Goal: Task Accomplishment & Management: Manage account settings

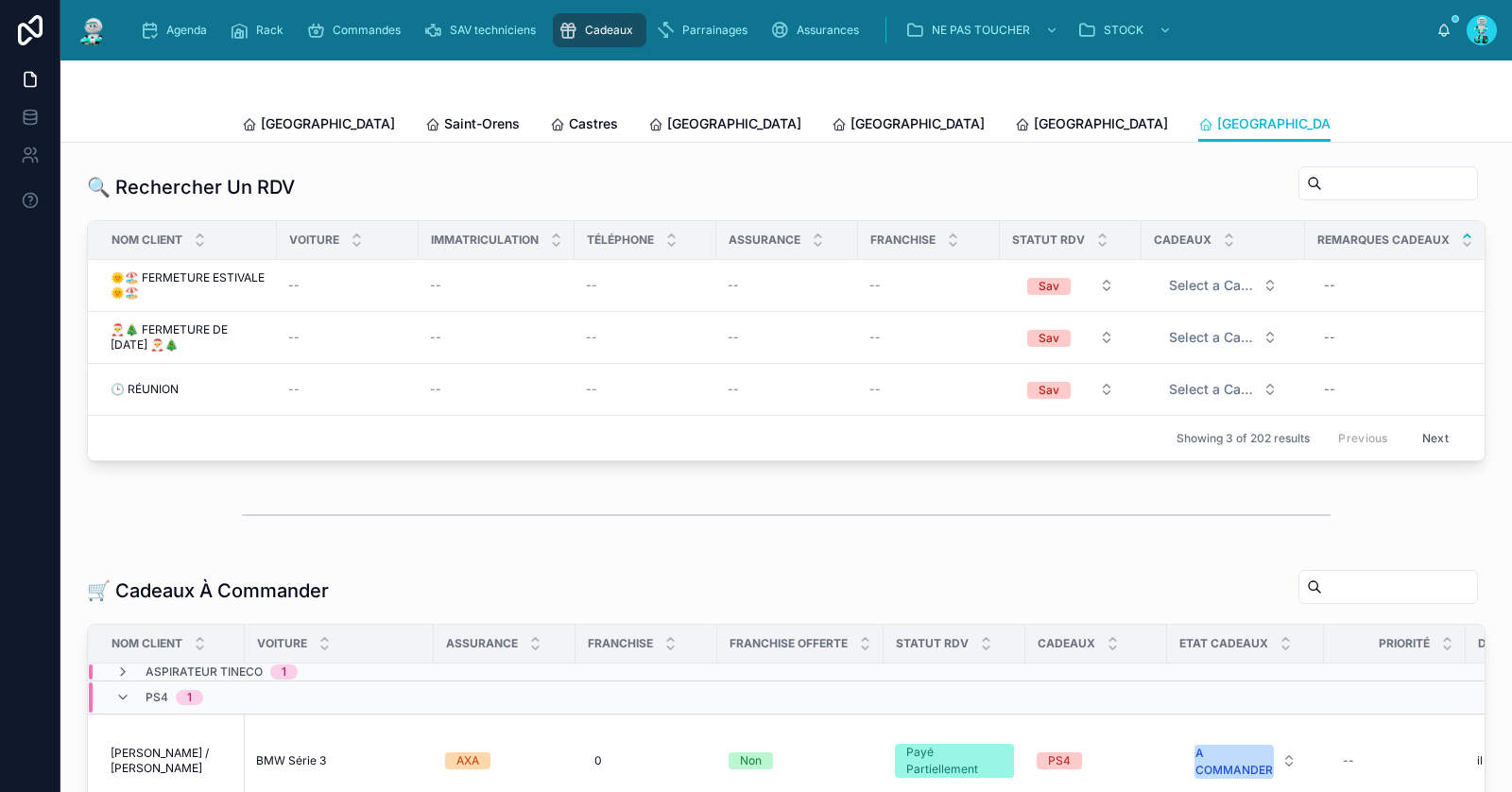
scroll to position [147, 0]
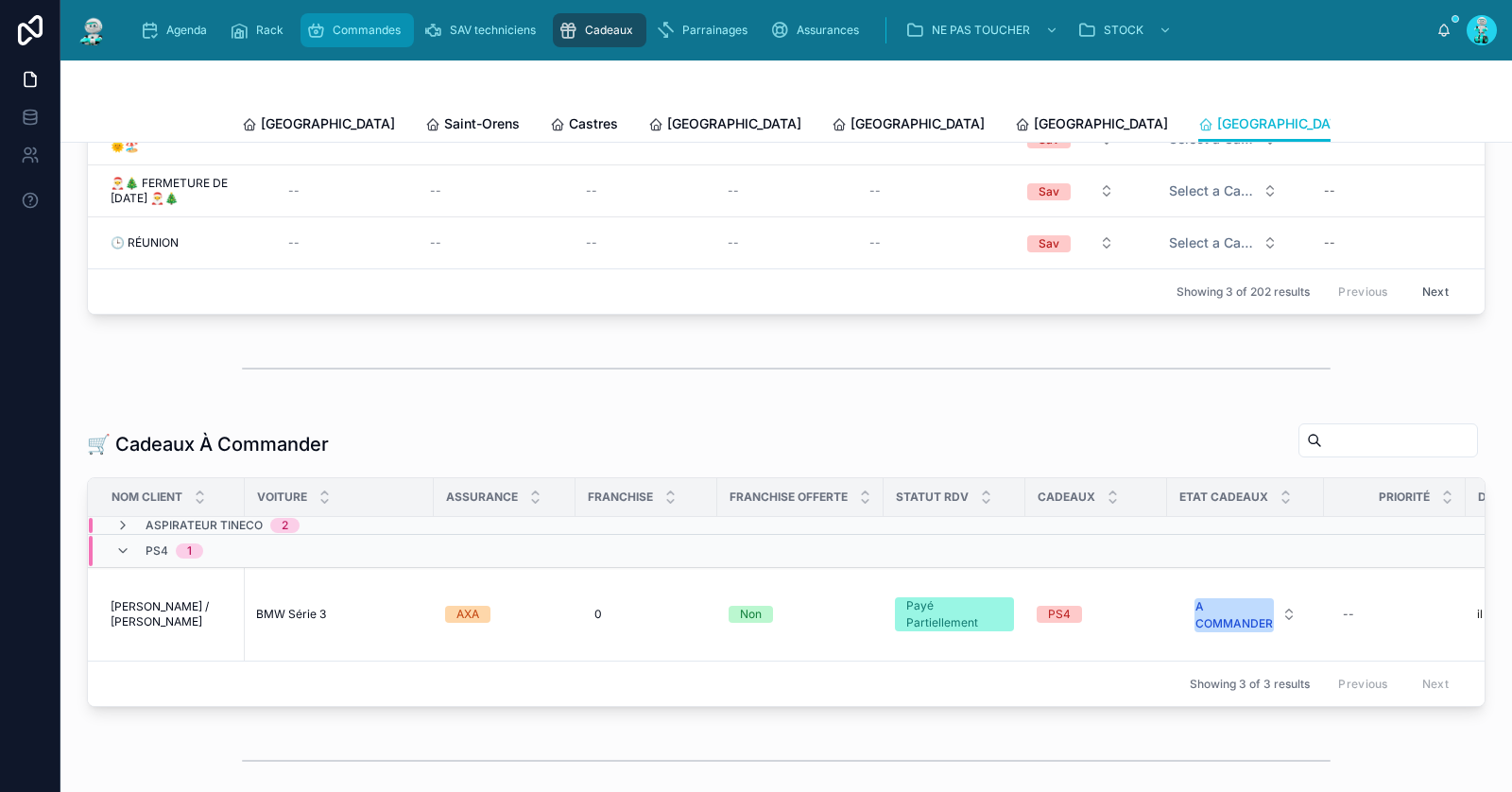
click at [374, 39] on div "Commandes" at bounding box center [357, 30] width 102 height 31
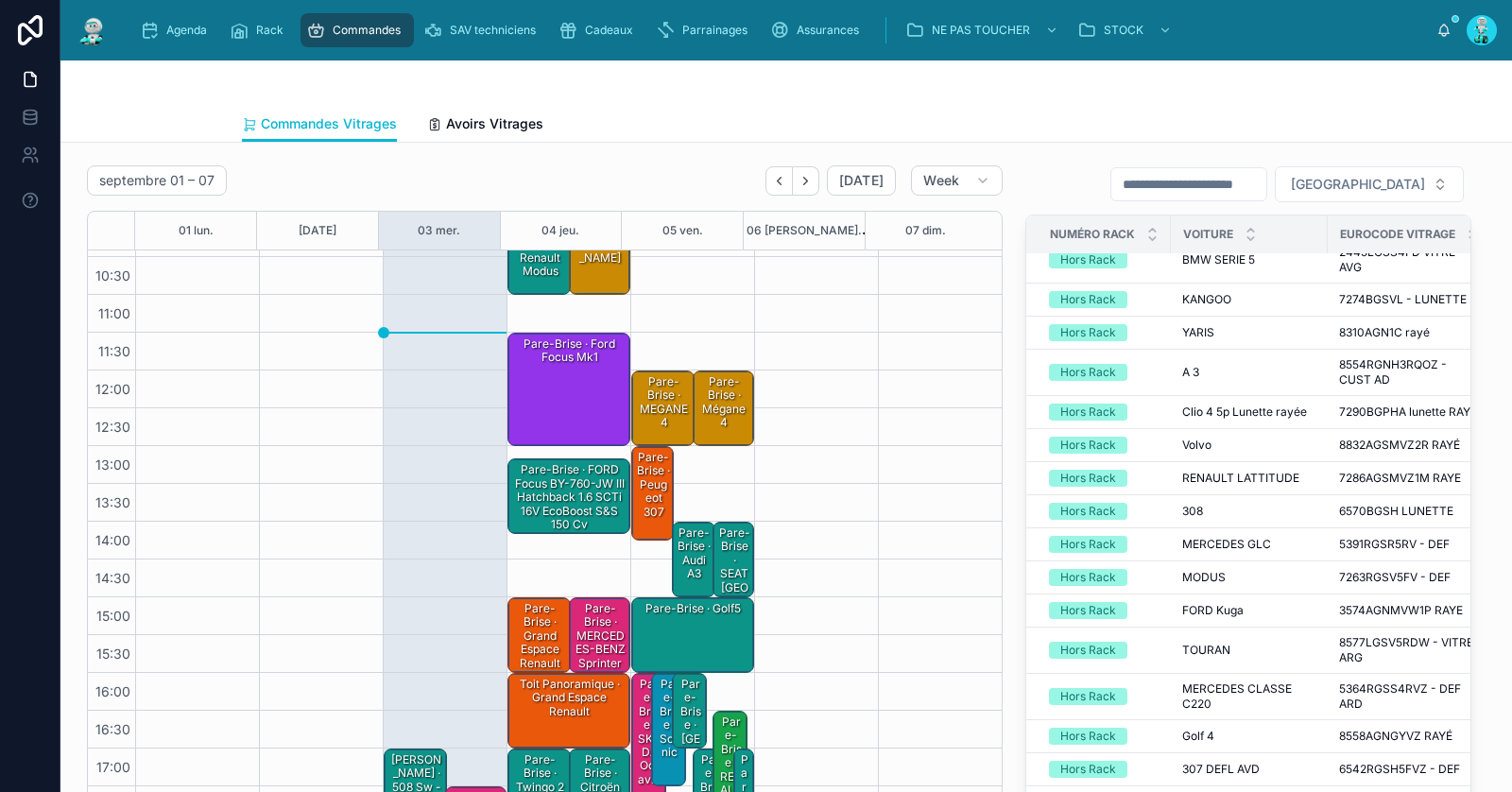
scroll to position [133, 0]
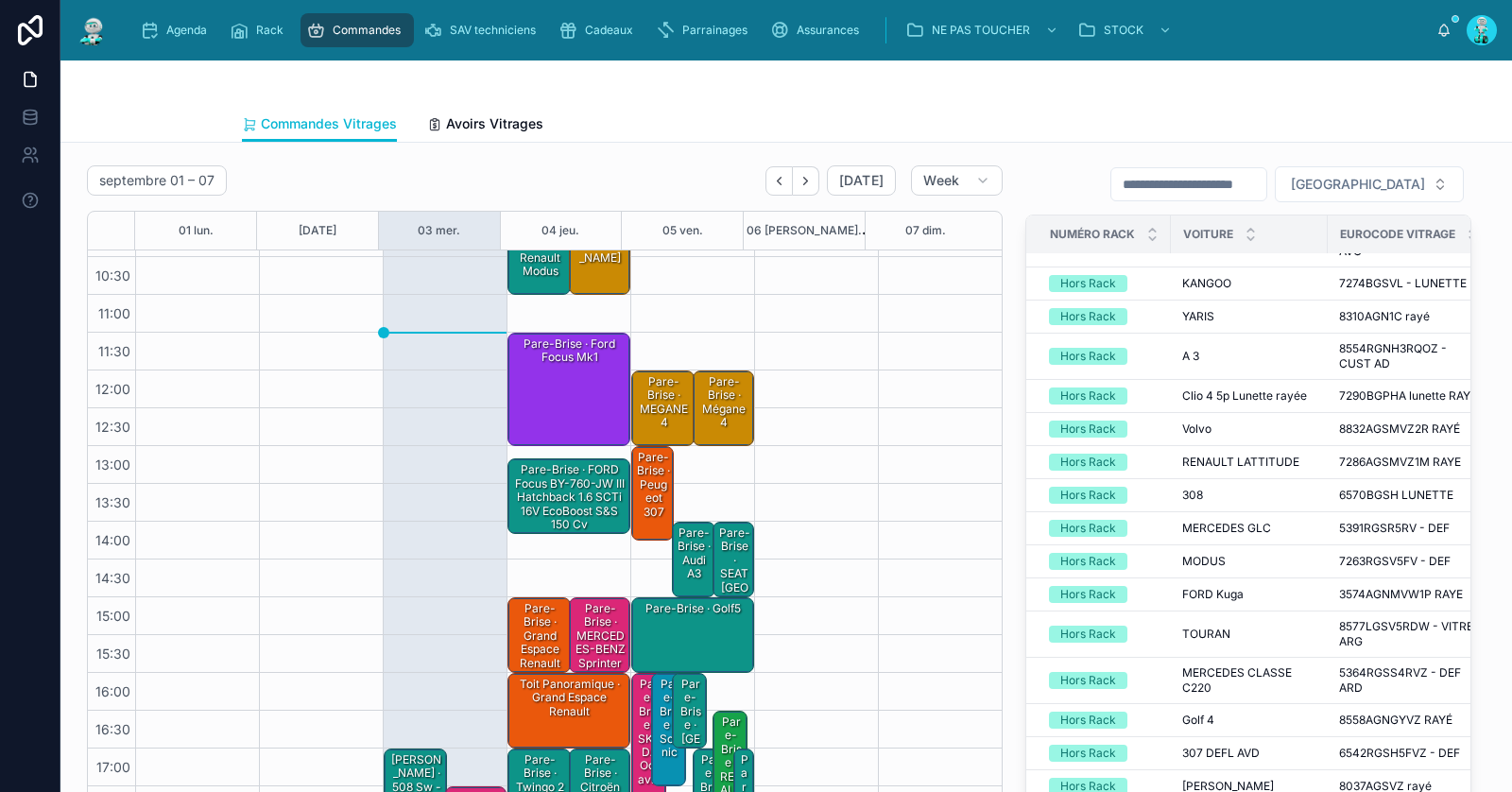
click at [1312, 93] on div at bounding box center [786, 83] width 1089 height 46
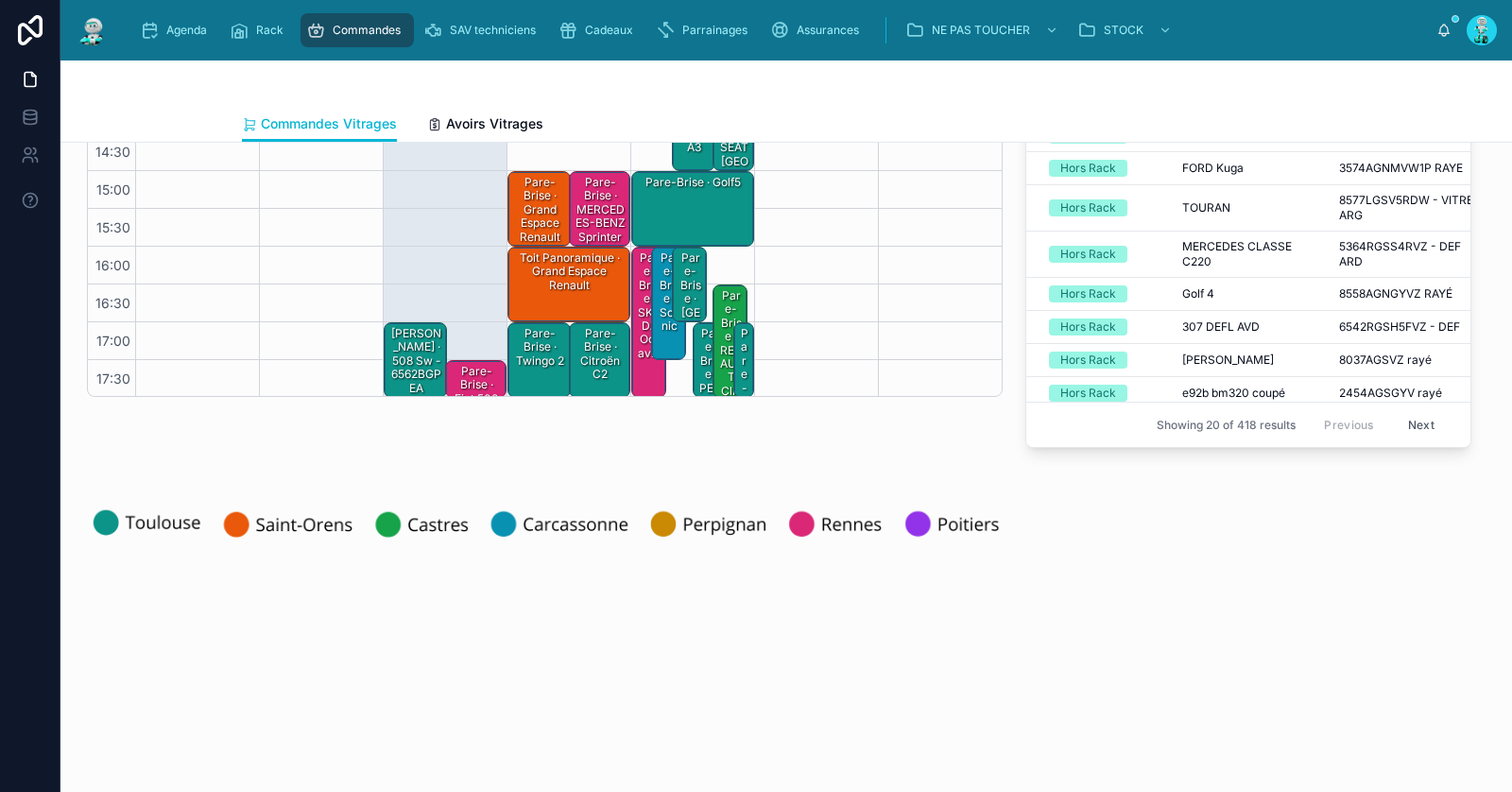
scroll to position [244, 0]
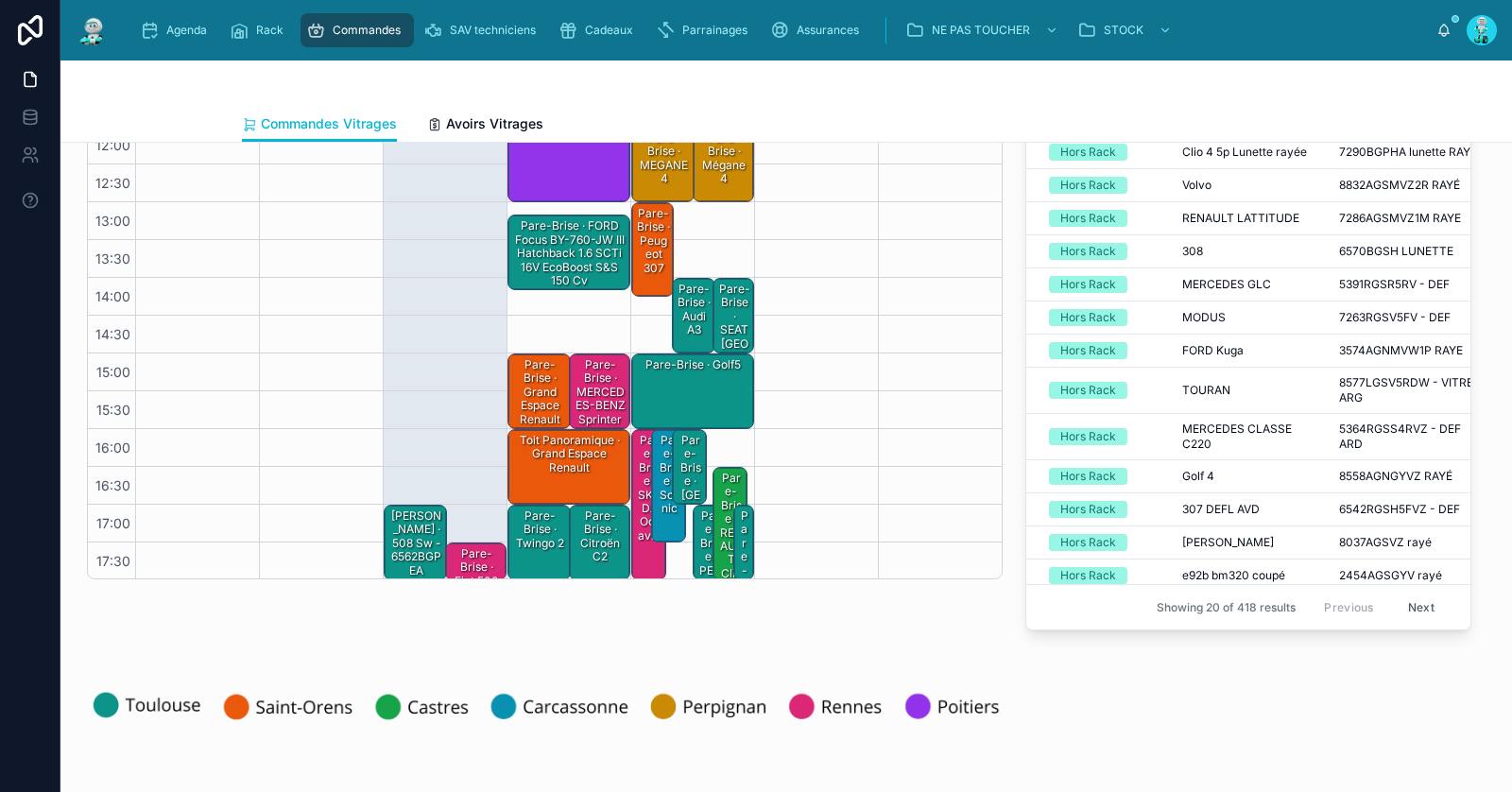
click at [397, 513] on div "[PERSON_NAME] · 508 sw - 6562BGPEA" at bounding box center [416, 543] width 58 height 71
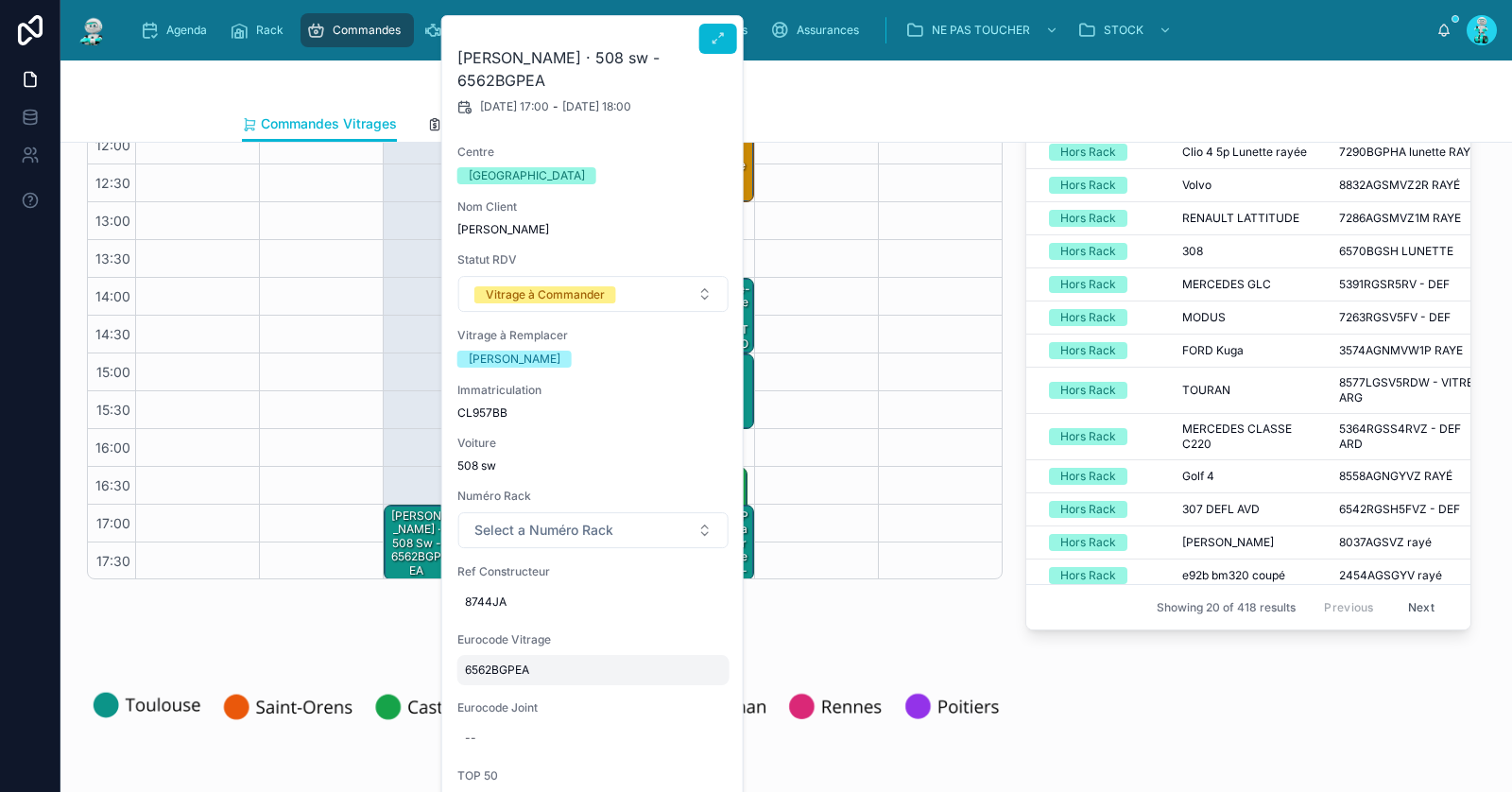
click at [504, 665] on span "6562BGPEA" at bounding box center [593, 670] width 257 height 15
click at [510, 691] on input "*********" at bounding box center [556, 696] width 177 height 27
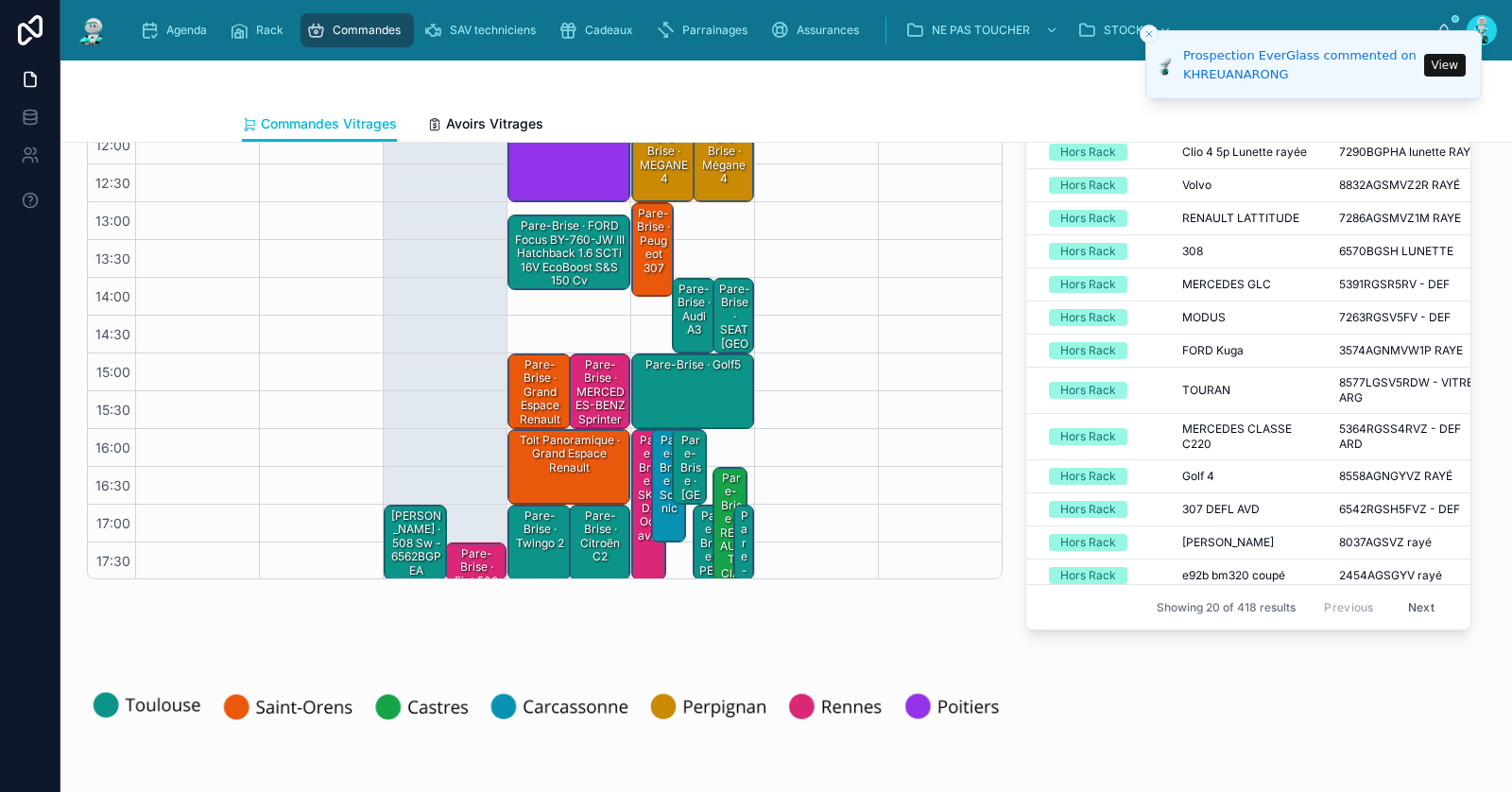
click at [402, 538] on div "[PERSON_NAME] · 508 sw - 6562BGPEA" at bounding box center [416, 543] width 58 height 71
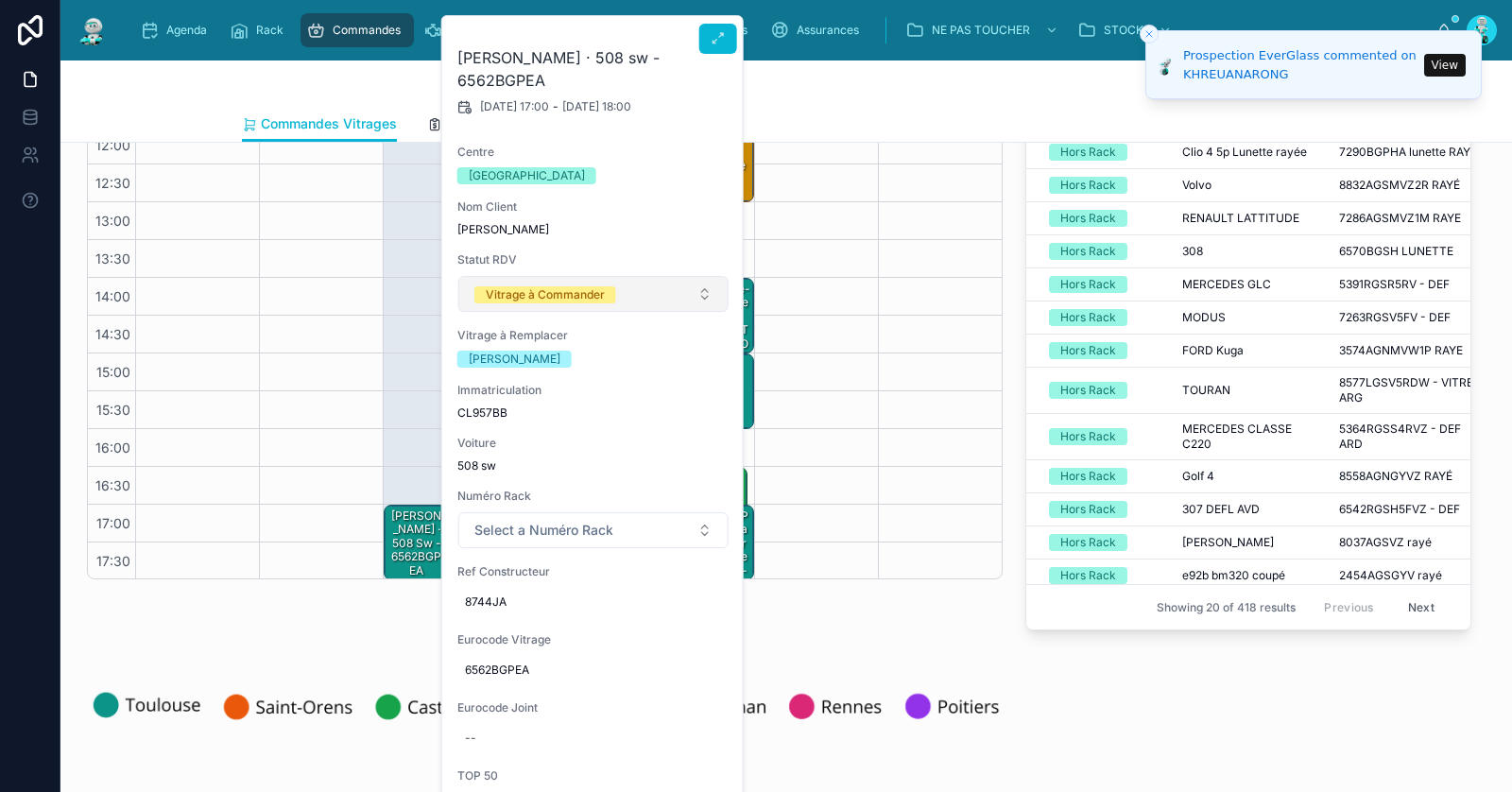
click at [565, 284] on span "Vitrage à Commander" at bounding box center [545, 293] width 142 height 19
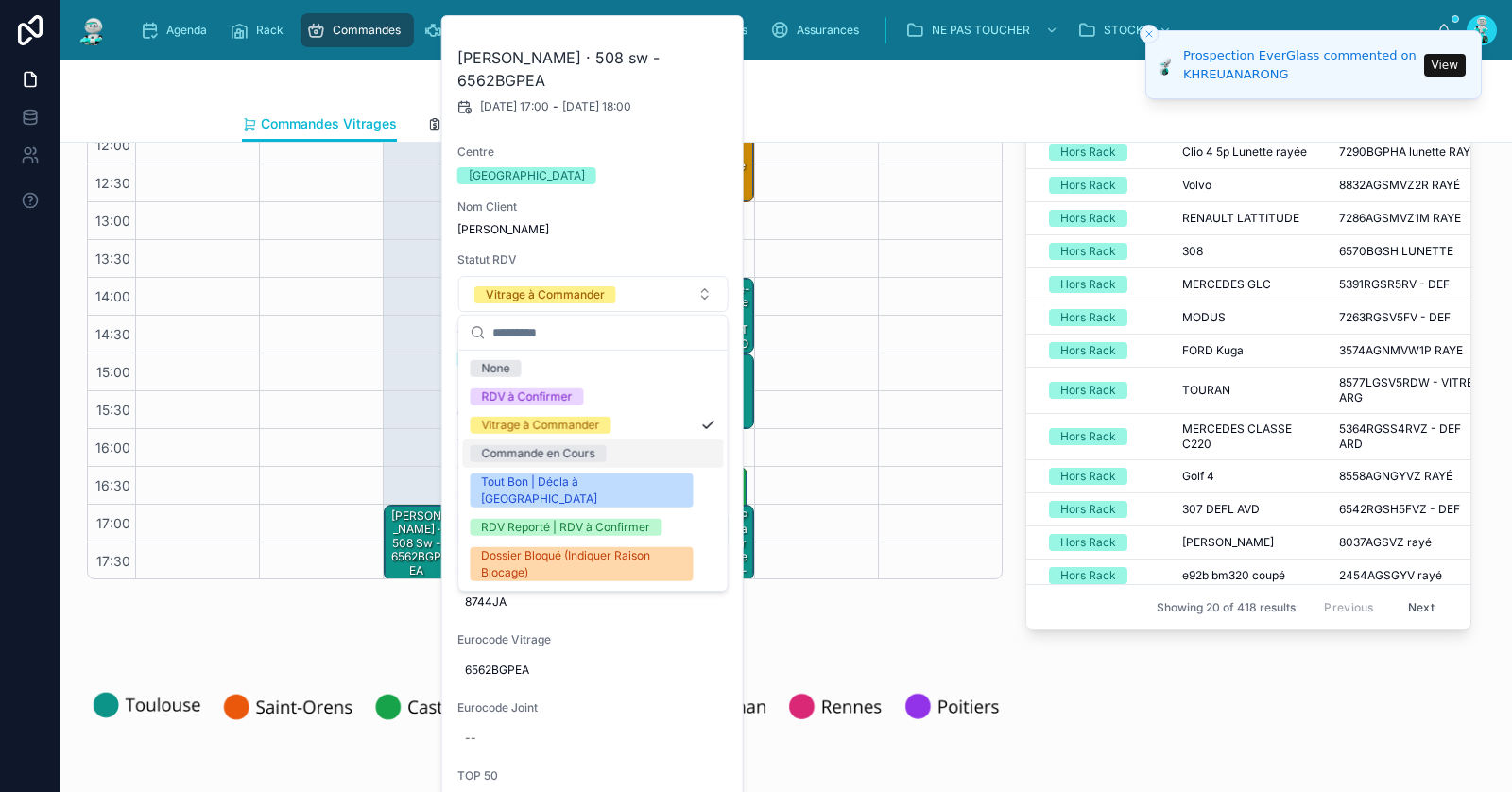
click at [556, 445] on div "Commande en Cours" at bounding box center [538, 453] width 113 height 17
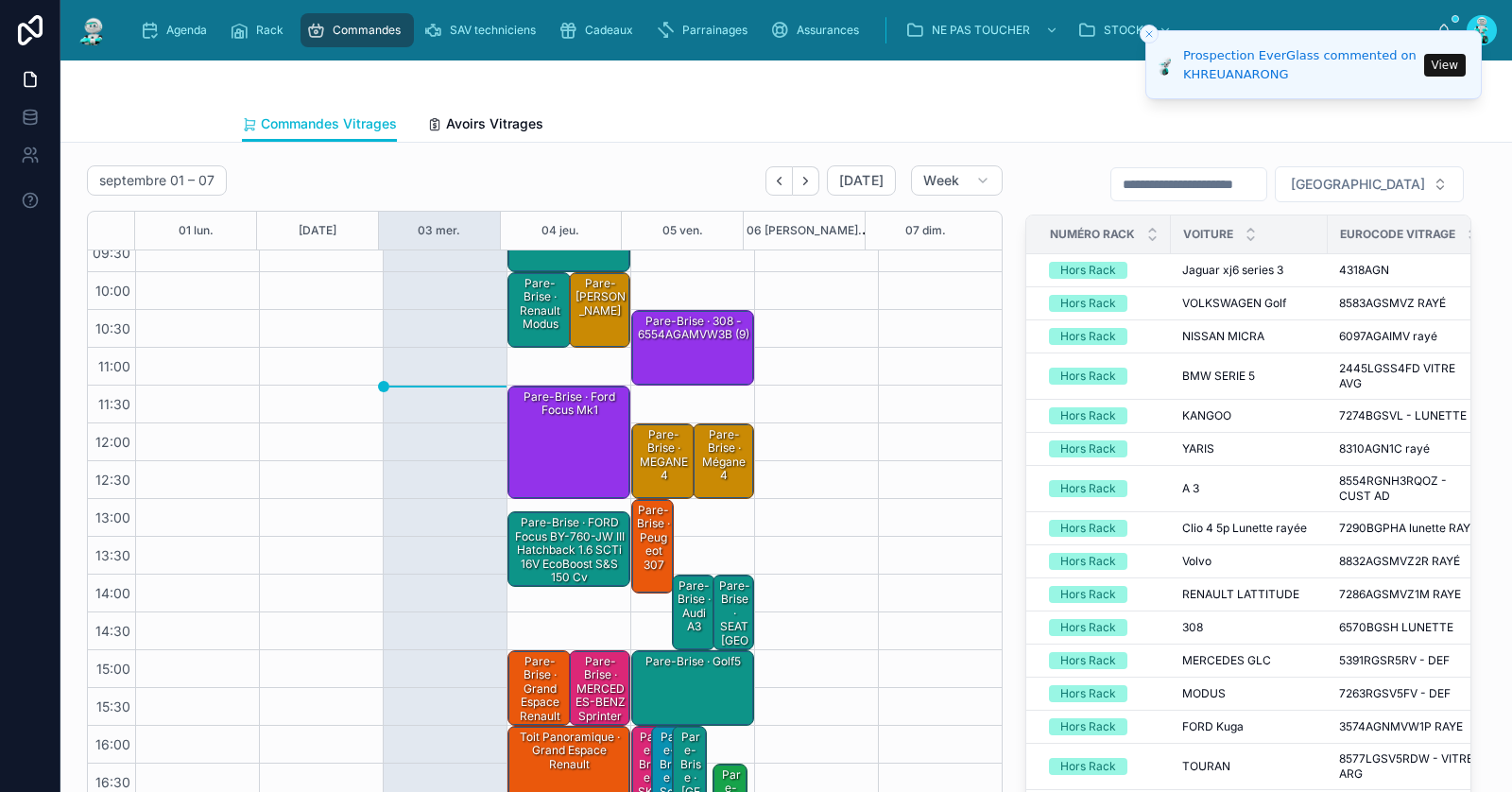
scroll to position [0, 0]
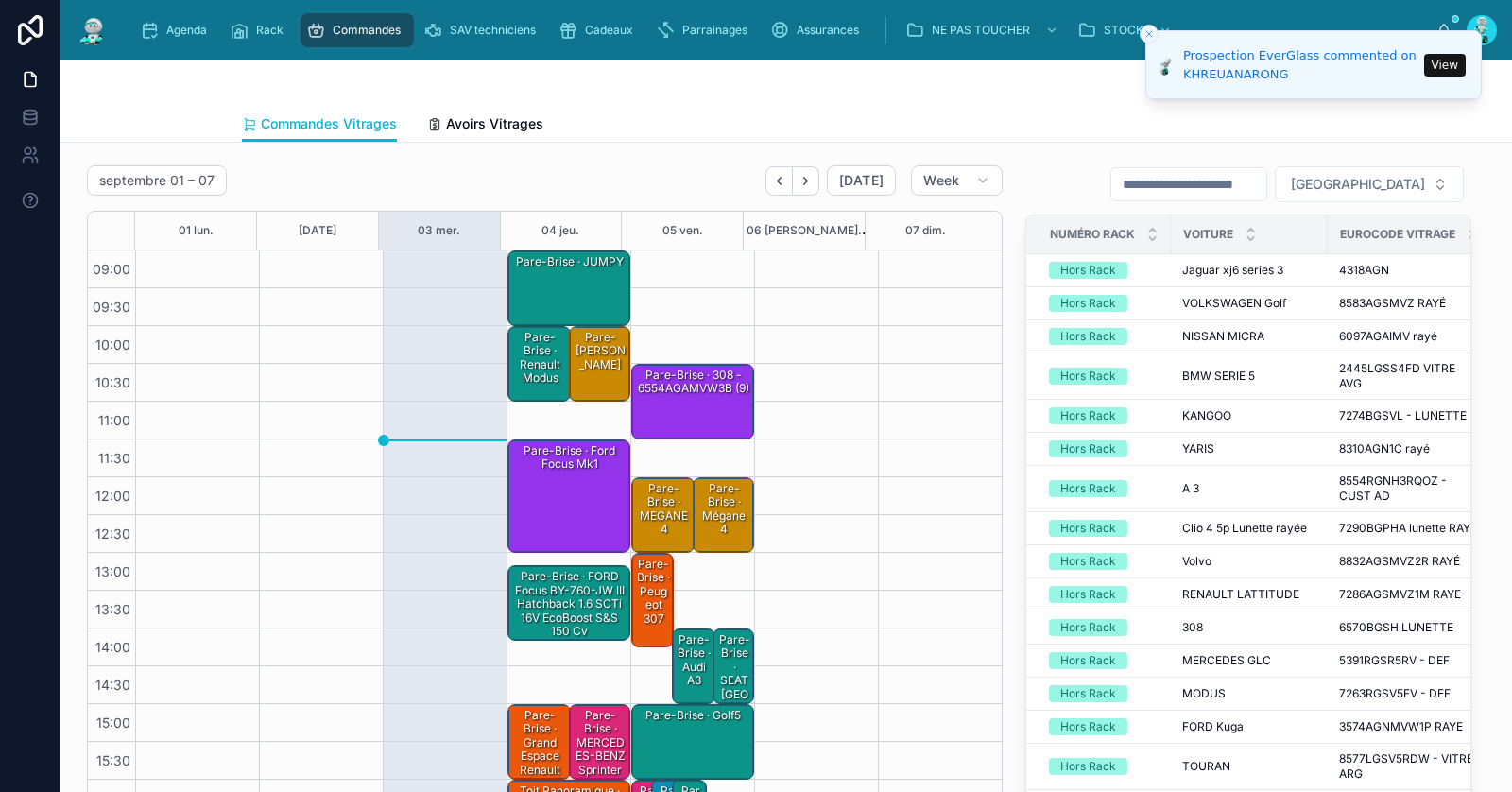
click at [573, 296] on div "Pare-Brise · JUMPY" at bounding box center [570, 288] width 117 height 71
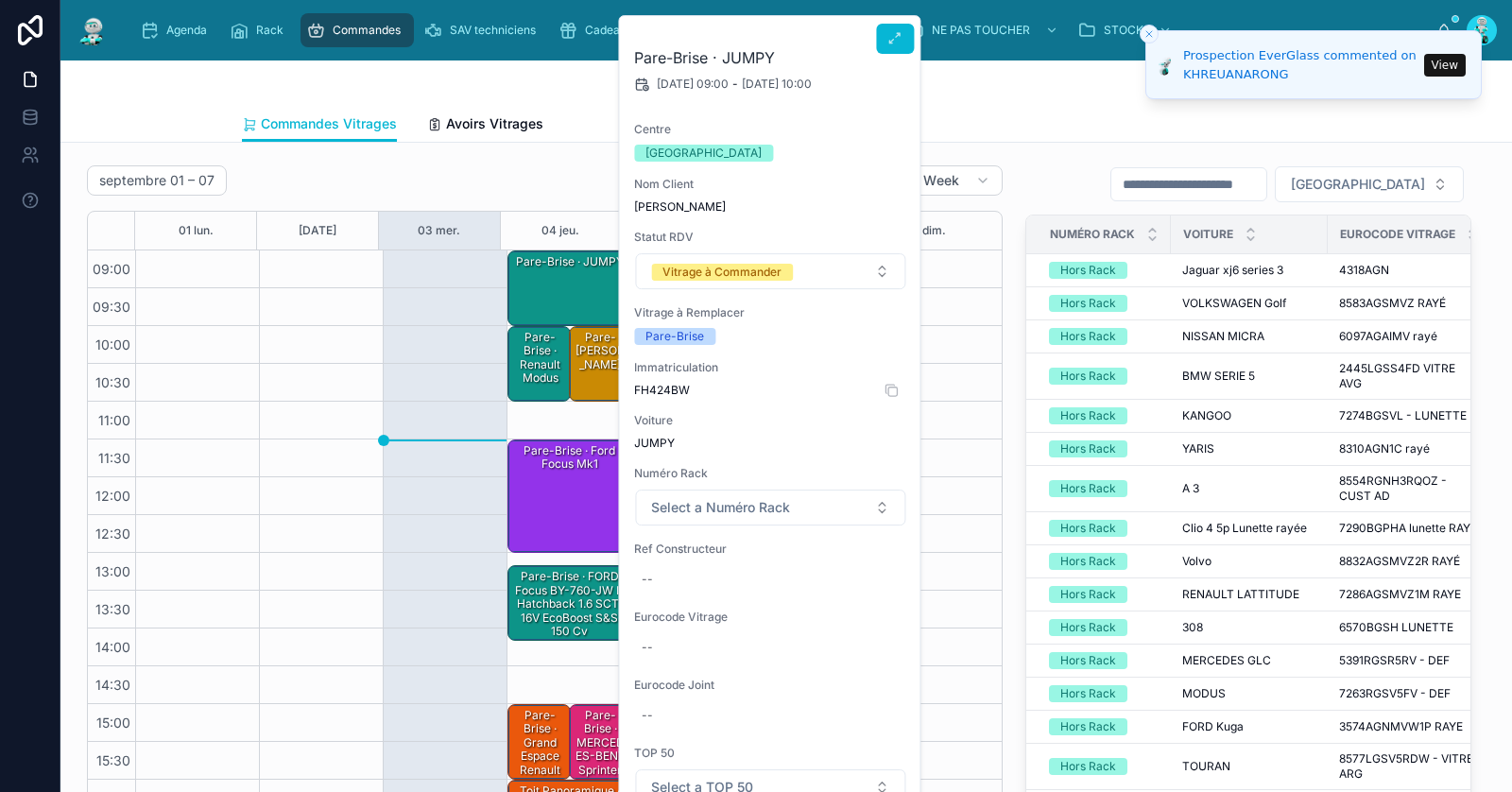
click at [676, 396] on span "FH424BW" at bounding box center [770, 390] width 272 height 15
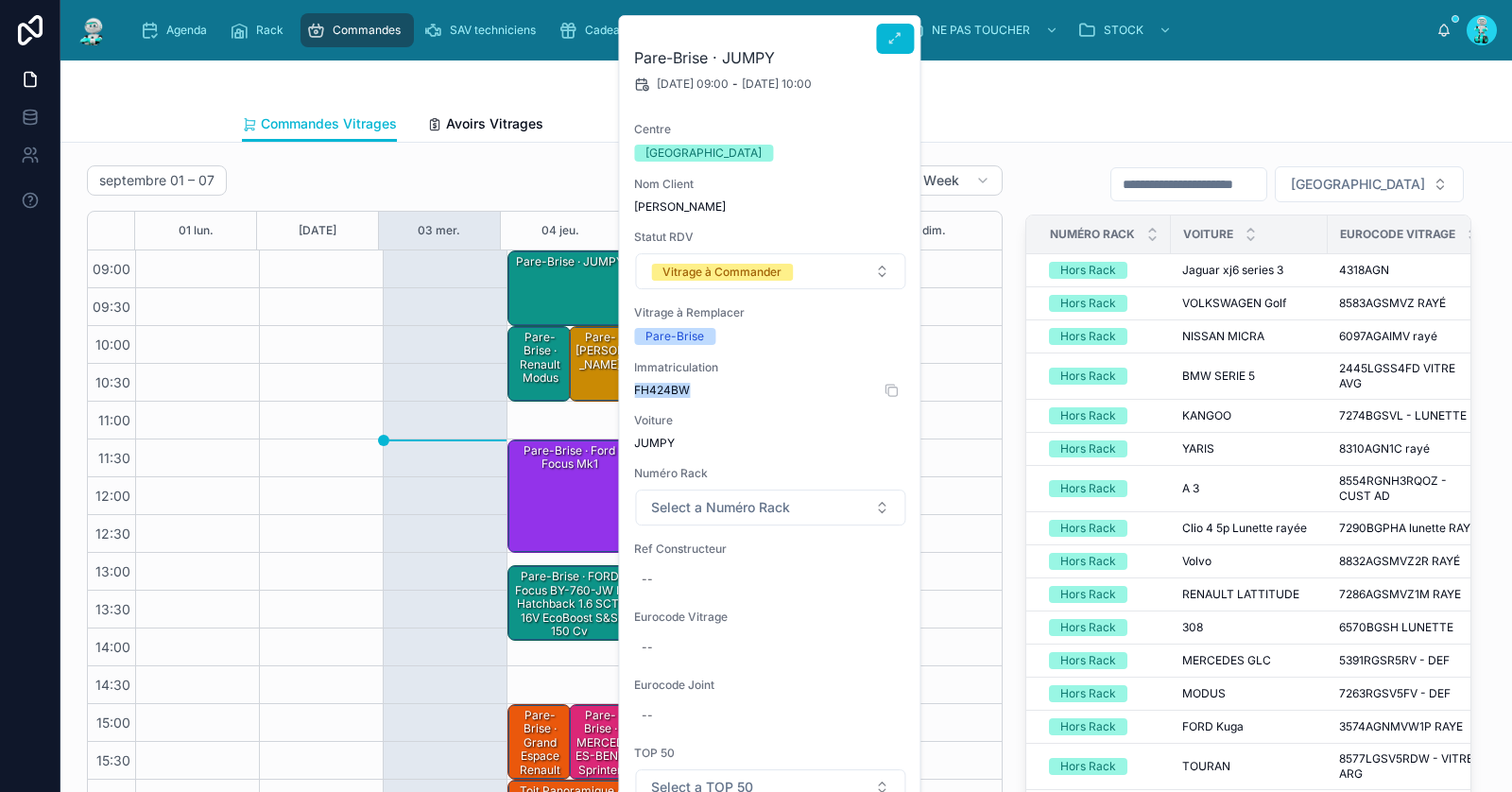
copy span "FH424BW"
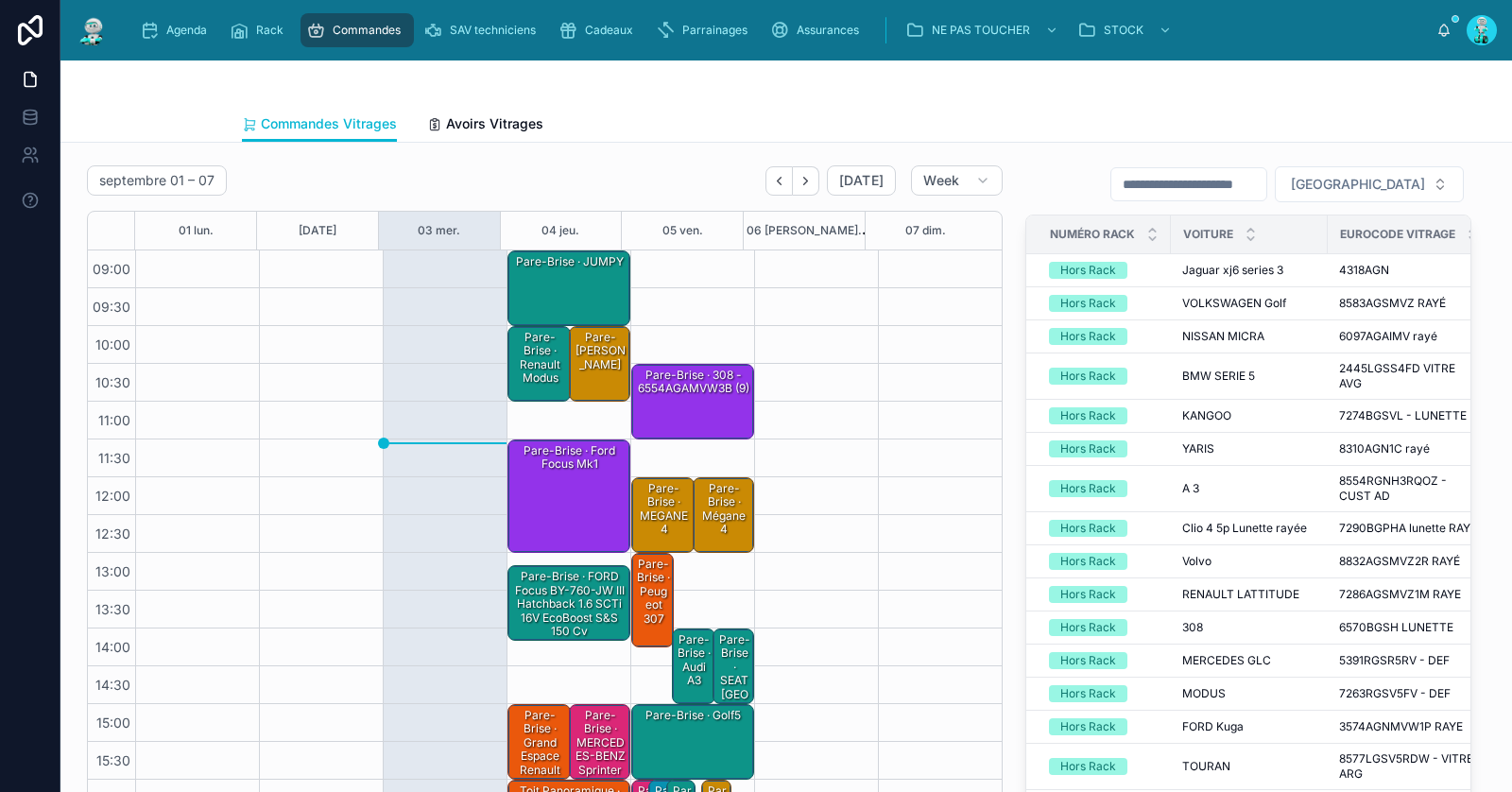
click at [556, 288] on div "Pare-Brise · JUMPY" at bounding box center [570, 288] width 117 height 71
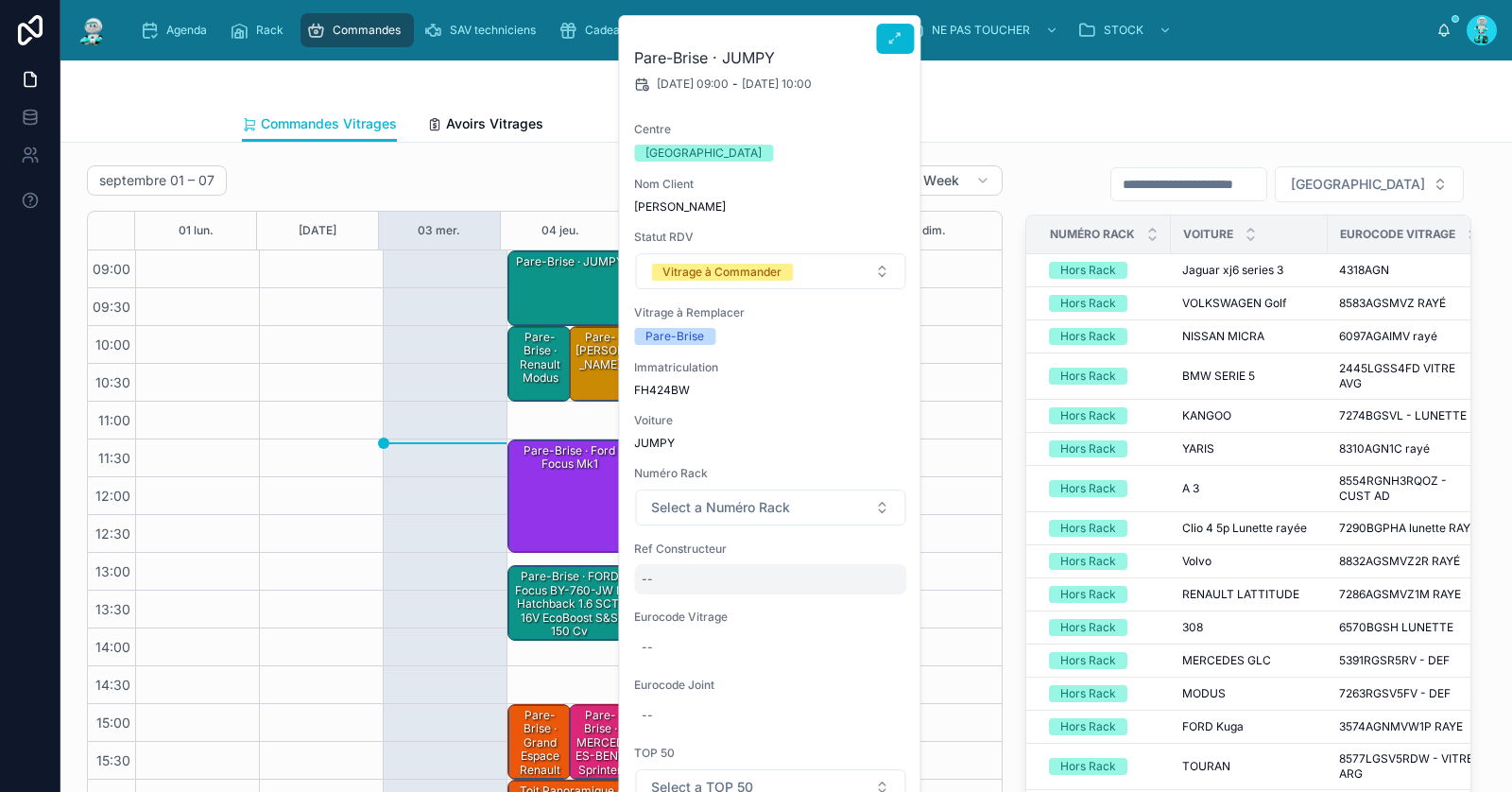
click at [688, 581] on div "--" at bounding box center [770, 580] width 272 height 31
type input "**********"
click at [875, 606] on icon "submit" at bounding box center [873, 603] width 15 height 15
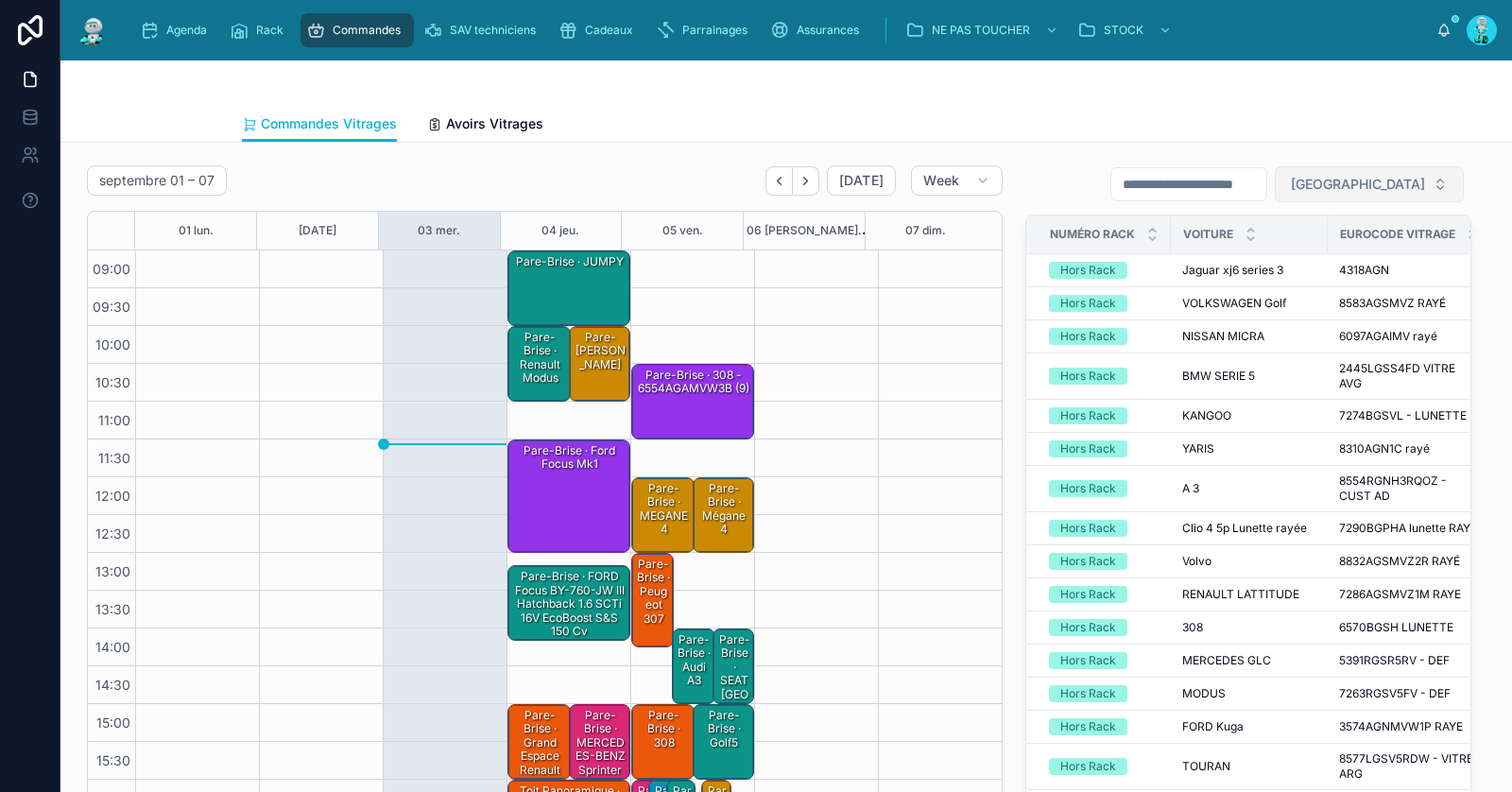
click at [1349, 181] on span "[GEOGRAPHIC_DATA]" at bounding box center [1357, 183] width 134 height 19
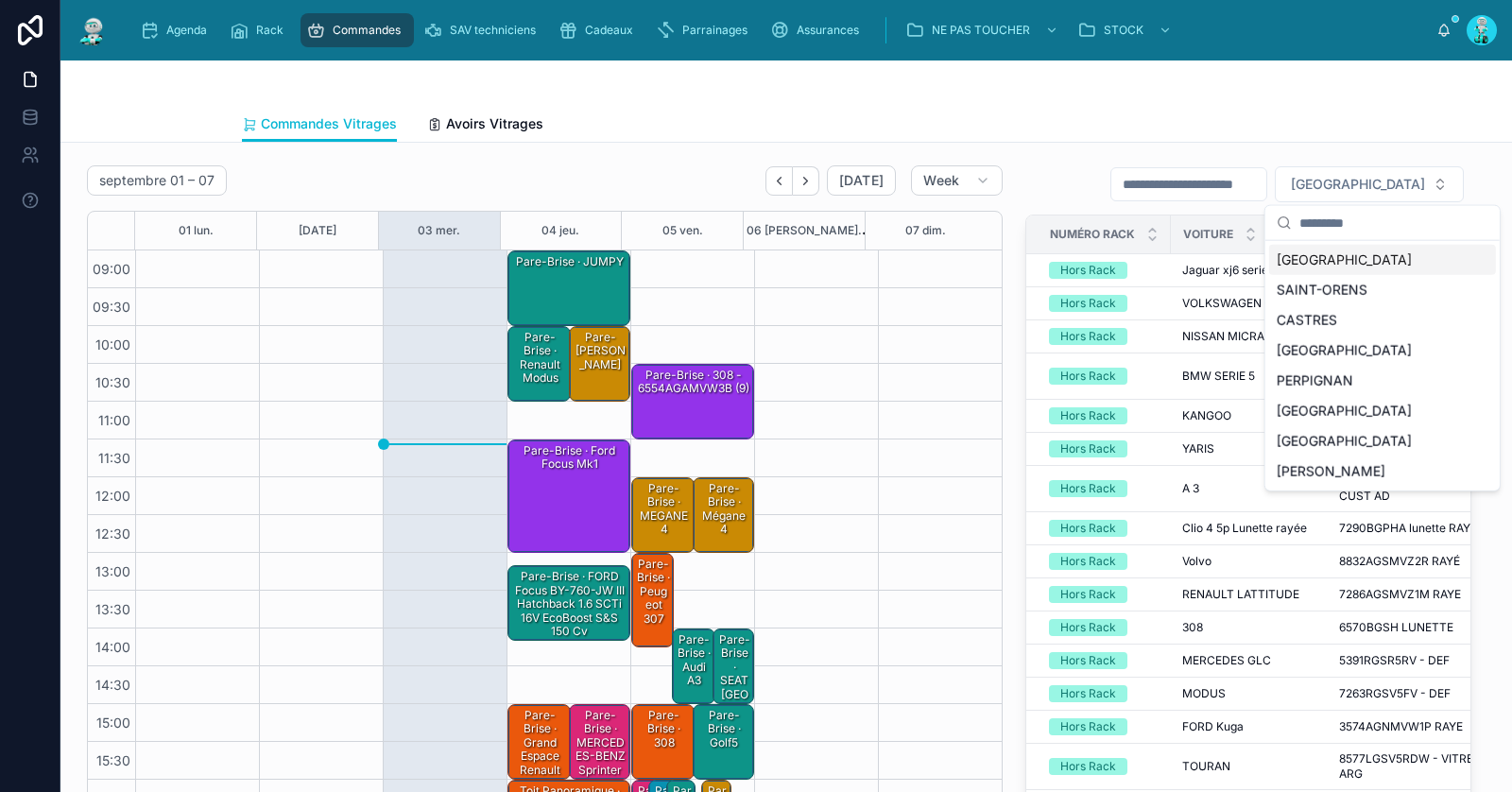
click at [1343, 245] on div "[GEOGRAPHIC_DATA]" at bounding box center [1382, 260] width 227 height 31
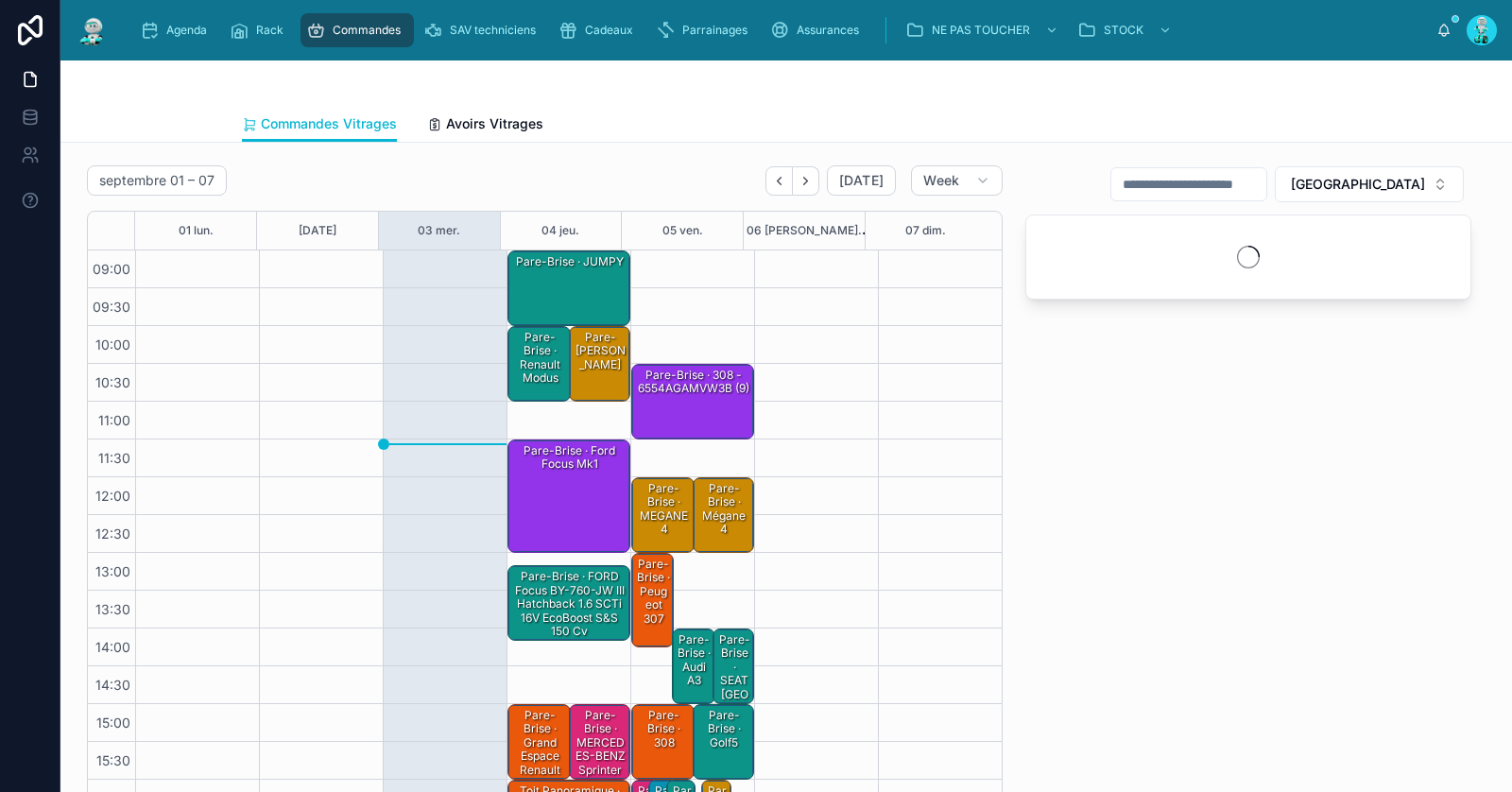
click at [1254, 182] on input "text" at bounding box center [1189, 184] width 155 height 27
paste input "**********"
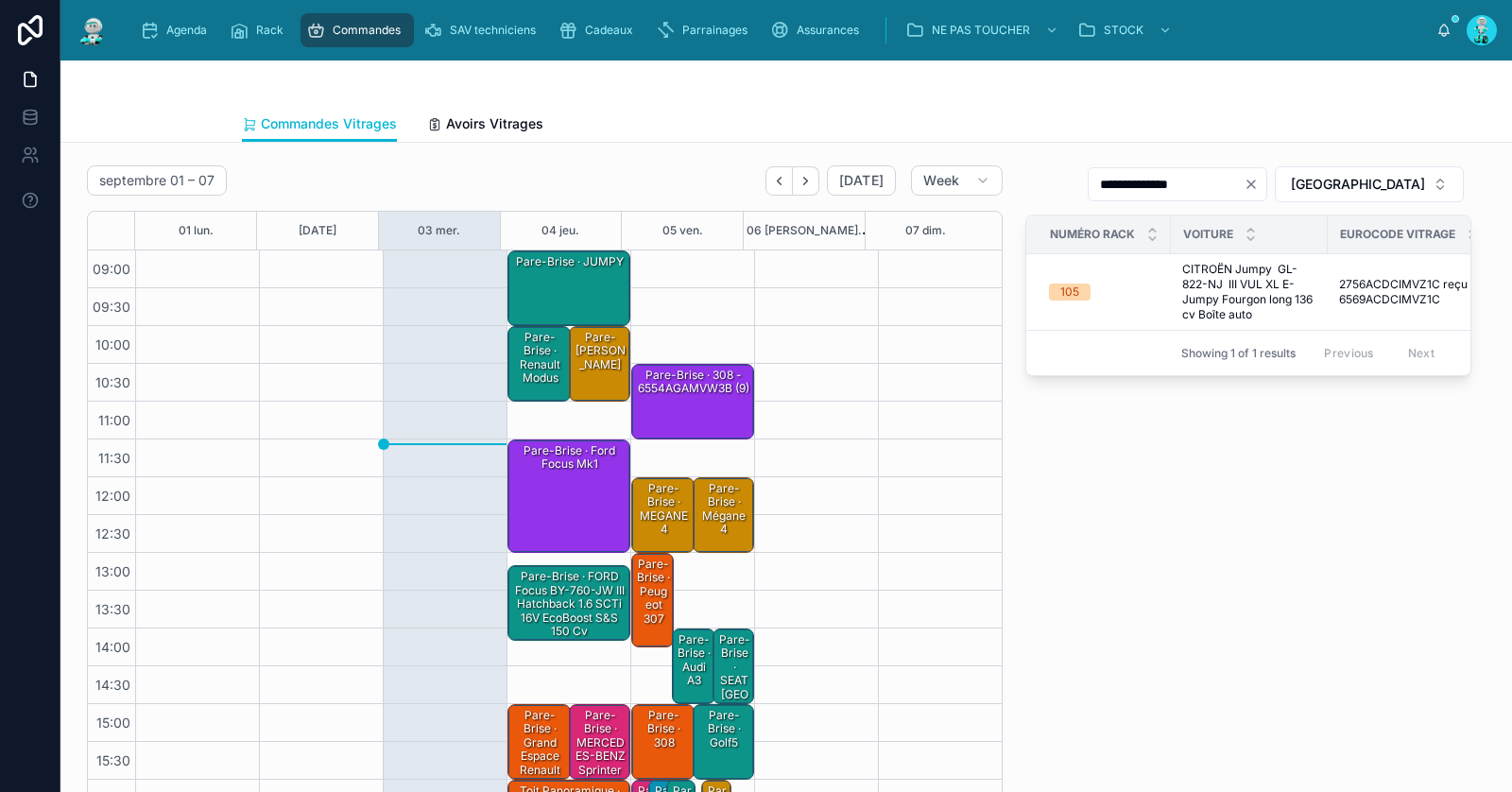
type input "**********"
click at [576, 278] on div "Pare-Brise · JUMPY" at bounding box center [570, 288] width 117 height 71
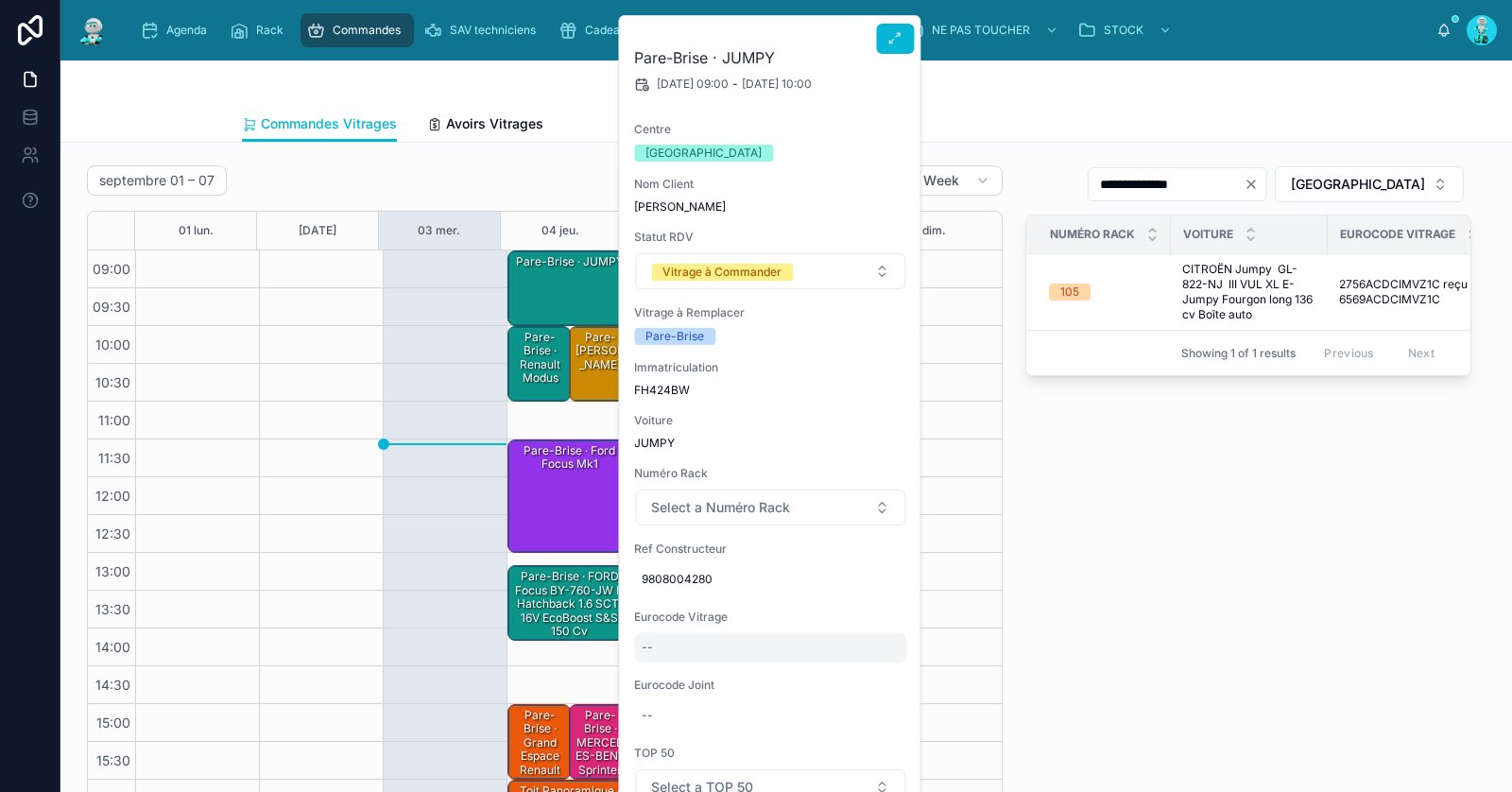
click at [719, 644] on div "--" at bounding box center [770, 647] width 272 height 31
type input "**********"
click at [872, 672] on icon "submit" at bounding box center [875, 671] width 10 height 7
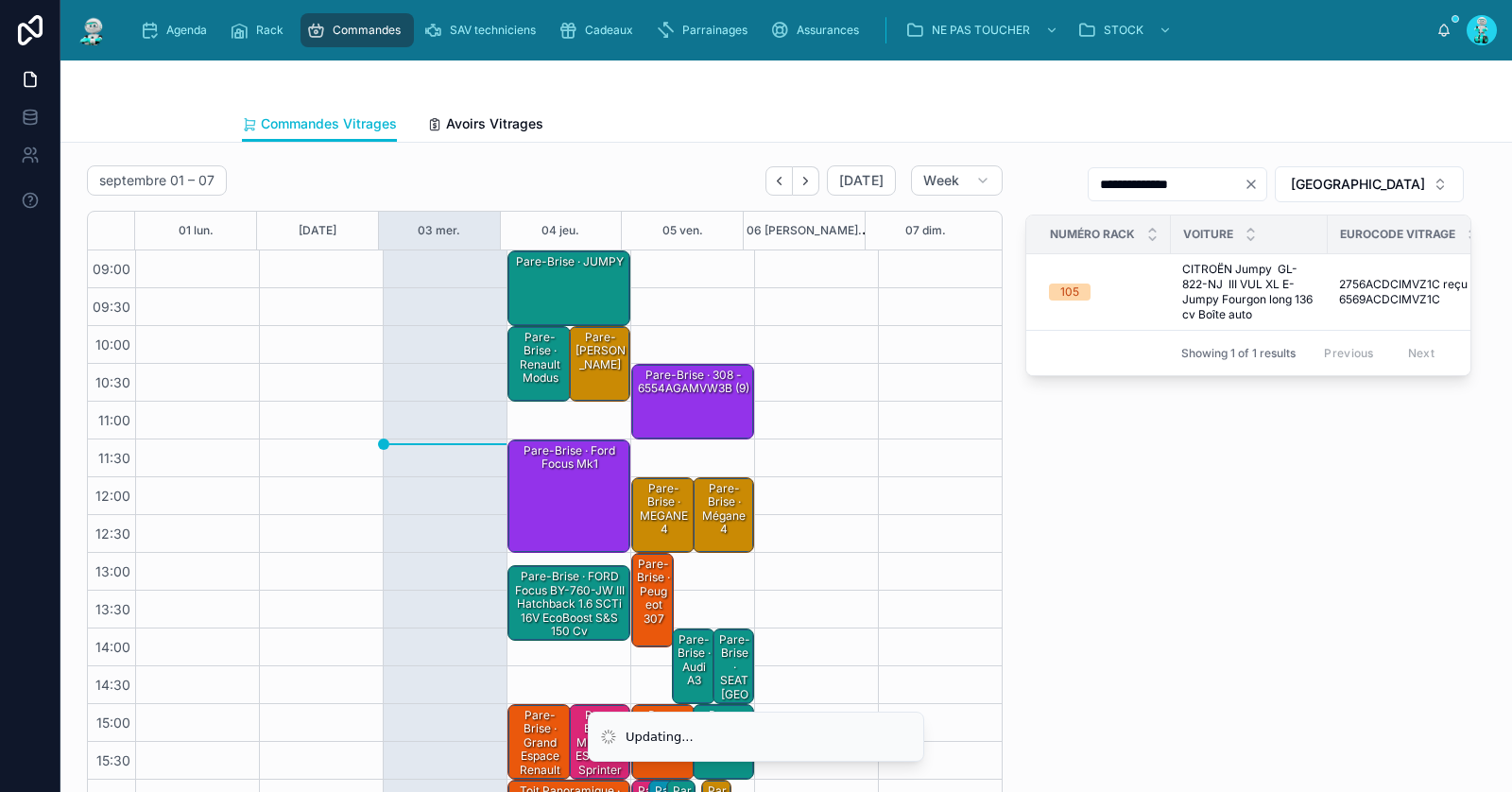
click at [556, 266] on div "Pare-Brise · JUMPY" at bounding box center [570, 262] width 117 height 17
click at [699, 499] on div "Pare-Brise · Mégane 4" at bounding box center [724, 509] width 55 height 58
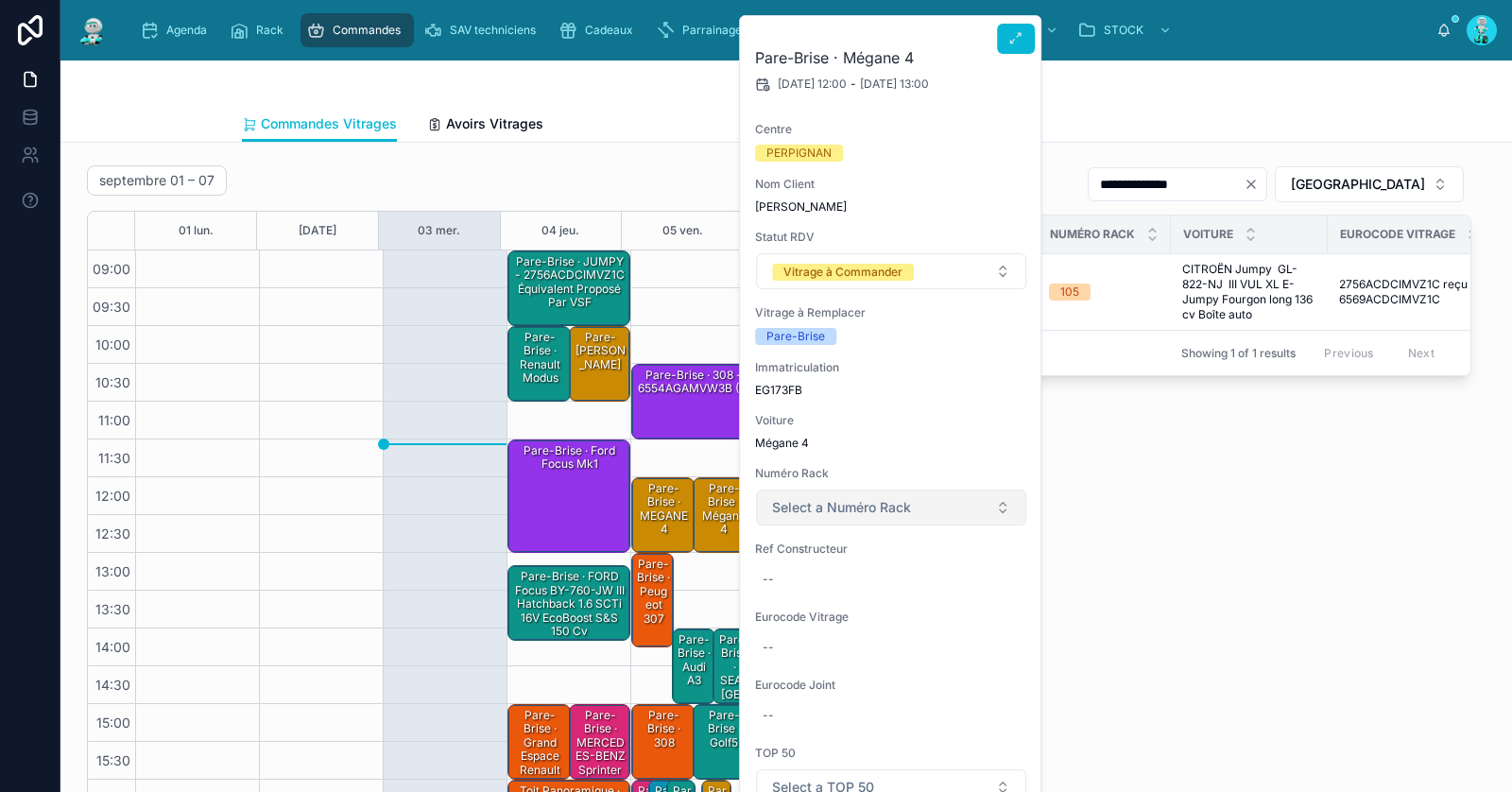
click at [855, 512] on span "Select a Numéro Rack" at bounding box center [841, 508] width 139 height 19
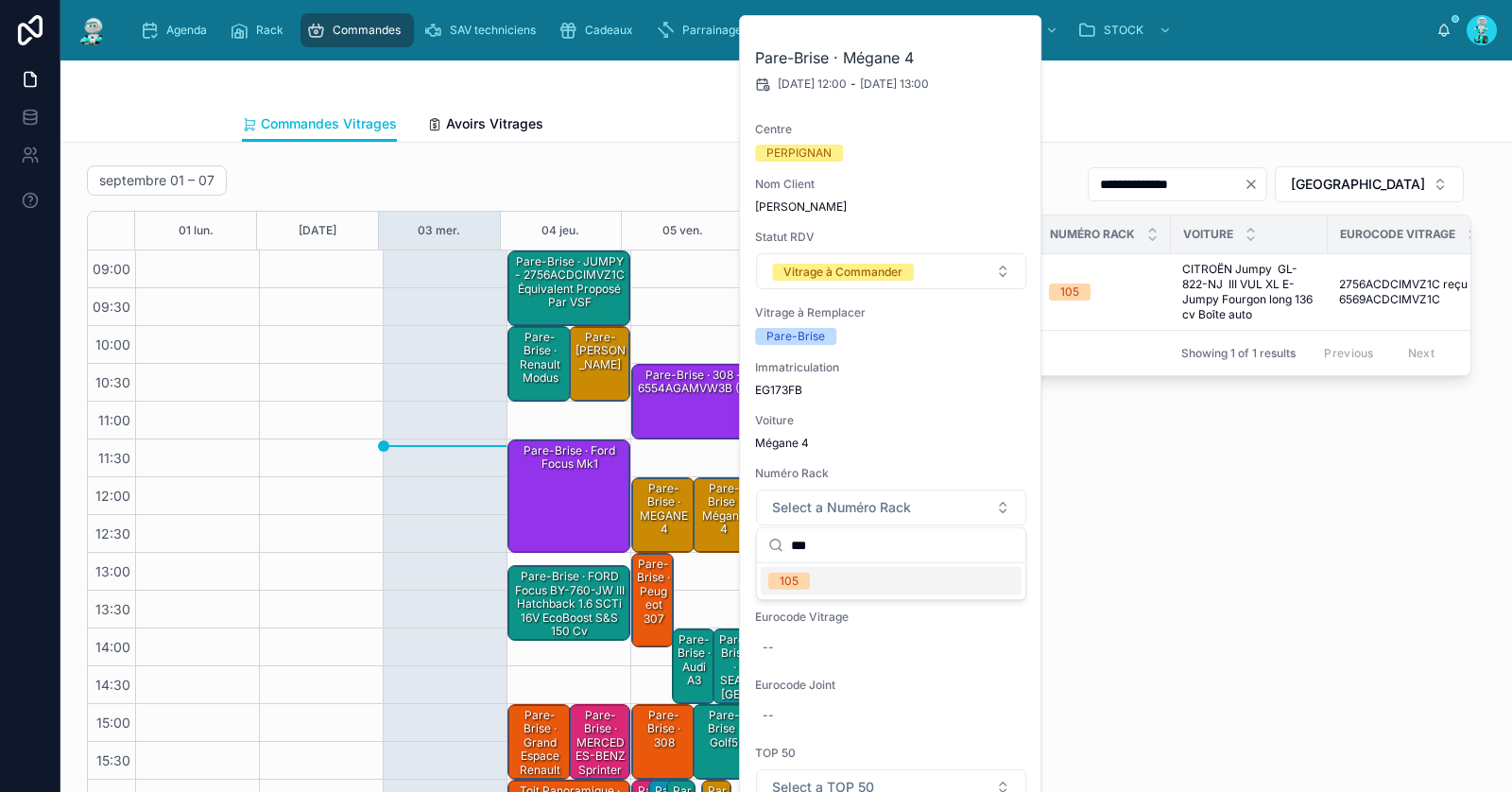
type input "***"
click at [868, 583] on div "105" at bounding box center [891, 581] width 261 height 29
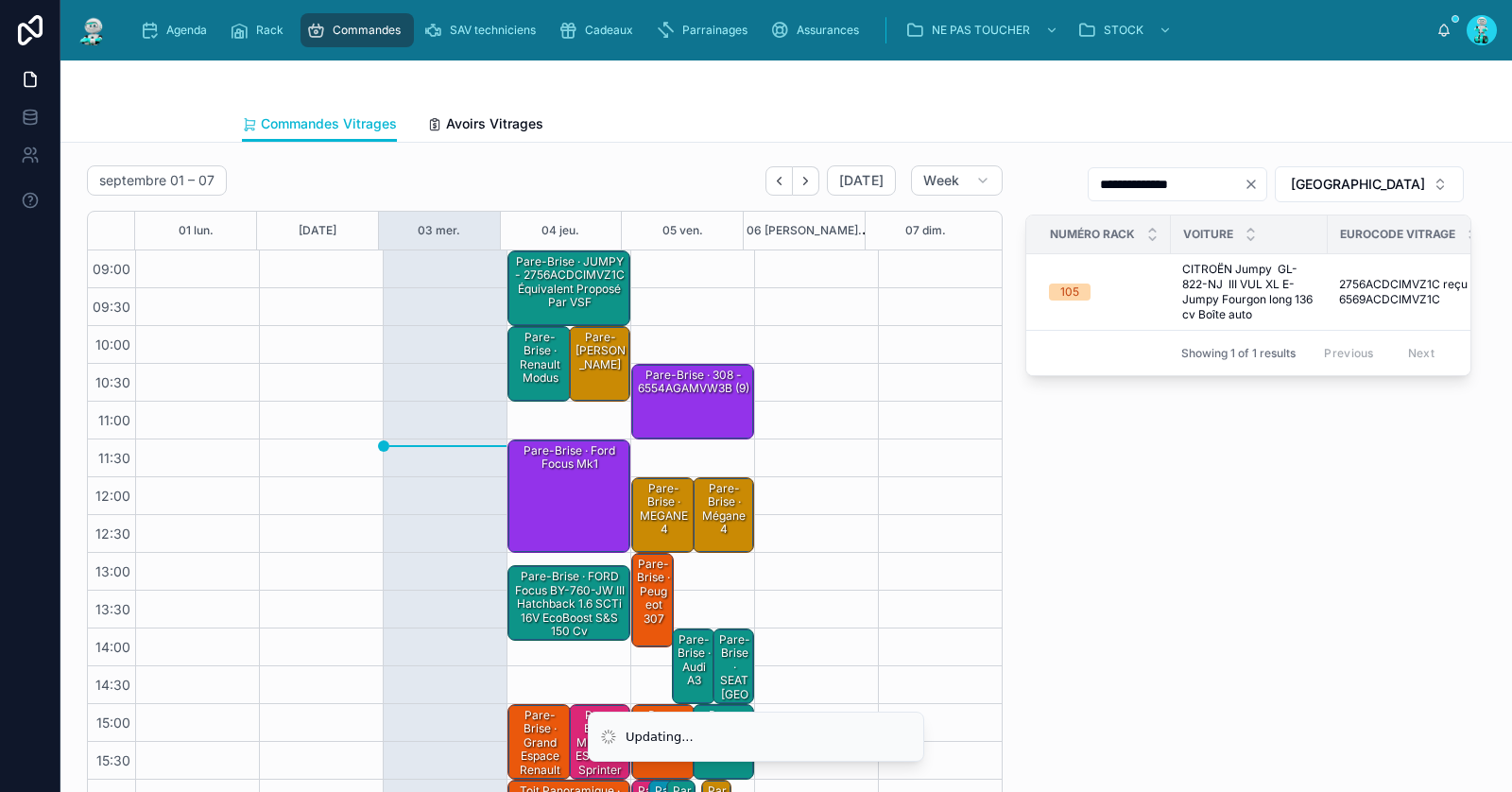
click at [528, 280] on div "Pare-Brise · JUMPY - 2756ACDCIMVZ1C équivalent proposé par VSF" at bounding box center [570, 283] width 117 height 58
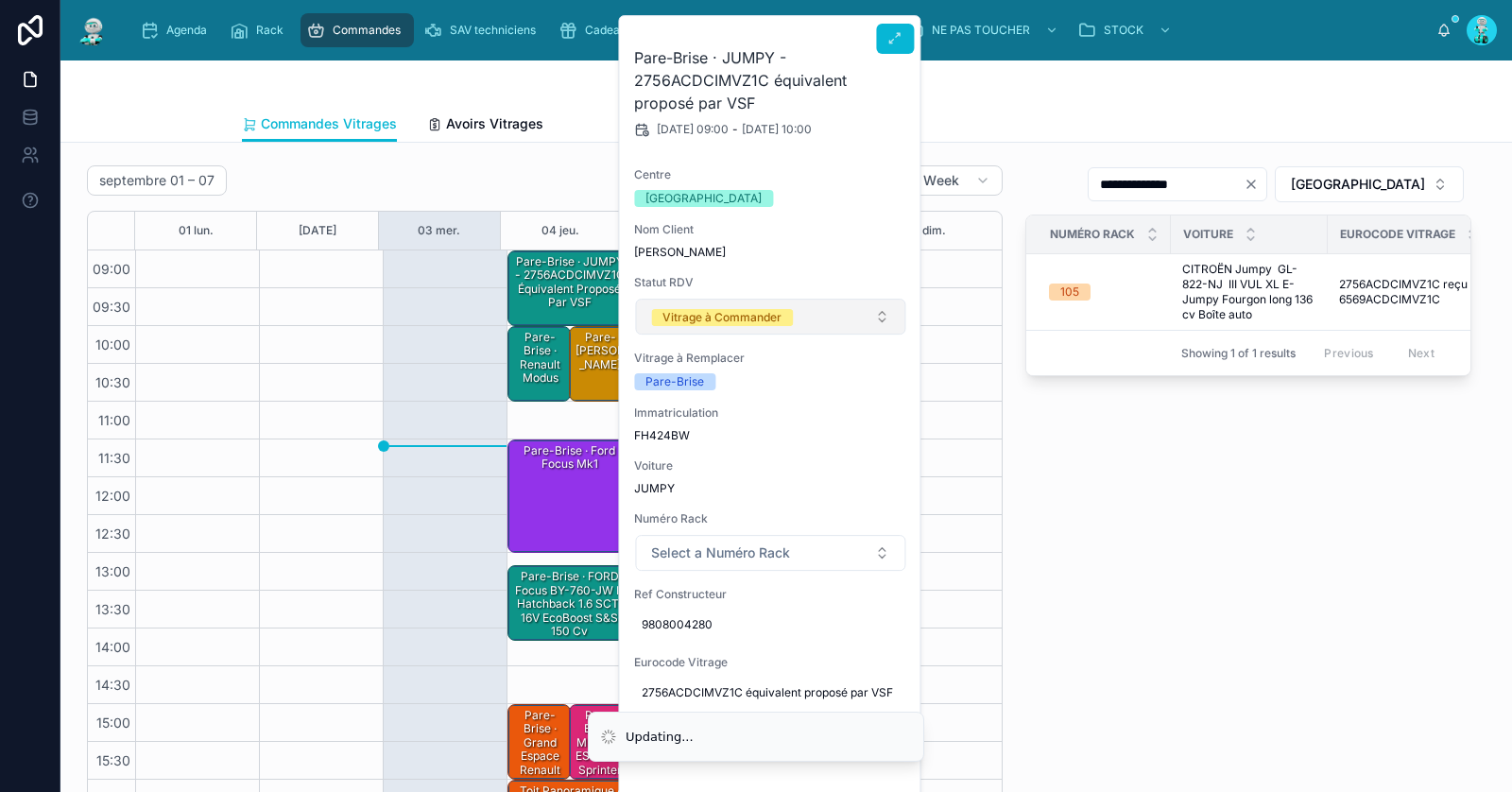
click at [745, 309] on div "Vitrage à Commander" at bounding box center [722, 317] width 119 height 17
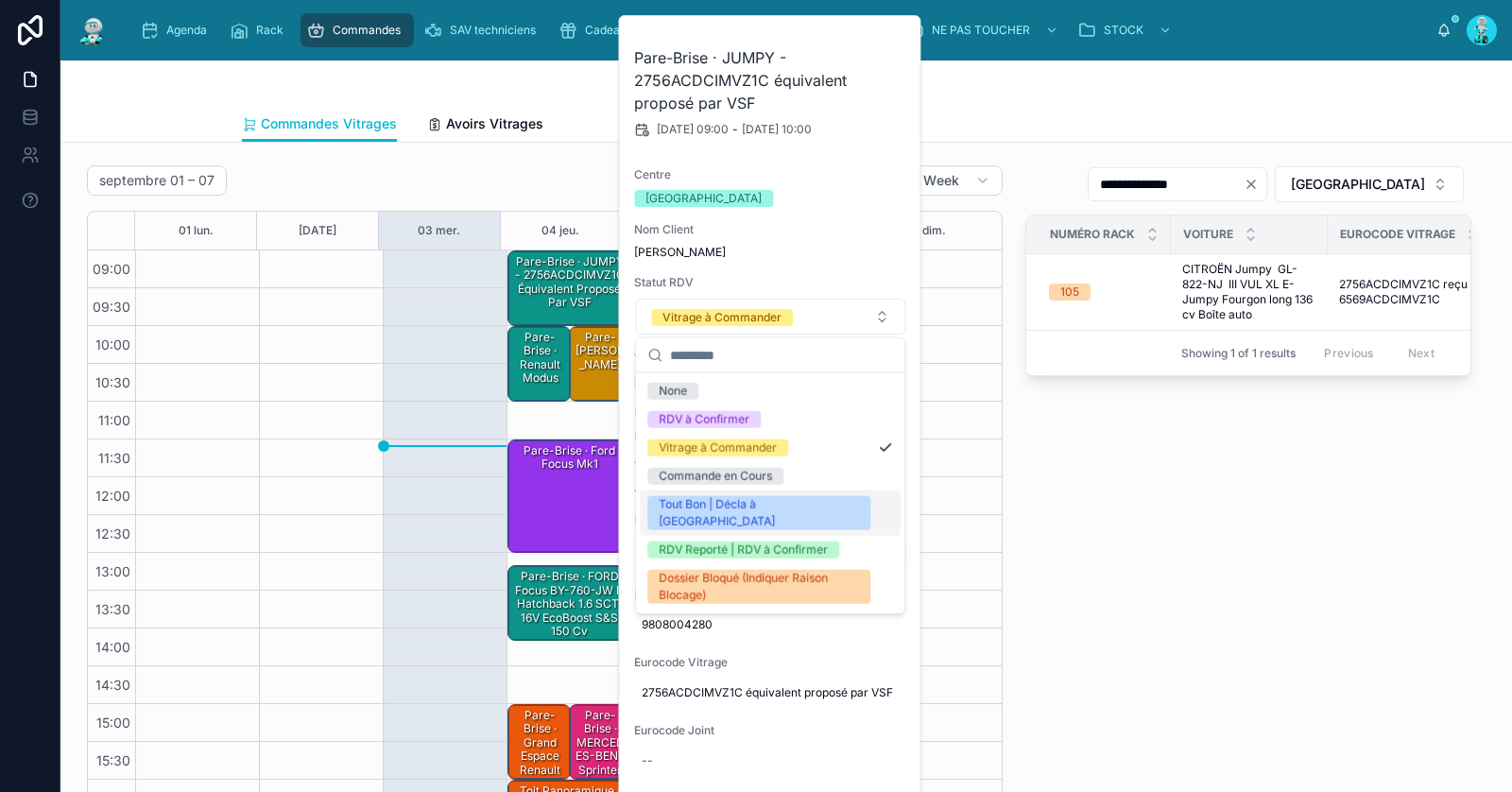
click at [757, 508] on div at bounding box center [815, 591] width 124 height 681
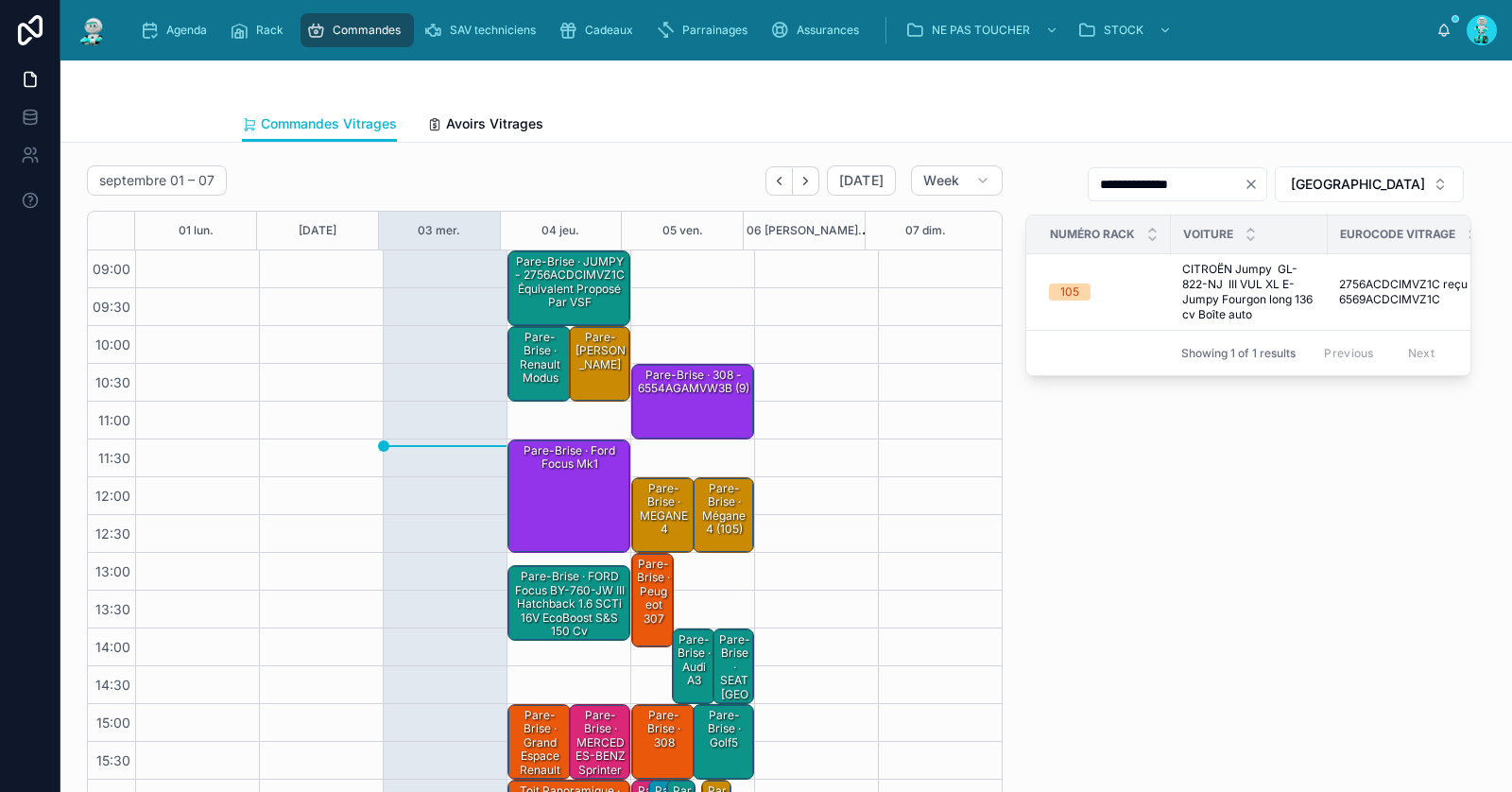
click at [539, 265] on div "Pare-Brise · JUMPY - 2756ACDCIMVZ1C équivalent proposé par VSF" at bounding box center [570, 283] width 117 height 58
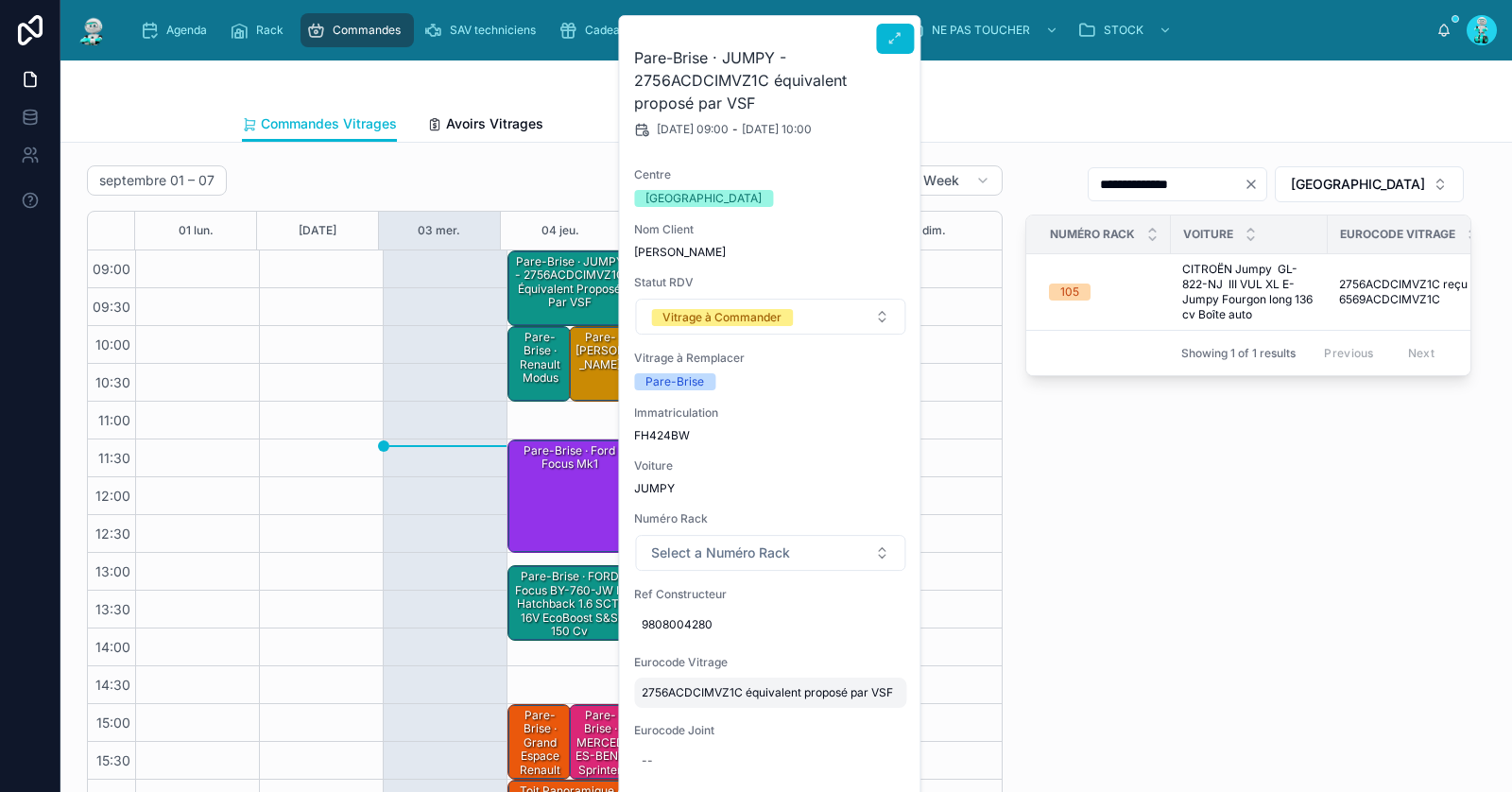
click at [678, 691] on span "2756ACDCIMVZ1C équivalent proposé par VSF" at bounding box center [770, 693] width 257 height 15
click at [681, 720] on input "**********" at bounding box center [735, 719] width 178 height 27
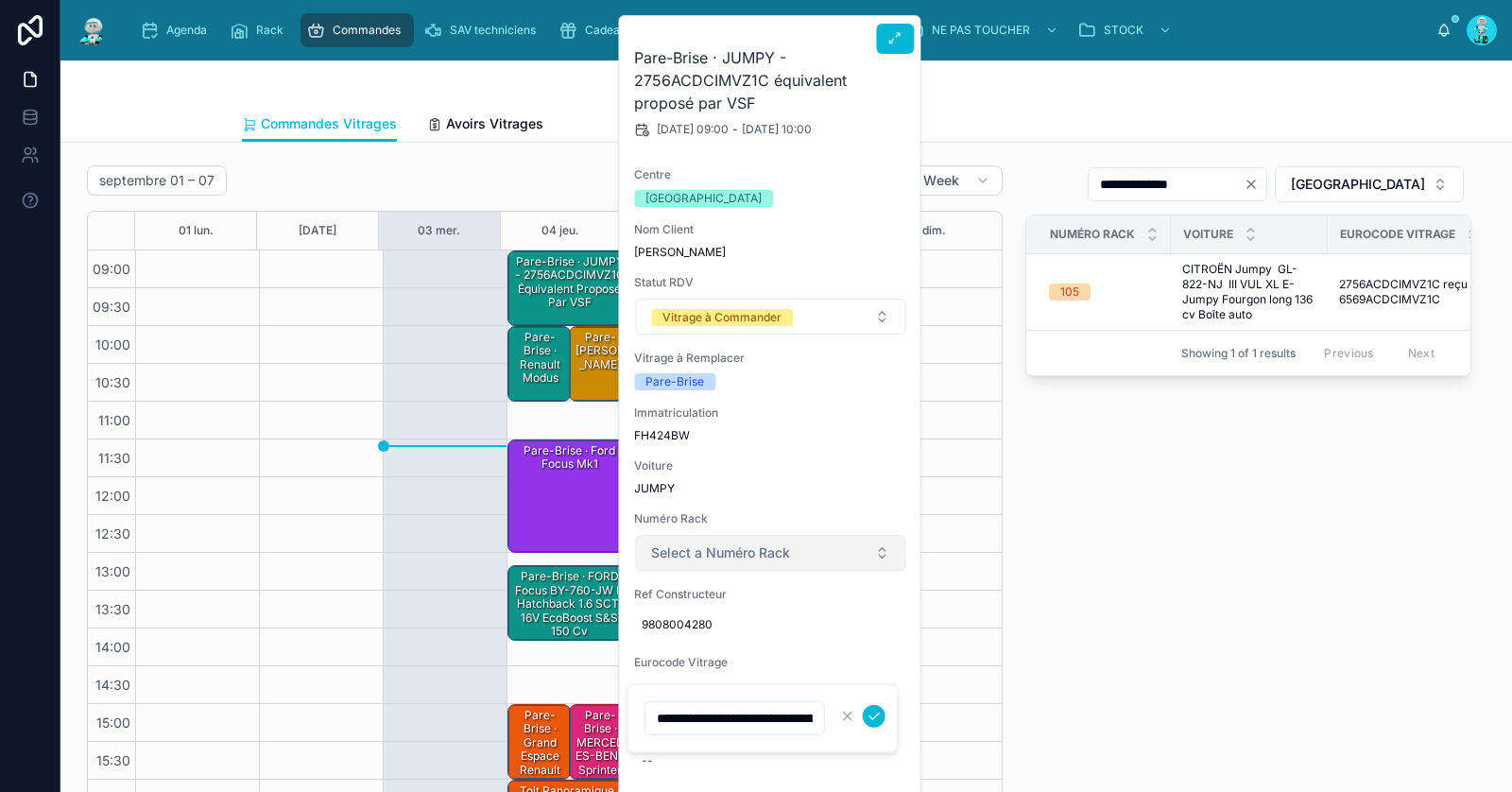
click at [714, 553] on span "Select a Numéro Rack" at bounding box center [720, 553] width 139 height 19
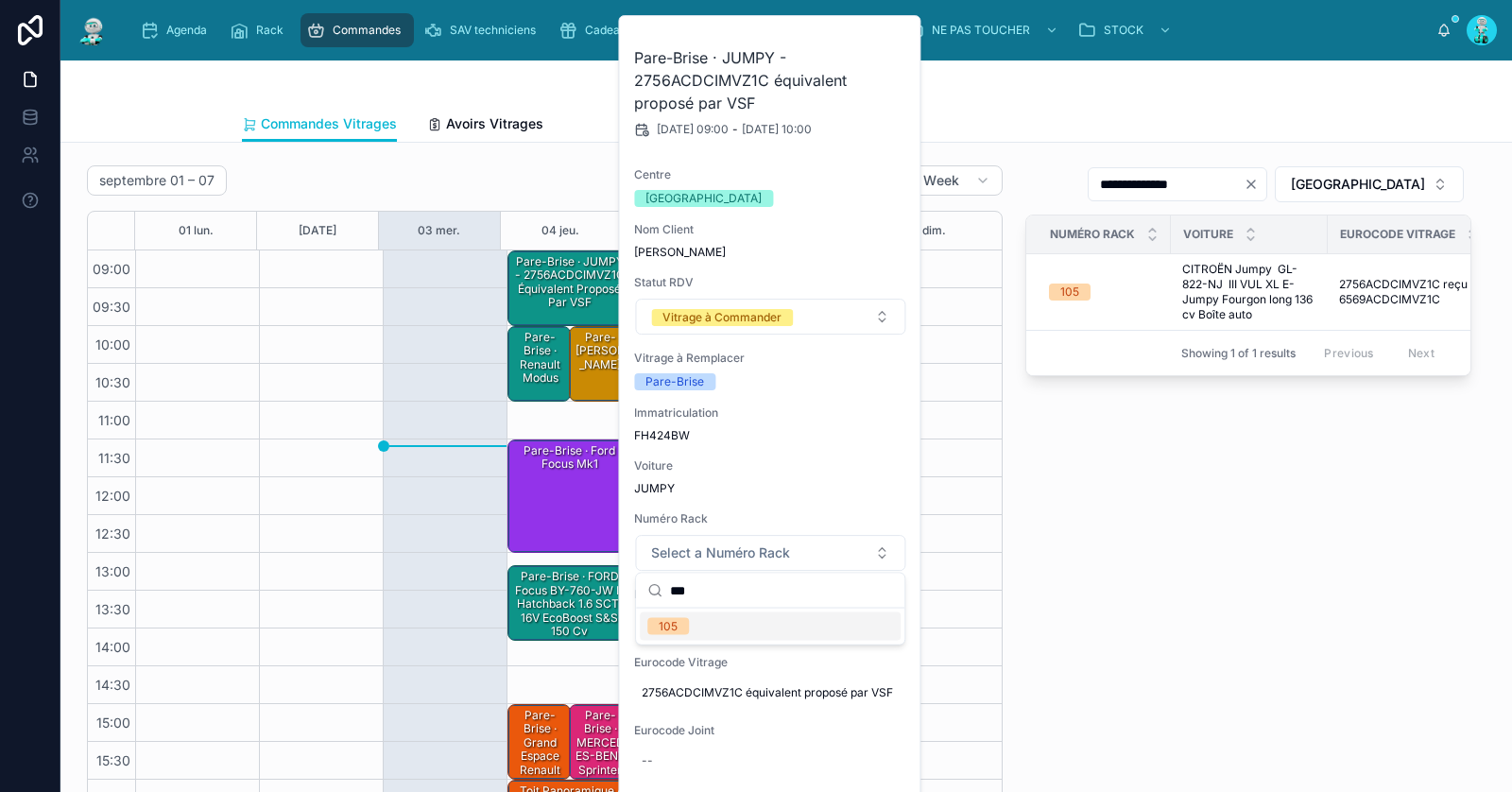
type input "***"
click at [684, 619] on span "105" at bounding box center [668, 626] width 42 height 17
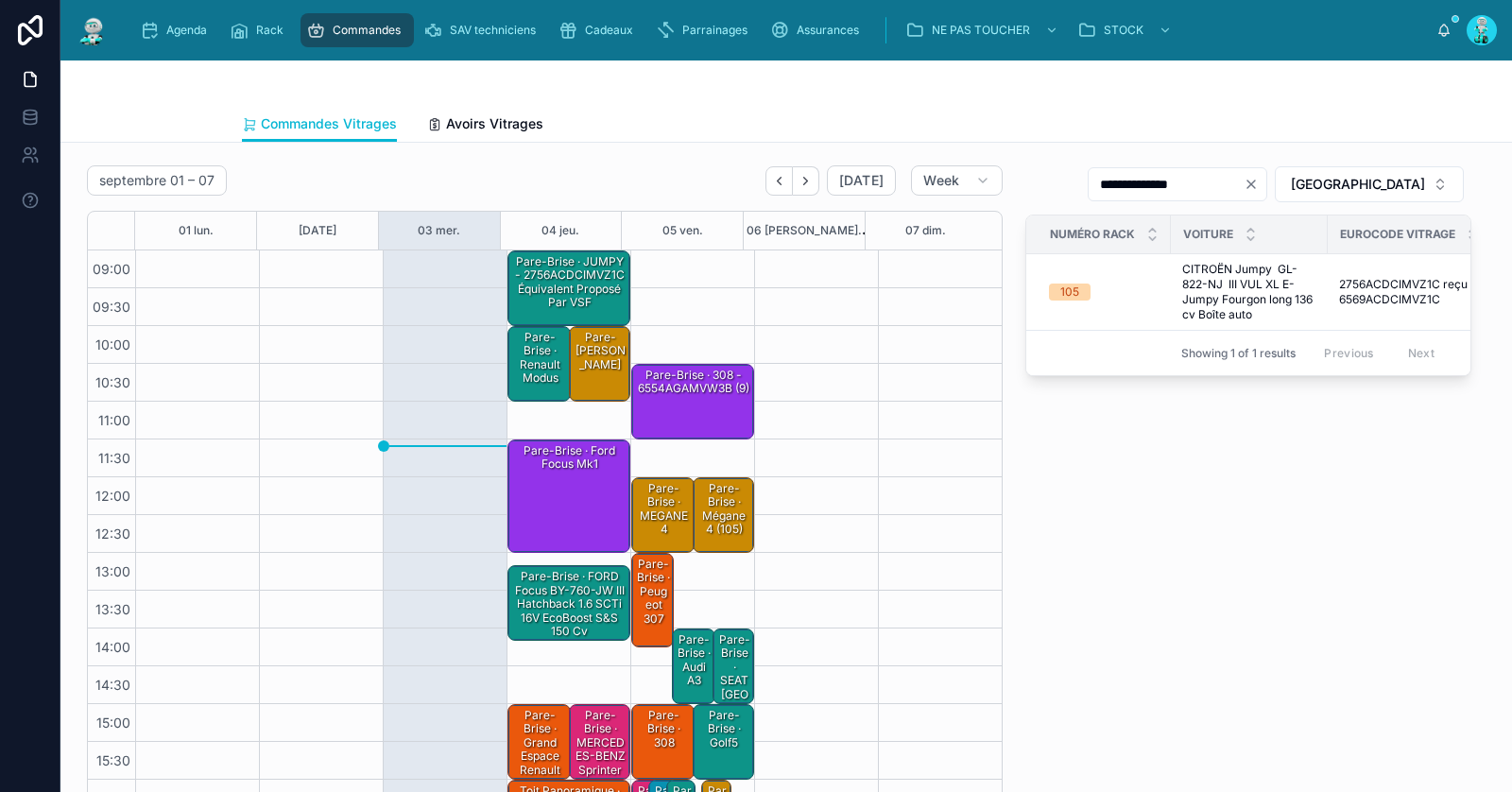
click at [543, 276] on div "Pare-Brise · JUMPY - 2756ACDCIMVZ1C équivalent proposé par VSF" at bounding box center [570, 283] width 117 height 58
click at [577, 282] on div "Pare-Brise · JUMPY - 2756ACDCIMVZ1C équivalent proposé par VSF (105)" at bounding box center [570, 283] width 117 height 58
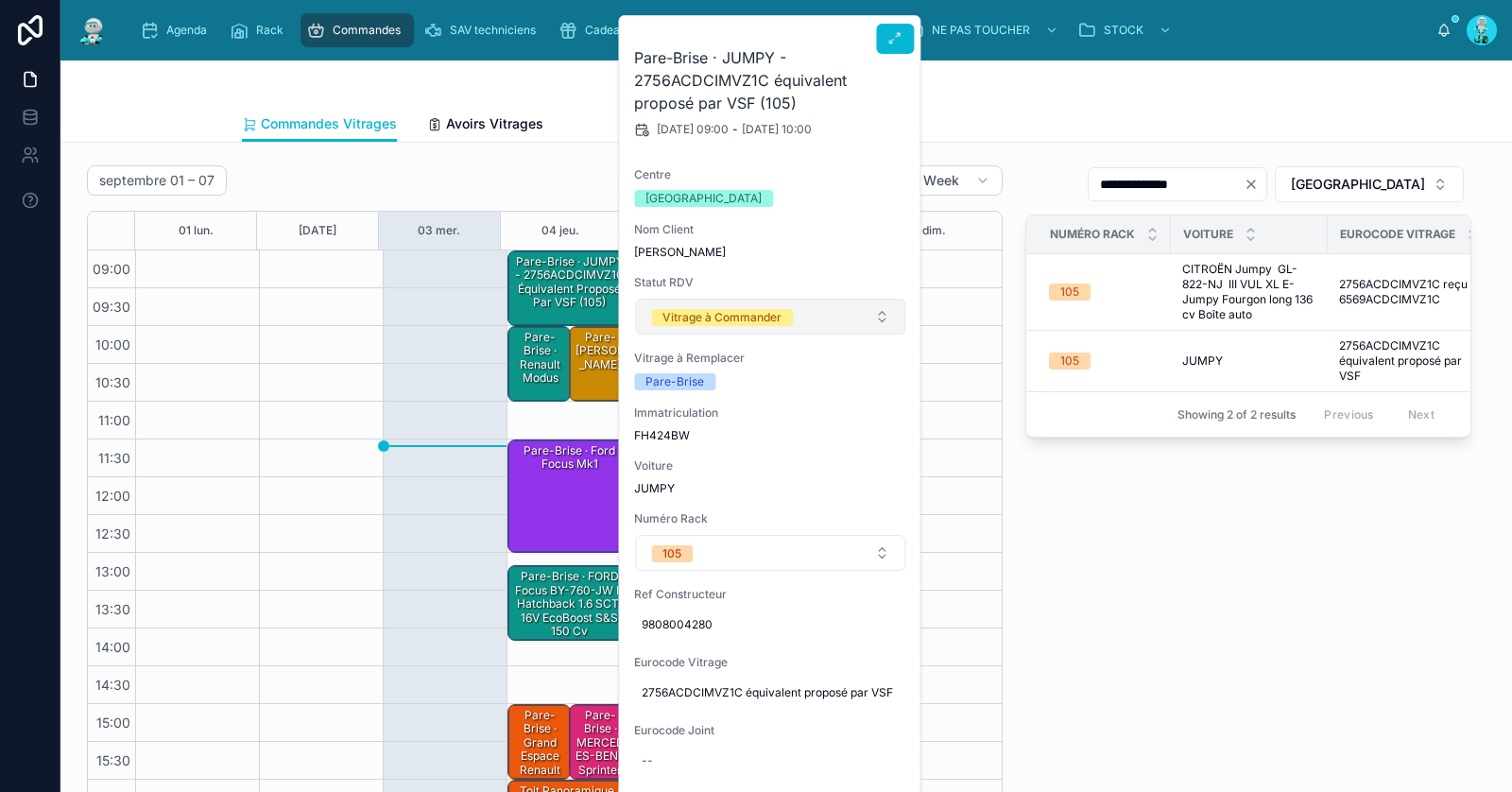
click at [706, 320] on div "Vitrage à Commander" at bounding box center [722, 317] width 119 height 17
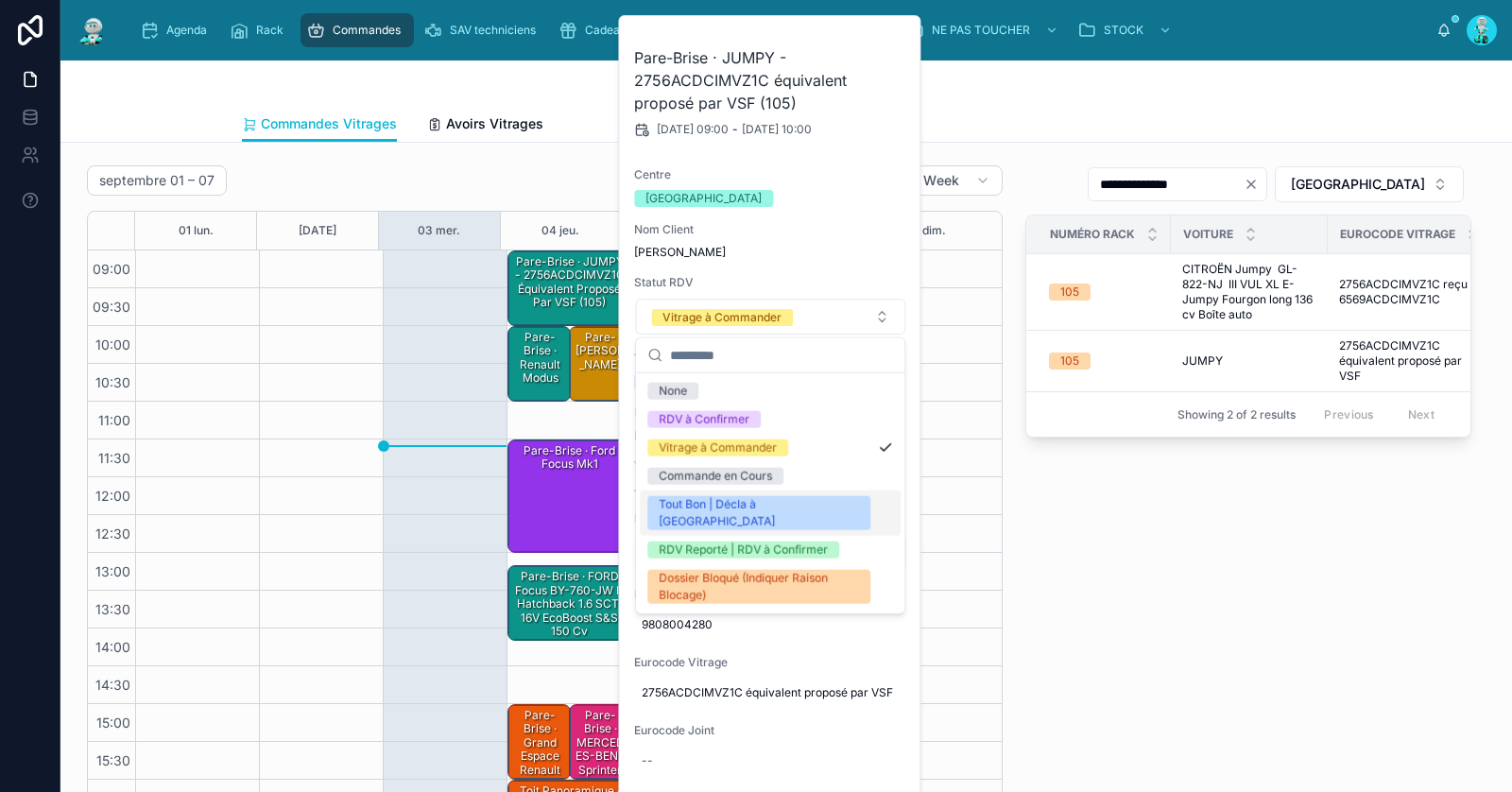
click at [724, 504] on div "Tout Bon | Décla à [GEOGRAPHIC_DATA]" at bounding box center [759, 513] width 200 height 34
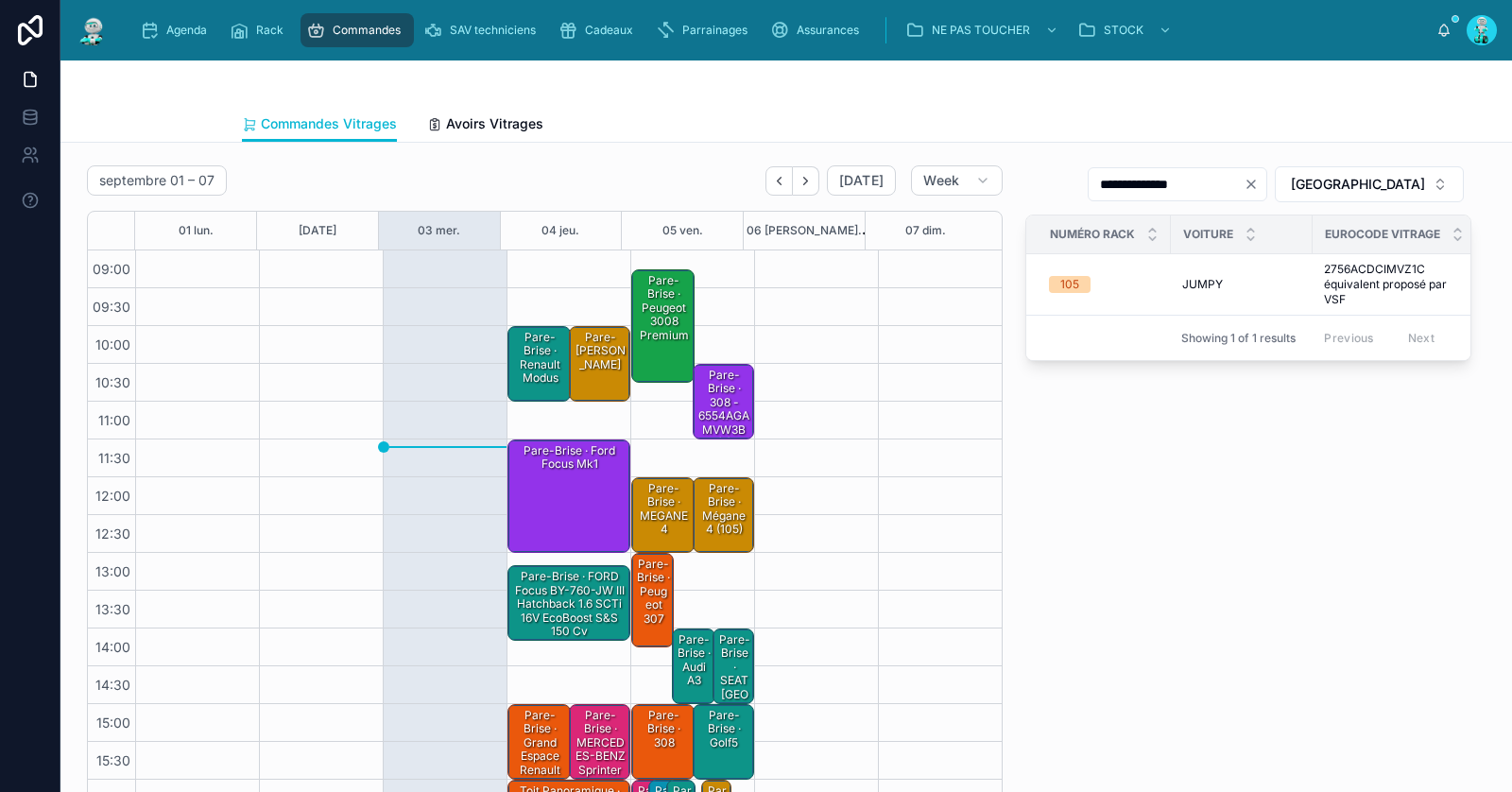
click at [524, 381] on div "Pare-Brise · Renault modus" at bounding box center [540, 358] width 58 height 58
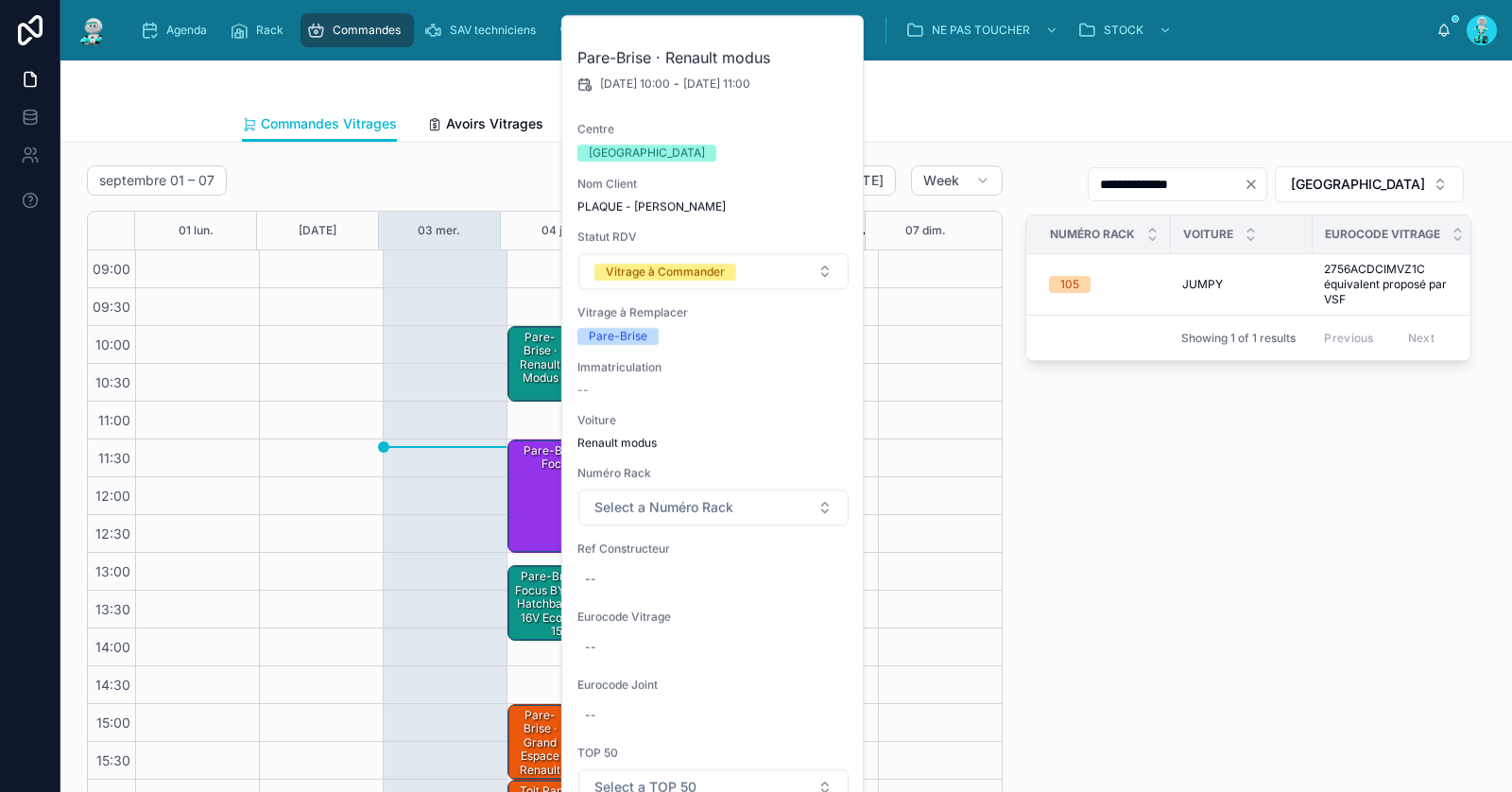
click at [0, 0] on icon at bounding box center [0, 0] width 0 height 0
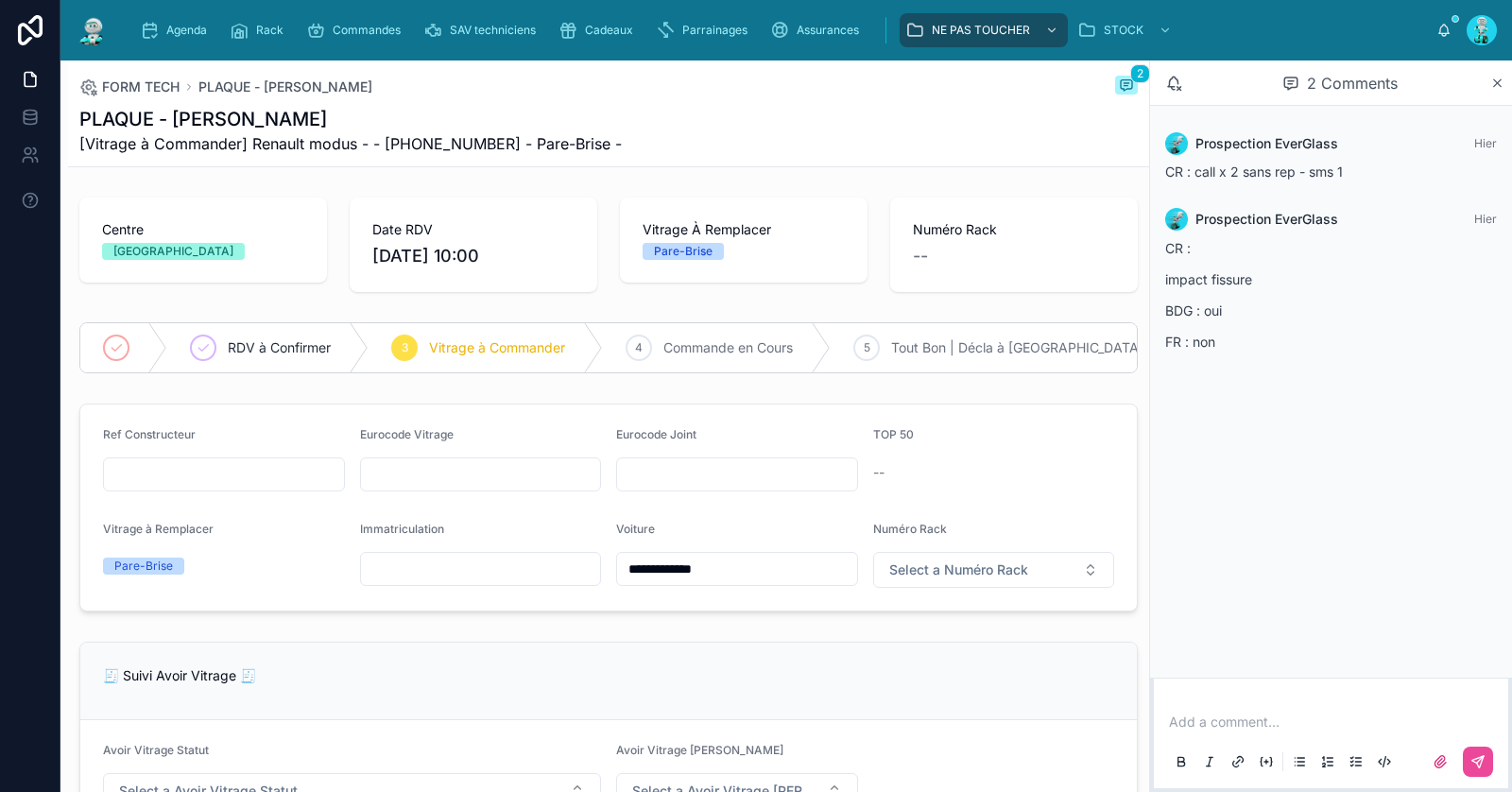
click at [1217, 724] on p at bounding box center [1335, 722] width 332 height 19
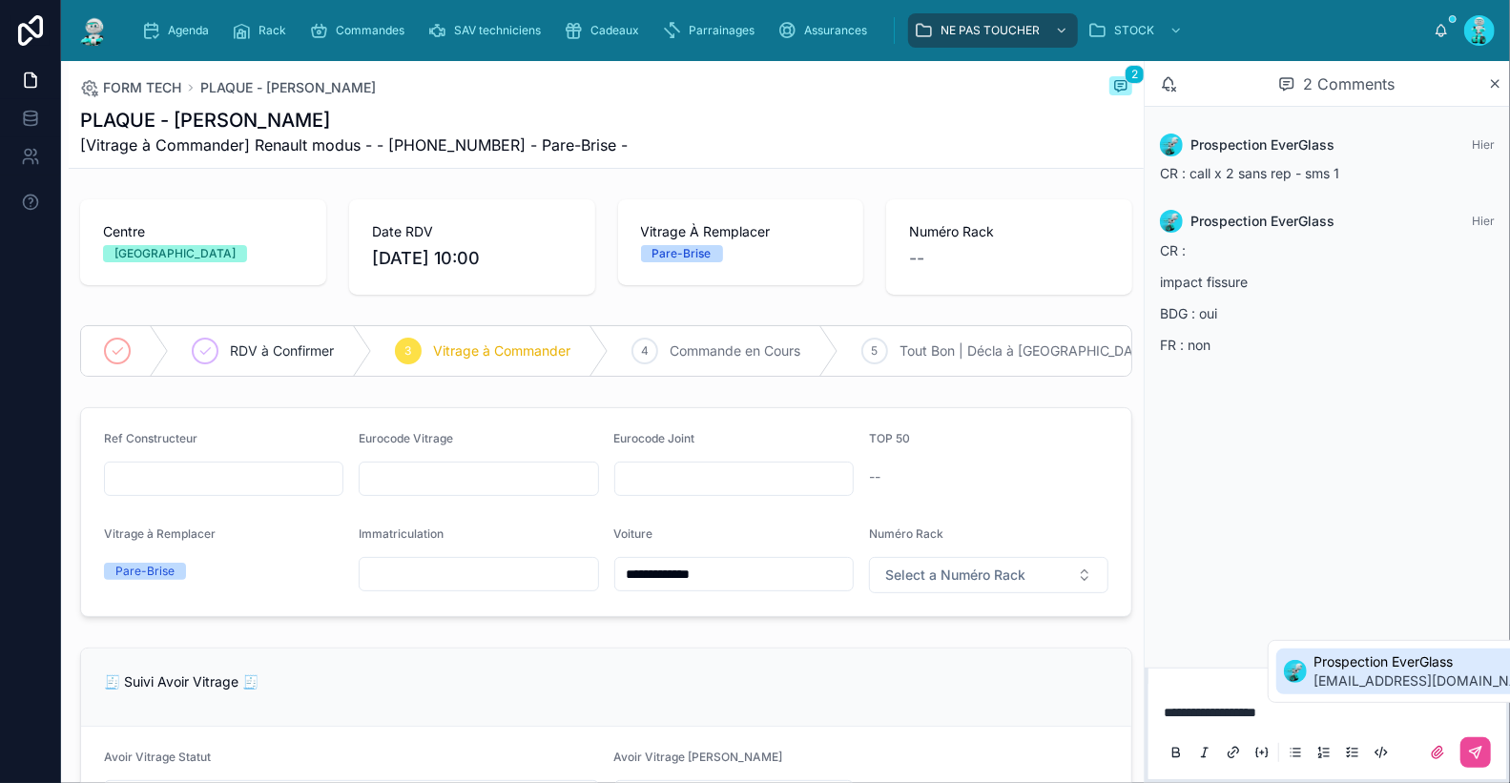
click at [1328, 681] on span "[EMAIL_ADDRESS][DOMAIN_NAME]" at bounding box center [1430, 681] width 230 height 19
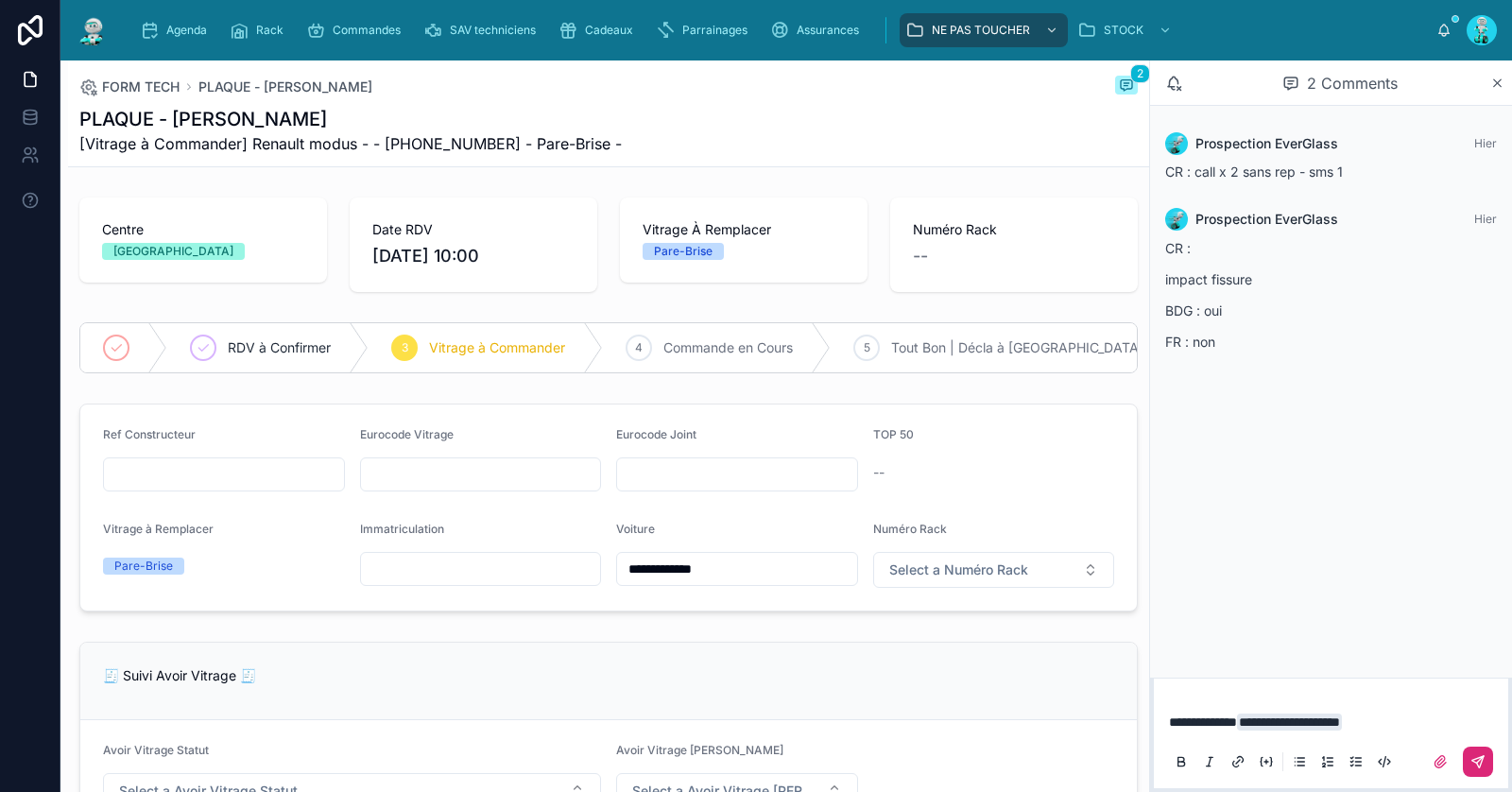
click at [1481, 770] on button at bounding box center [1478, 762] width 31 height 31
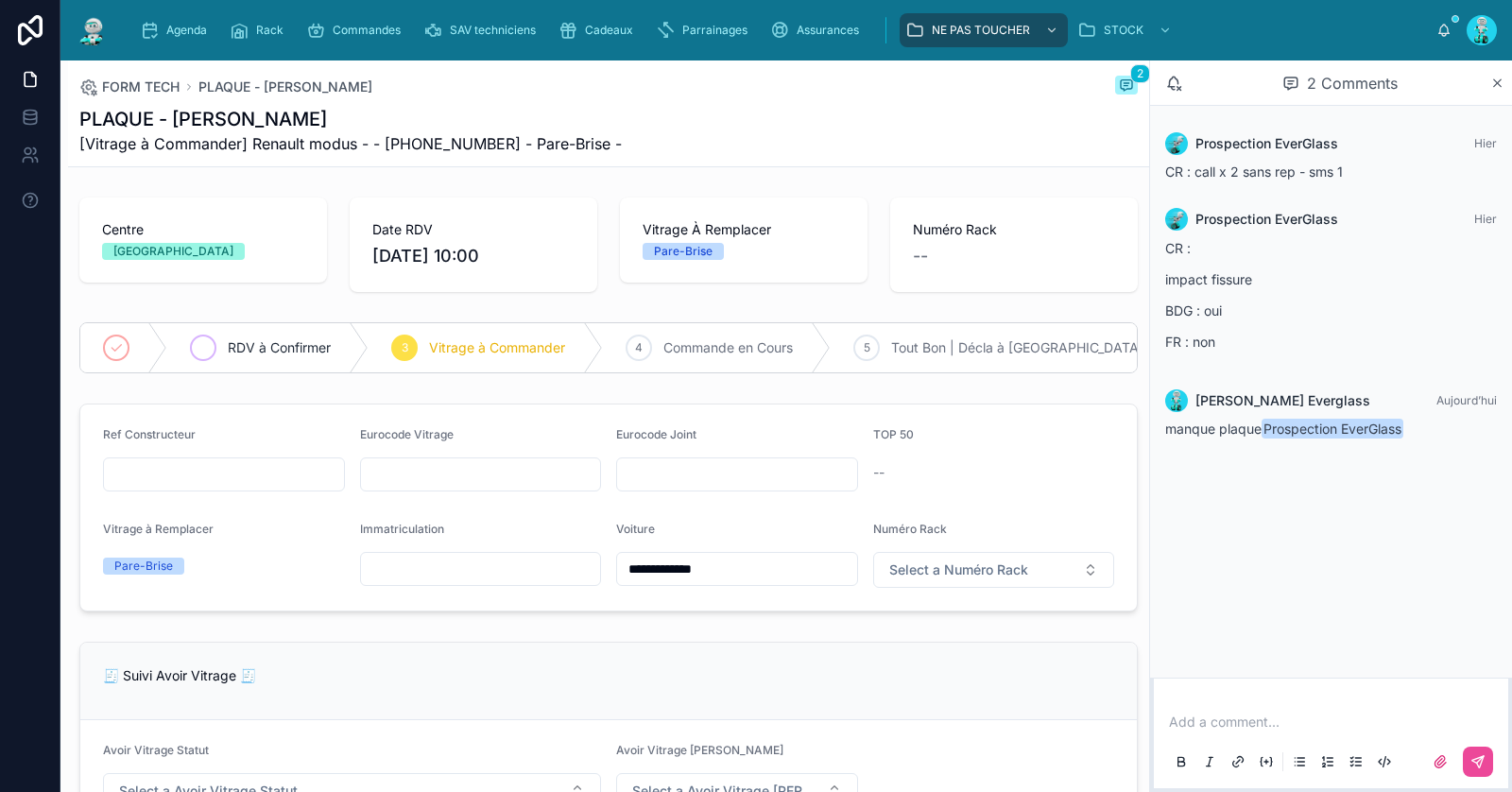
click at [266, 357] on div "RDV à Confirmer" at bounding box center [268, 348] width 201 height 50
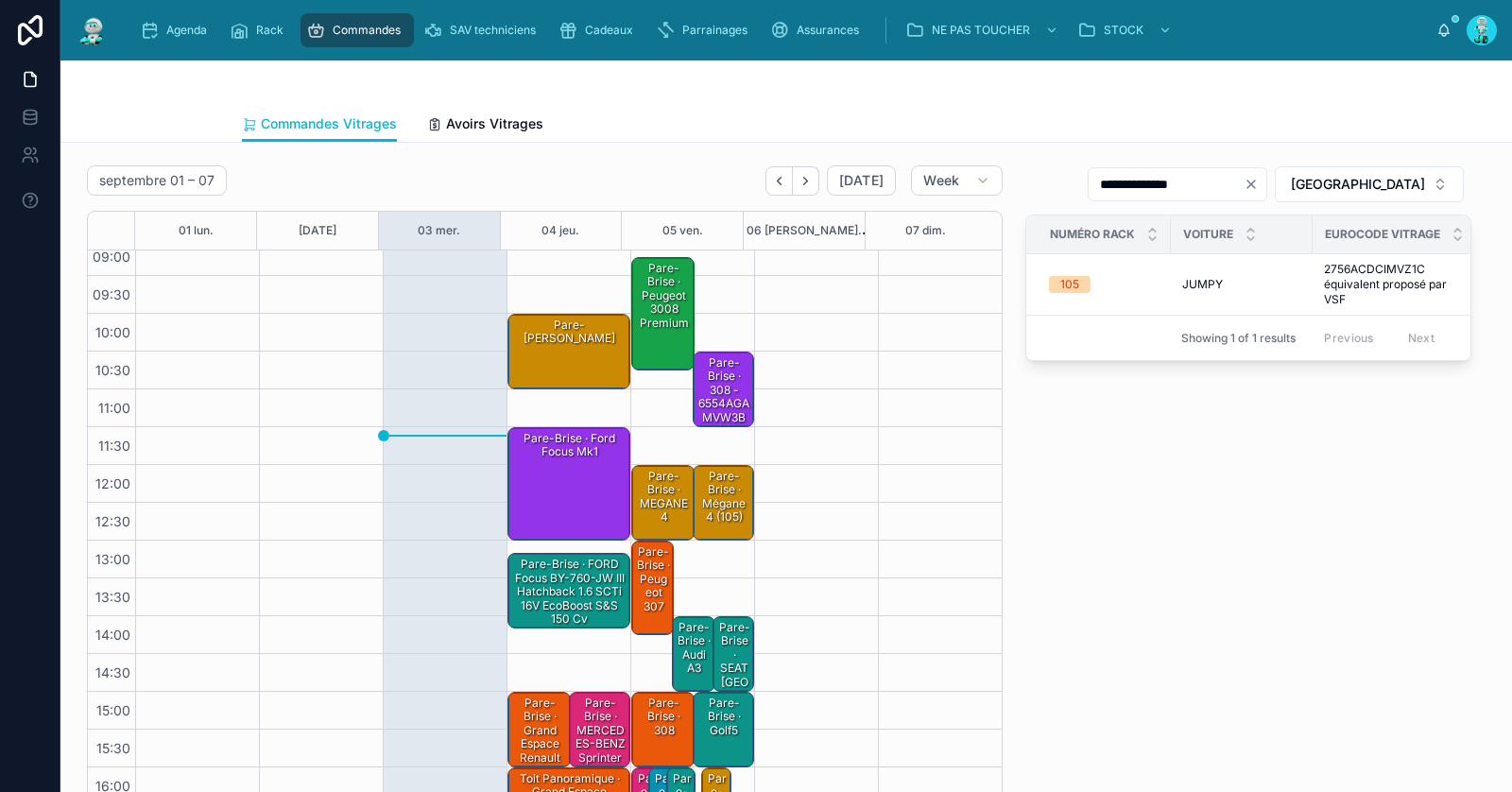
scroll to position [107, 0]
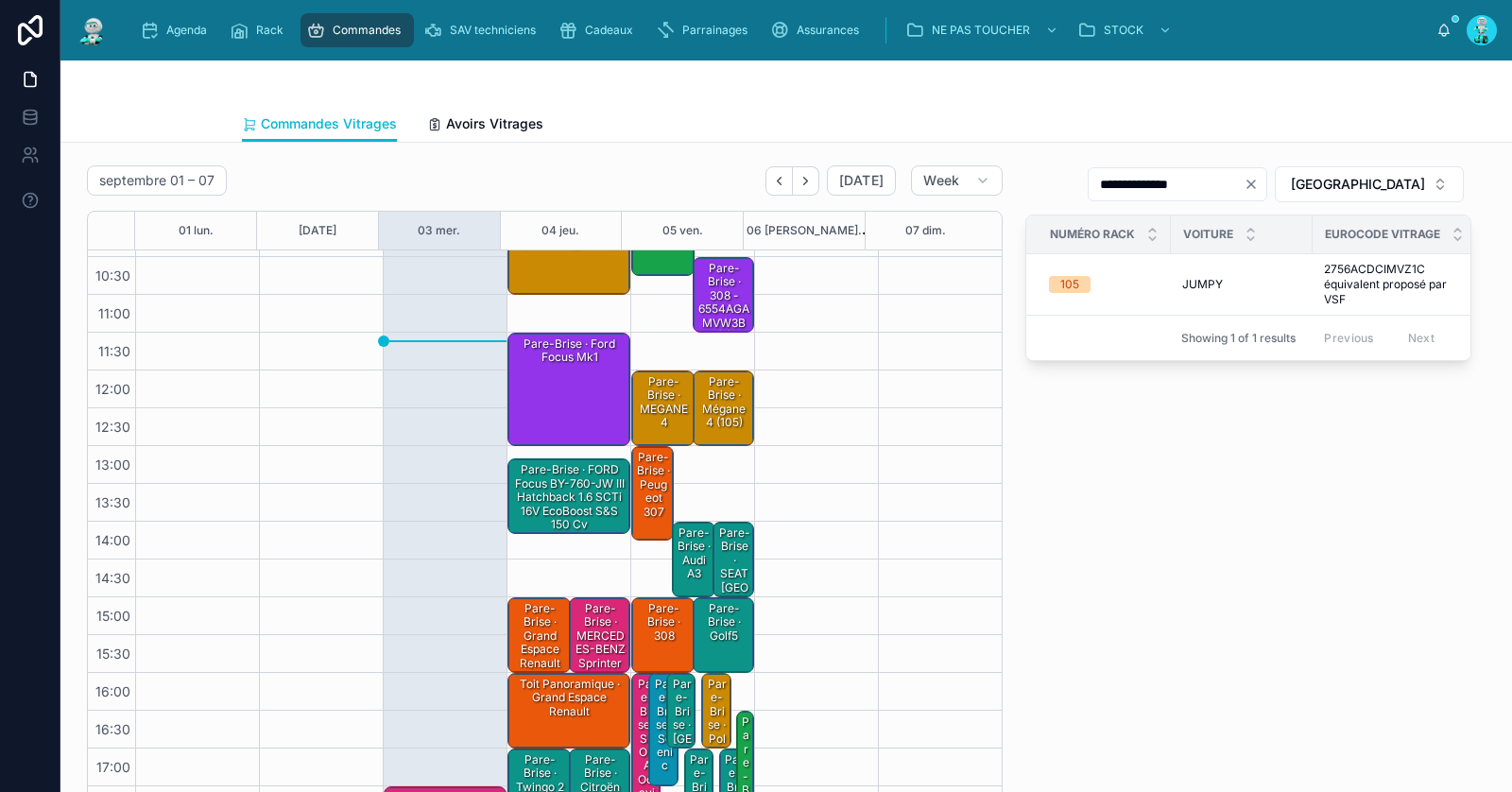
click at [553, 505] on div "Pare-Brise · FORD Focus BY-760-JW III Hatchback 1.6 SCTi 16V EcoBoost S&S 150 cv" at bounding box center [570, 498] width 117 height 71
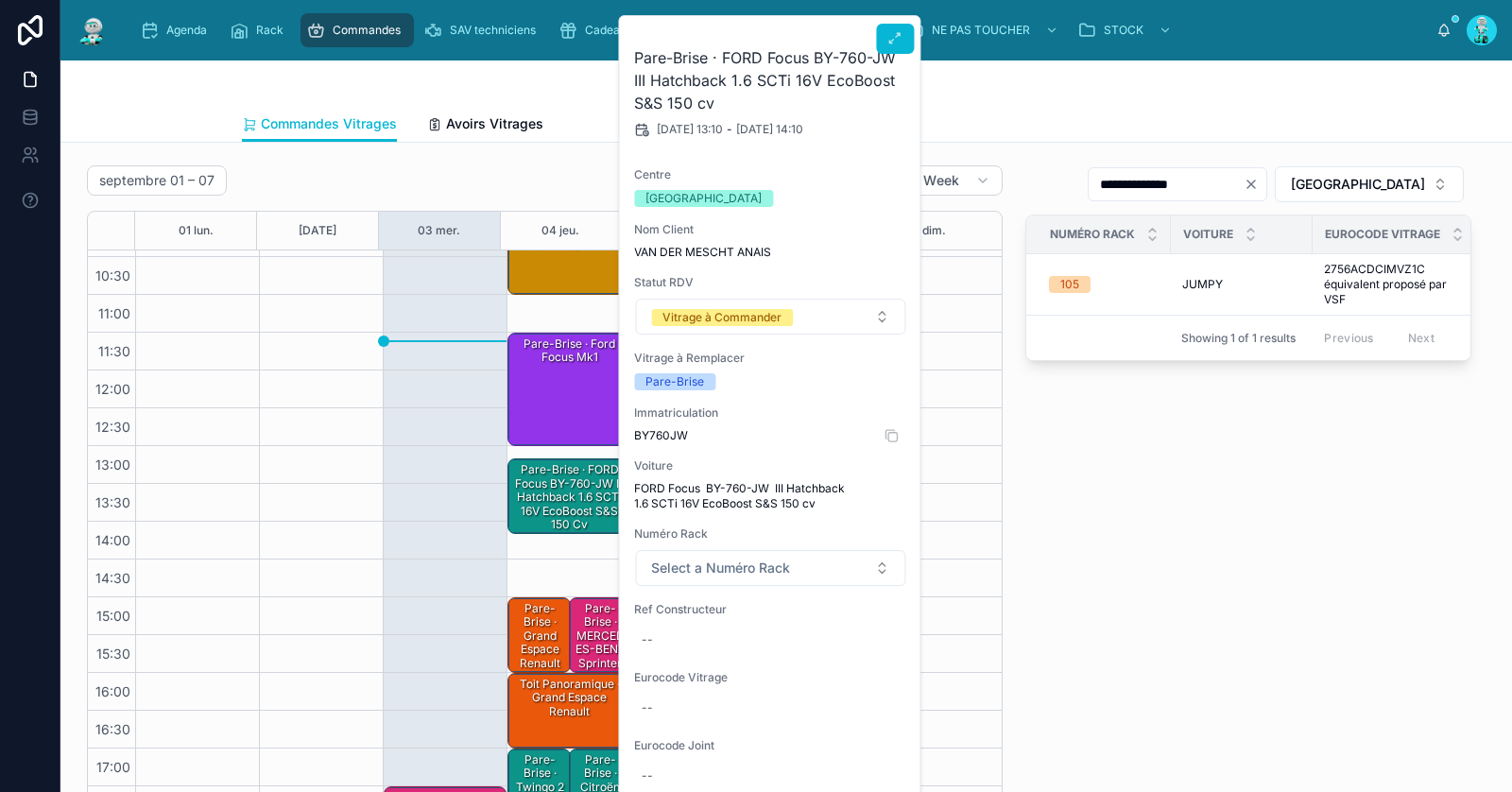
click at [666, 430] on span "BY760JW" at bounding box center [770, 435] width 272 height 15
copy span "BY760JW"
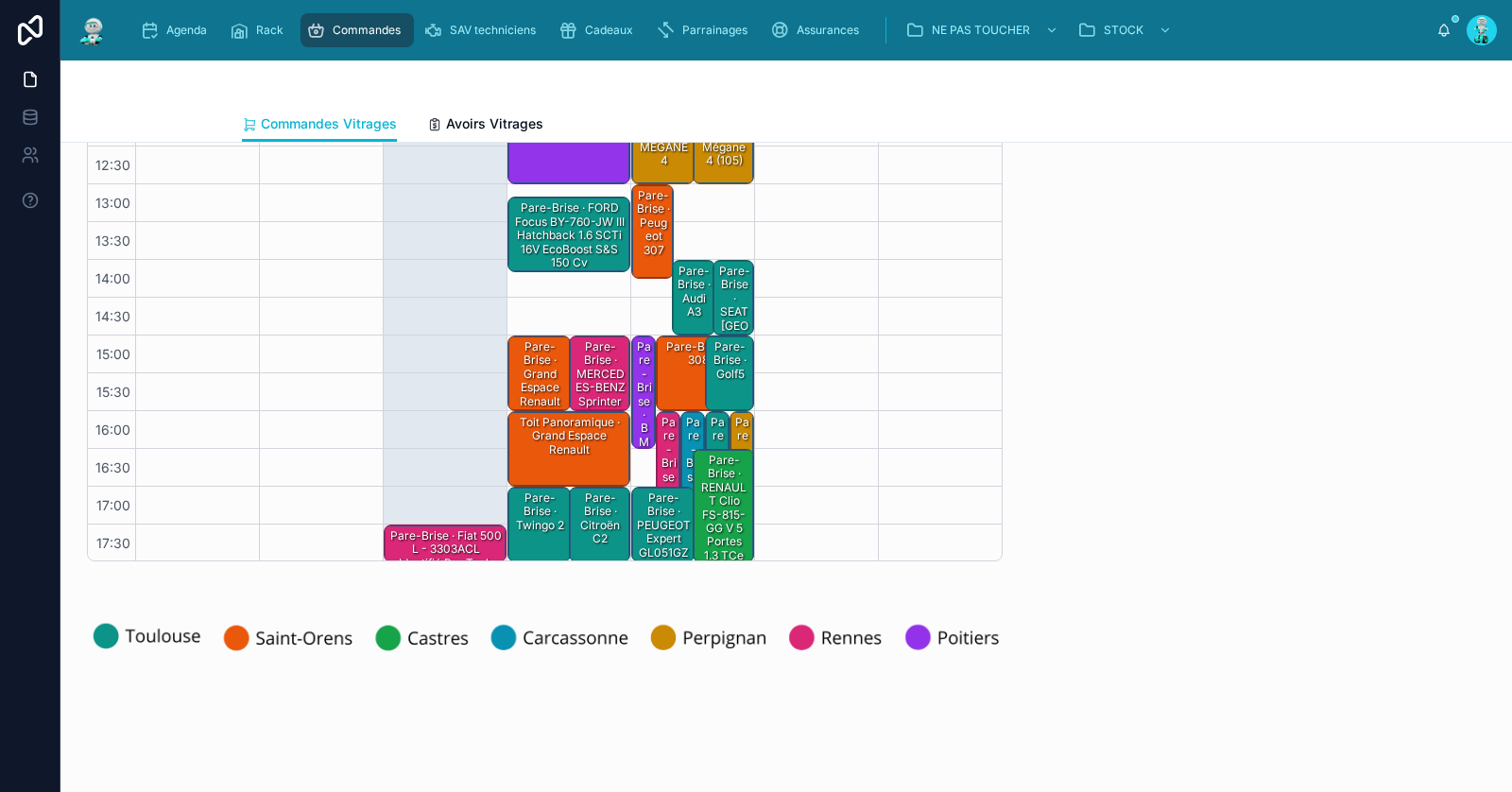
scroll to position [283, 0]
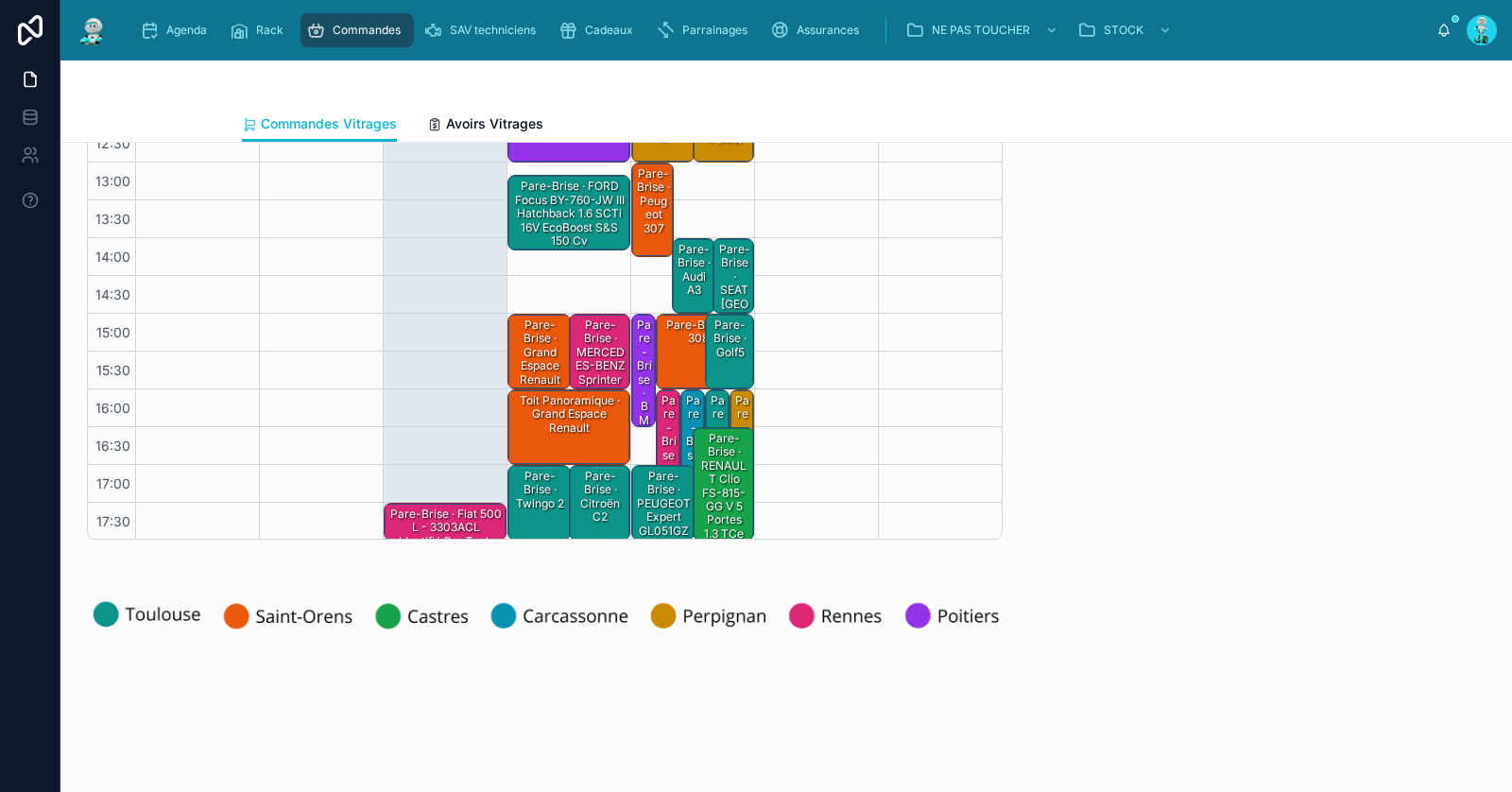
click at [542, 514] on div "Pare-Brise · twingo 2" at bounding box center [540, 503] width 58 height 71
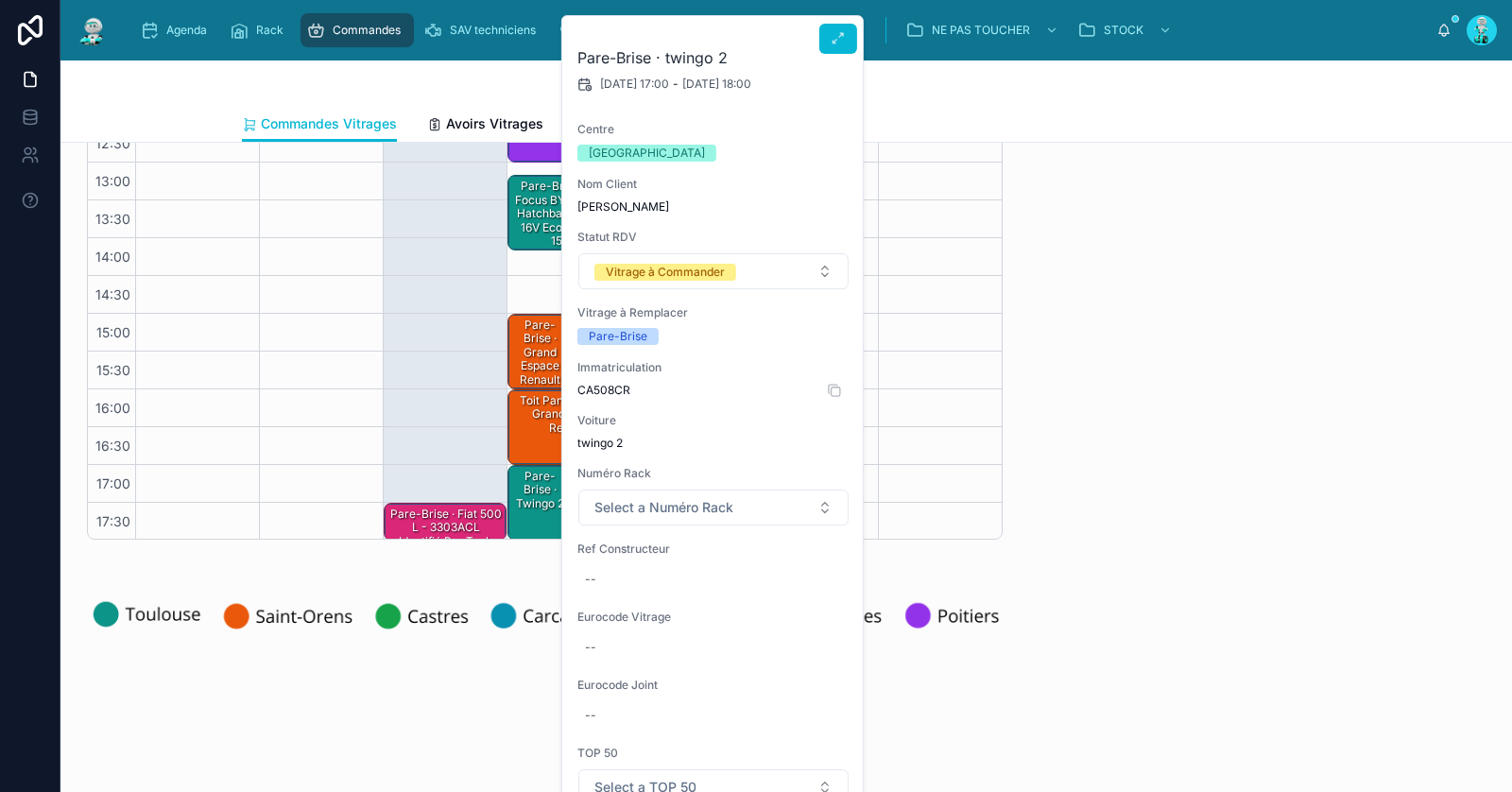
click at [614, 385] on span "CA508CR" at bounding box center [713, 390] width 272 height 15
click at [609, 393] on span "CA508CR" at bounding box center [713, 390] width 272 height 15
copy span "CA508CR"
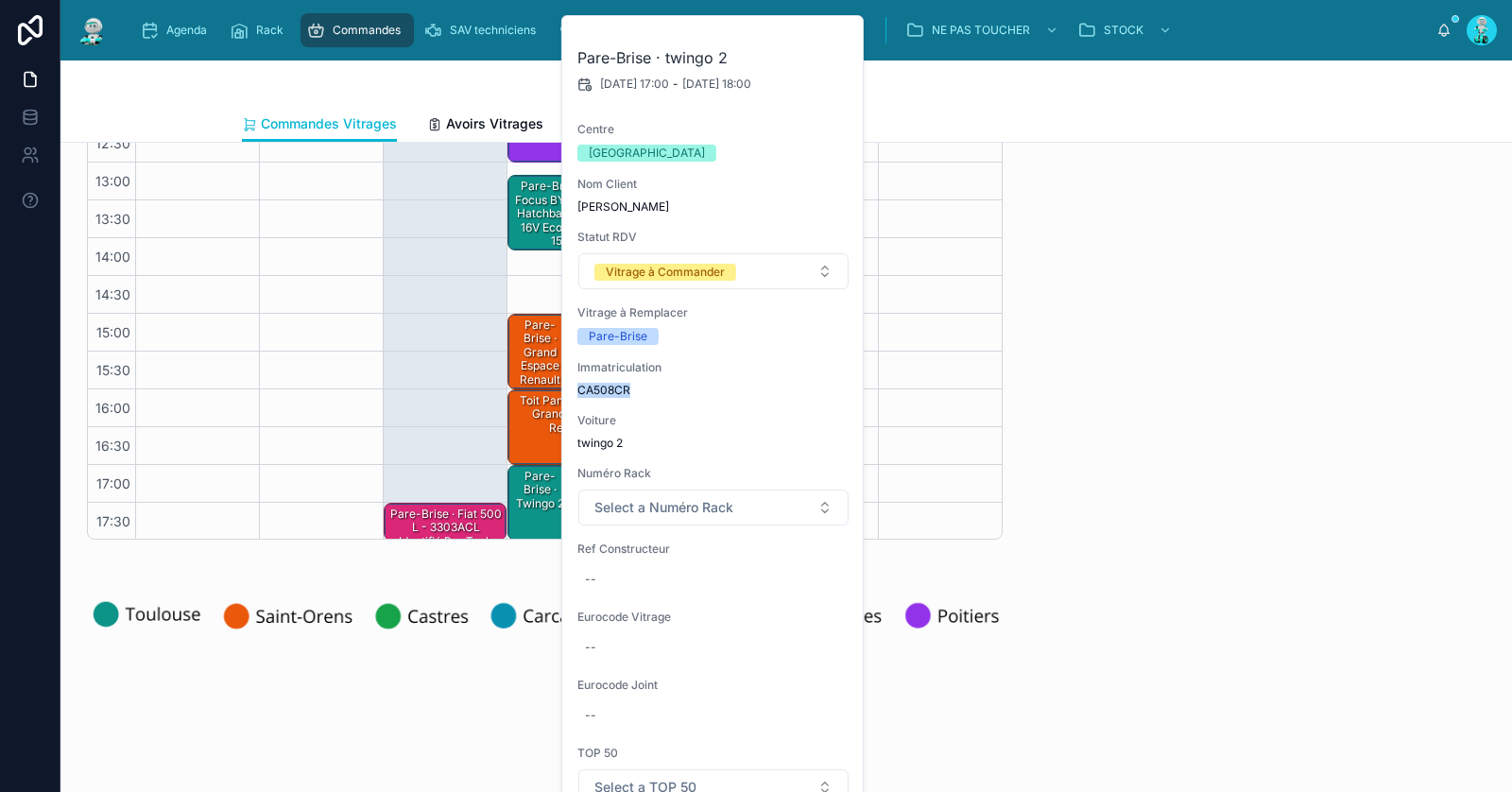
click at [523, 506] on div "Pare-Brise · twingo 2" at bounding box center [540, 490] width 58 height 45
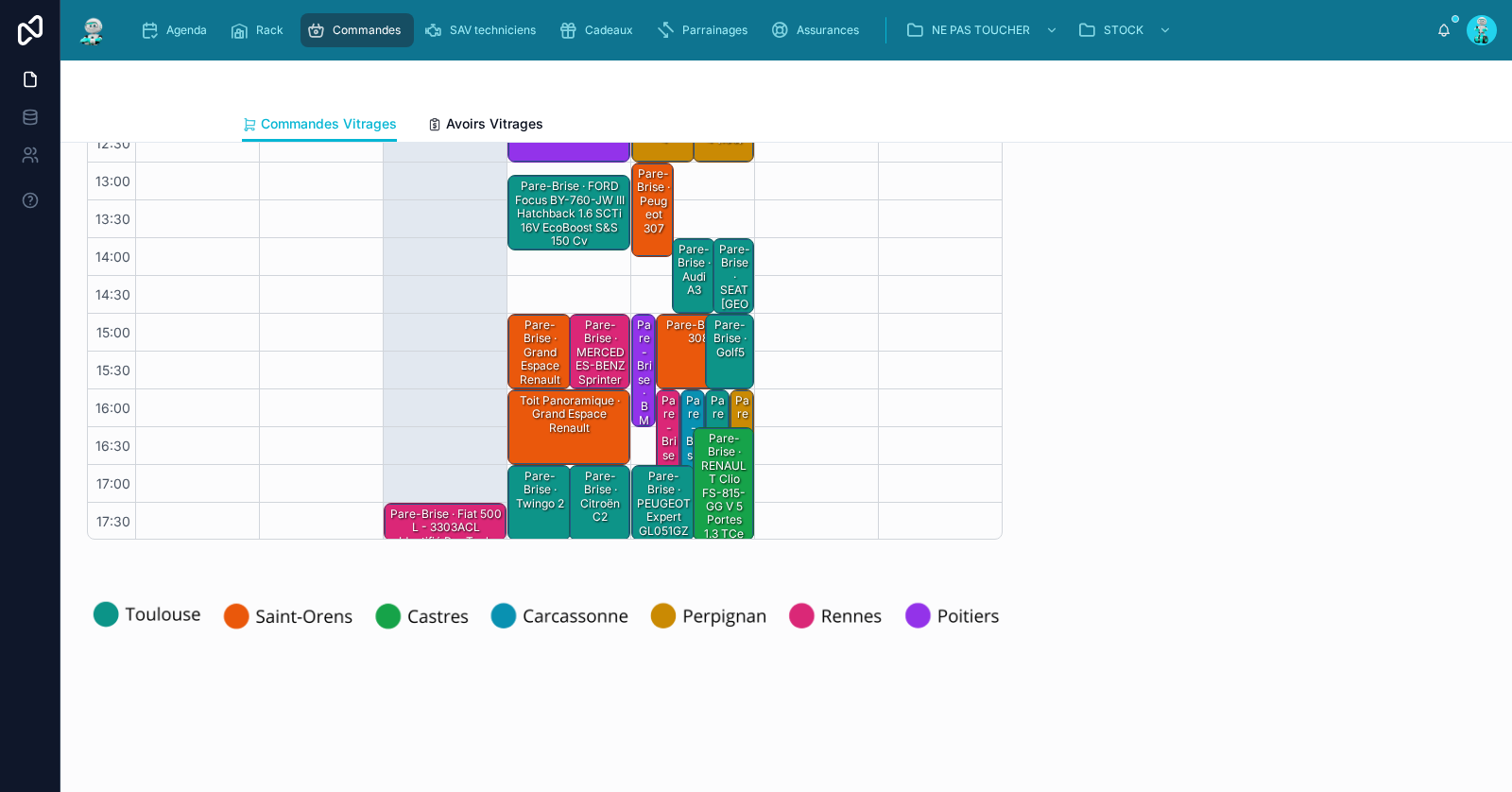
click at [527, 507] on div "Pare-Brise · twingo 2" at bounding box center [540, 490] width 58 height 45
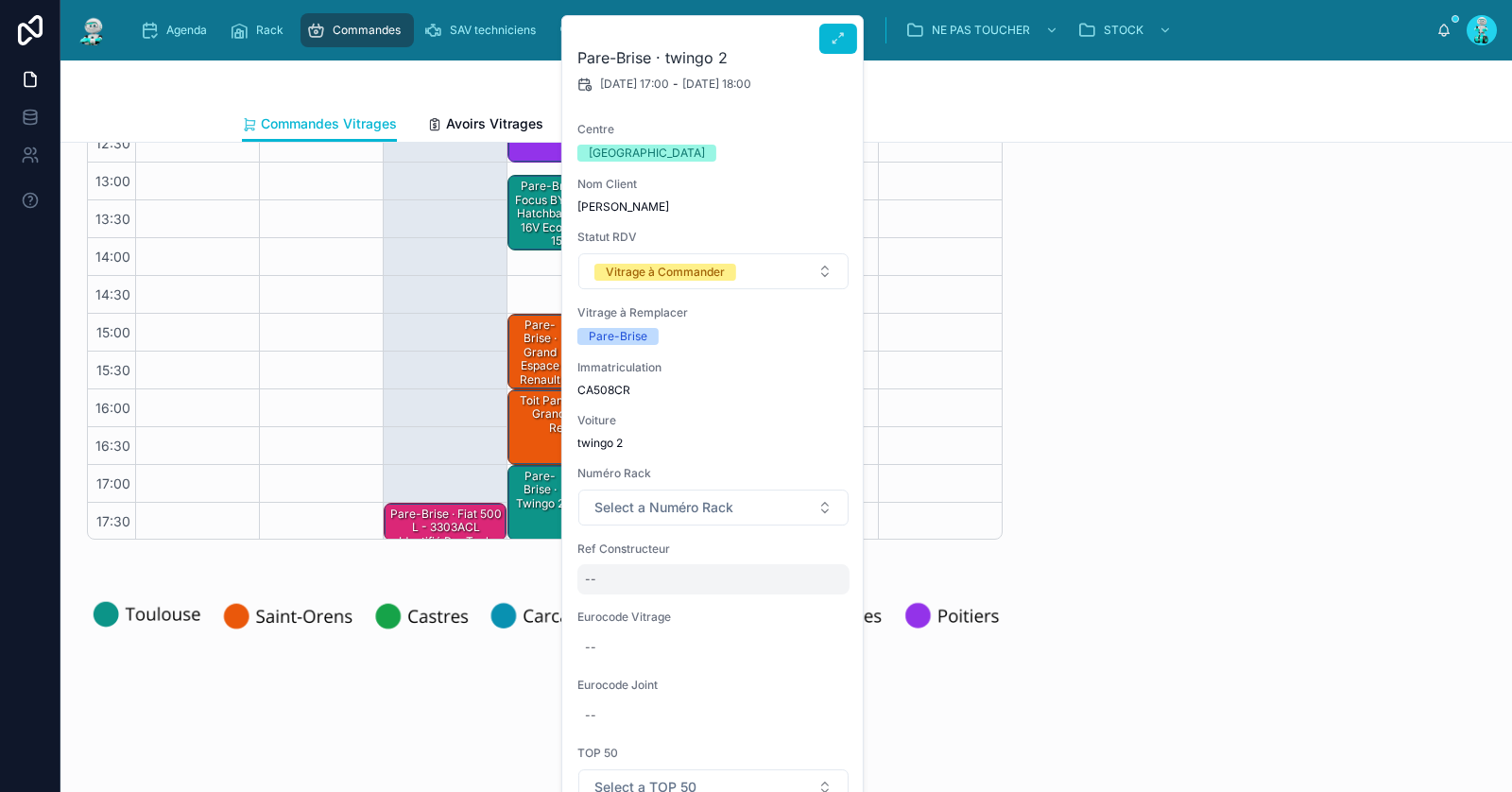
click at [666, 580] on div "--" at bounding box center [713, 580] width 272 height 31
type input "**********"
click button "submit" at bounding box center [815, 603] width 23 height 23
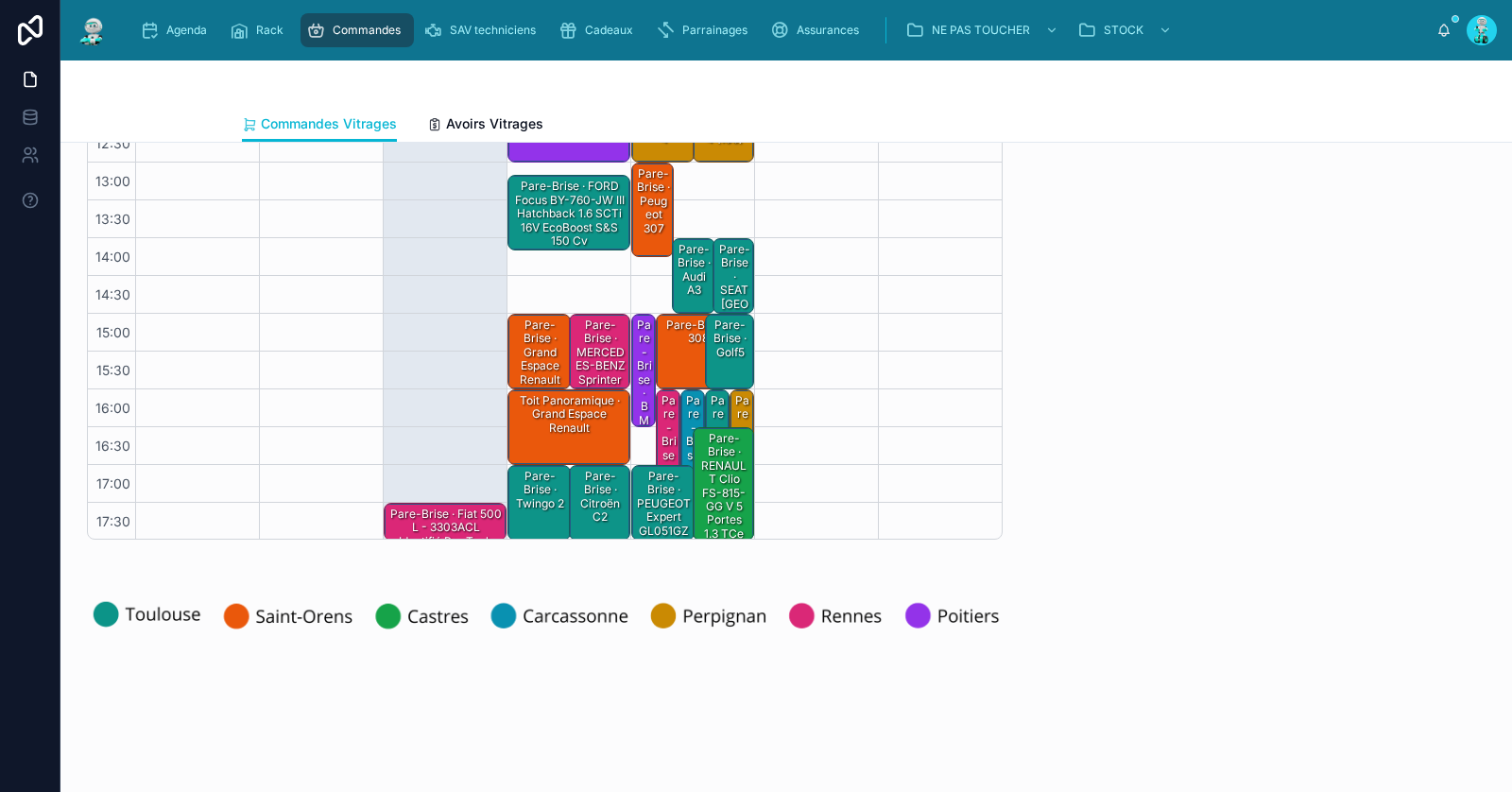
click at [522, 514] on div "Pare-Brise · twingo 2" at bounding box center [540, 503] width 58 height 71
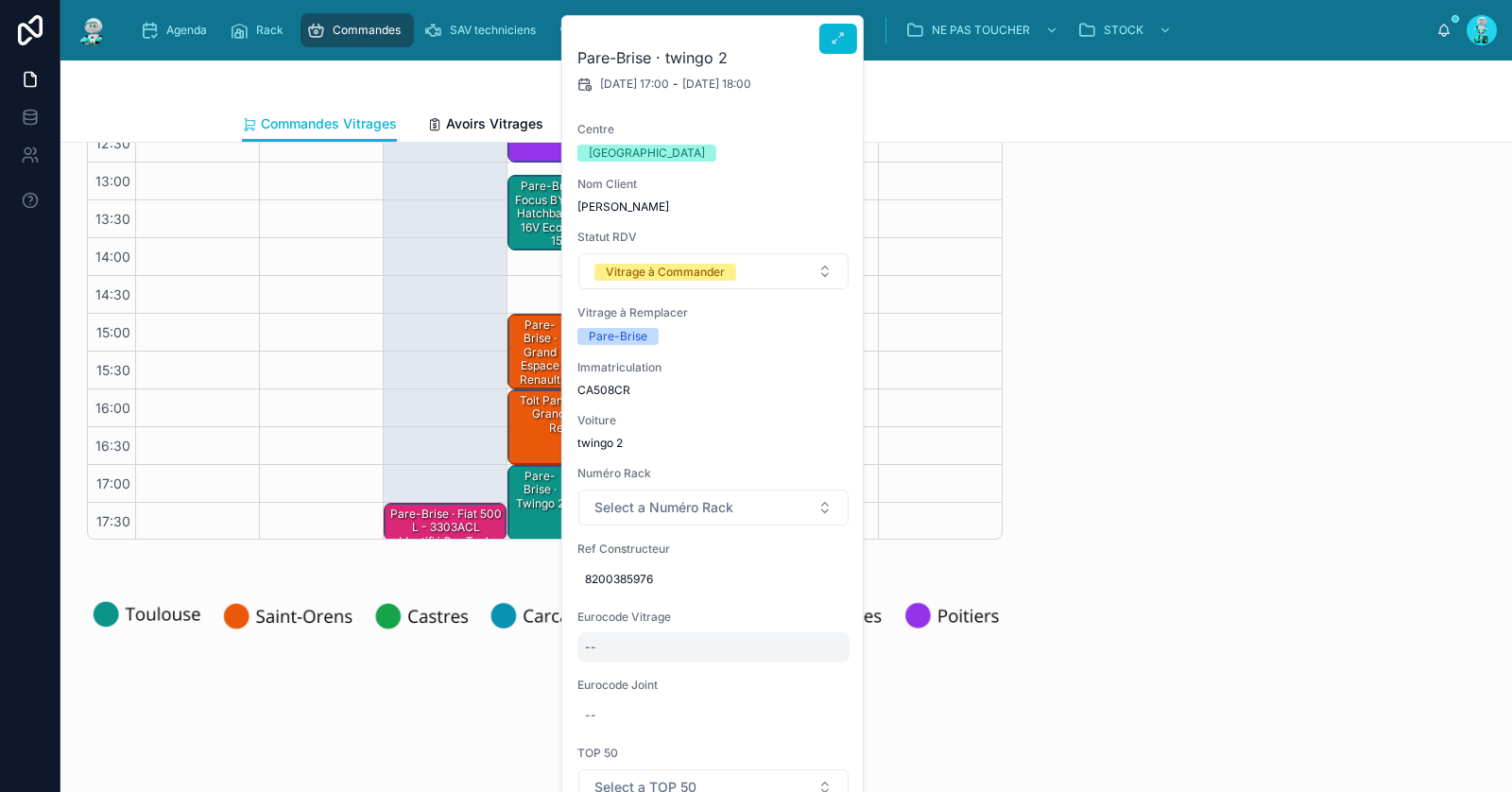
click at [630, 645] on div "--" at bounding box center [713, 647] width 272 height 31
type input "**********"
click at [819, 674] on icon "submit" at bounding box center [815, 671] width 15 height 15
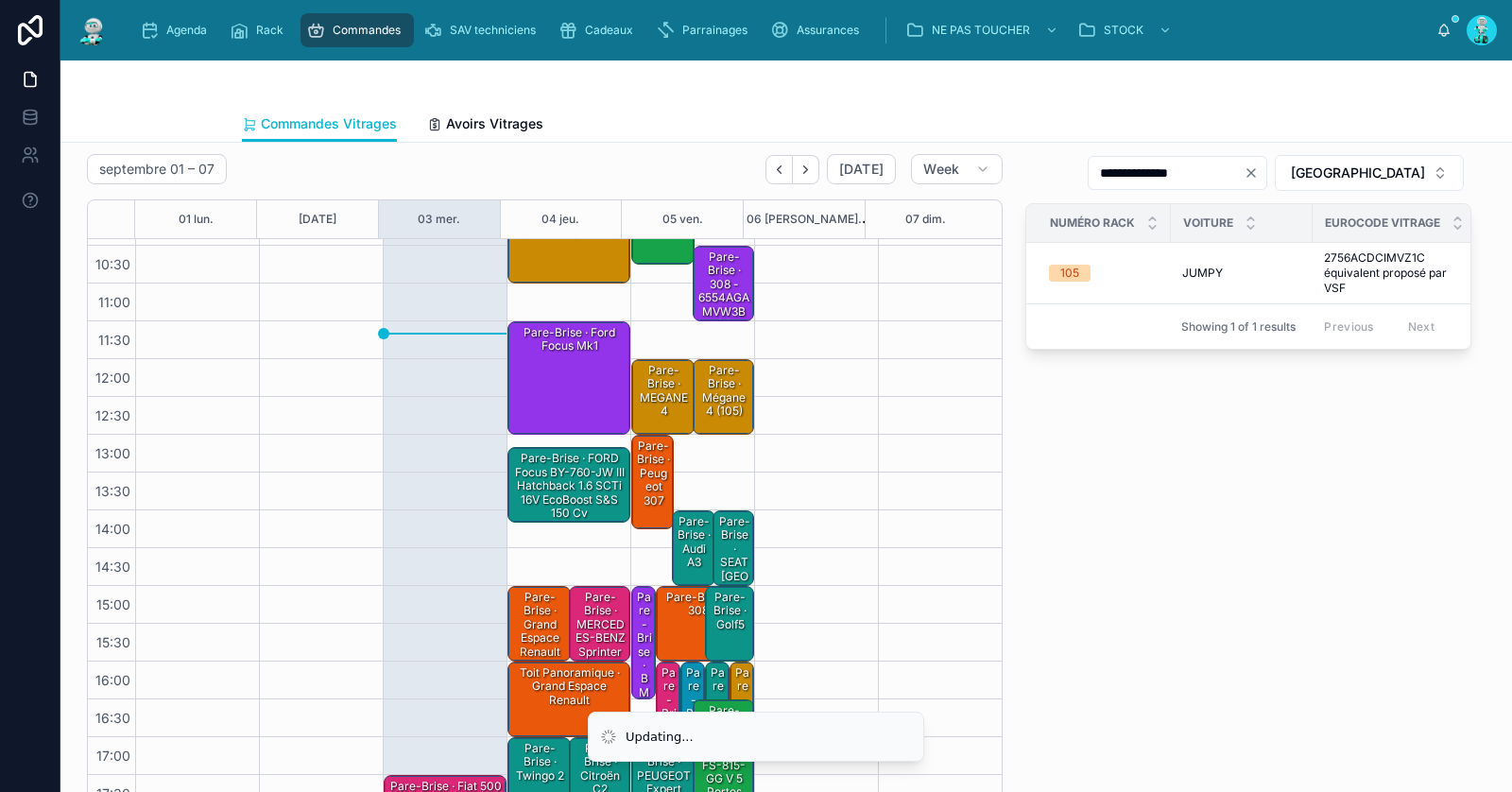
scroll to position [0, 0]
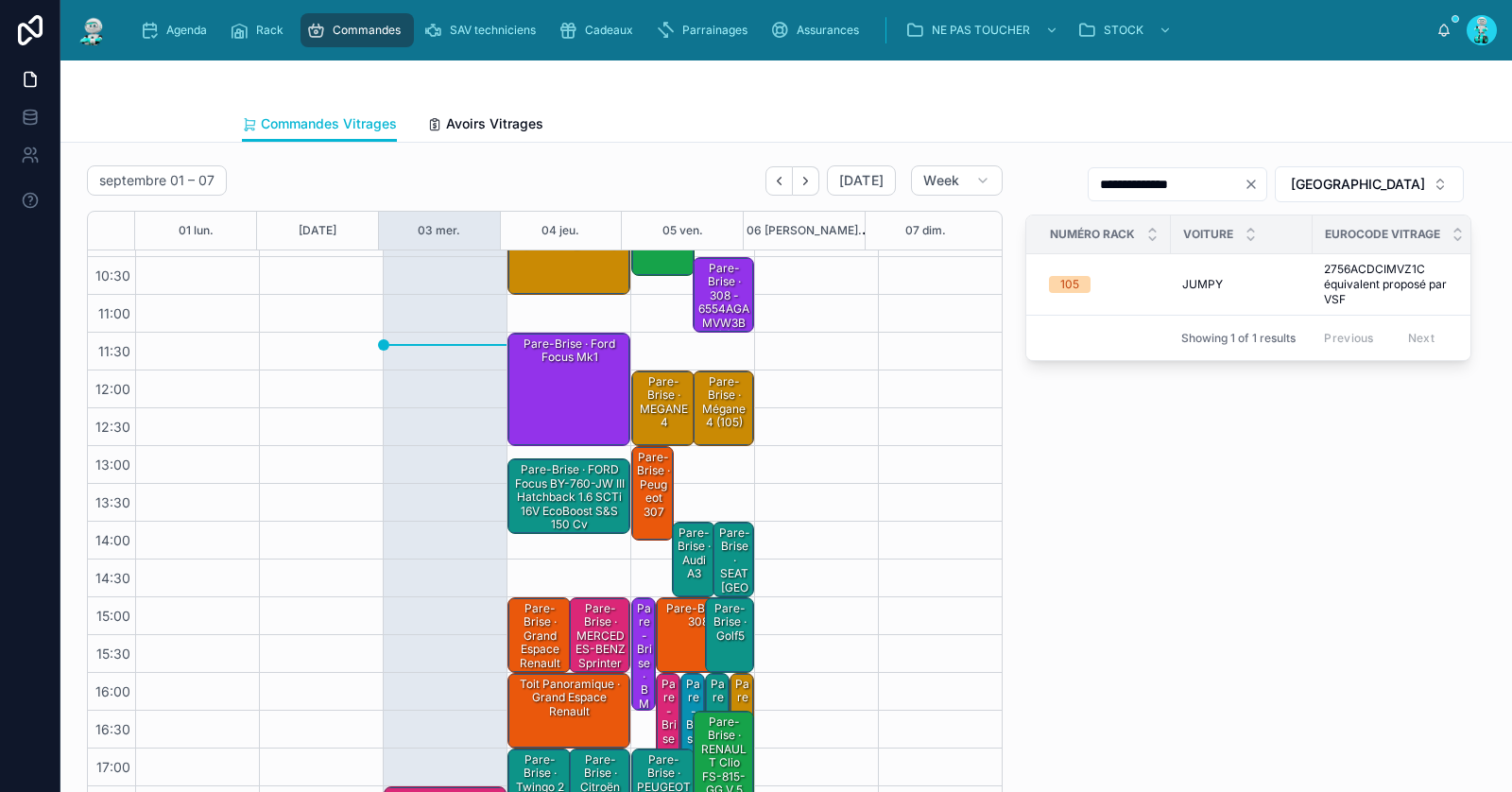
click at [1259, 182] on icon "Clear" at bounding box center [1250, 183] width 15 height 15
click at [1266, 184] on input "text" at bounding box center [1189, 184] width 155 height 27
paste input "**********"
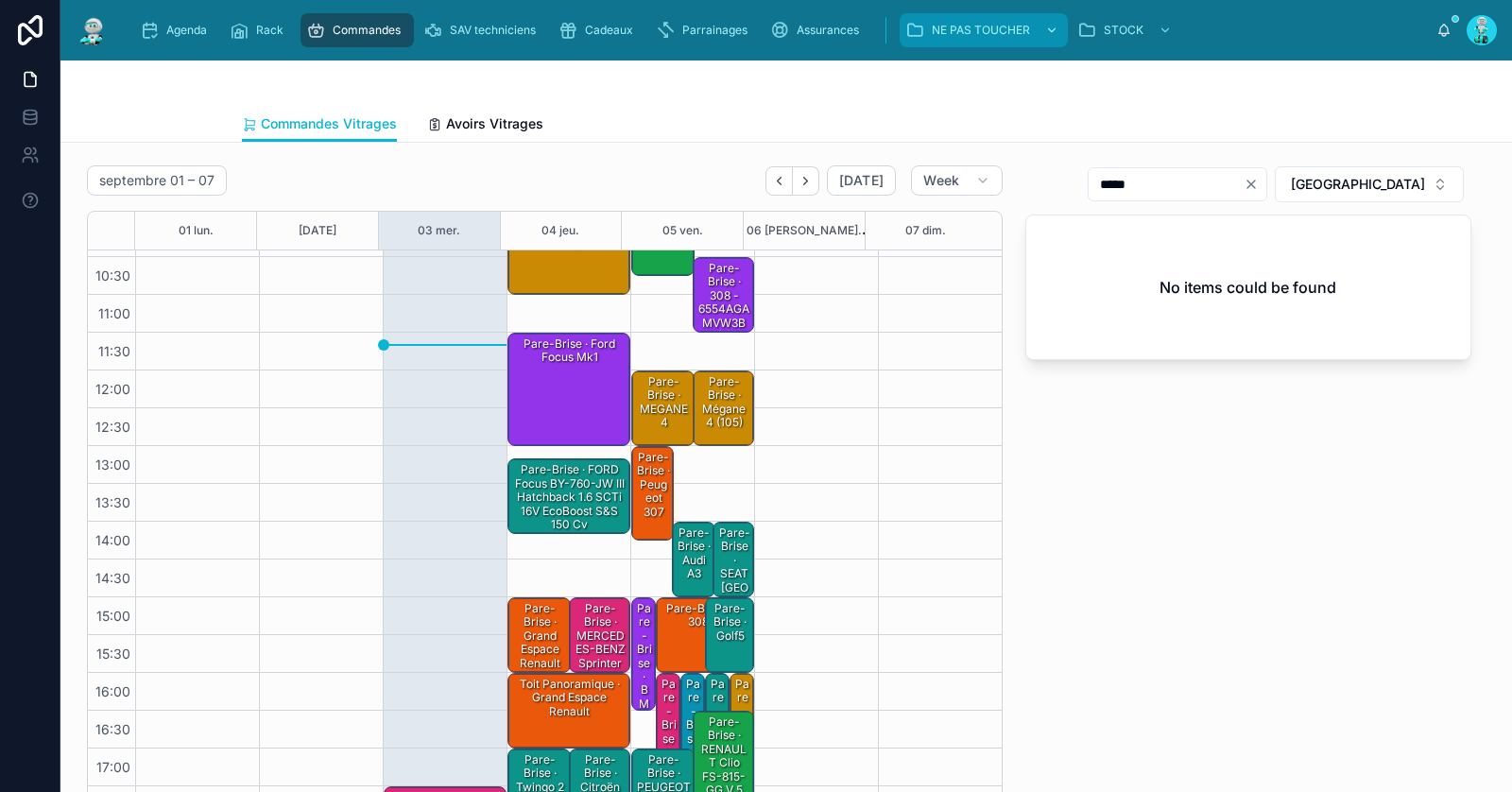
type input "*****"
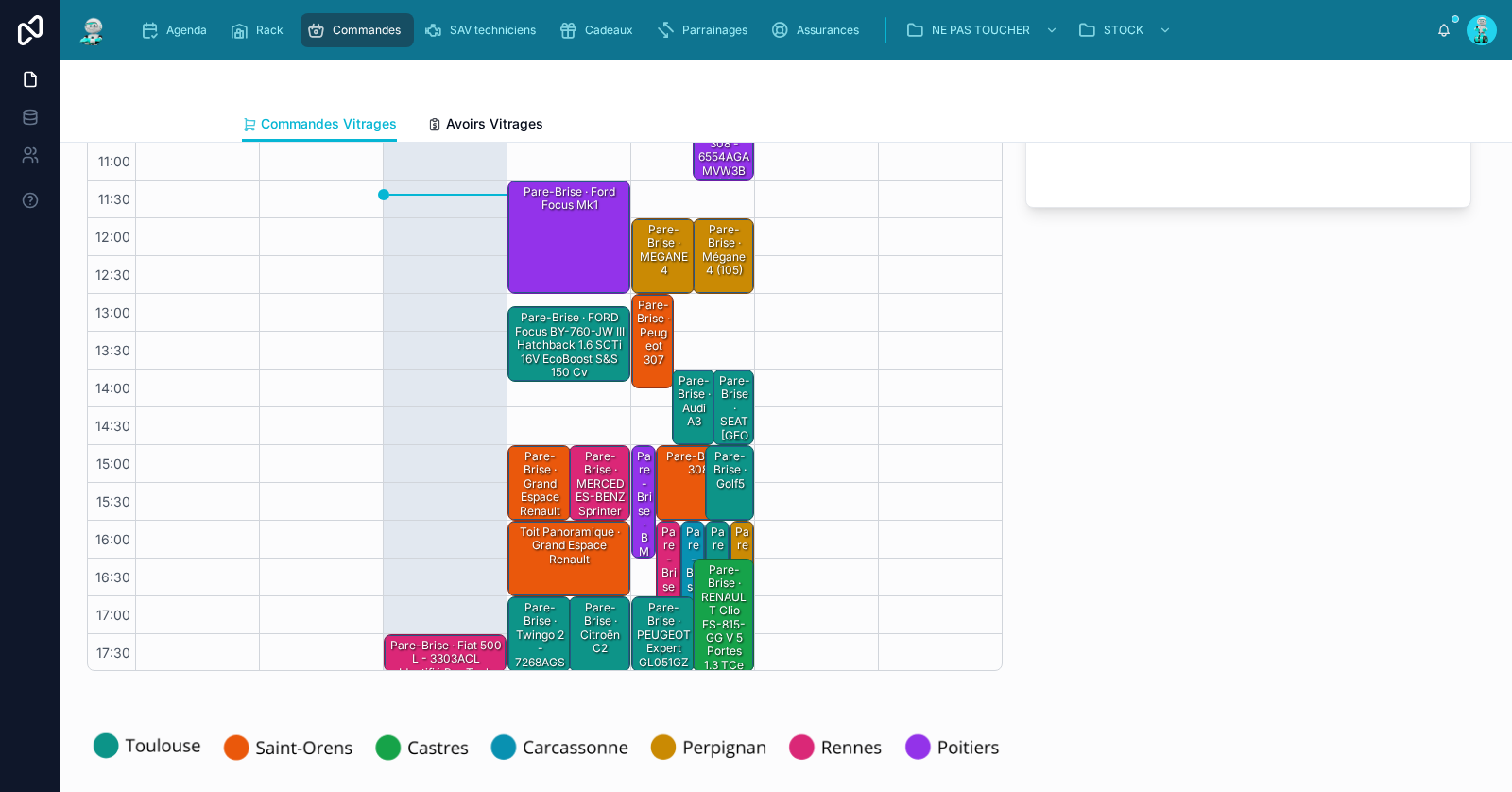
click at [529, 650] on div "Pare-Brise · twingo 2 - 7268AGSV1M" at bounding box center [540, 642] width 58 height 85
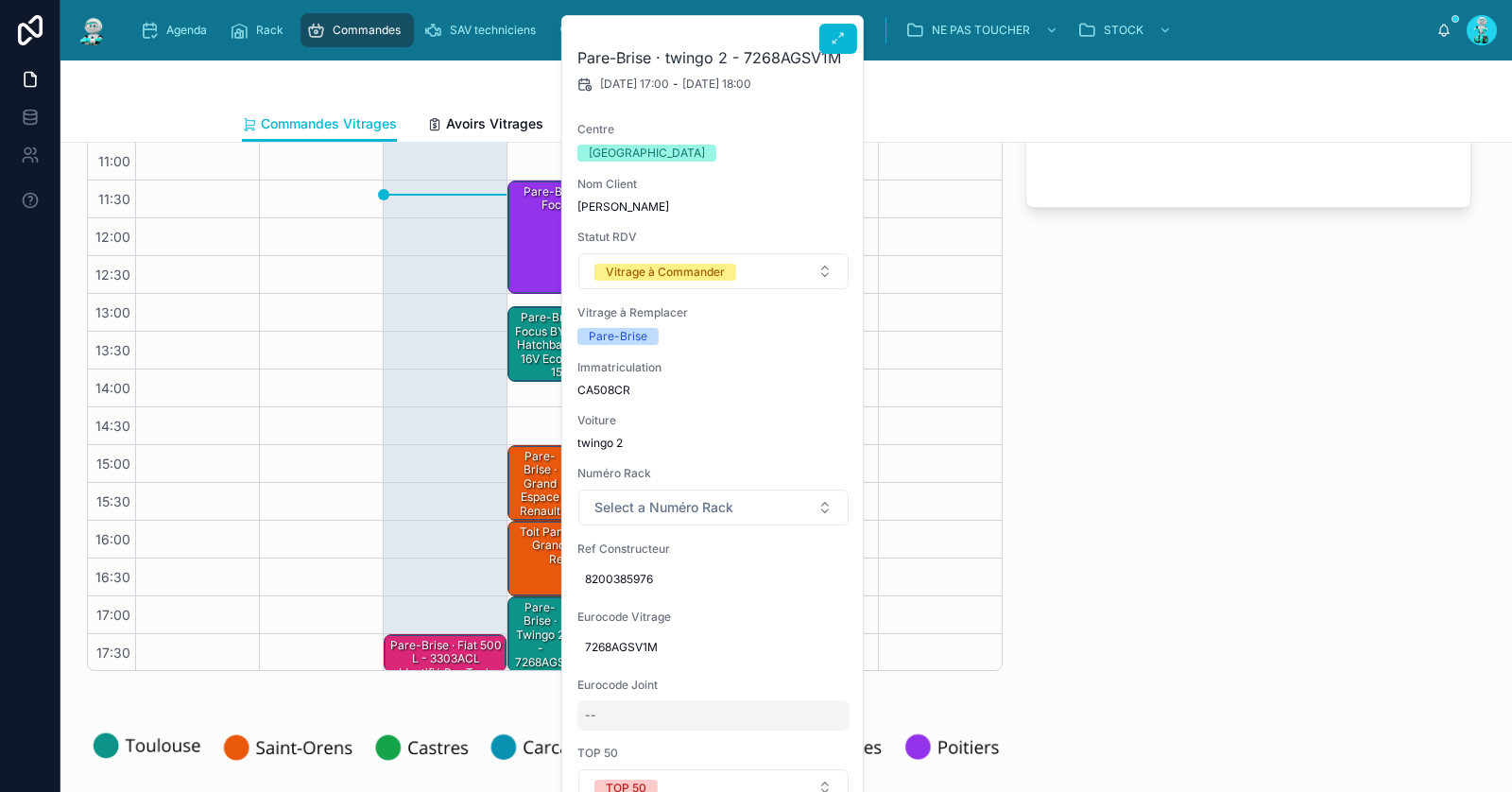
click at [642, 709] on div "--" at bounding box center [713, 716] width 272 height 31
type input "********"
click at [809, 743] on icon "submit" at bounding box center [815, 738] width 15 height 15
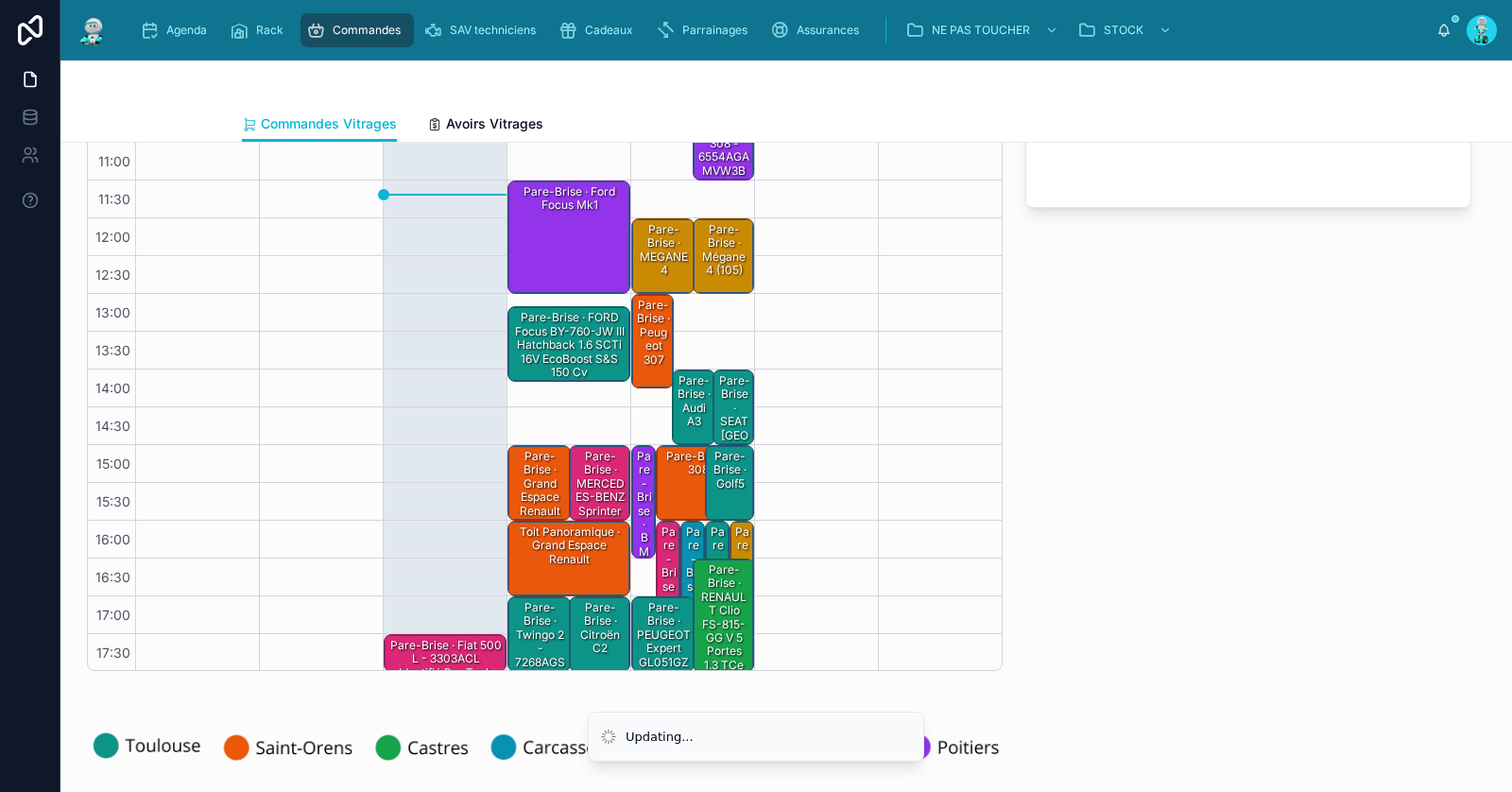
click at [515, 647] on div "Pare-Brise · twingo 2 - 7268AGSV1M" at bounding box center [540, 642] width 58 height 85
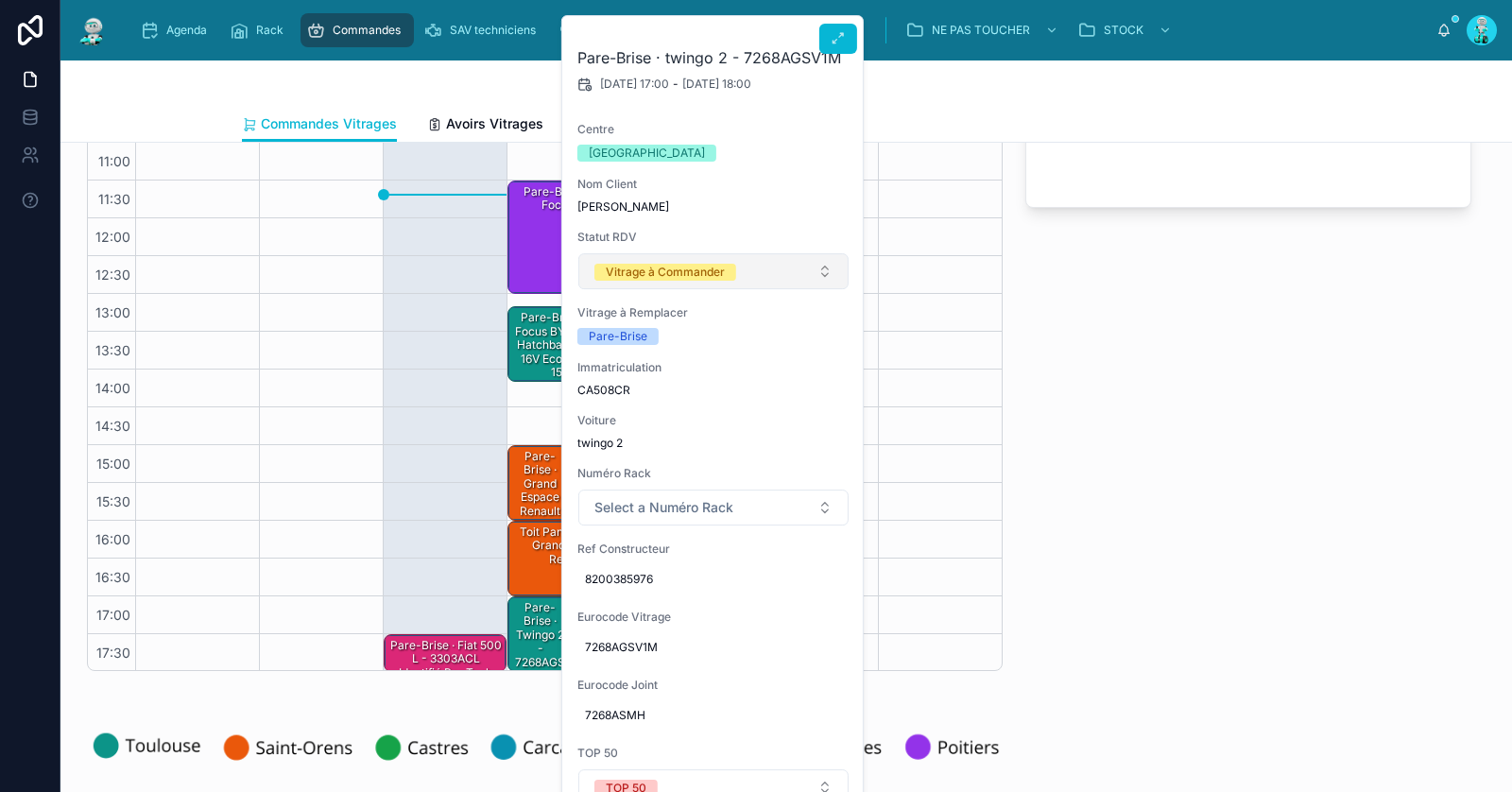
click at [690, 260] on button "Vitrage à Commander" at bounding box center [713, 272] width 270 height 36
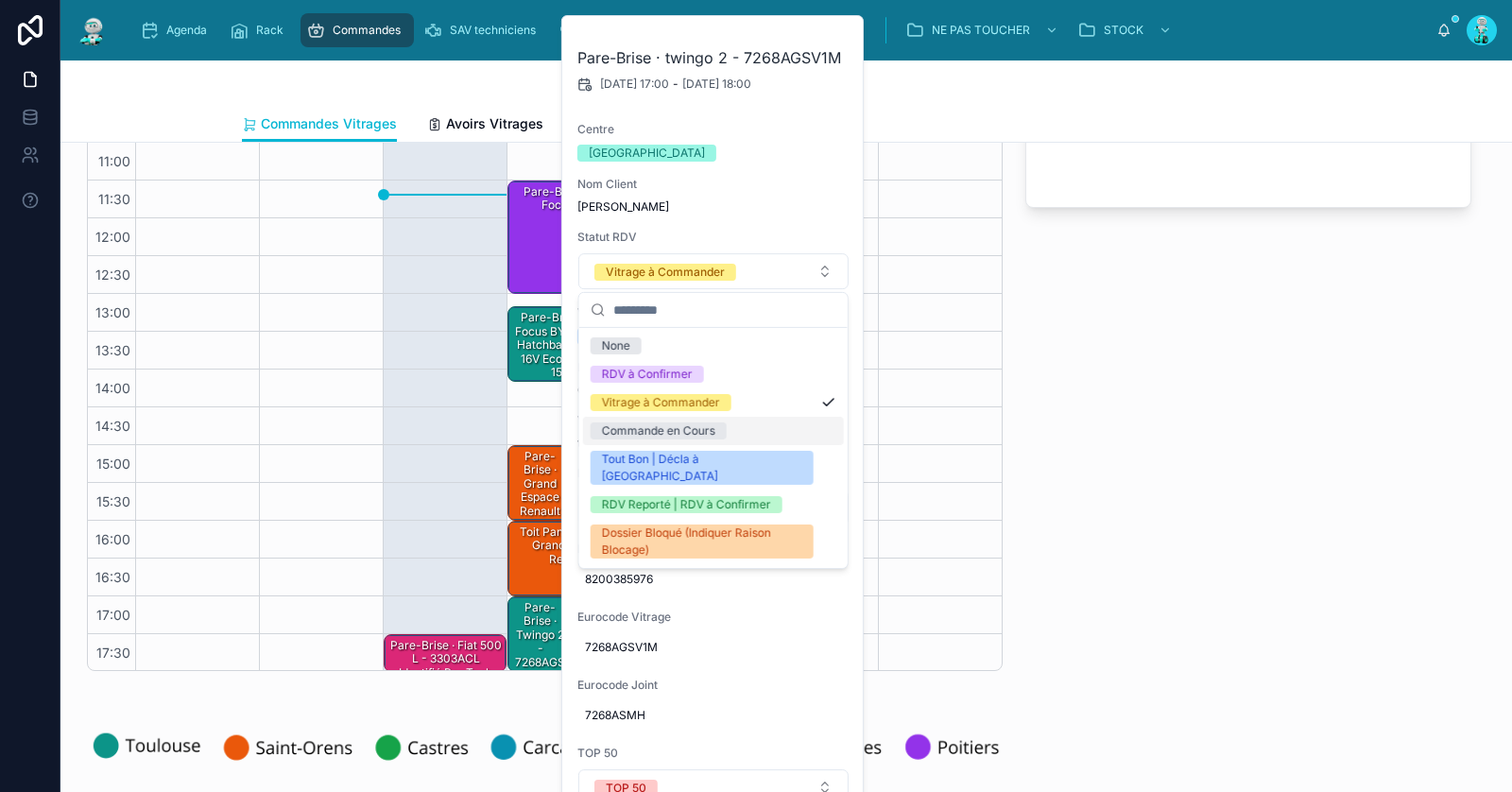
click at [679, 425] on div "Commande en Cours" at bounding box center [659, 430] width 113 height 17
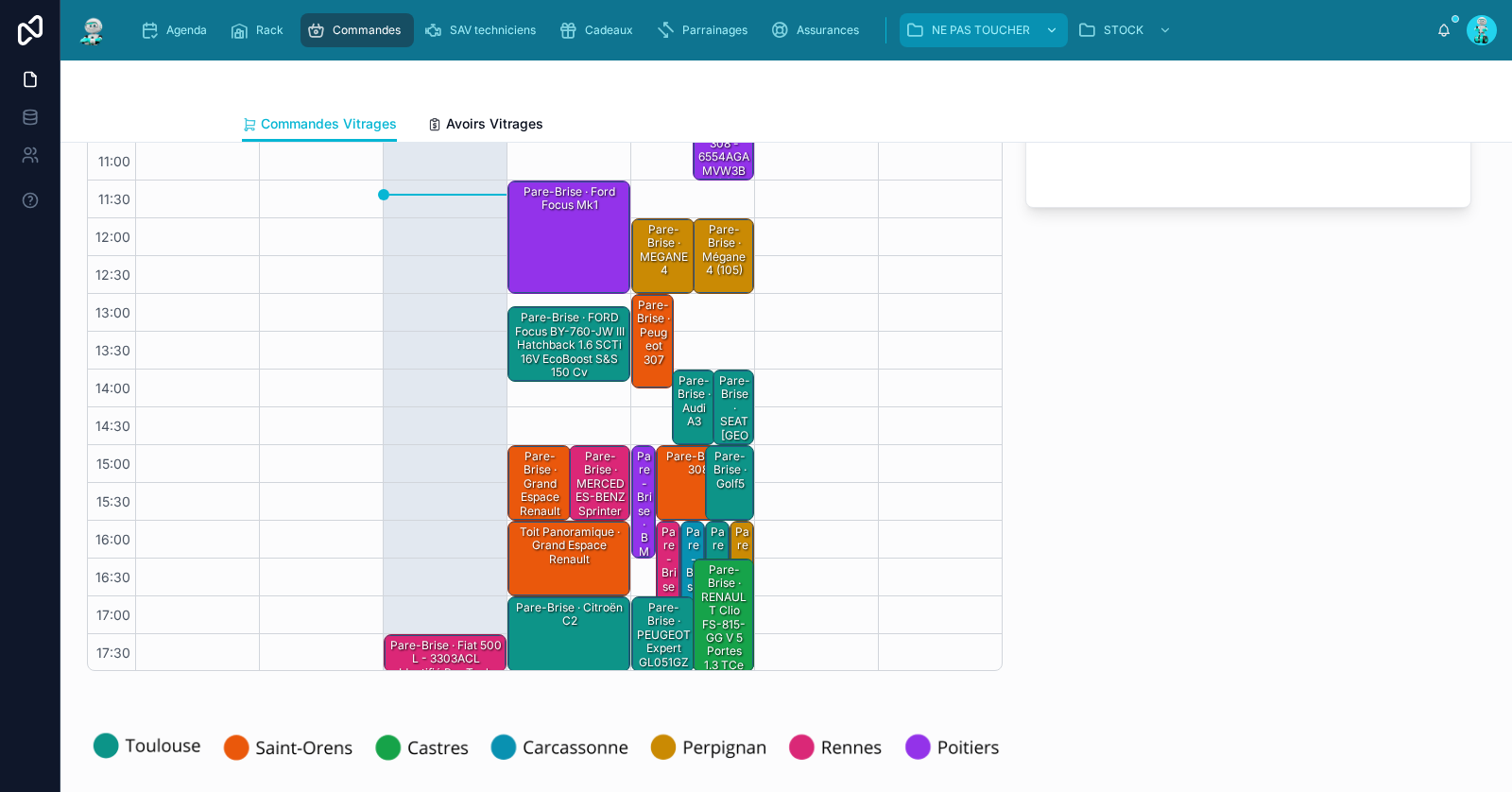
scroll to position [0, 0]
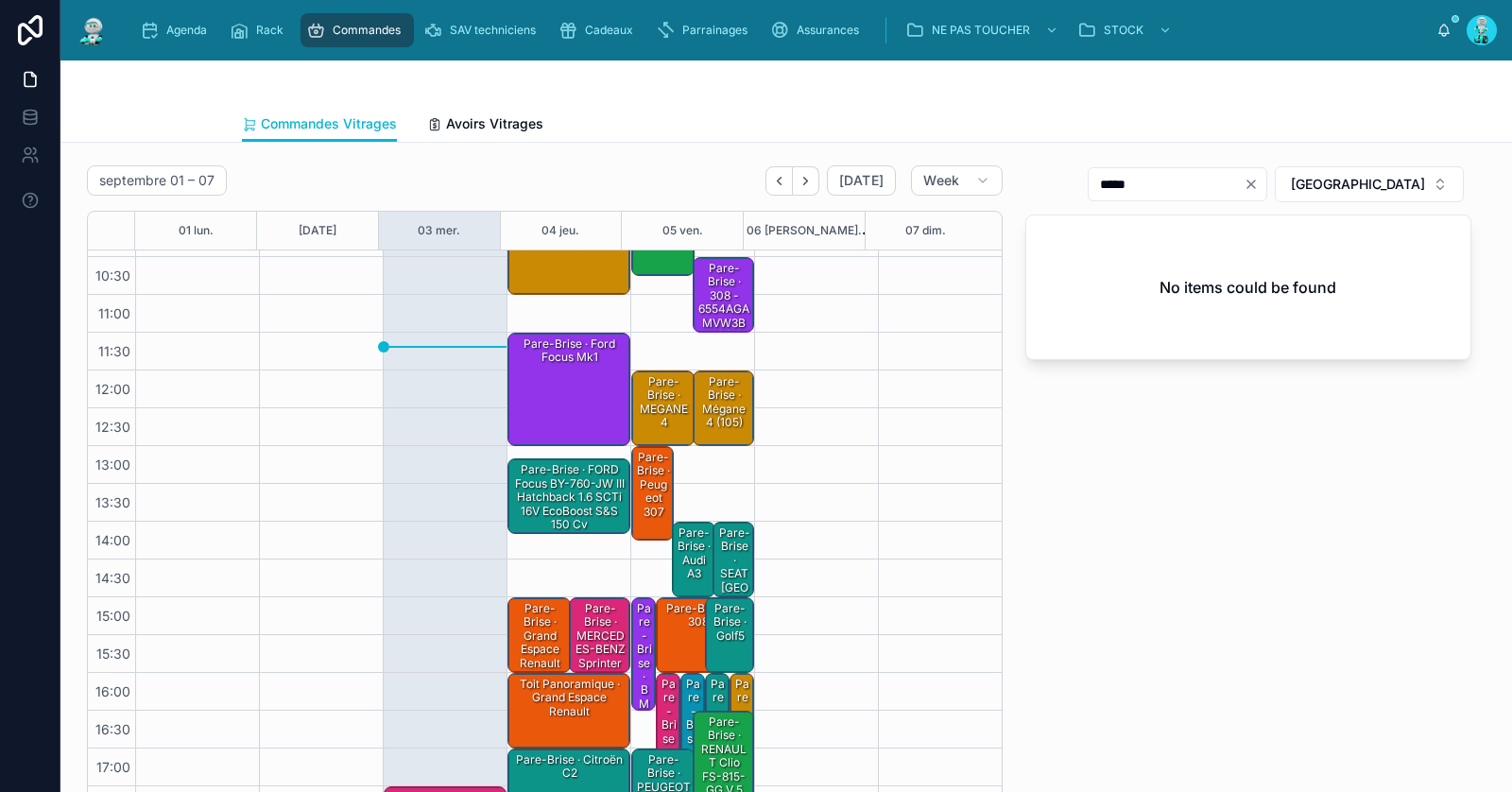
click at [1255, 184] on icon "Clear" at bounding box center [1251, 184] width 8 height 8
click at [1266, 184] on input "text" at bounding box center [1189, 184] width 155 height 27
paste input "**********"
drag, startPoint x: 1282, startPoint y: 184, endPoint x: 1173, endPoint y: 183, distance: 109.0
click at [1173, 183] on input "**********" at bounding box center [1166, 184] width 155 height 27
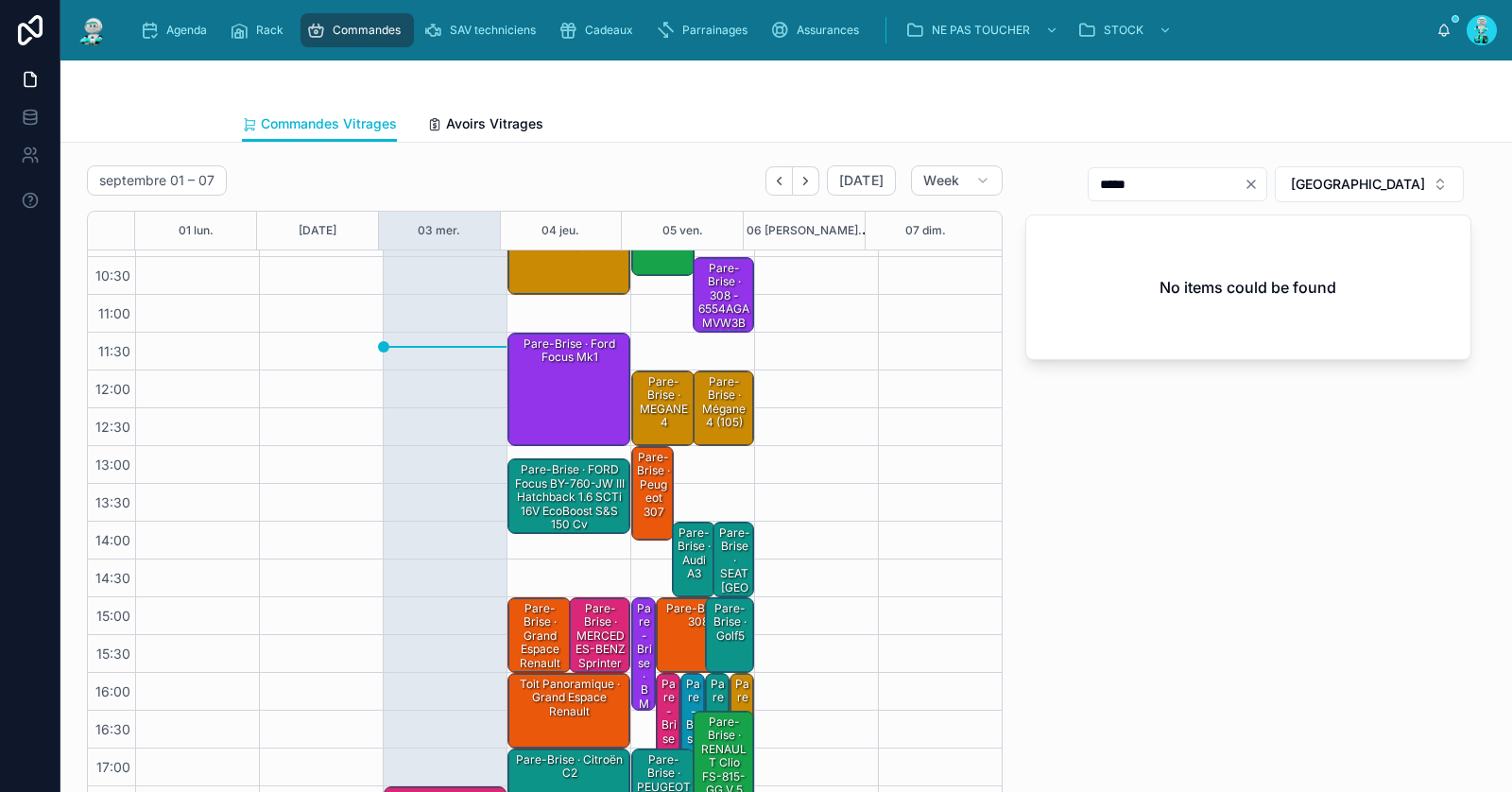
type input "*****"
click at [594, 498] on div "Pare-Brise · FORD Focus BY-760-JW III Hatchback 1.6 SCTi 16V EcoBoost S&S 150 cv" at bounding box center [570, 498] width 117 height 71
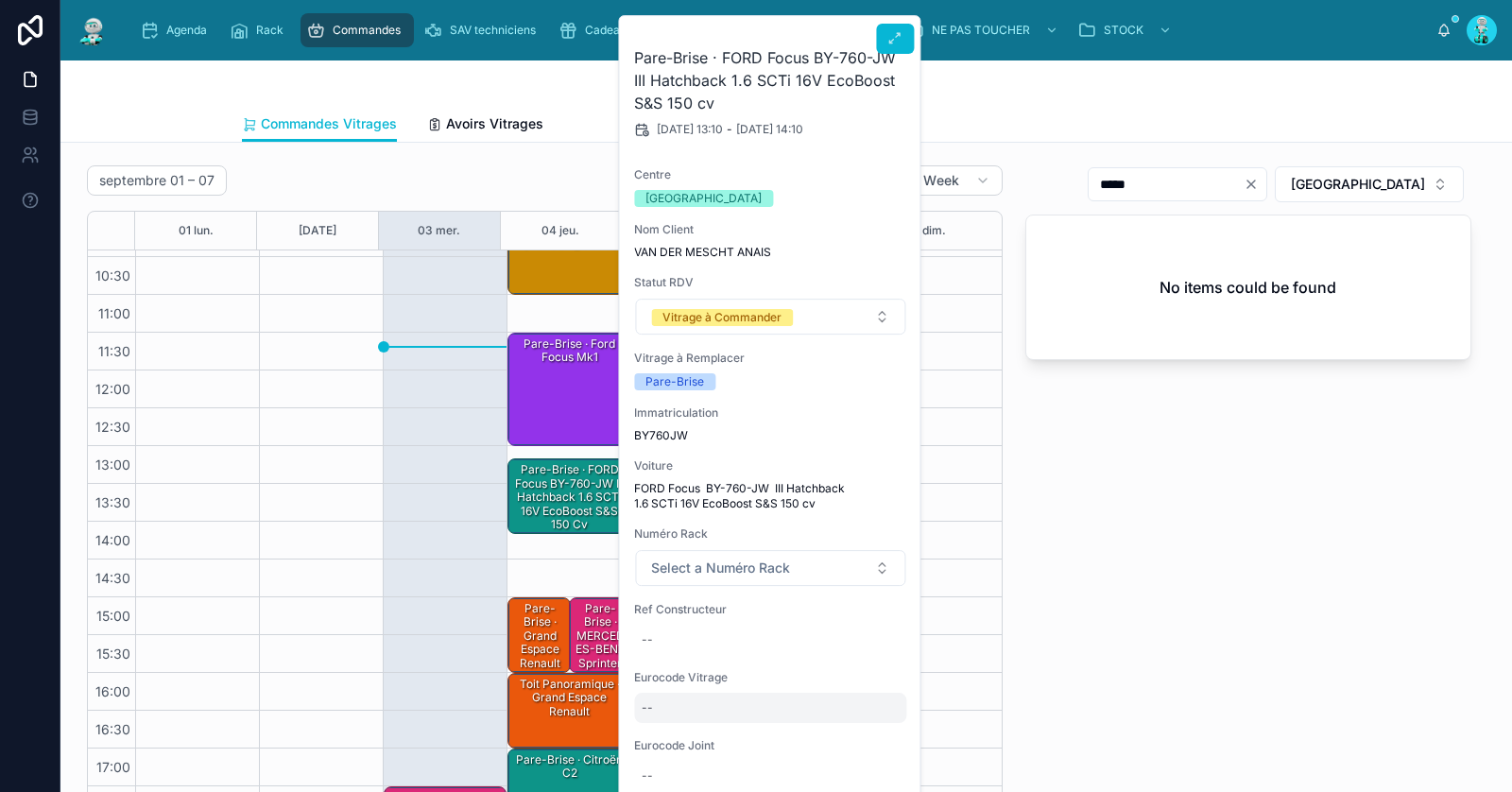
click at [733, 706] on div "--" at bounding box center [770, 708] width 272 height 31
type input "**********"
click at [877, 730] on icon "submit" at bounding box center [873, 732] width 15 height 15
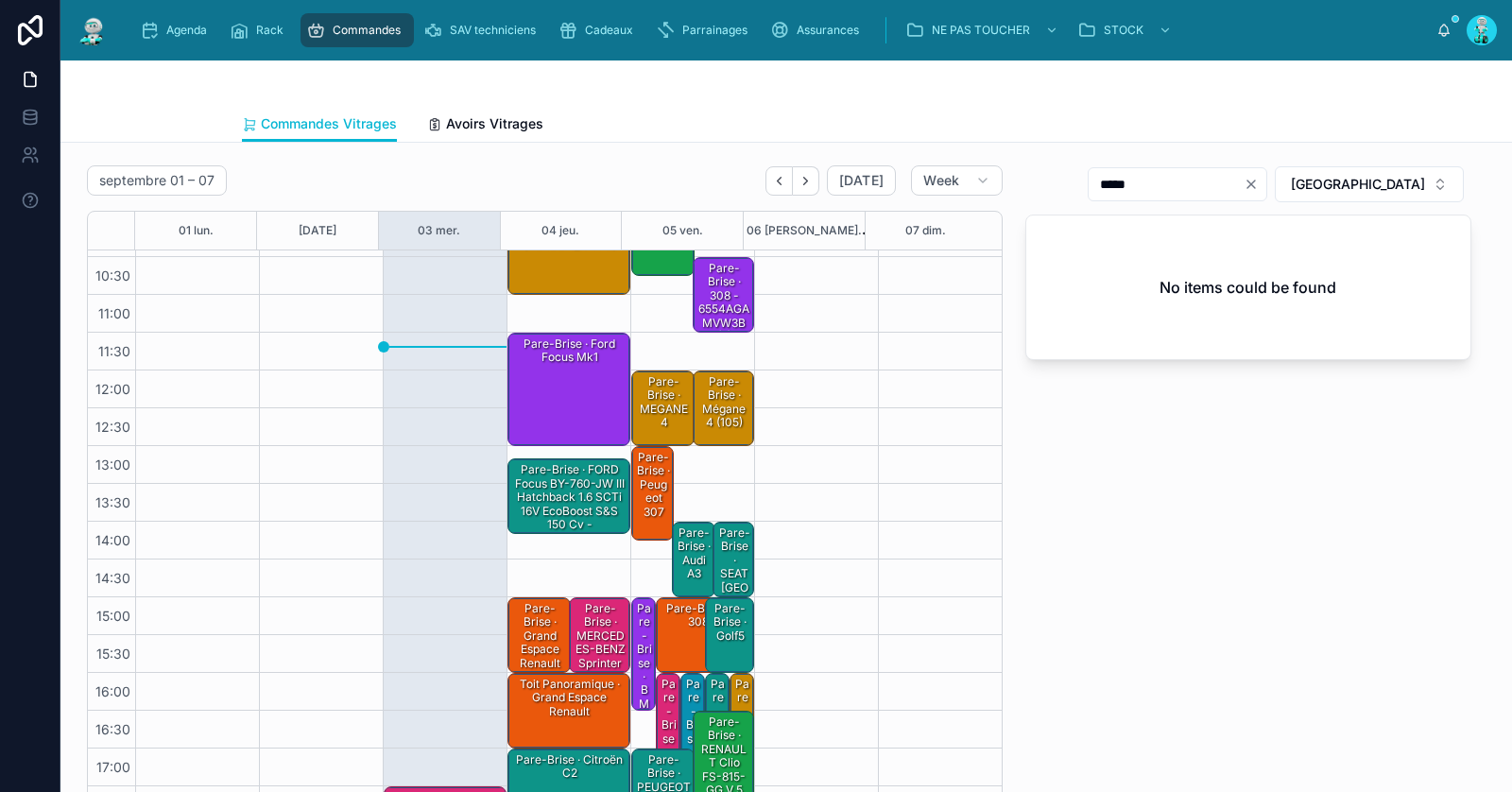
click at [562, 488] on div "Pare-Brise · FORD Focus BY-760-JW III Hatchback 1.6 SCTi 16V EcoBoost S&S 150 c…" at bounding box center [570, 505] width 117 height 85
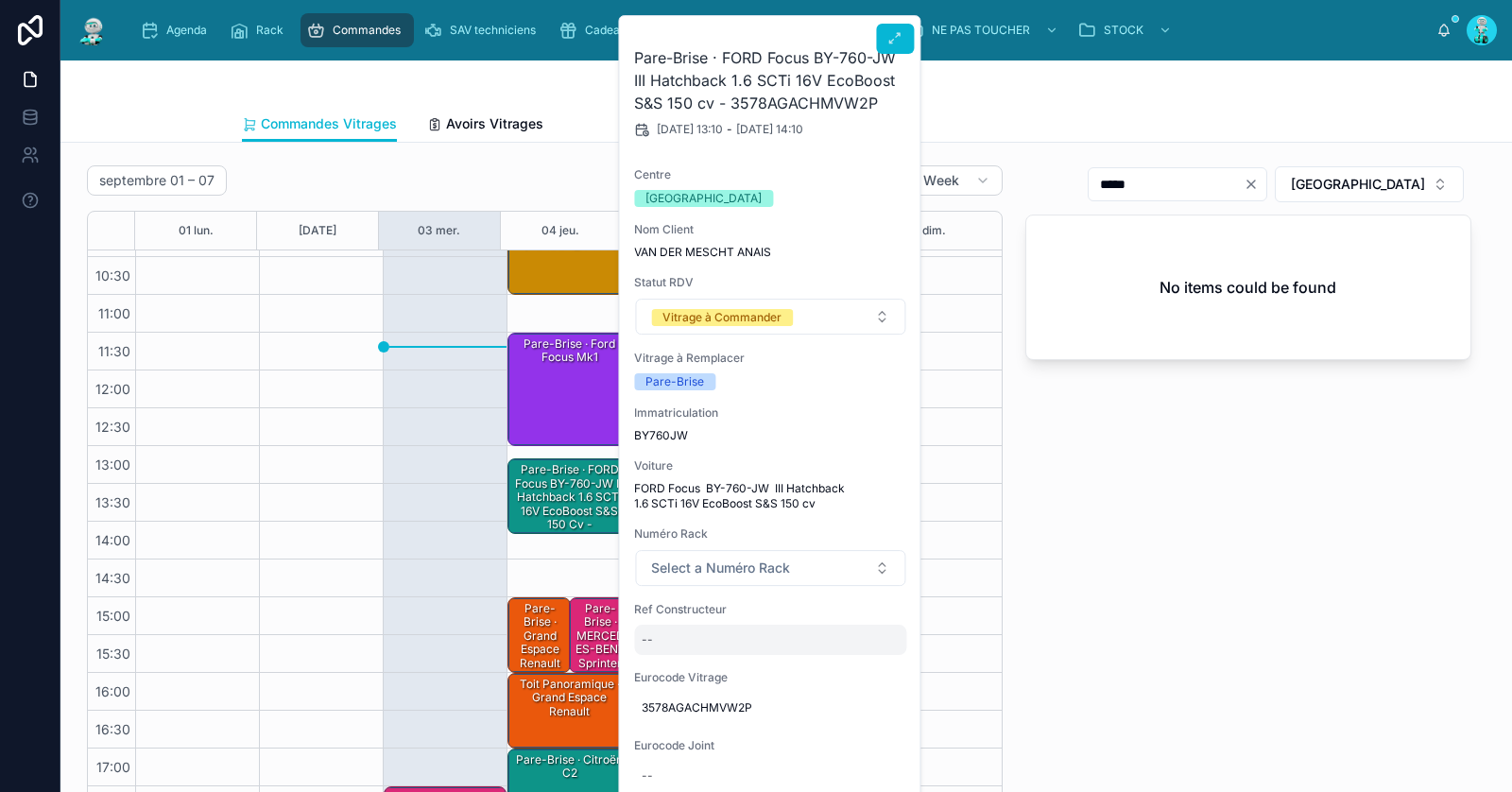
click at [711, 633] on div "--" at bounding box center [770, 640] width 272 height 31
type input "*******"
click at [876, 666] on icon "submit" at bounding box center [873, 663] width 15 height 15
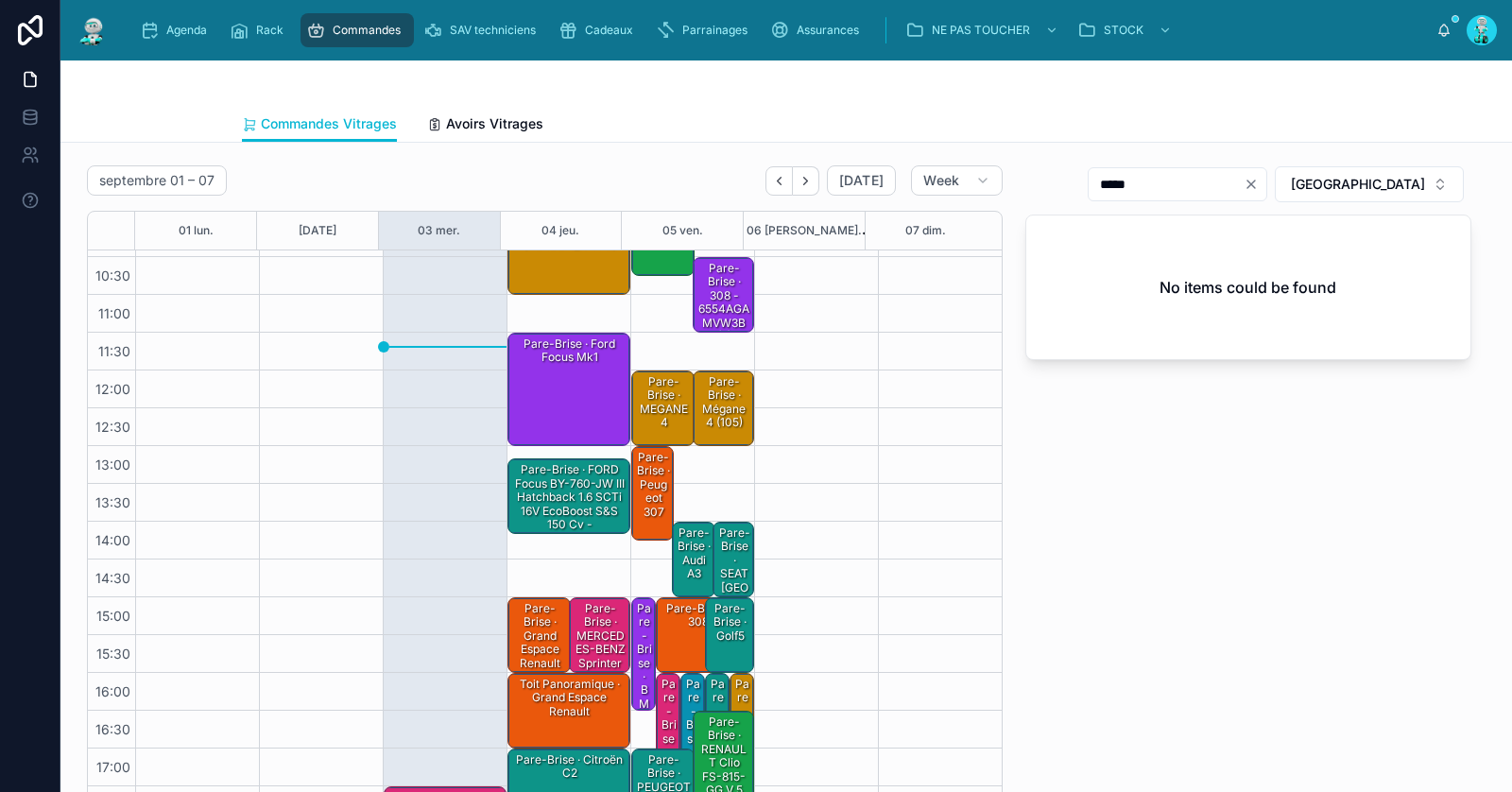
click at [567, 506] on div "Pare-Brise · FORD Focus BY-760-JW III Hatchback 1.6 SCTi 16V EcoBoost S&S 150 c…" at bounding box center [570, 505] width 117 height 85
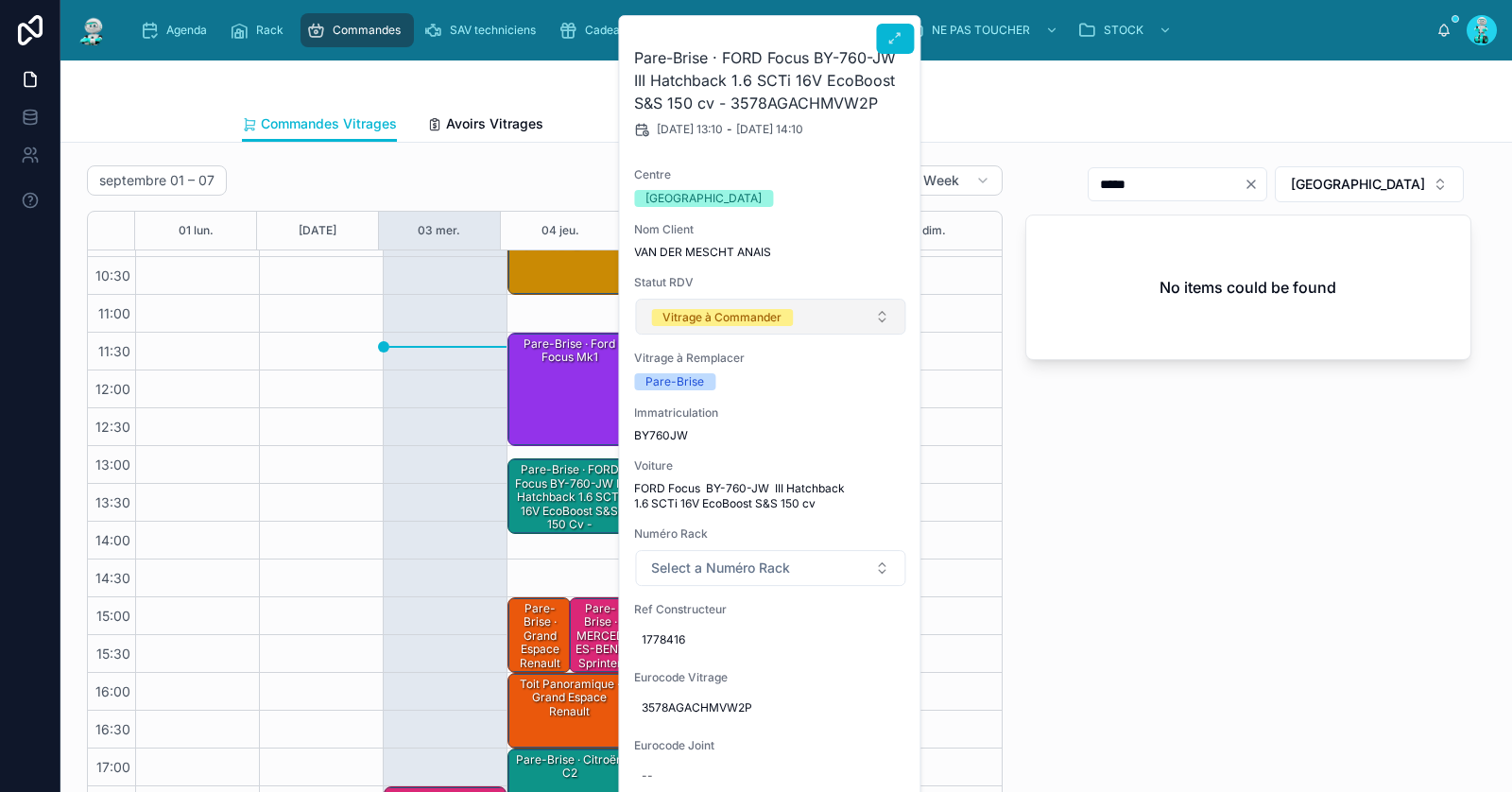
click at [734, 309] on div "Vitrage à Commander" at bounding box center [722, 317] width 119 height 17
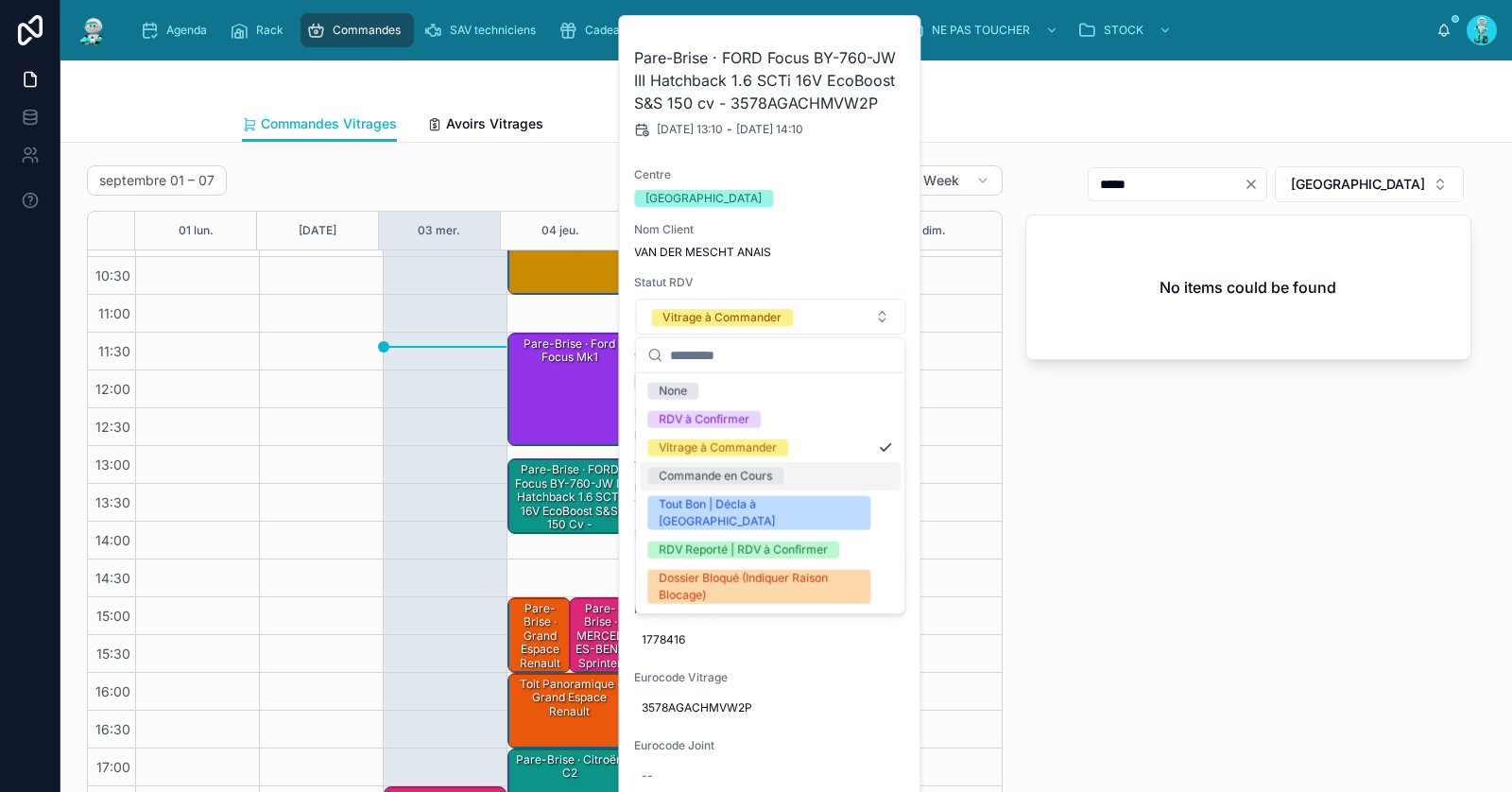
click at [732, 475] on div "Commande en Cours" at bounding box center [715, 476] width 113 height 17
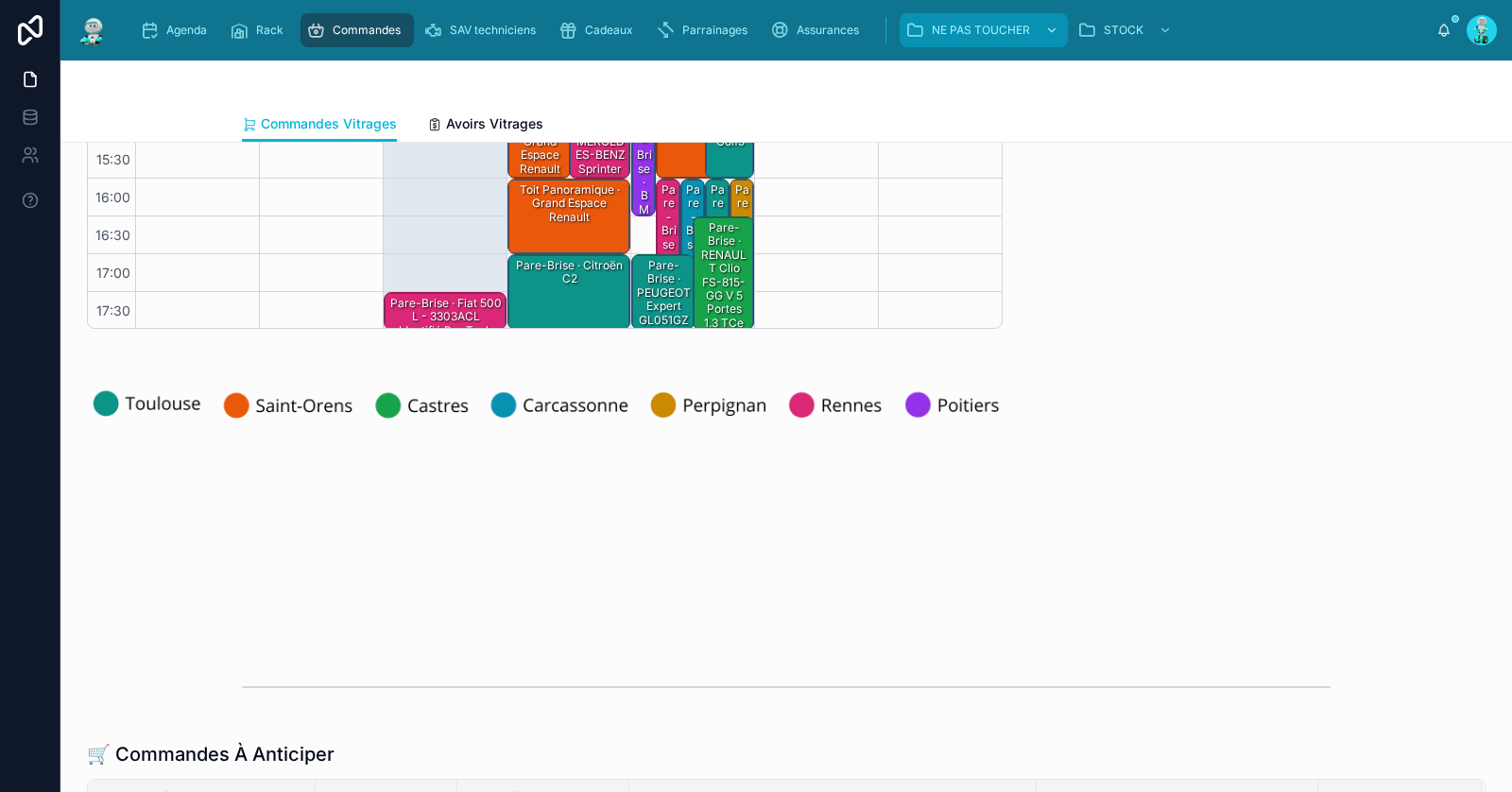
scroll to position [495, 0]
click at [544, 297] on div "Pare-Brise · Citroën C2" at bounding box center [570, 292] width 117 height 71
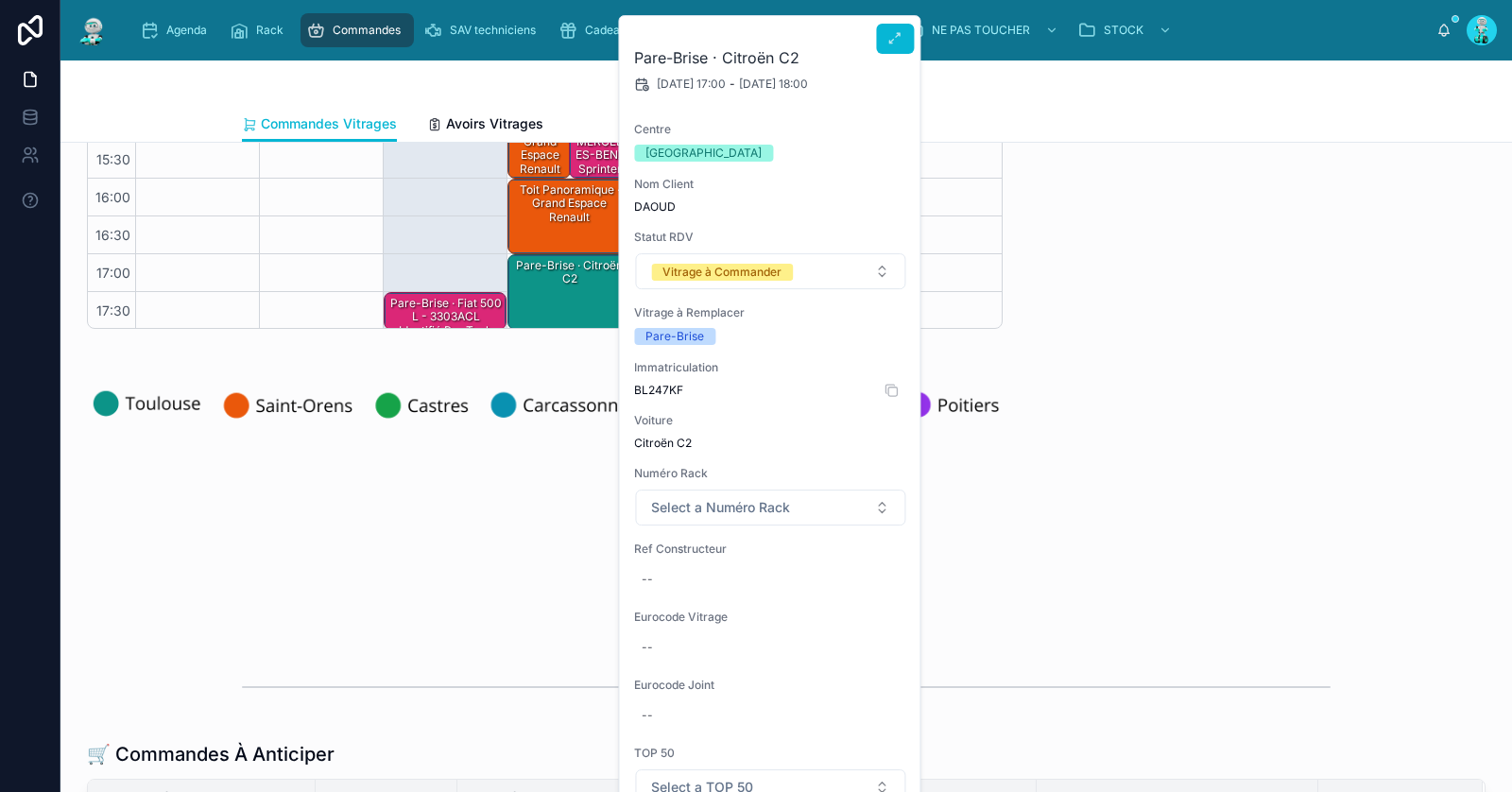
click at [673, 389] on span "BL247KF" at bounding box center [770, 390] width 272 height 15
copy span "BL247KF"
click at [677, 584] on div "--" at bounding box center [770, 580] width 272 height 31
type input "******"
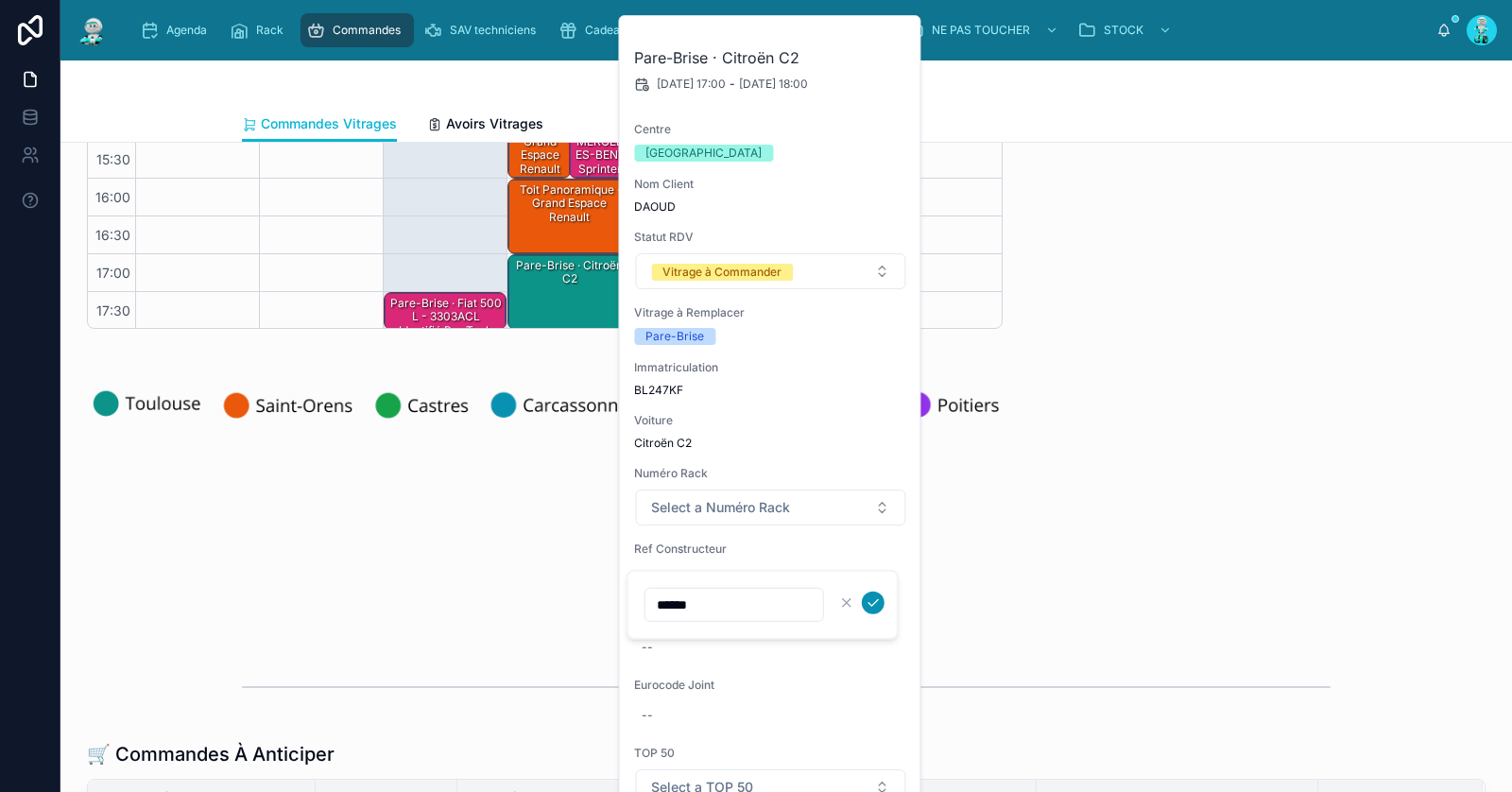
click at [874, 604] on icon "submit" at bounding box center [873, 603] width 15 height 15
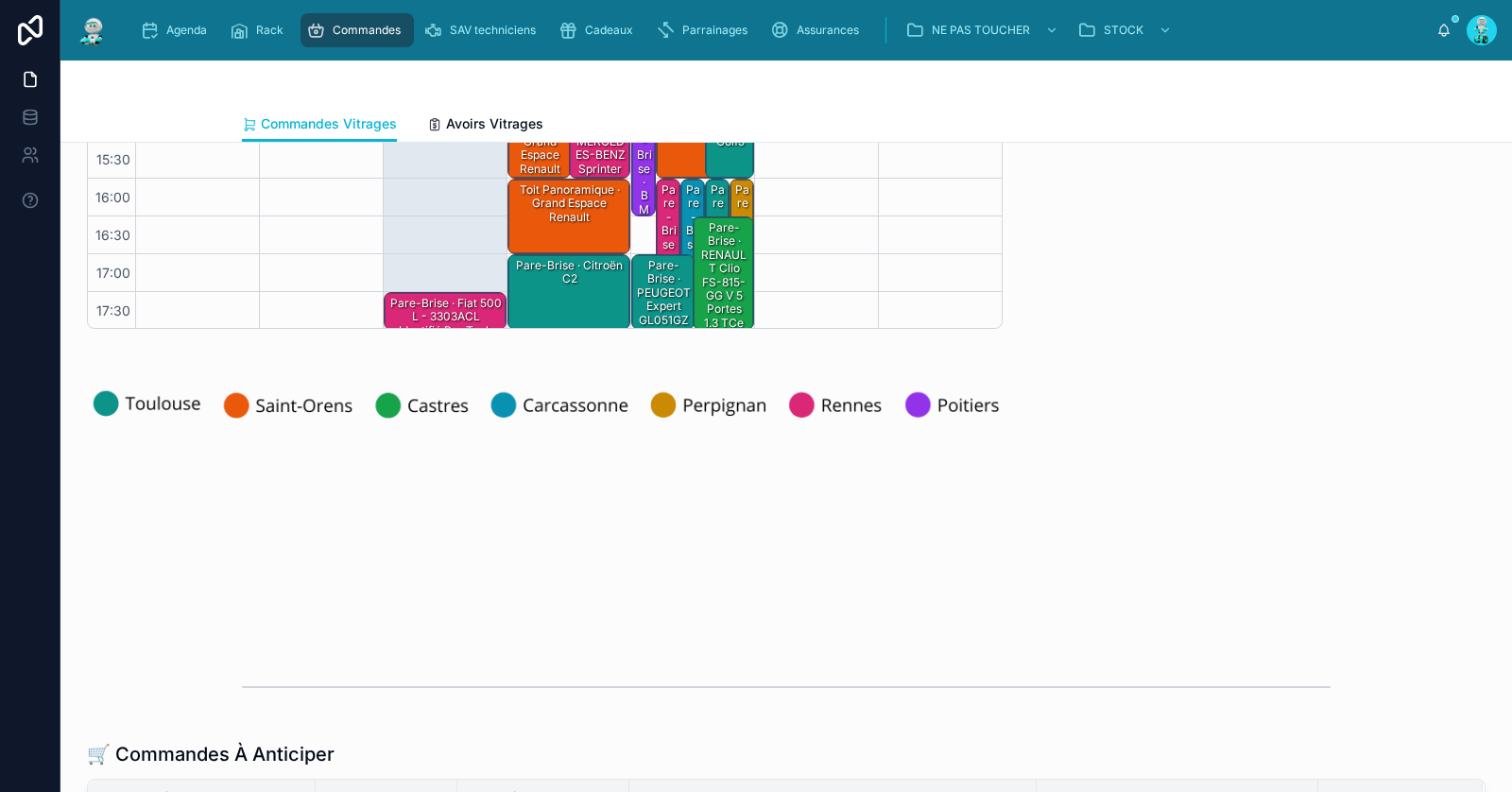
click at [555, 290] on div "Pare-Brise · Citroën C2" at bounding box center [570, 292] width 117 height 71
click at [565, 298] on div "Pare-Brise · Citroën C2" at bounding box center [570, 292] width 117 height 71
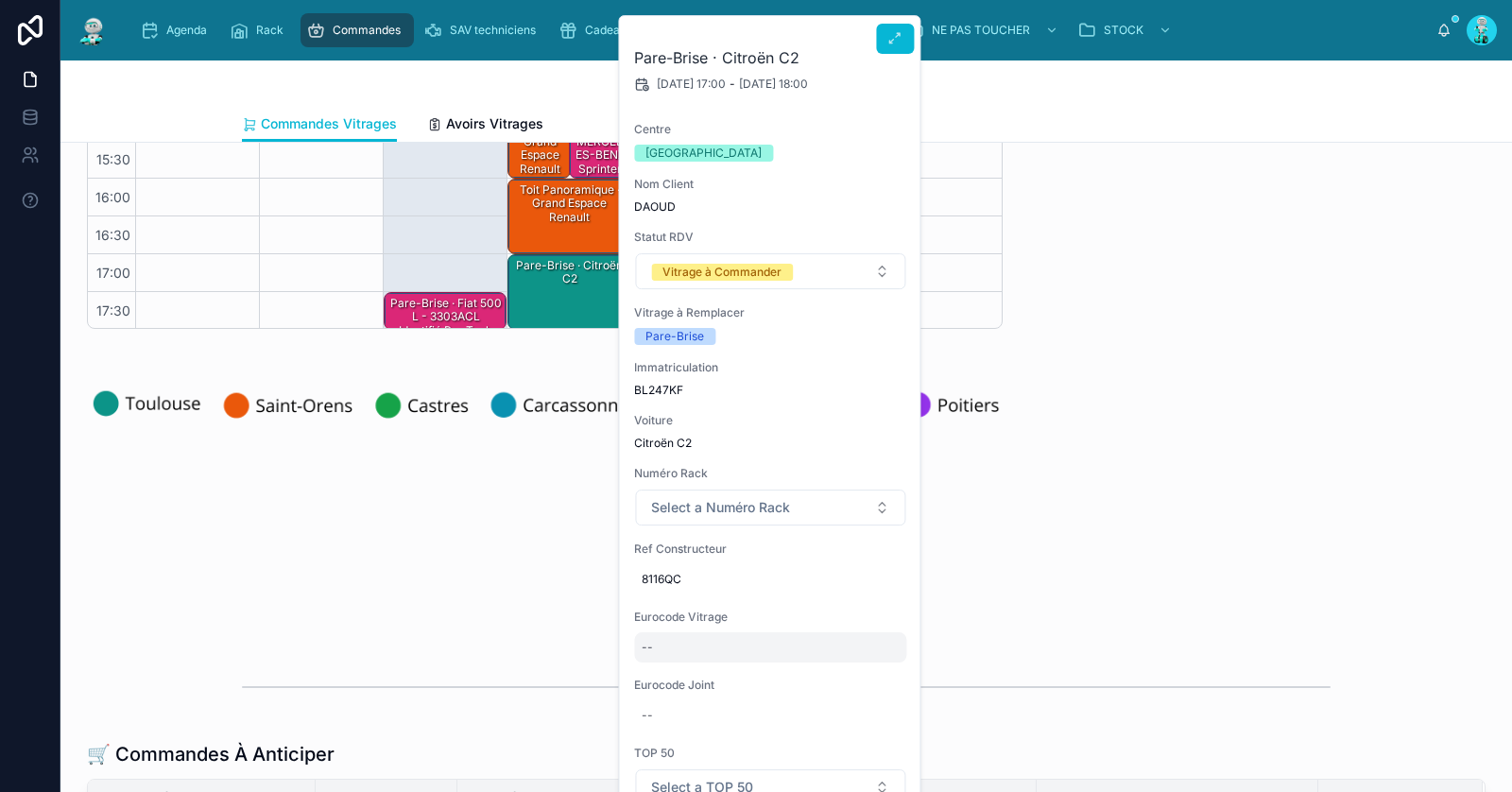
click at [665, 647] on div "--" at bounding box center [770, 647] width 272 height 31
type input "********"
click at [872, 667] on icon "submit" at bounding box center [873, 671] width 15 height 15
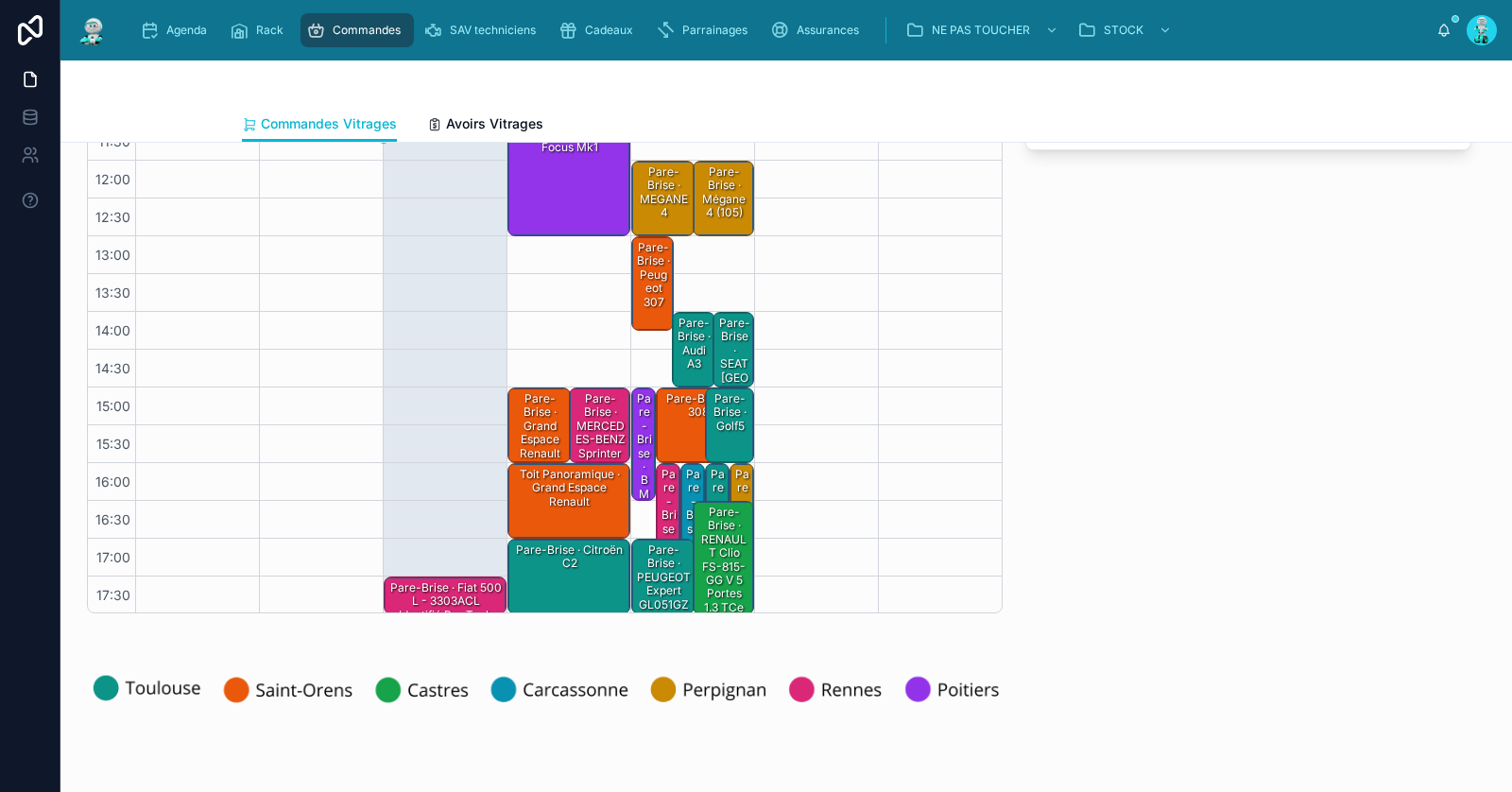
scroll to position [0, 0]
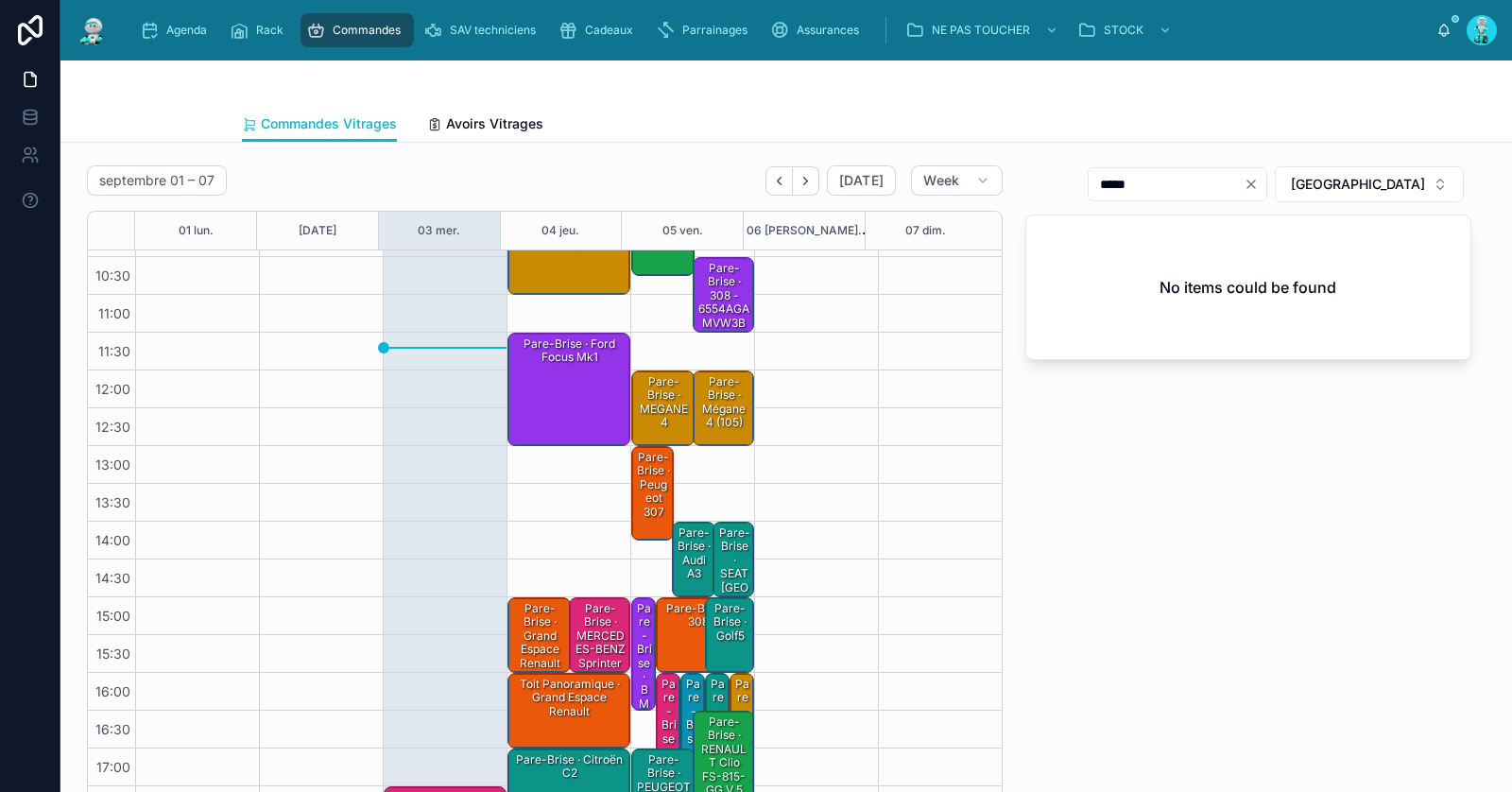
click at [1259, 187] on icon "Clear" at bounding box center [1250, 183] width 15 height 15
click at [1266, 191] on input "text" at bounding box center [1189, 184] width 155 height 27
paste input "********"
type input "****"
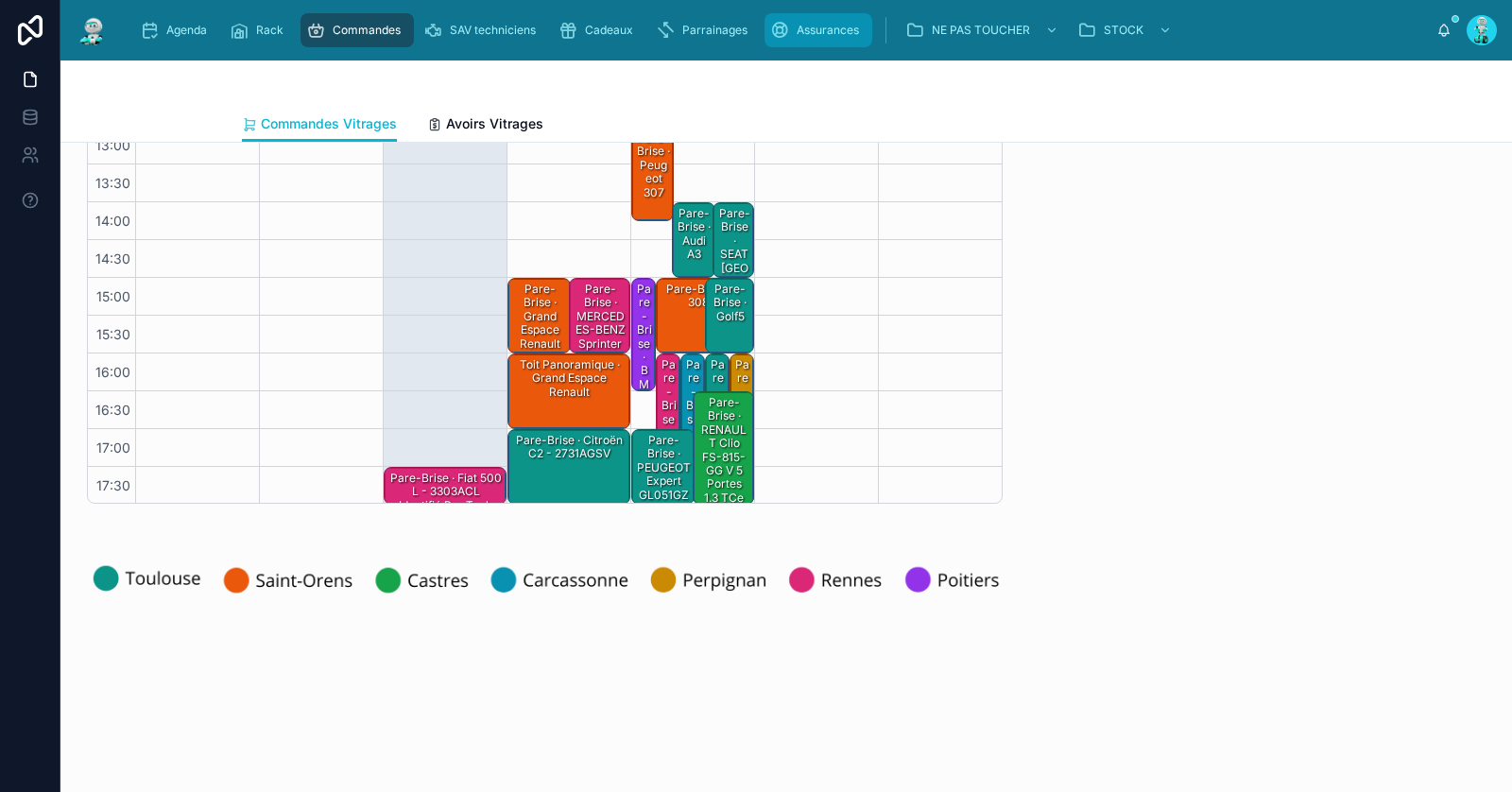
scroll to position [342, 0]
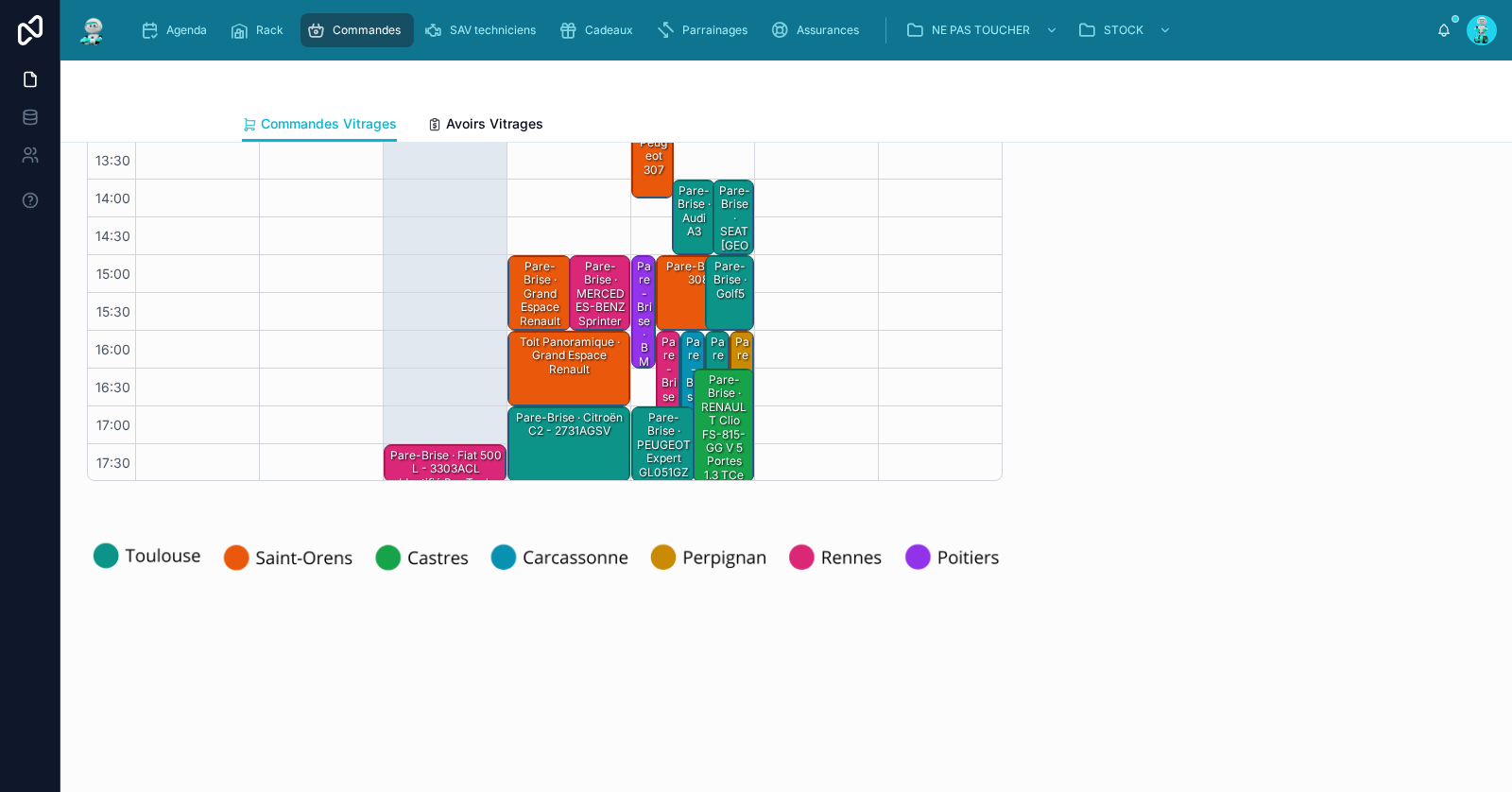
click at [561, 432] on div "Pare-Brise · Citroën C2 - 2731AGSV" at bounding box center [570, 424] width 117 height 31
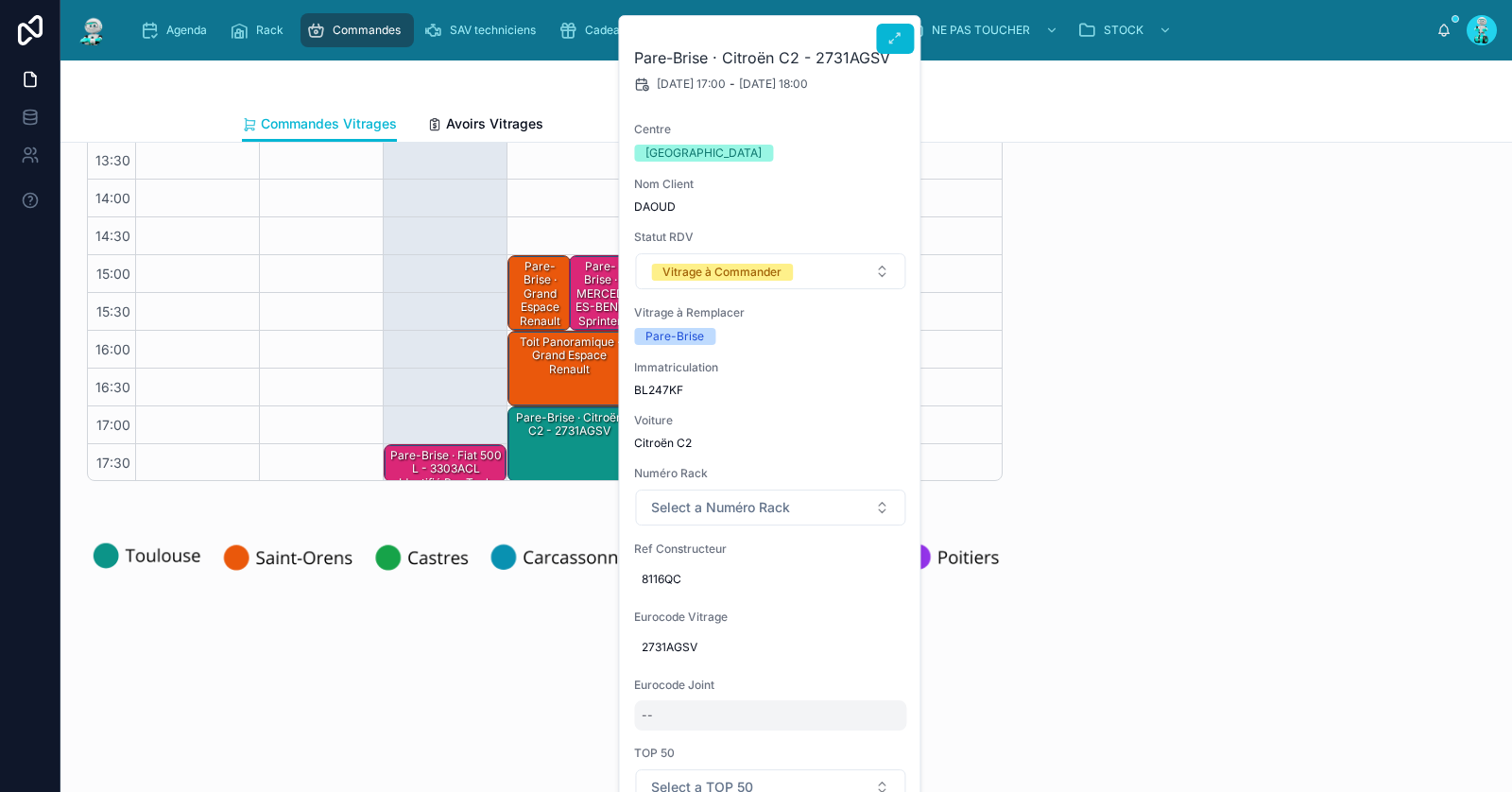
click at [679, 718] on div "--" at bounding box center [770, 716] width 272 height 31
type input "*********"
click at [870, 733] on icon "submit" at bounding box center [873, 738] width 15 height 15
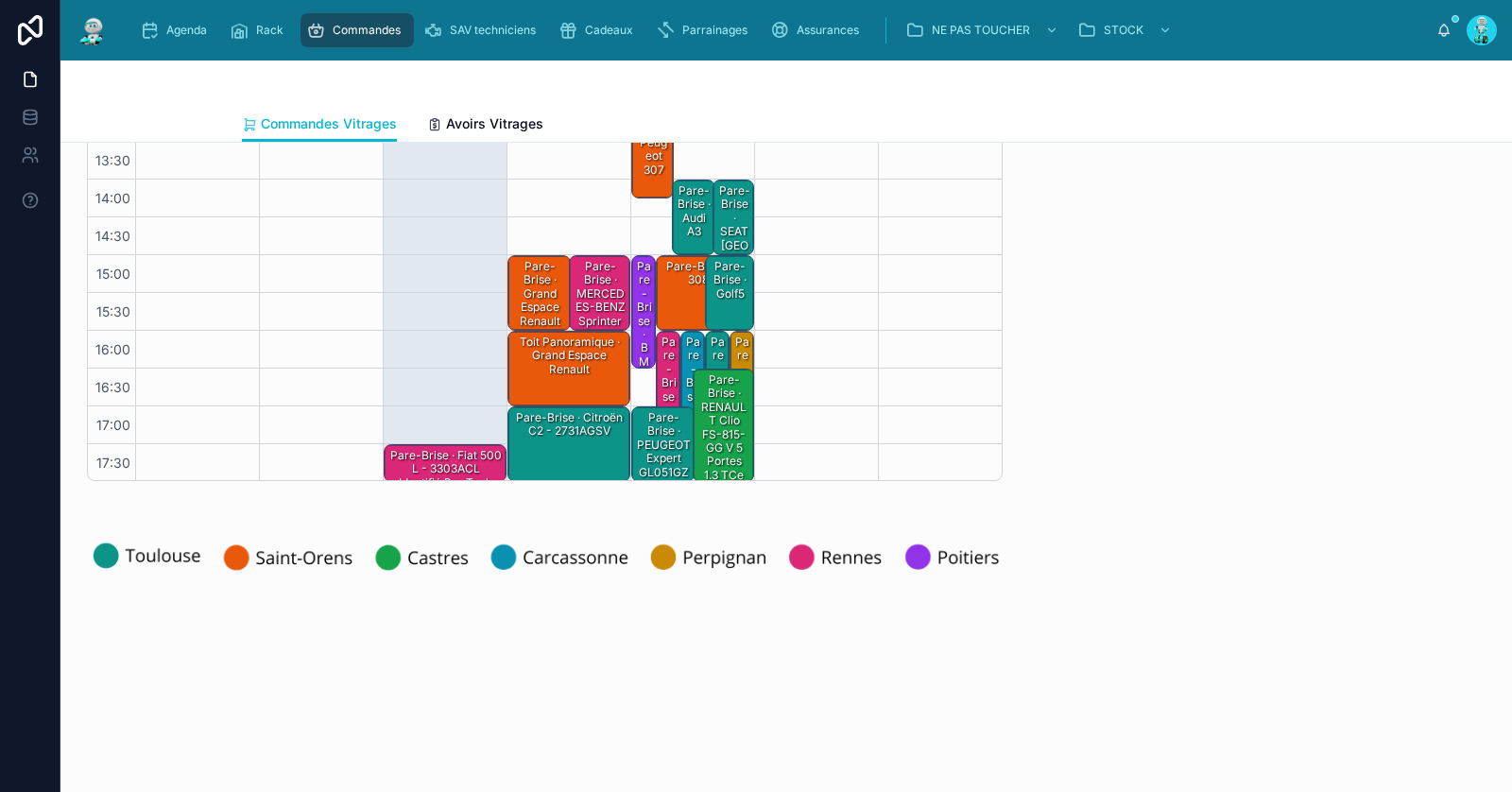
click at [560, 445] on div "Pare-Brise · Citroën C2 - 2731AGSV" at bounding box center [570, 444] width 117 height 71
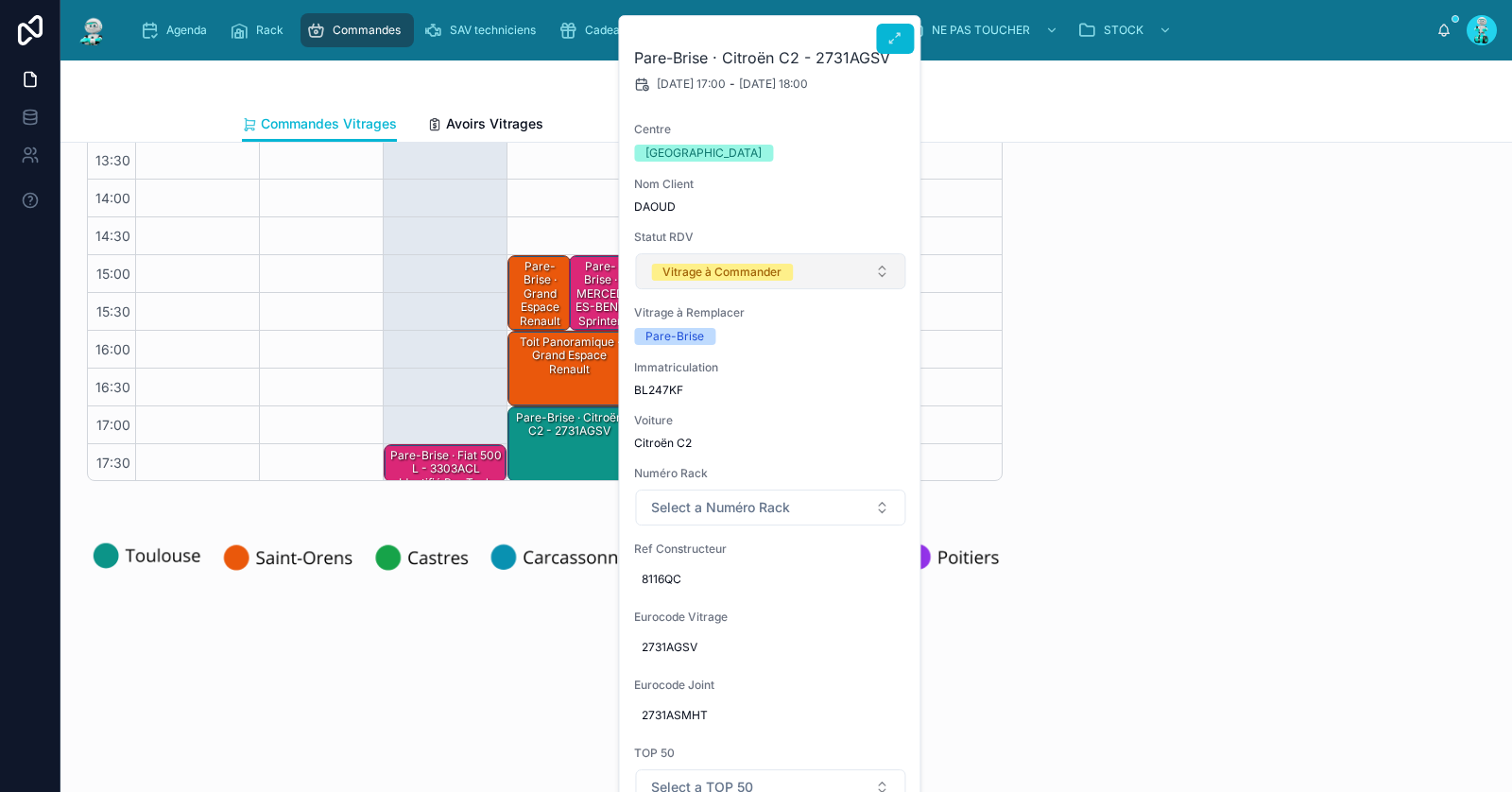
click at [756, 271] on div "Vitrage à Commander" at bounding box center [722, 272] width 119 height 17
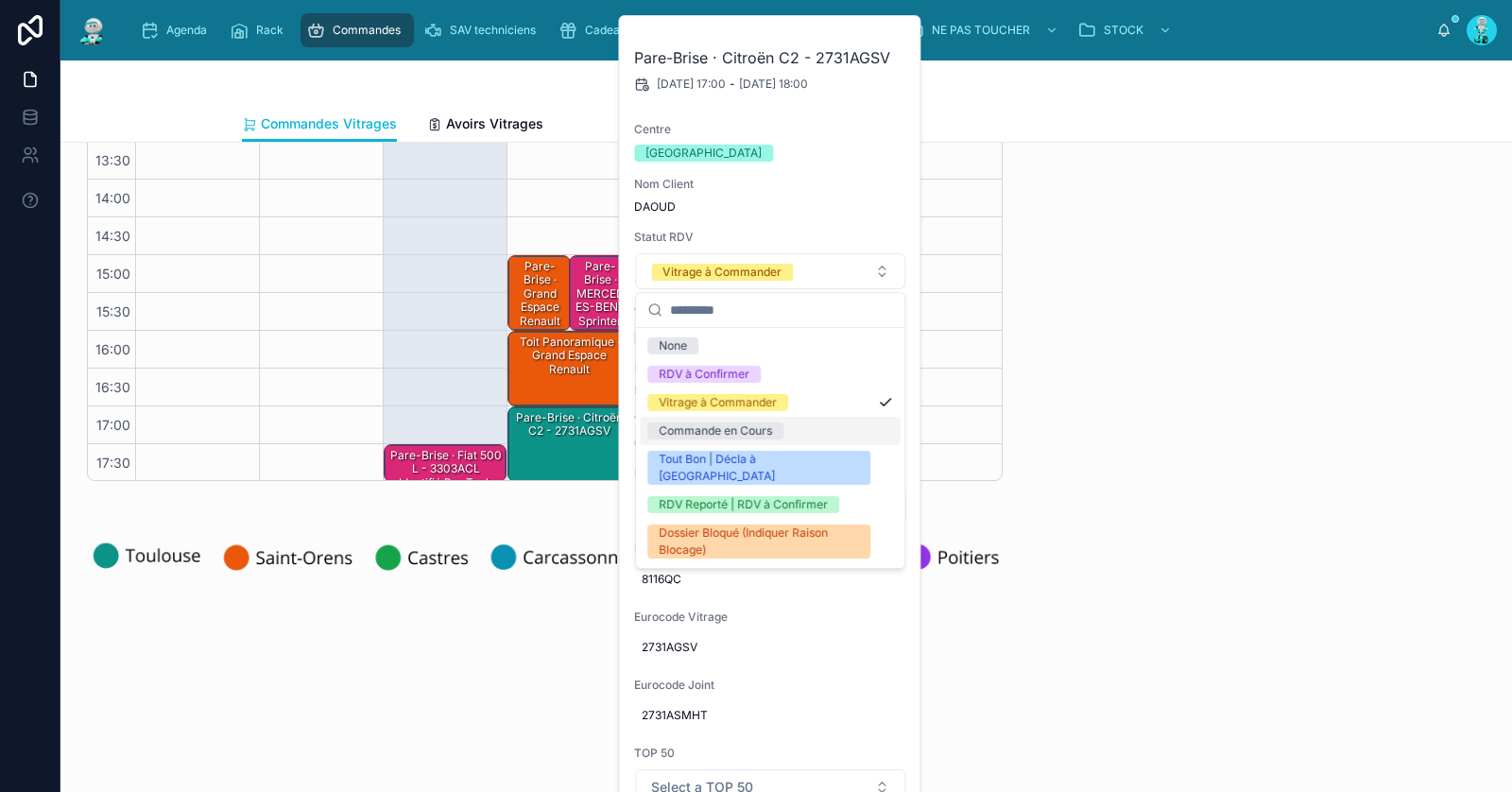
click at [731, 431] on div "Commande en Cours" at bounding box center [715, 430] width 113 height 17
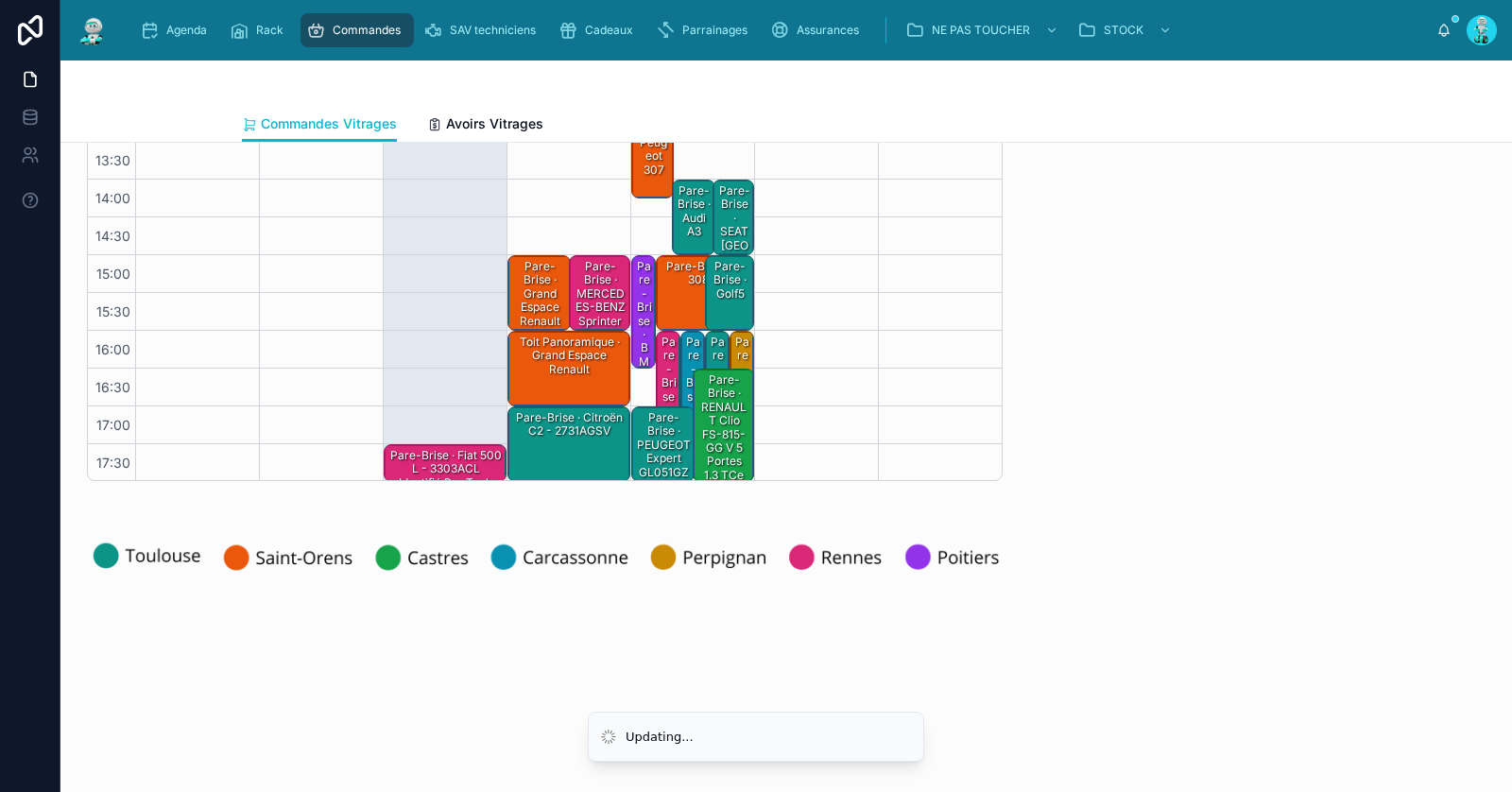
click at [1069, 440] on div "**** [GEOGRAPHIC_DATA] No items could be found" at bounding box center [1248, 152] width 469 height 673
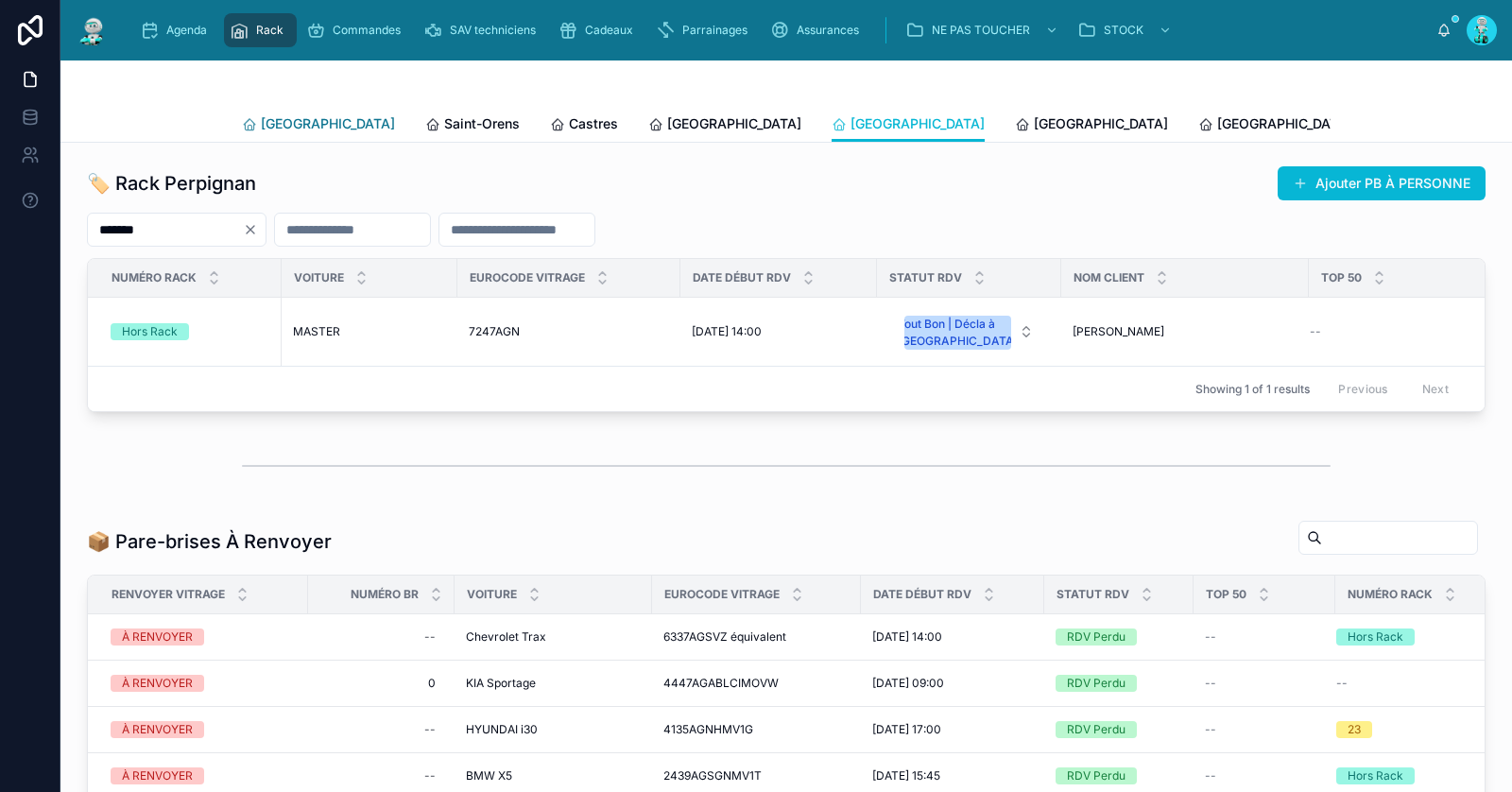
click at [300, 120] on span "[GEOGRAPHIC_DATA]" at bounding box center [327, 123] width 134 height 19
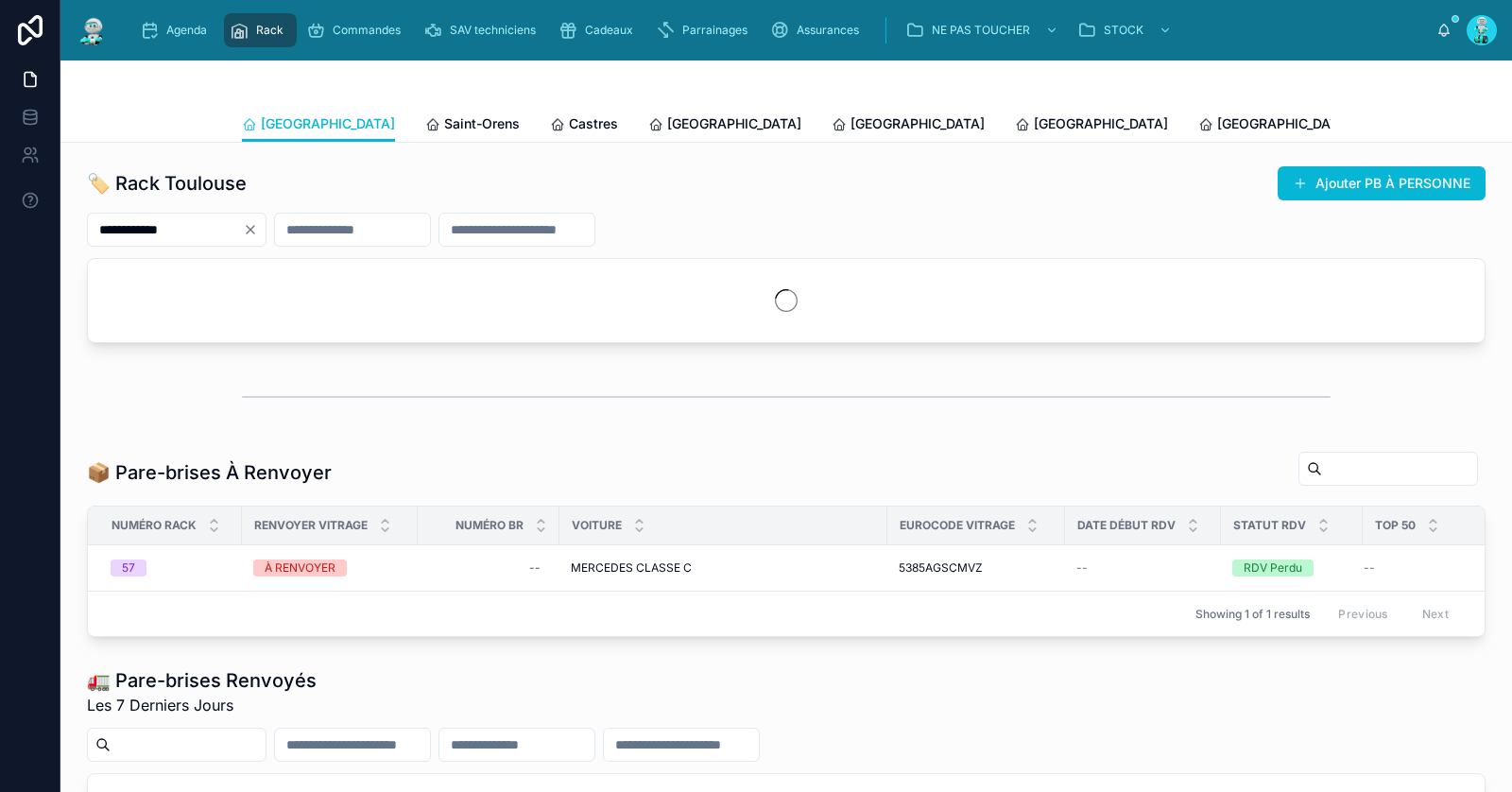
drag, startPoint x: 269, startPoint y: 225, endPoint x: 258, endPoint y: 228, distance: 11.4
click at [258, 225] on icon "Clear" at bounding box center [250, 229] width 15 height 15
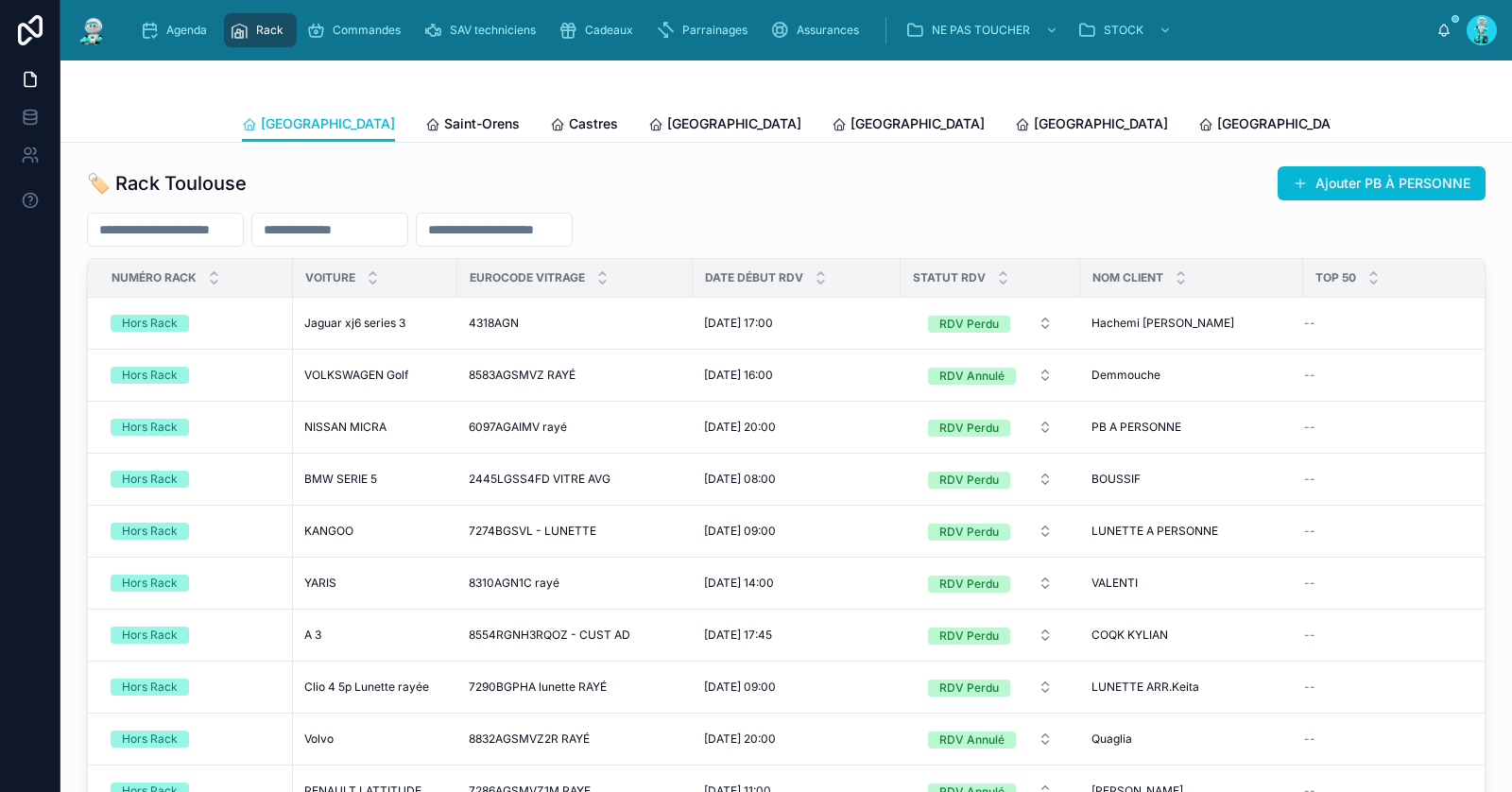
click at [195, 236] on input "text" at bounding box center [165, 229] width 155 height 27
paste input "**********"
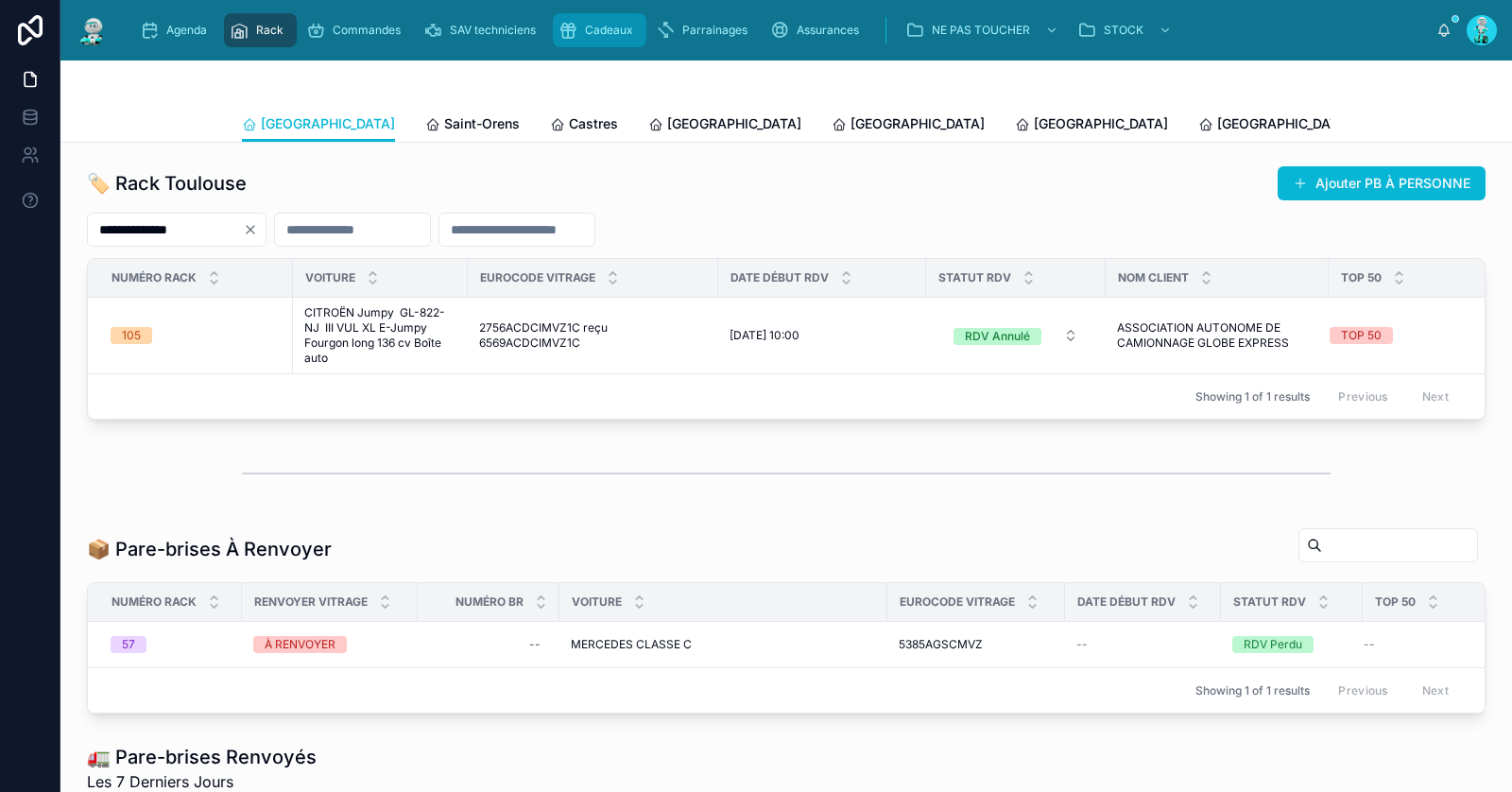
type input "**********"
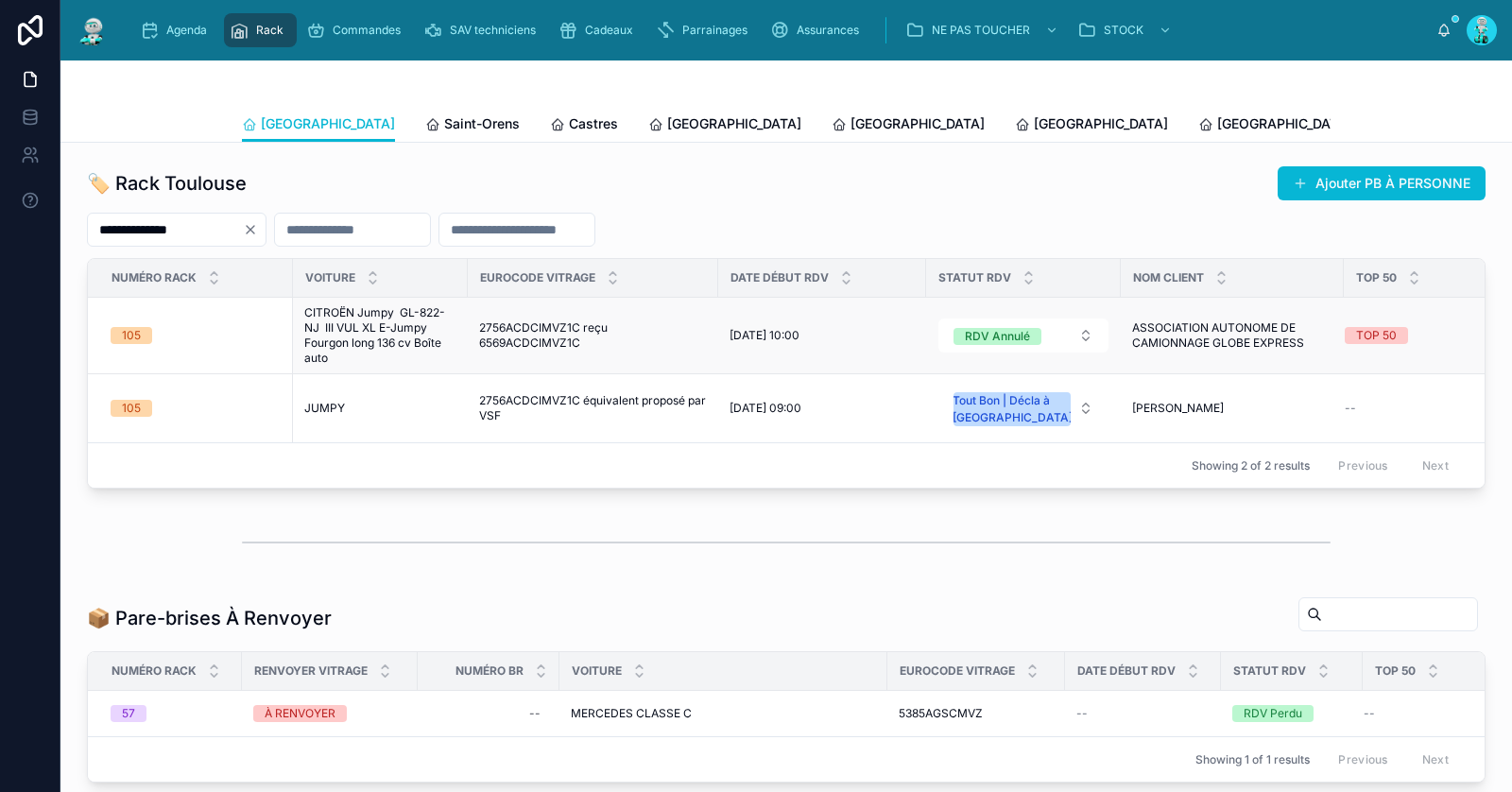
click at [288, 327] on td "105" at bounding box center [190, 335] width 205 height 76
click at [377, 327] on span "CITROËN Jumpy GL-822-NJ III VUL XL E-Jumpy Fourgon long 136 cv Boîte auto" at bounding box center [380, 335] width 153 height 60
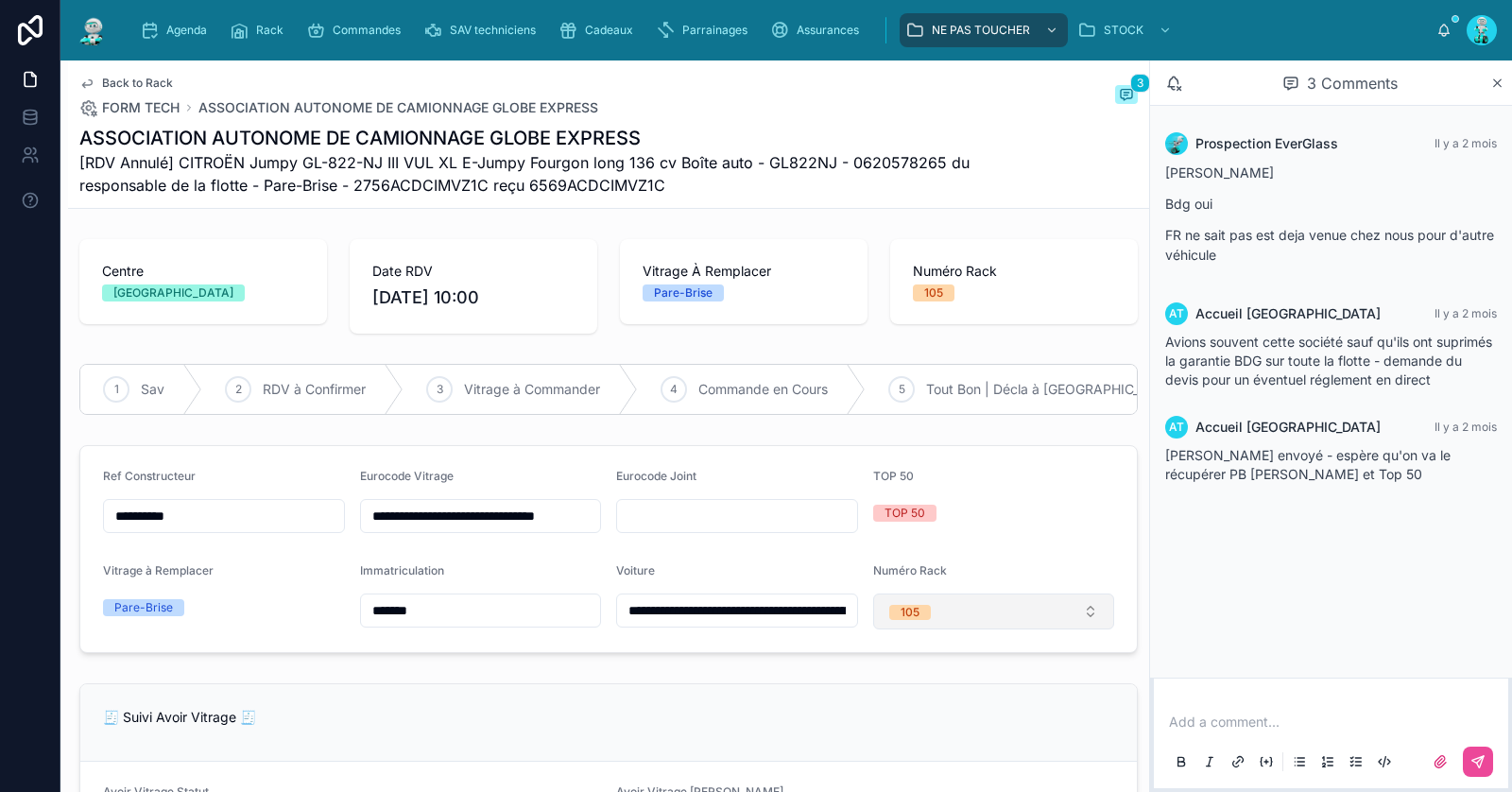
click at [969, 629] on button "105" at bounding box center [994, 612] width 242 height 36
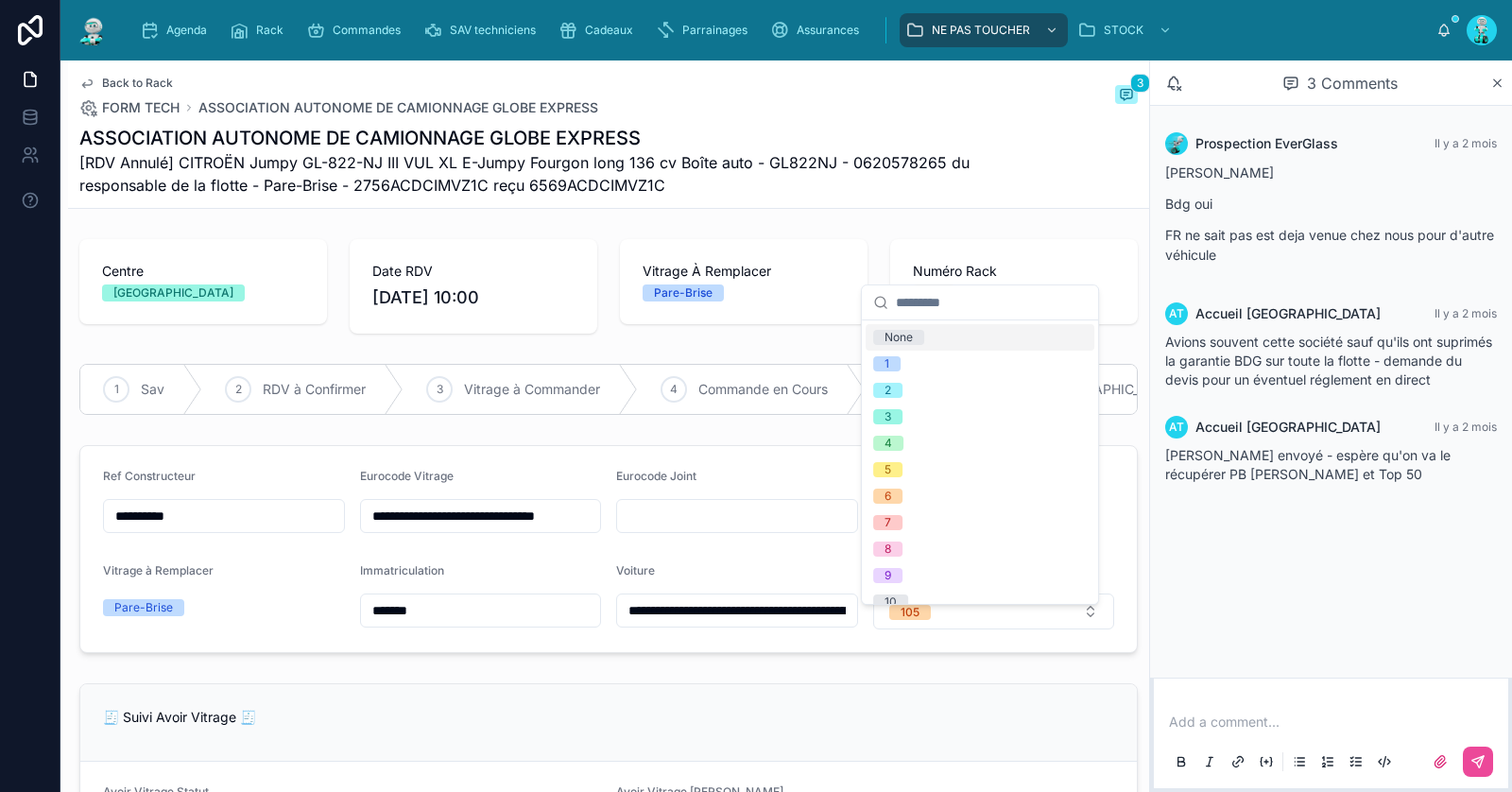
click at [951, 339] on div "None" at bounding box center [980, 337] width 229 height 27
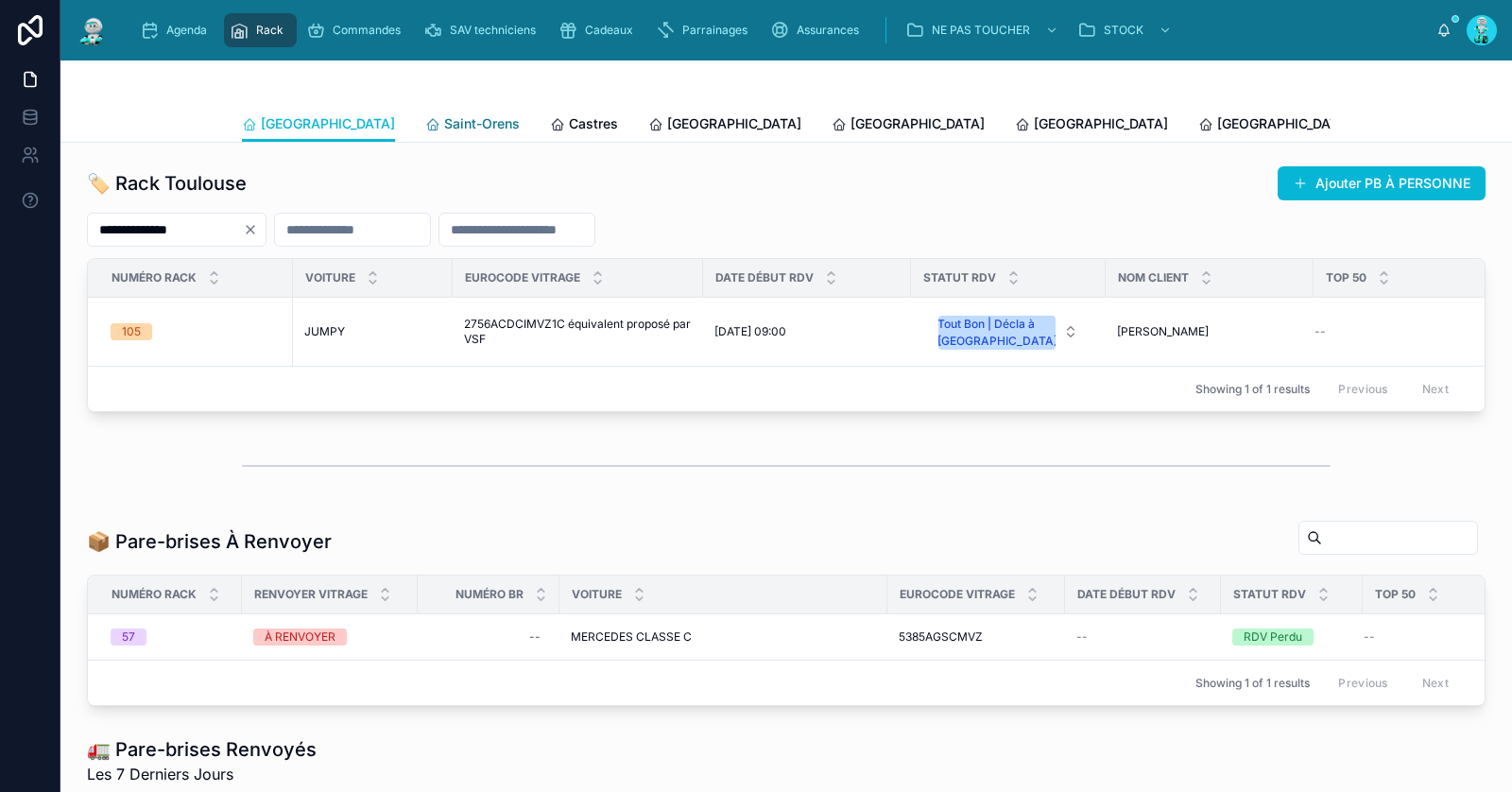
click at [444, 125] on span "Saint-Orens" at bounding box center [482, 123] width 75 height 19
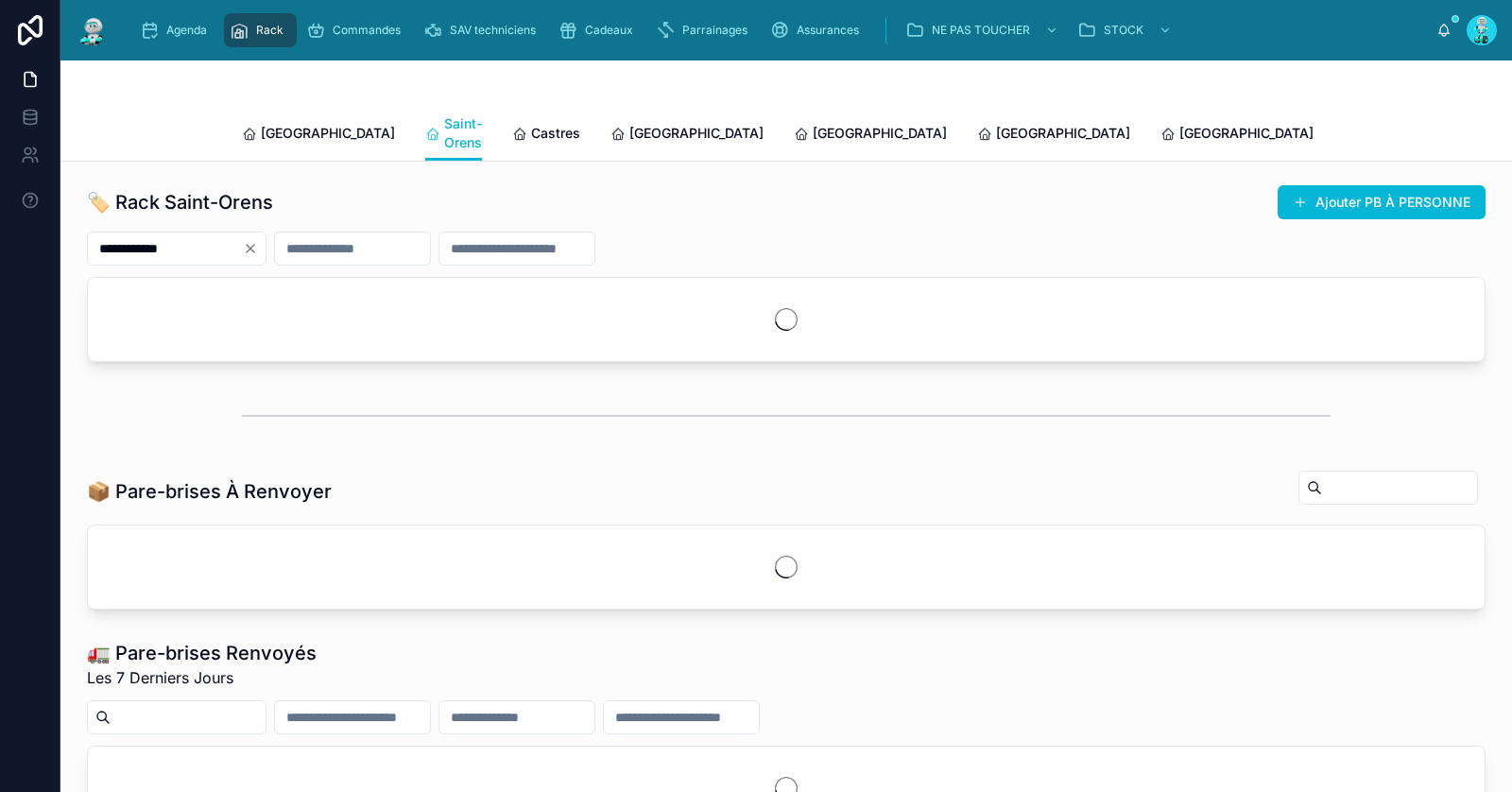
click at [258, 241] on icon "Clear" at bounding box center [250, 248] width 15 height 15
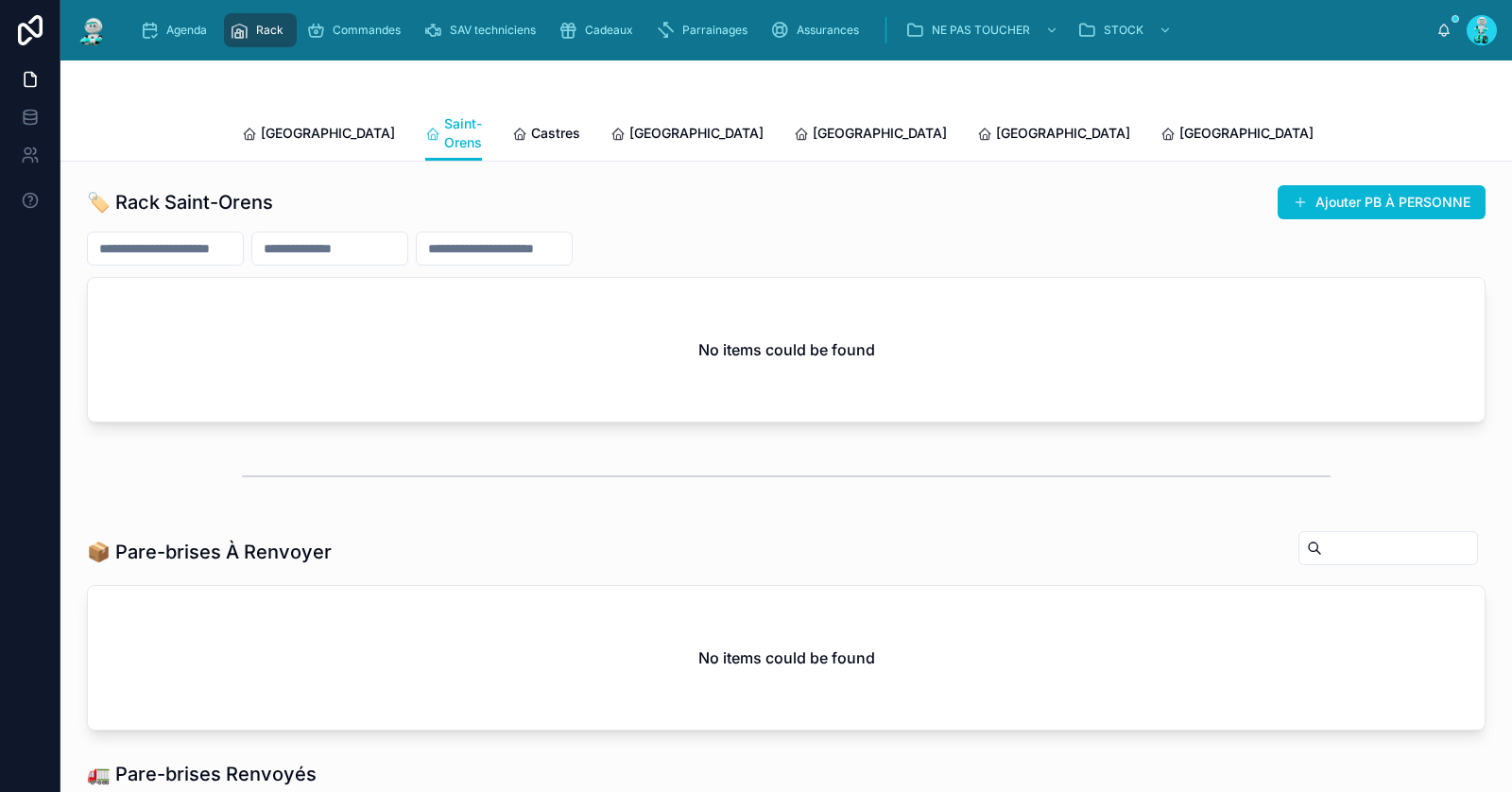
click at [243, 236] on input "text" at bounding box center [165, 249] width 155 height 27
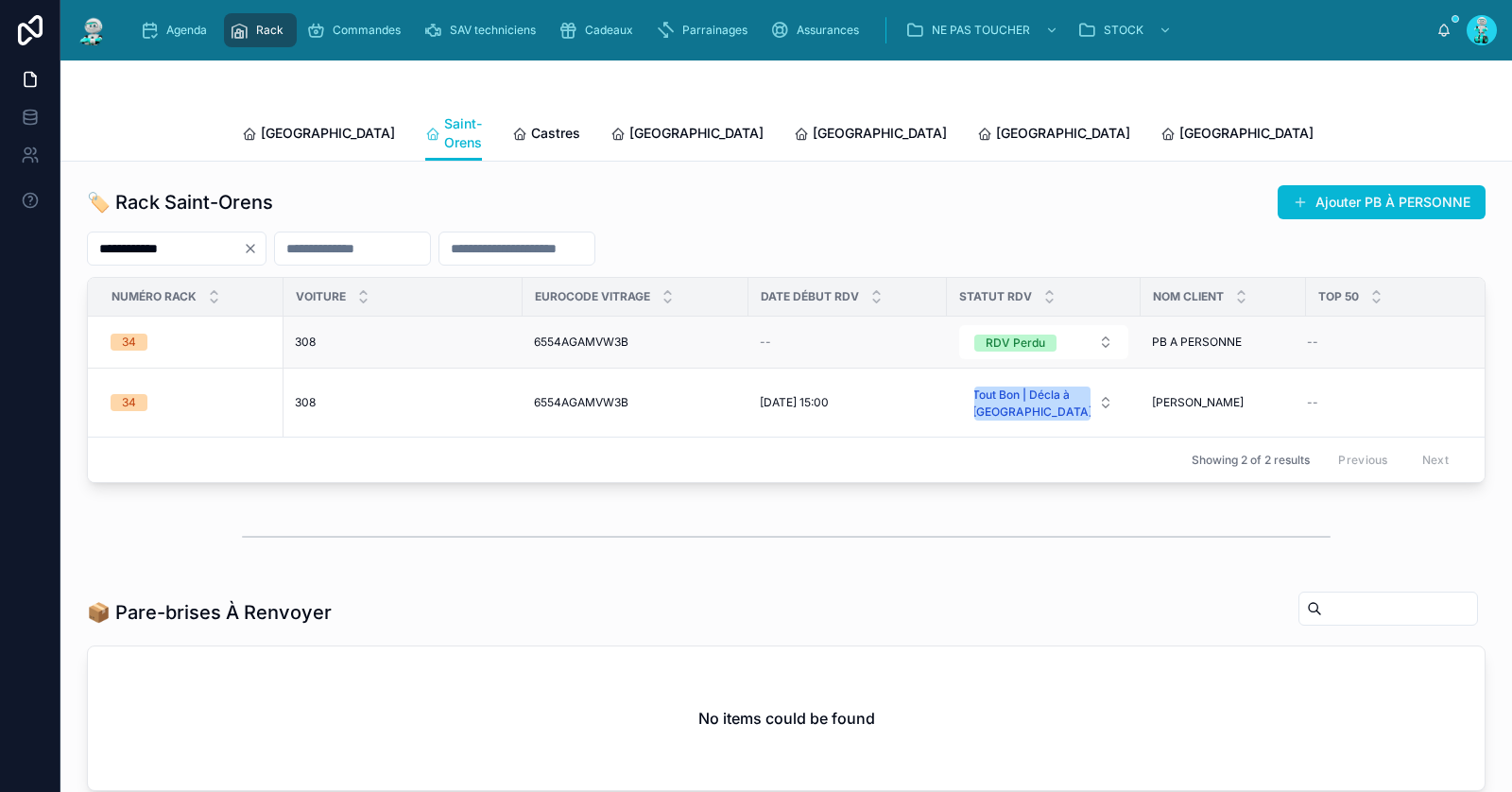
type input "**********"
click at [337, 335] on div "308 308" at bounding box center [403, 342] width 216 height 15
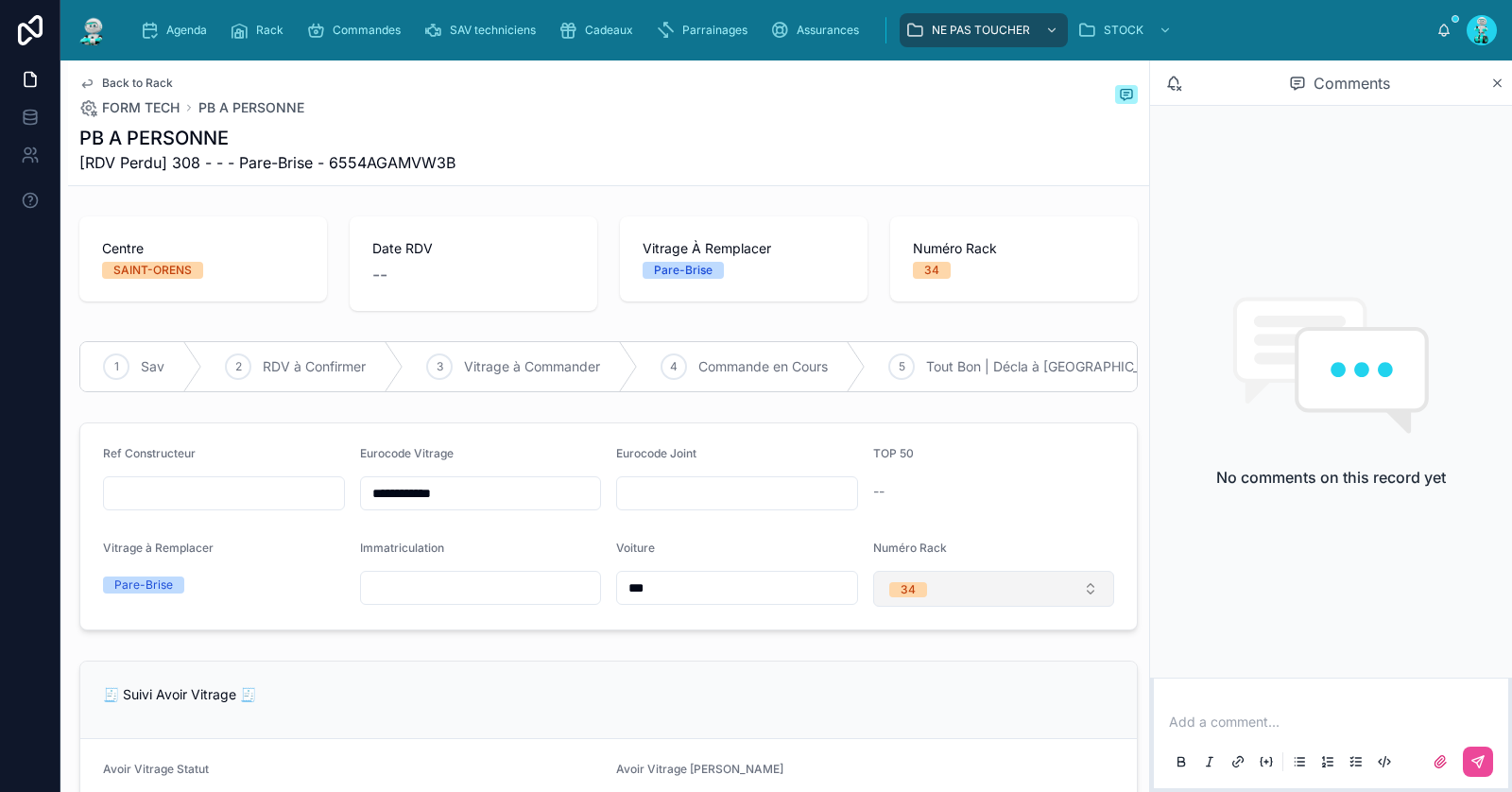
click at [951, 607] on button "34" at bounding box center [994, 589] width 242 height 36
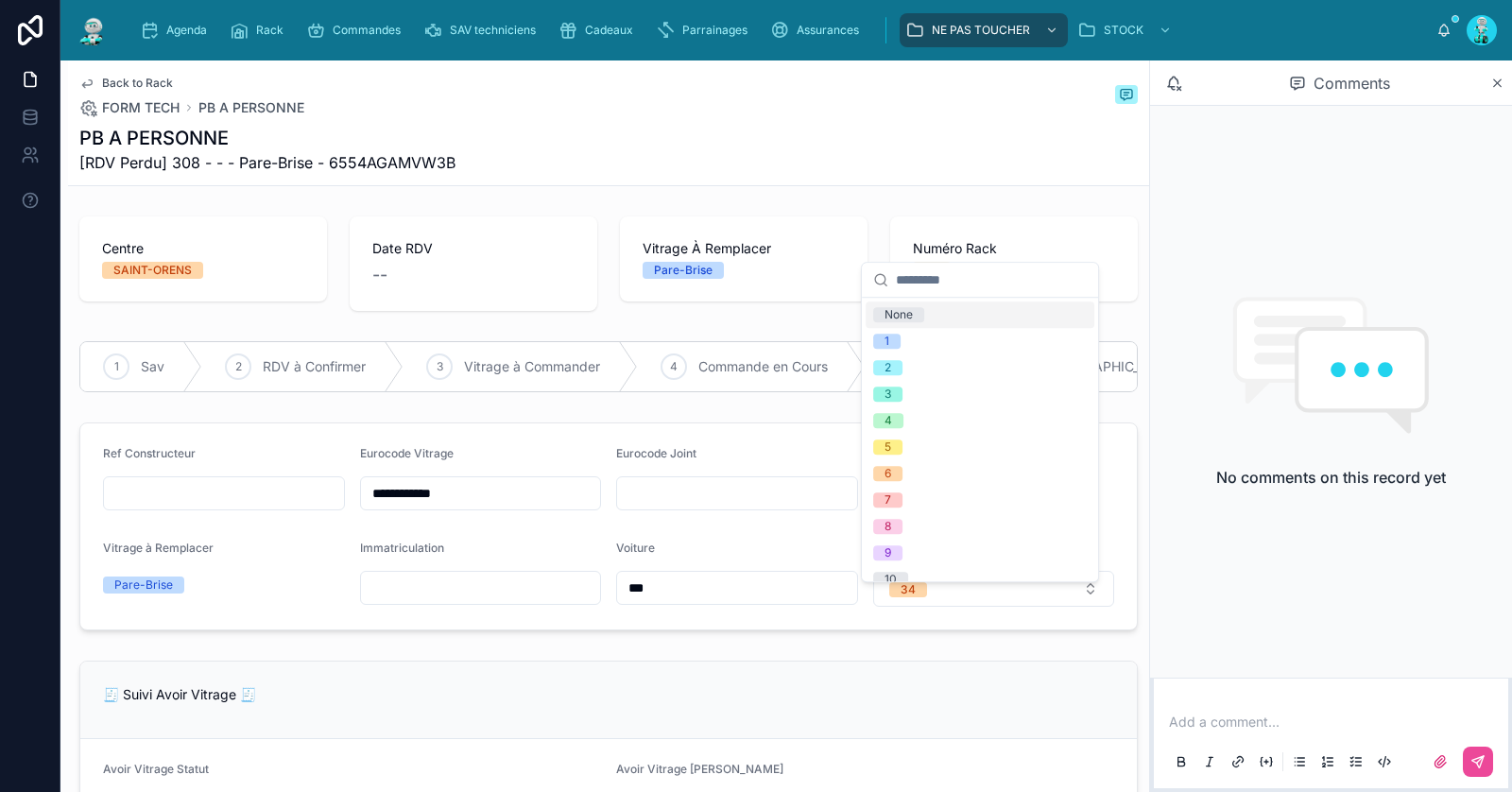
click at [898, 318] on div "None" at bounding box center [899, 314] width 29 height 15
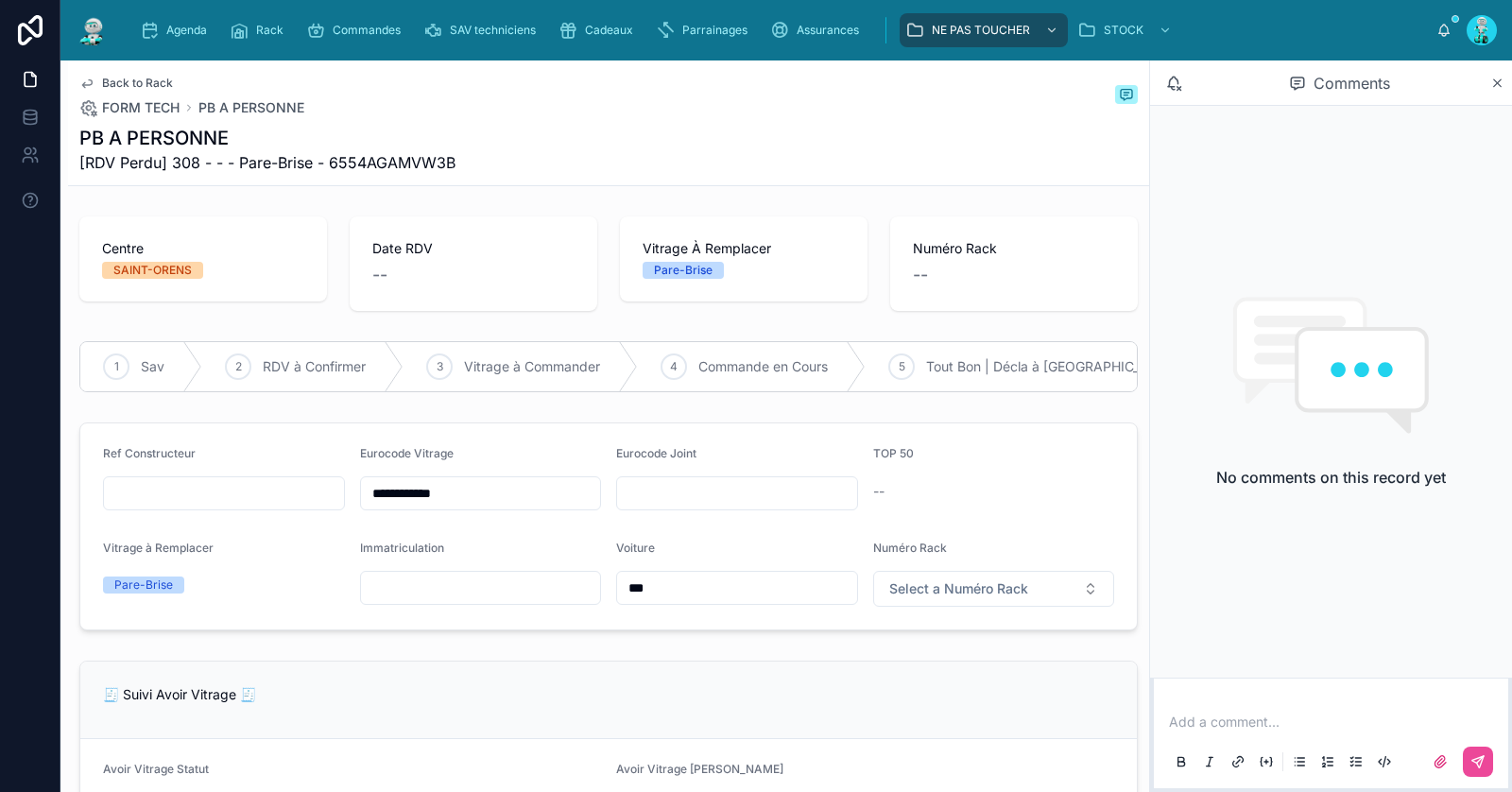
click at [122, 86] on span "Back to Rack" at bounding box center [138, 82] width 71 height 15
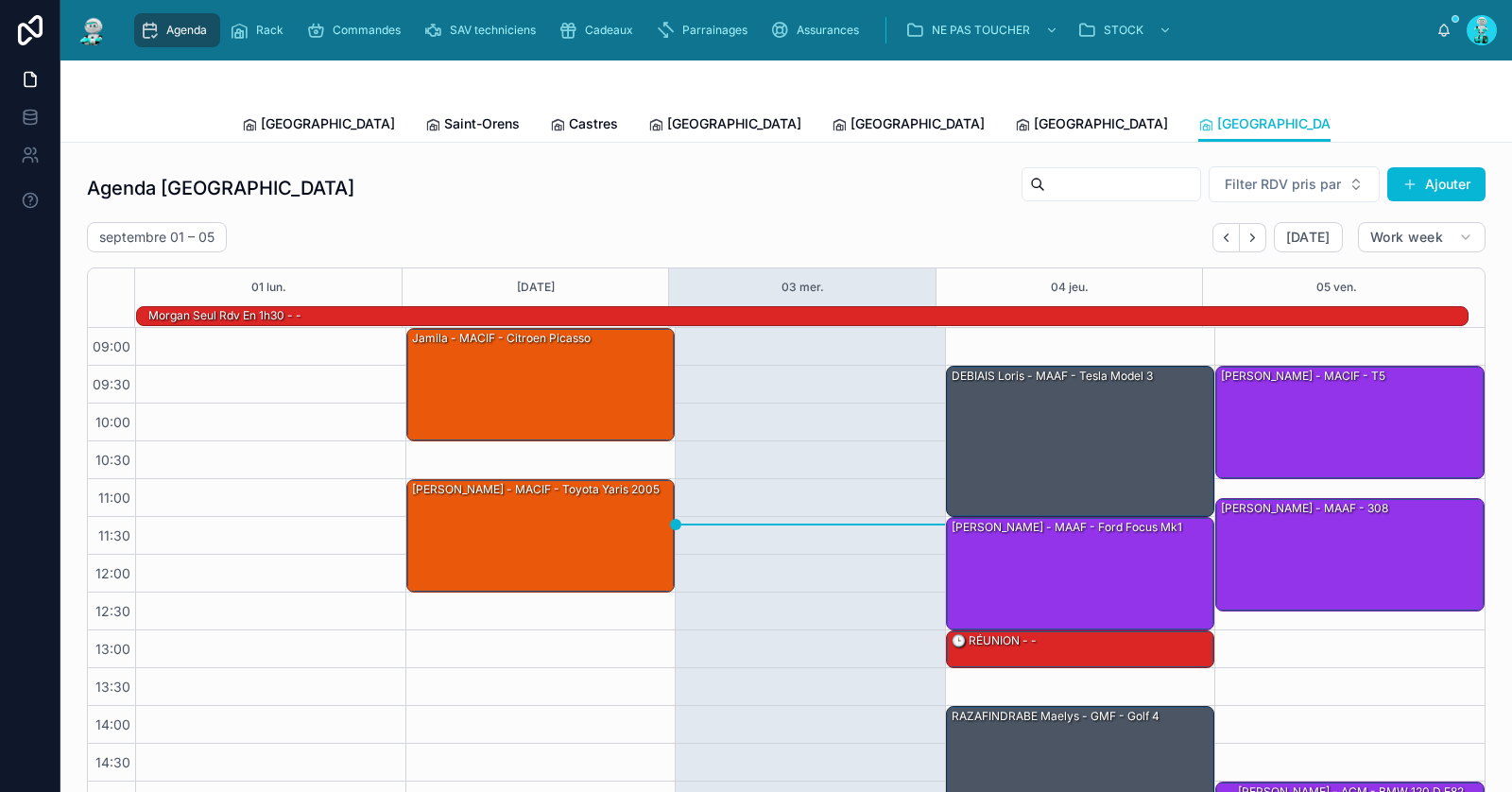
scroll to position [164, 0]
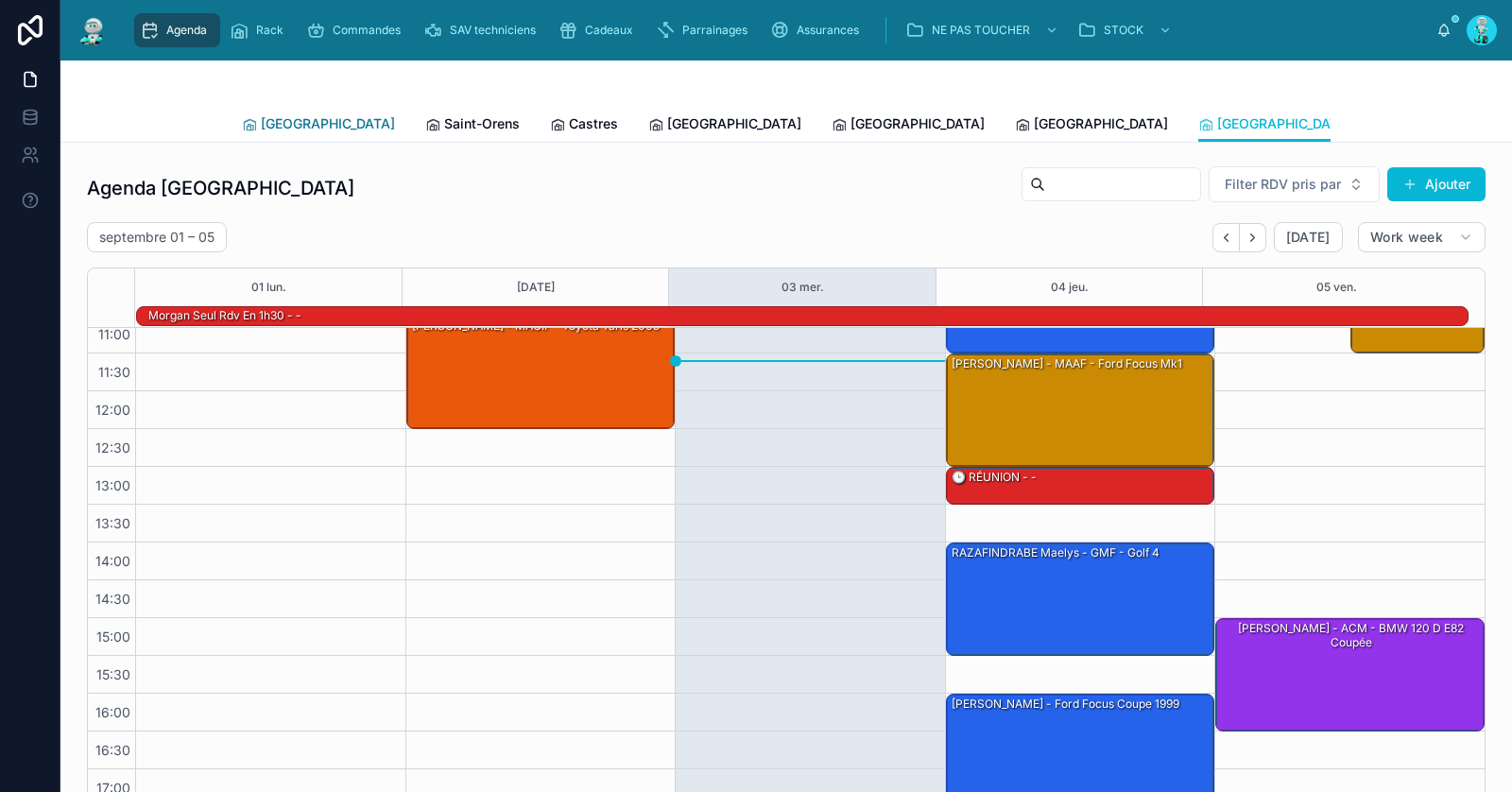
click at [287, 123] on span "[GEOGRAPHIC_DATA]" at bounding box center [327, 123] width 134 height 19
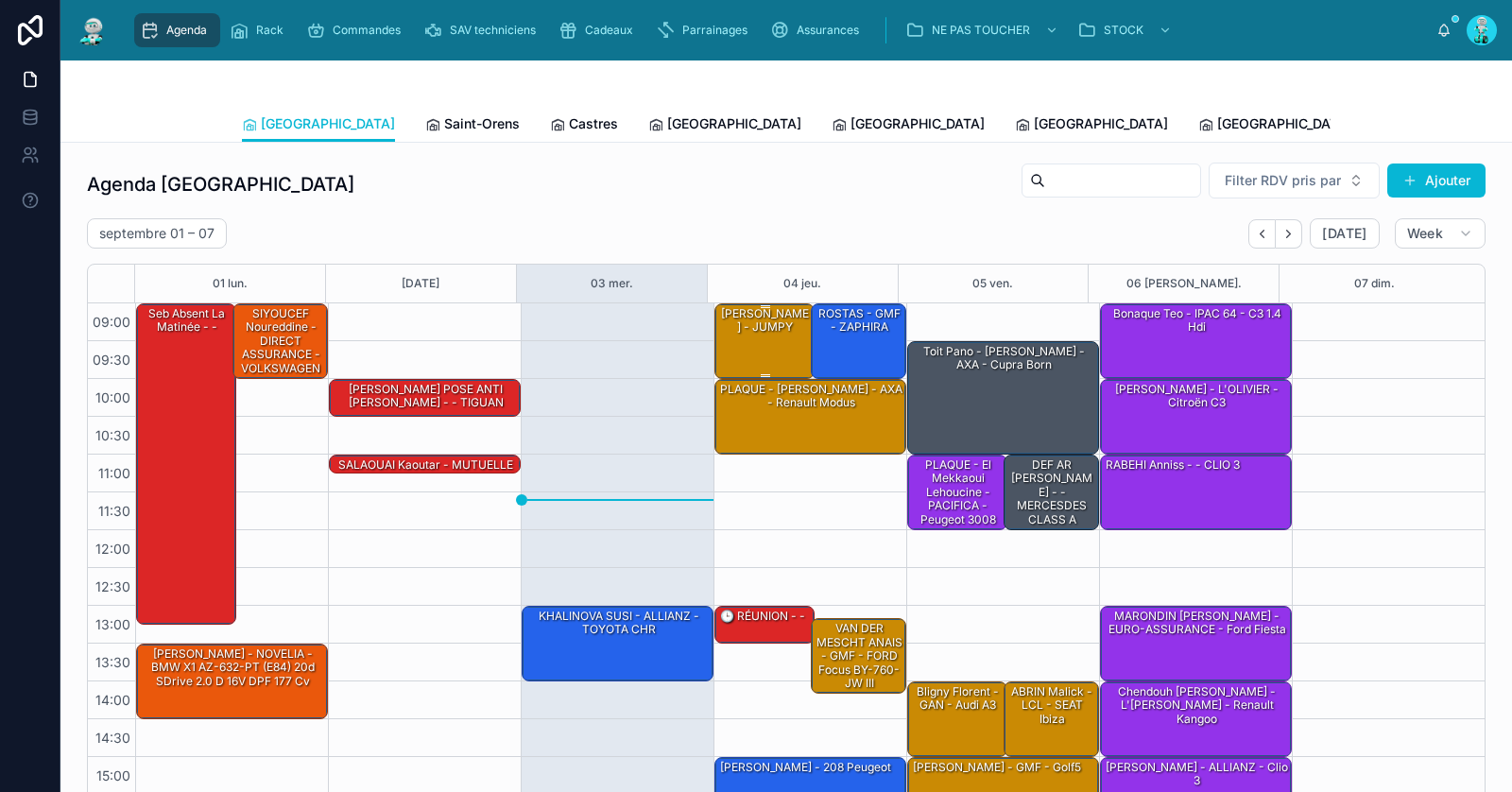
click at [725, 337] on div "BOUTOUBA Ali - ALLIANZ - JUMPY" at bounding box center [765, 320] width 94 height 31
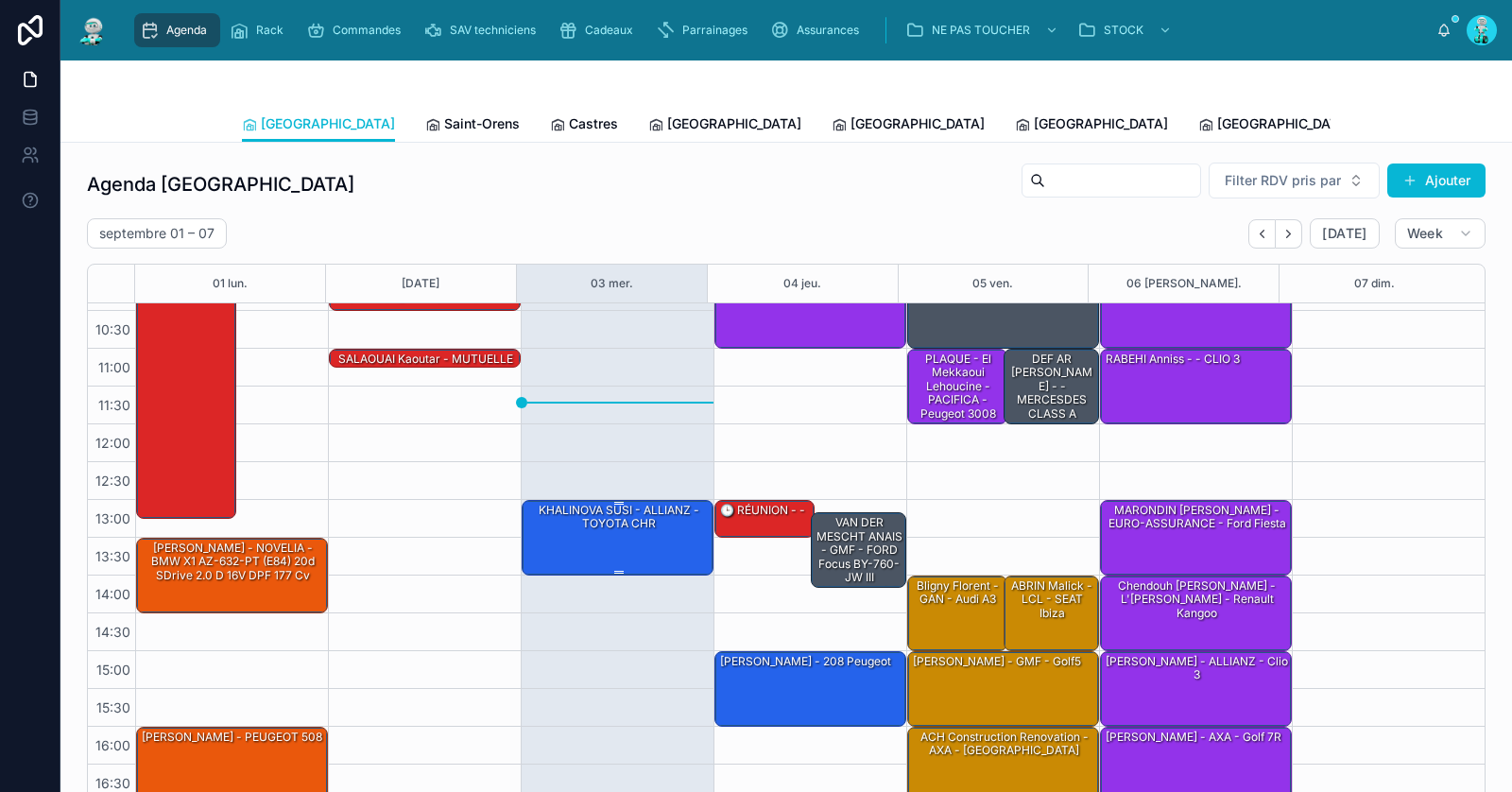
scroll to position [164, 0]
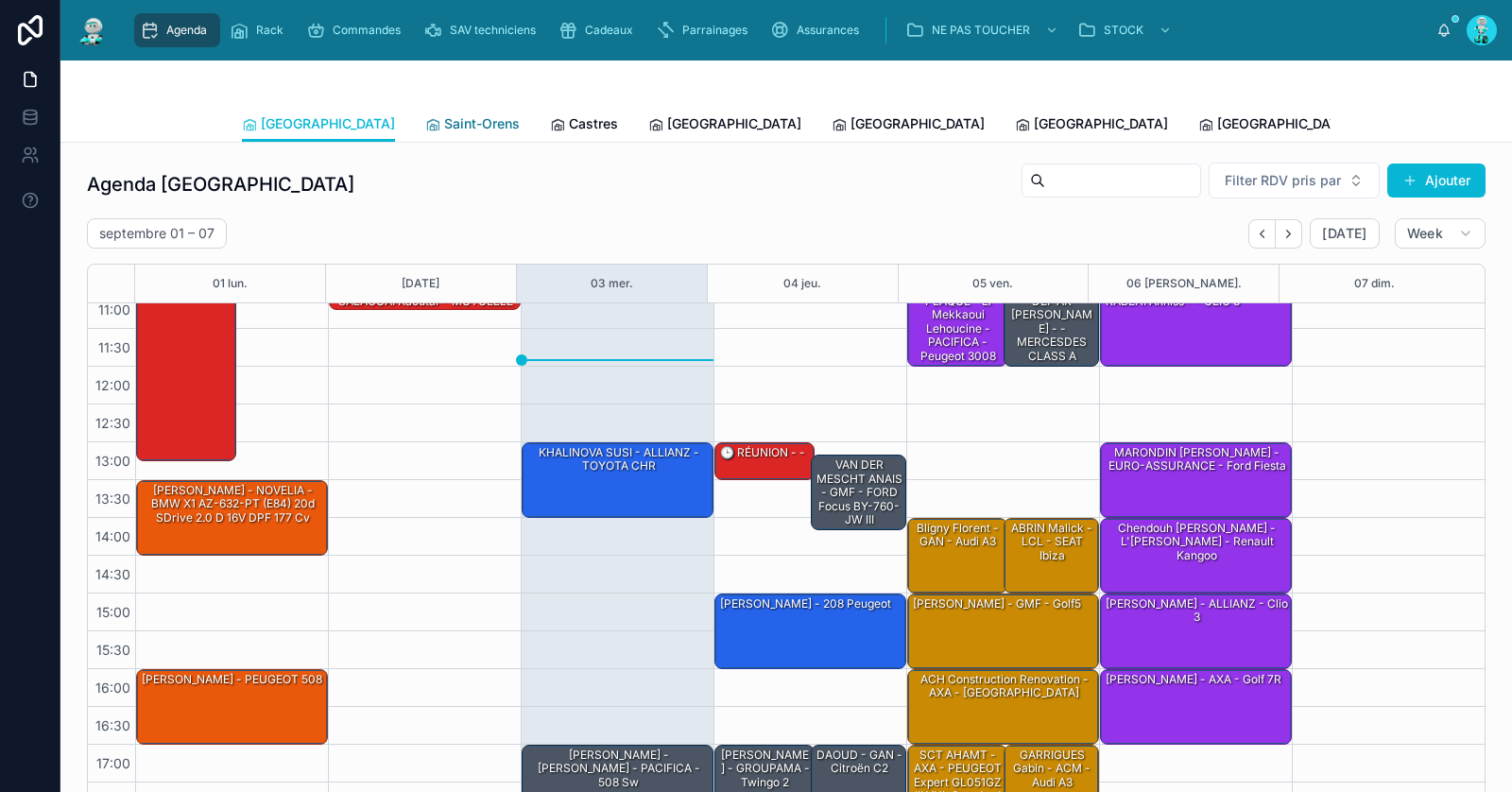
click at [444, 130] on span "Saint-Orens" at bounding box center [482, 123] width 75 height 19
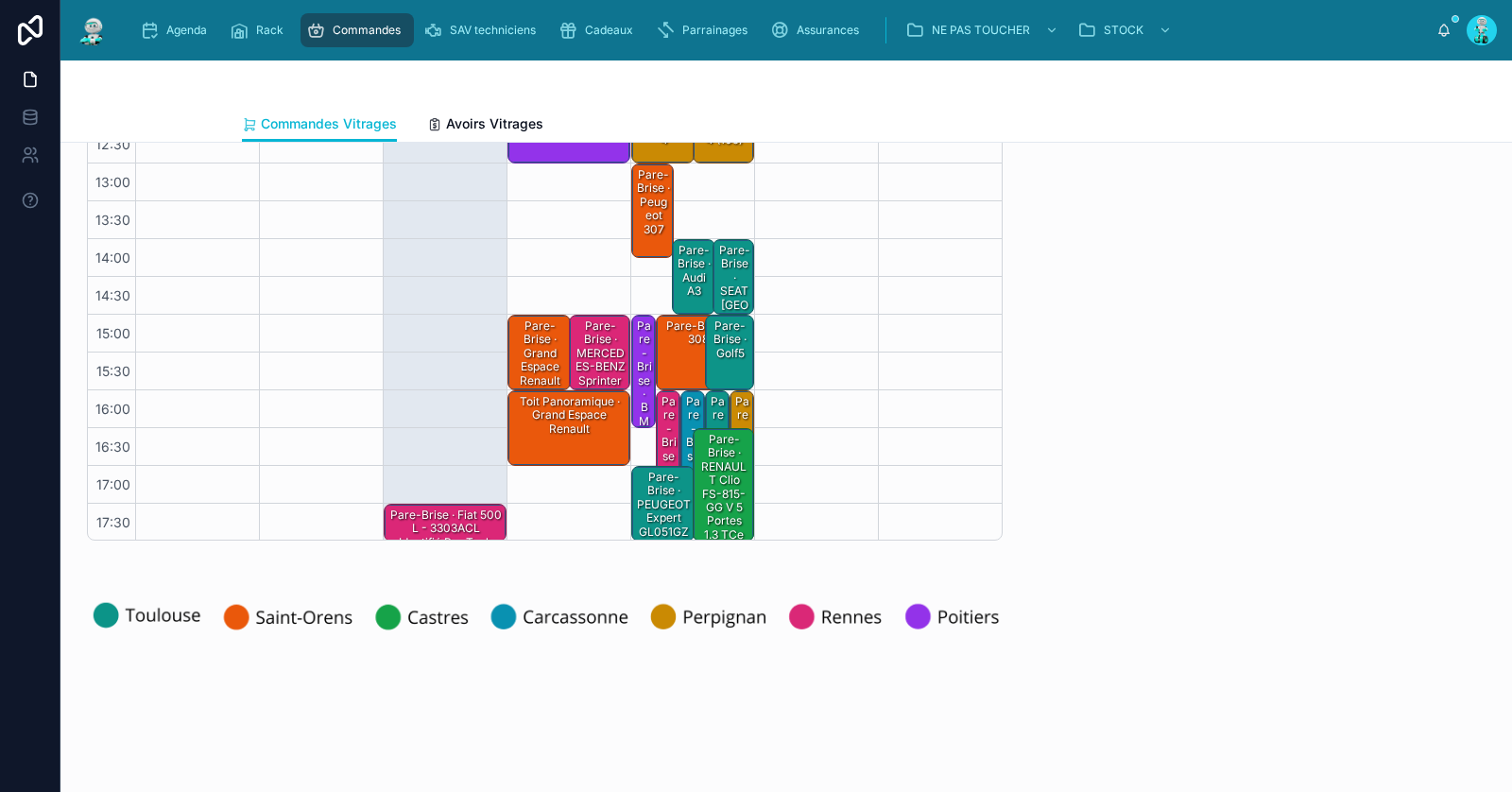
scroll to position [308, 0]
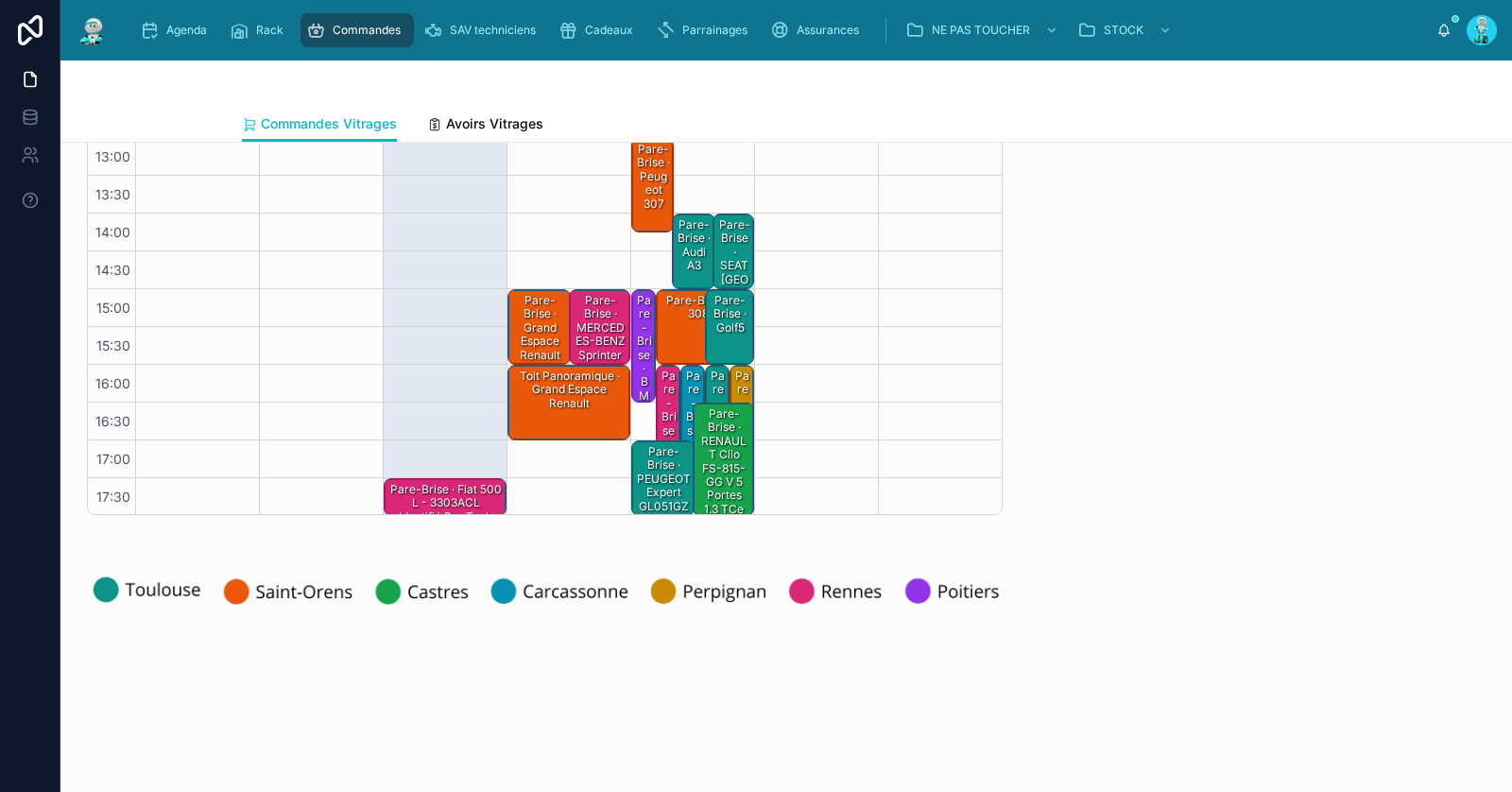
click at [679, 240] on div "Pare-Brise · Audi A3" at bounding box center [694, 245] width 37 height 58
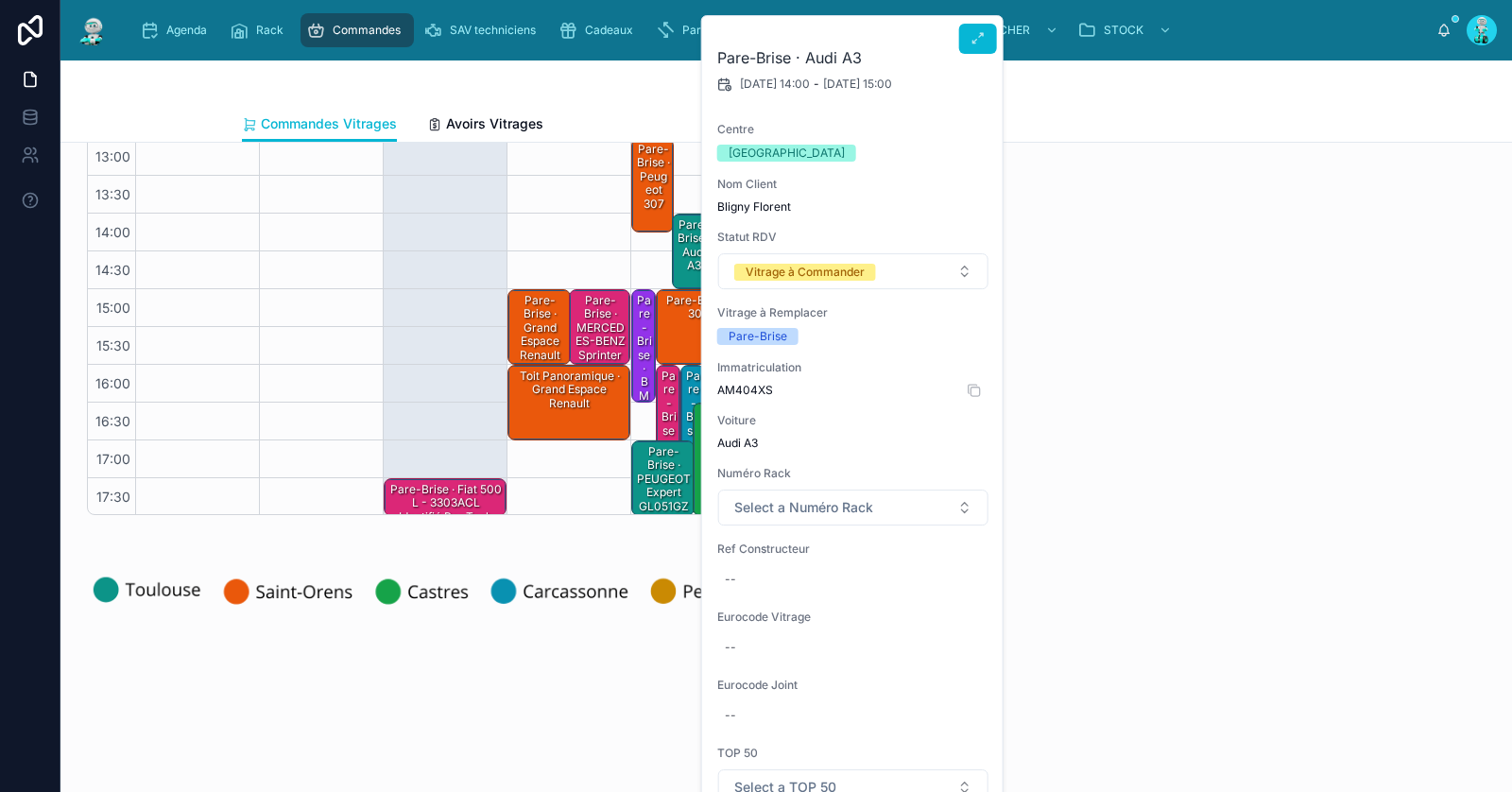
click at [758, 393] on span "AM404XS" at bounding box center [853, 390] width 272 height 15
click at [756, 392] on span "AM404XS" at bounding box center [853, 390] width 272 height 15
copy span "AM404XS"
click at [769, 578] on div "--" at bounding box center [853, 580] width 272 height 31
type input "**********"
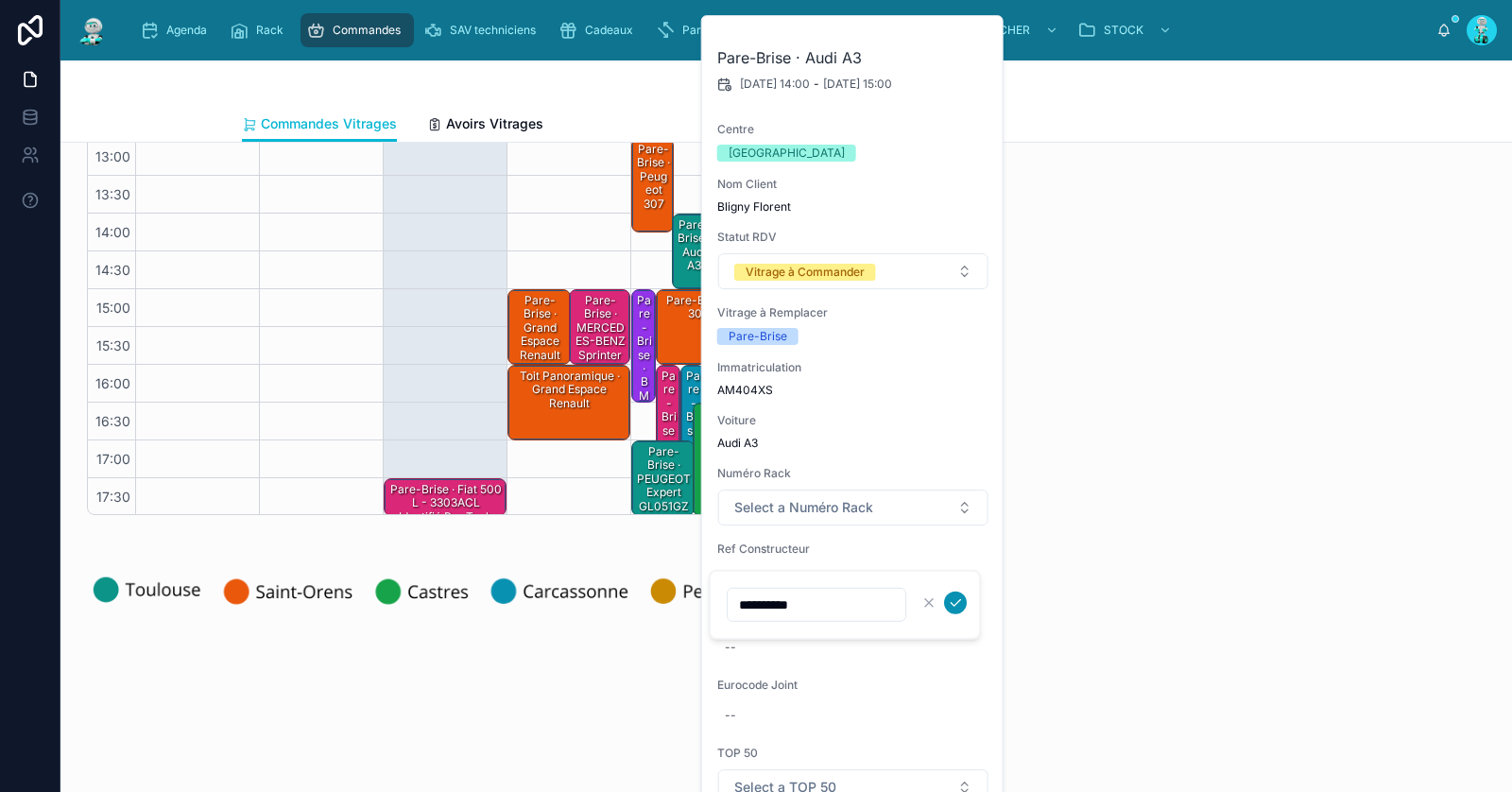
click at [953, 598] on icon "submit" at bounding box center [955, 603] width 15 height 15
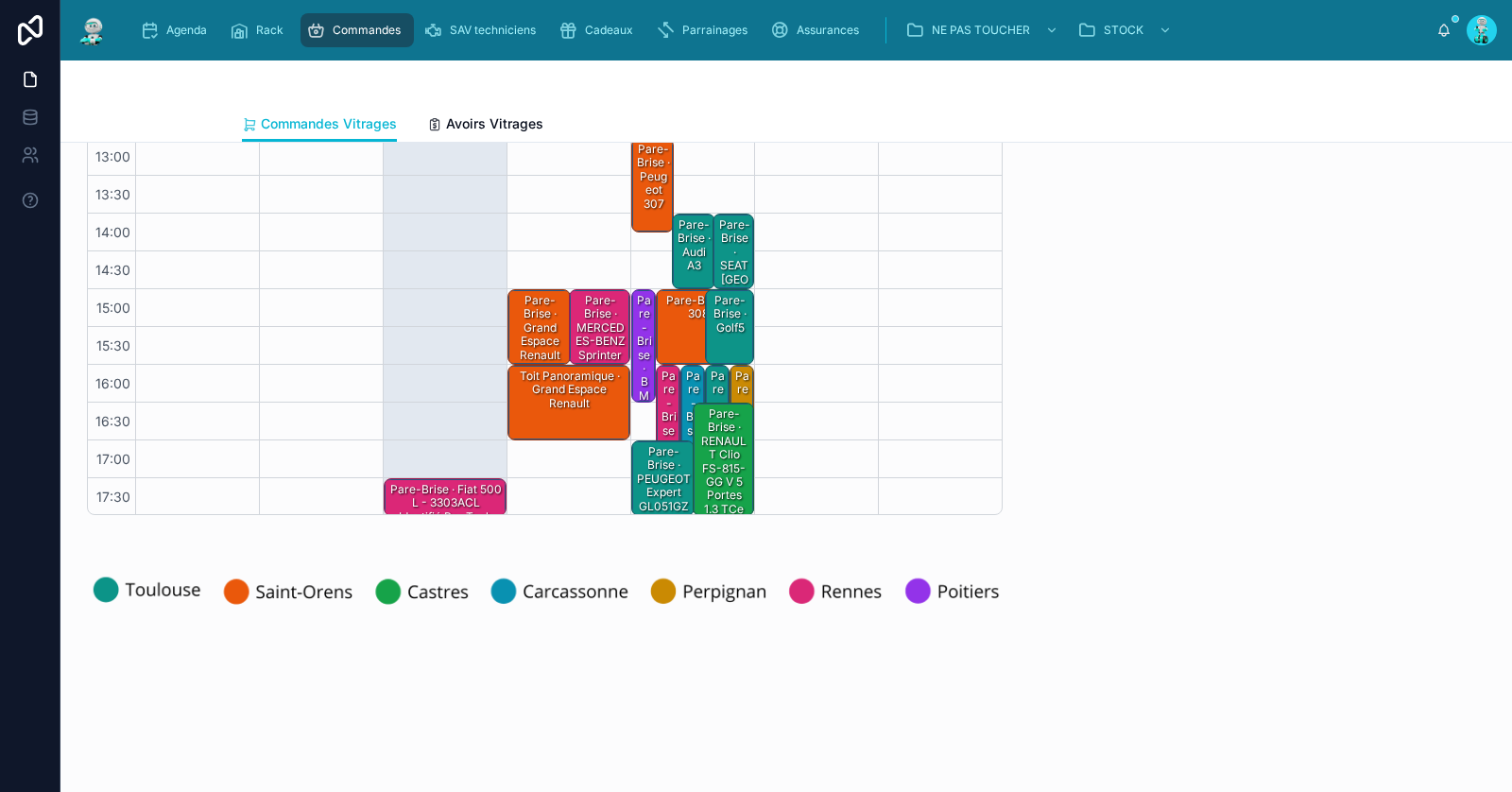
scroll to position [0, 0]
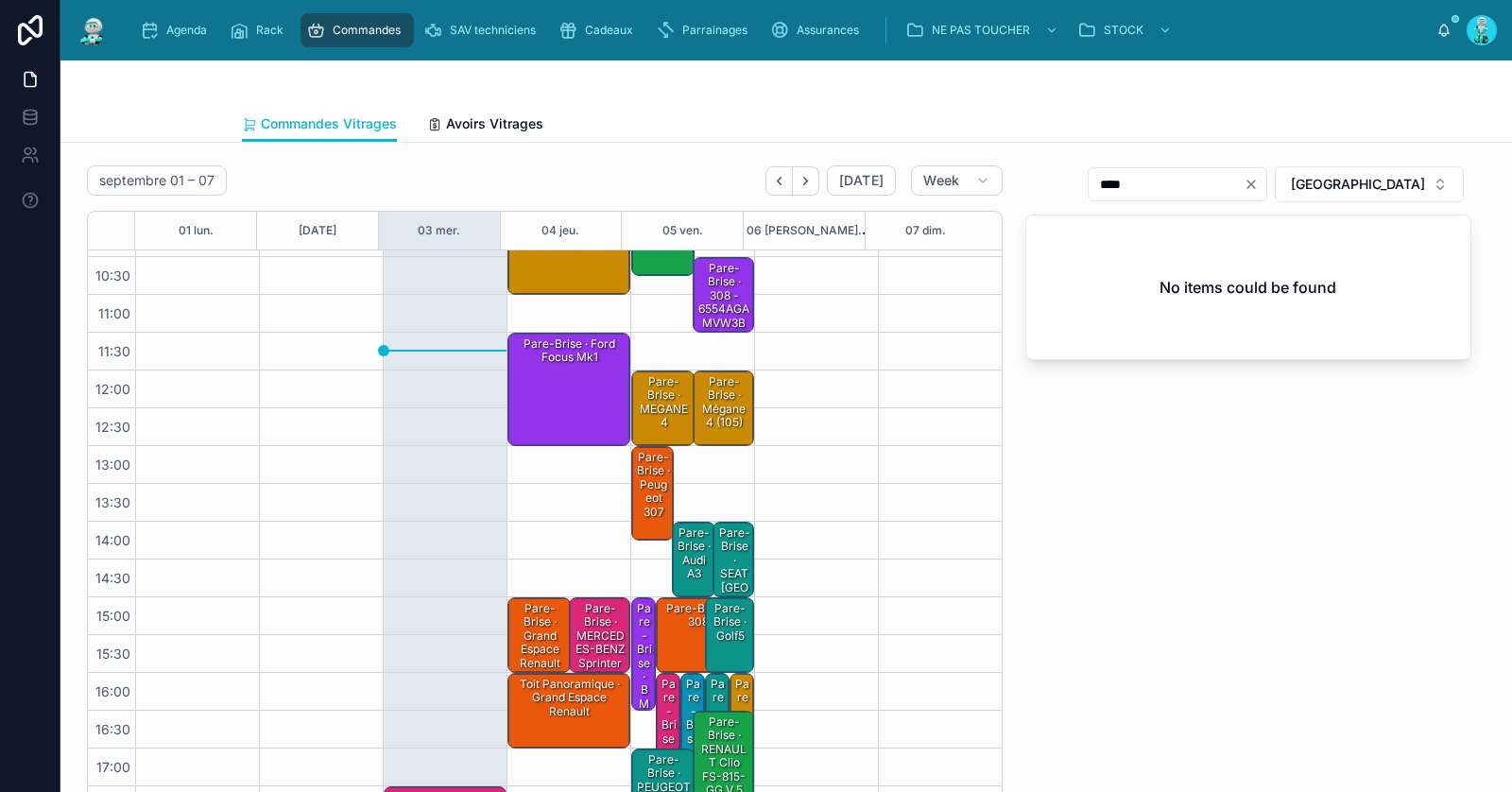
click at [1255, 183] on icon "Clear" at bounding box center [1251, 184] width 8 height 8
paste input "**********"
click at [1252, 171] on input "**********" at bounding box center [1189, 184] width 155 height 27
type input "**********"
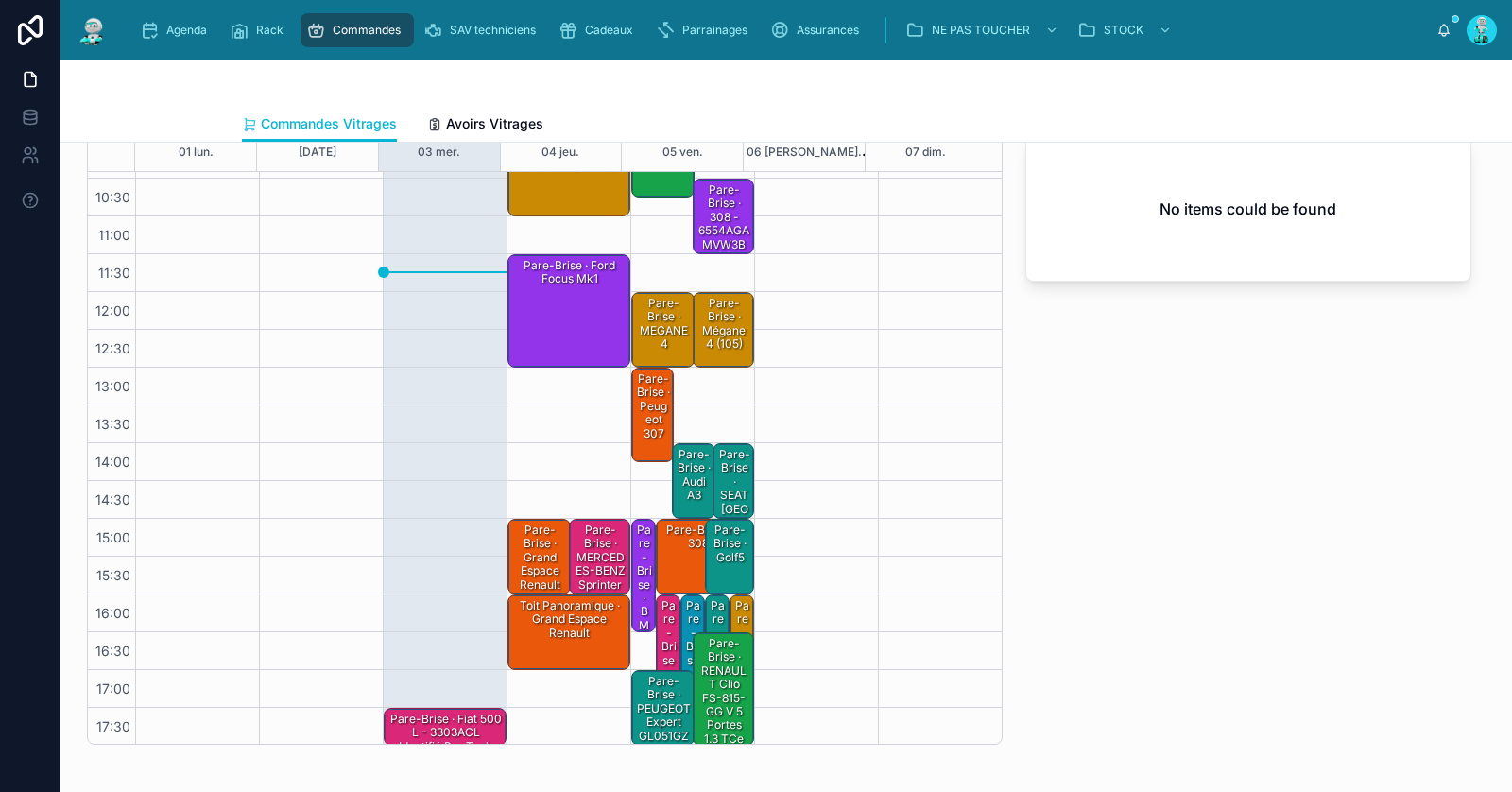
scroll to position [97, 0]
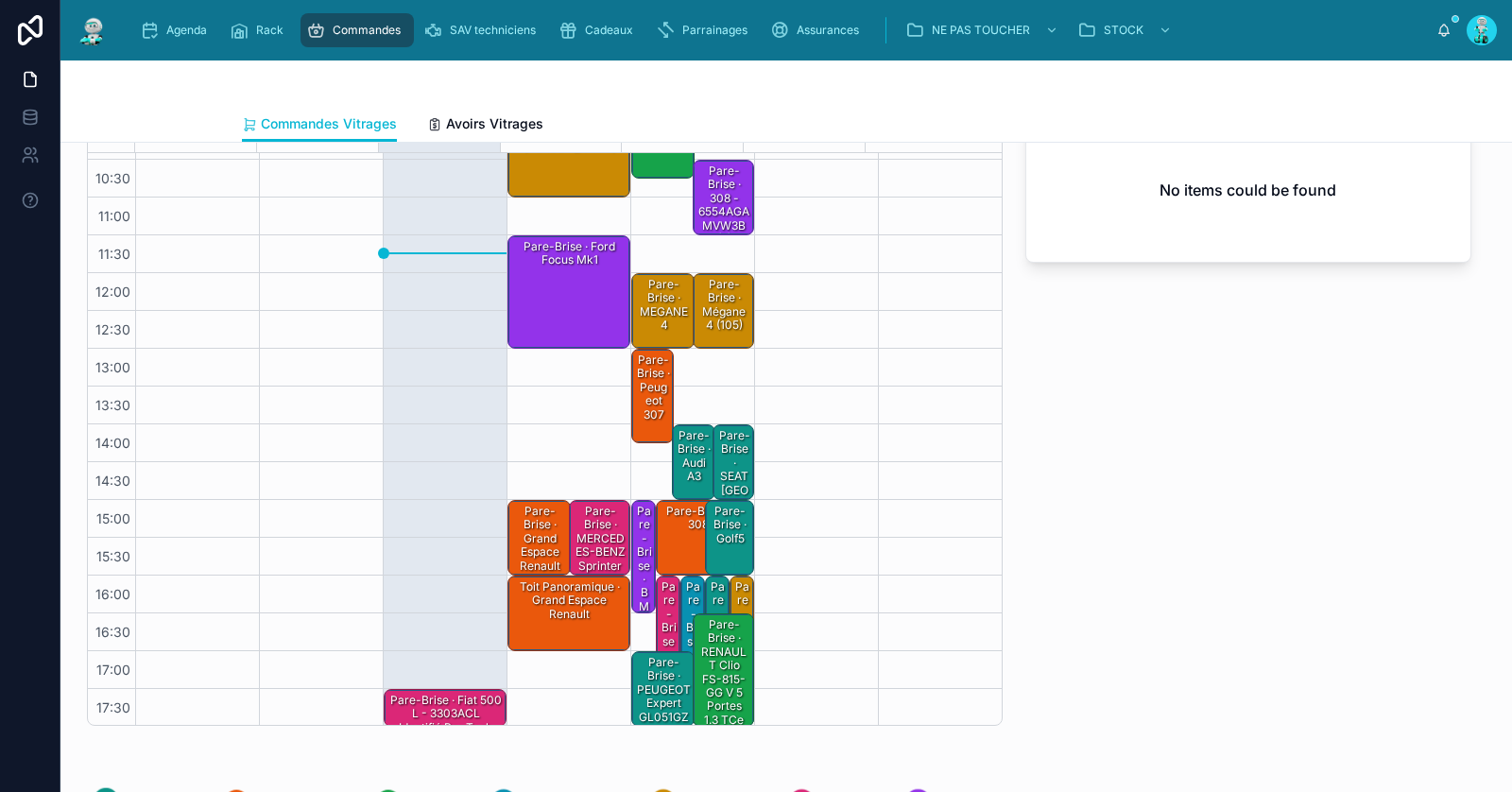
click at [683, 449] on div "Pare-Brise · Audi A3" at bounding box center [694, 456] width 37 height 58
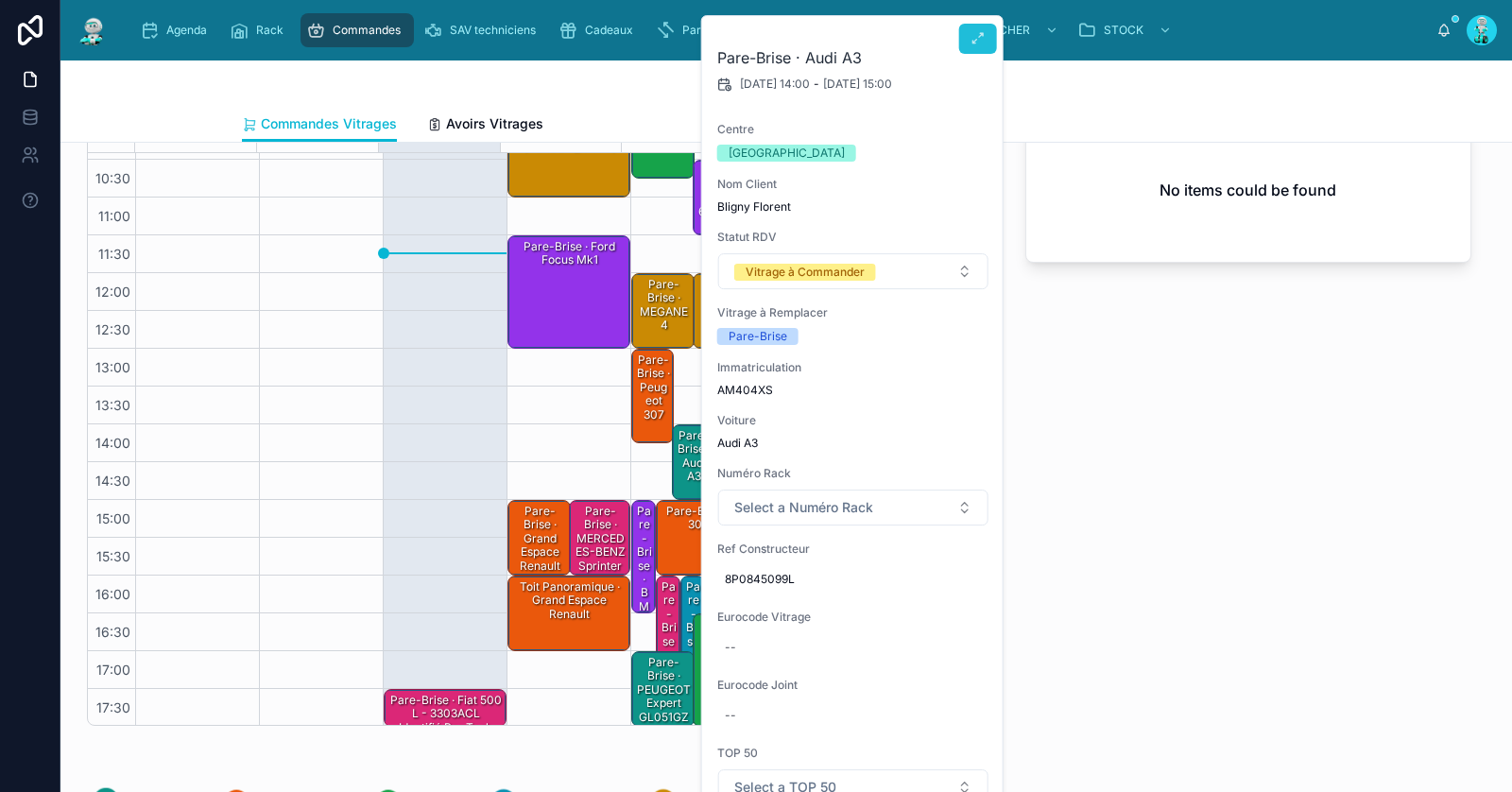
click at [975, 35] on icon at bounding box center [978, 38] width 15 height 15
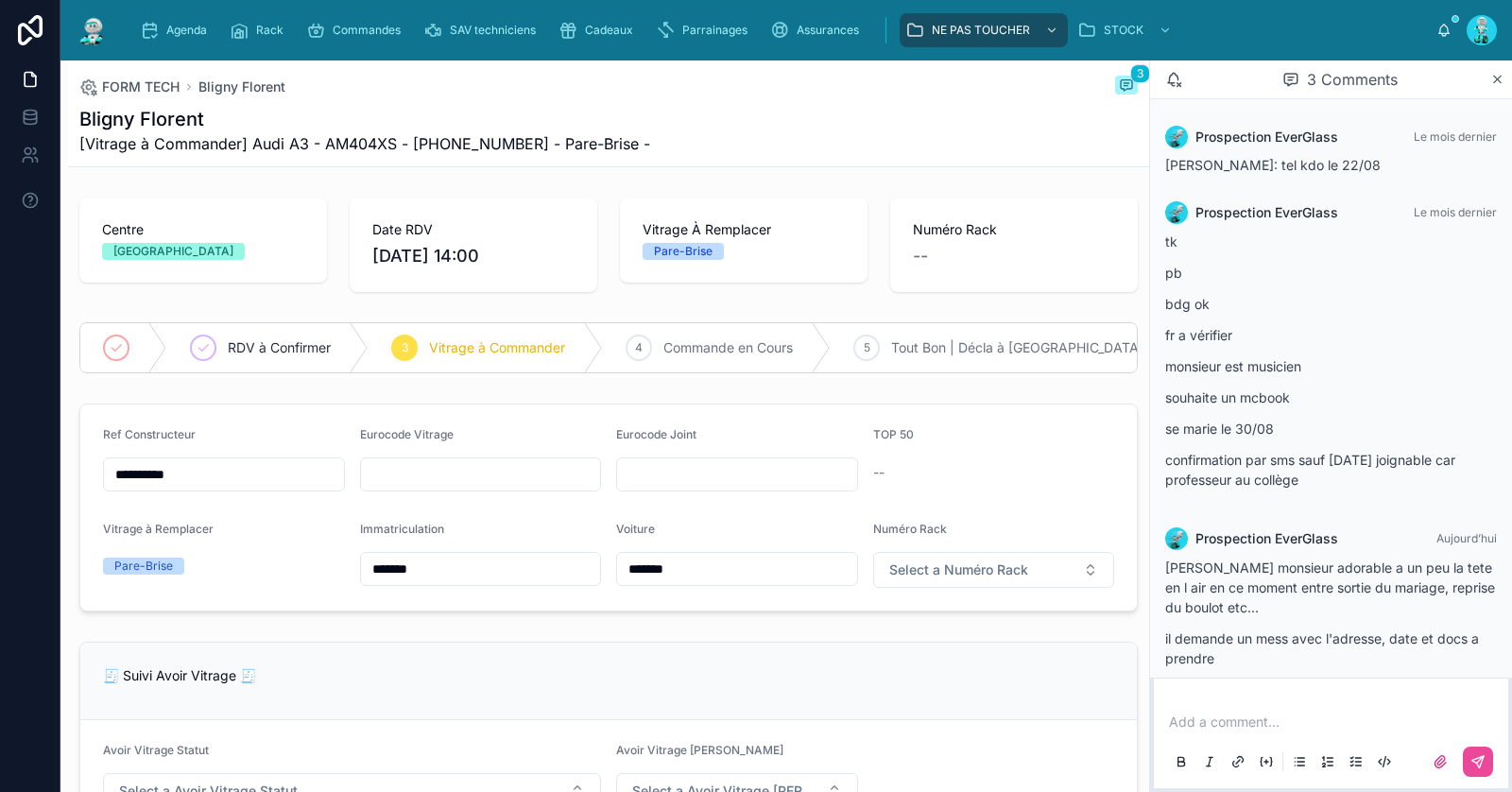
scroll to position [90, 0]
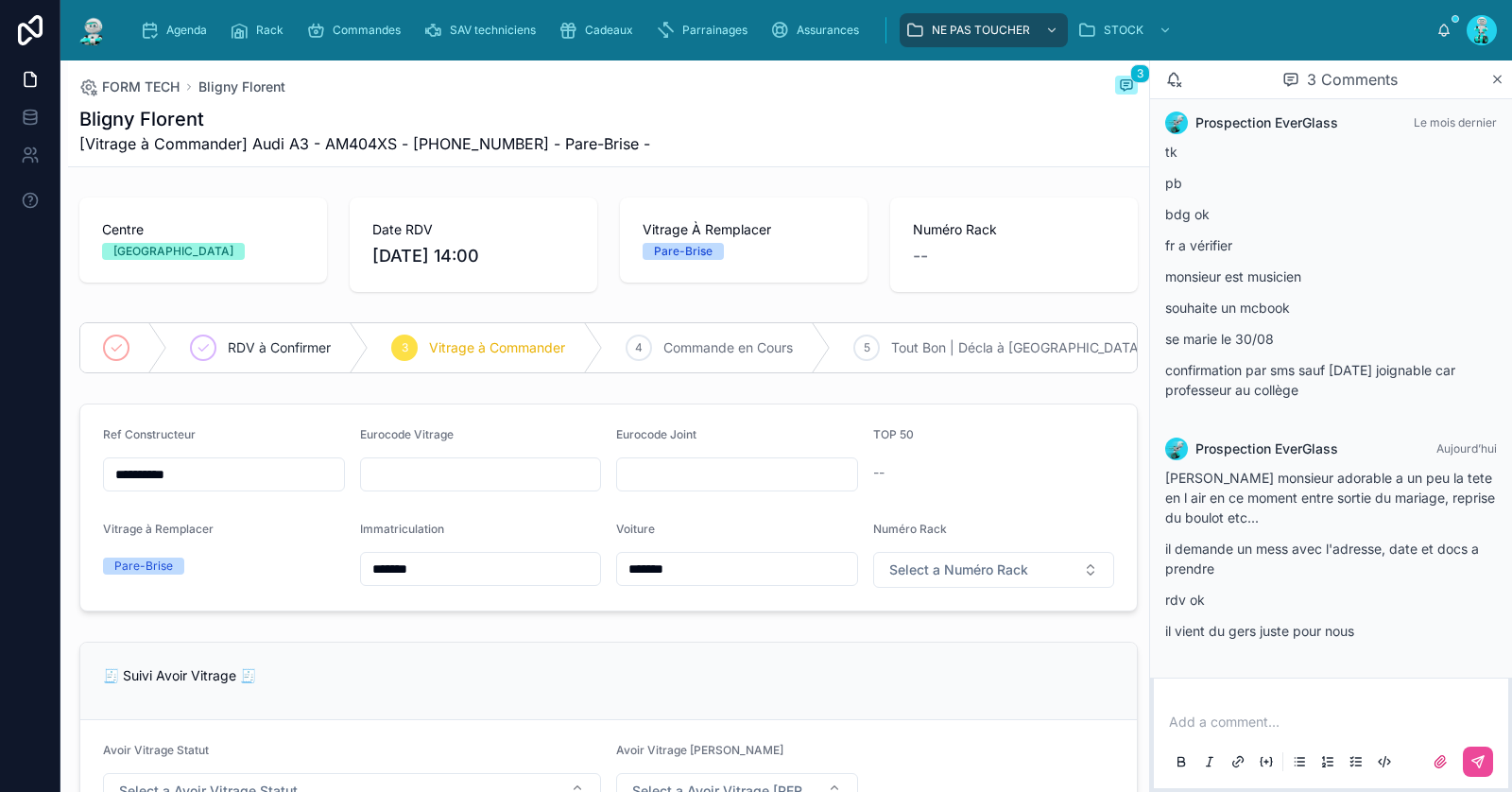
click at [1224, 721] on p at bounding box center [1335, 722] width 332 height 19
click at [488, 488] on input "text" at bounding box center [481, 475] width 240 height 27
paste input "**********"
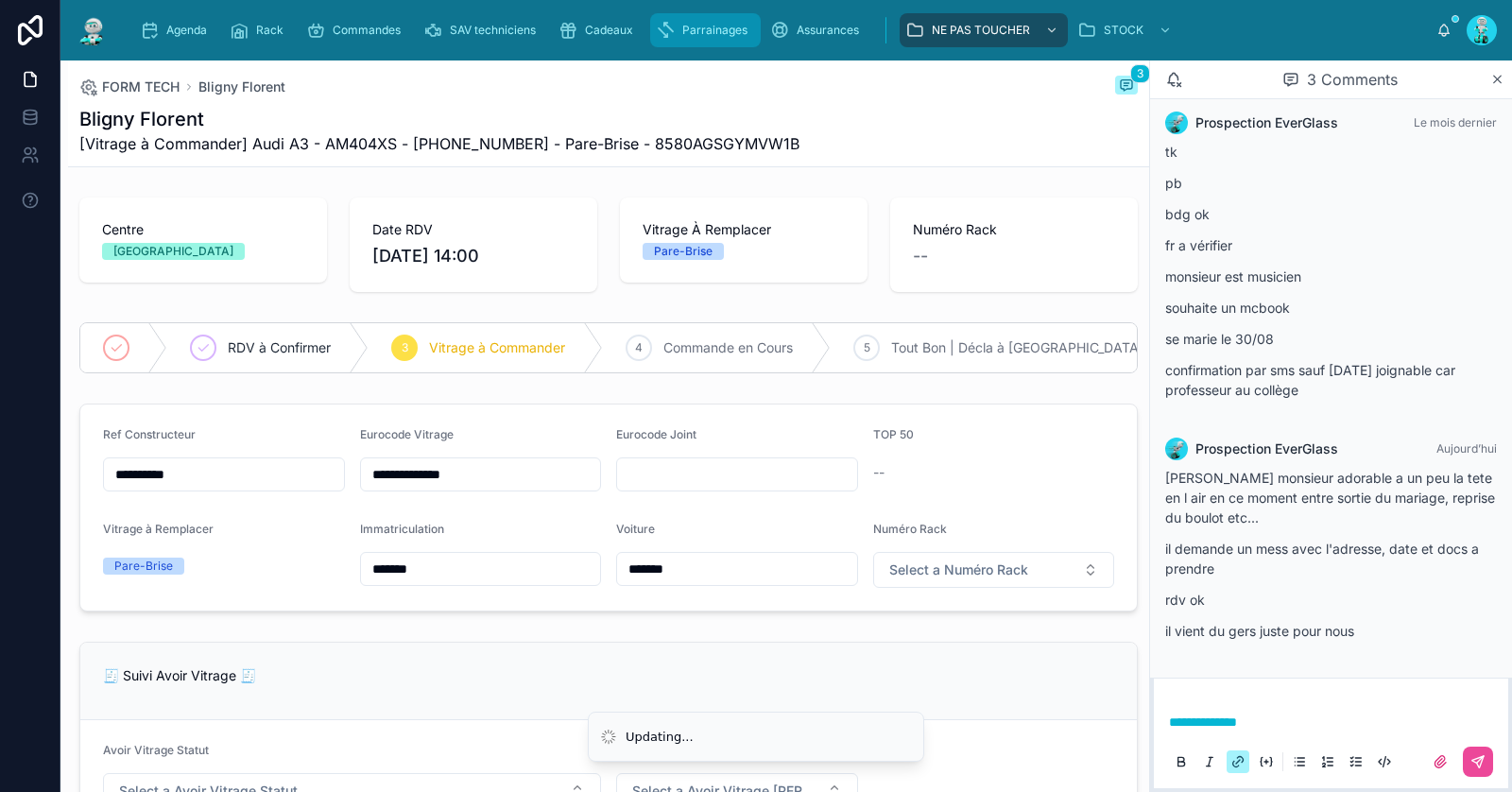
type input "**********"
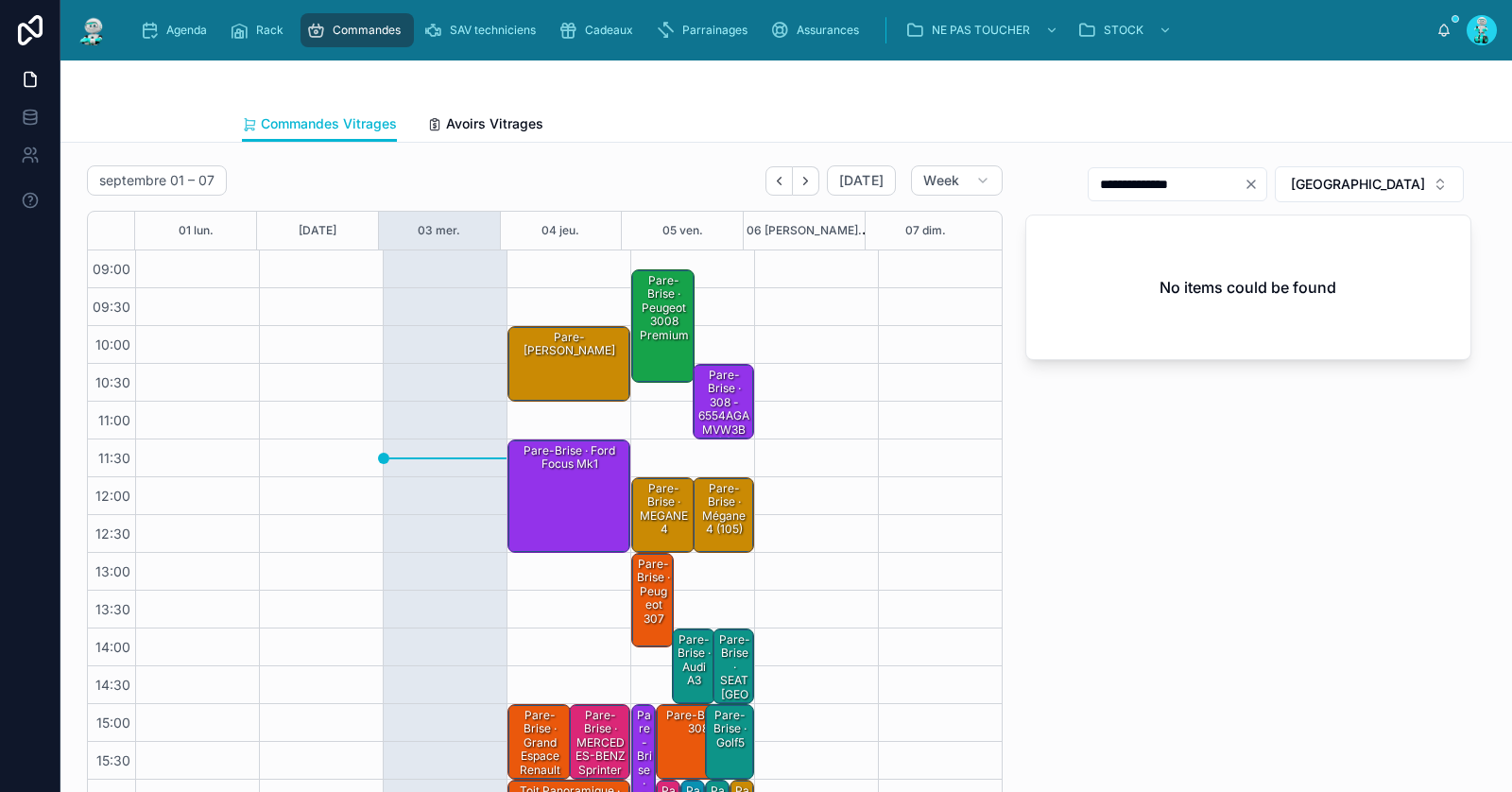
scroll to position [108, 0]
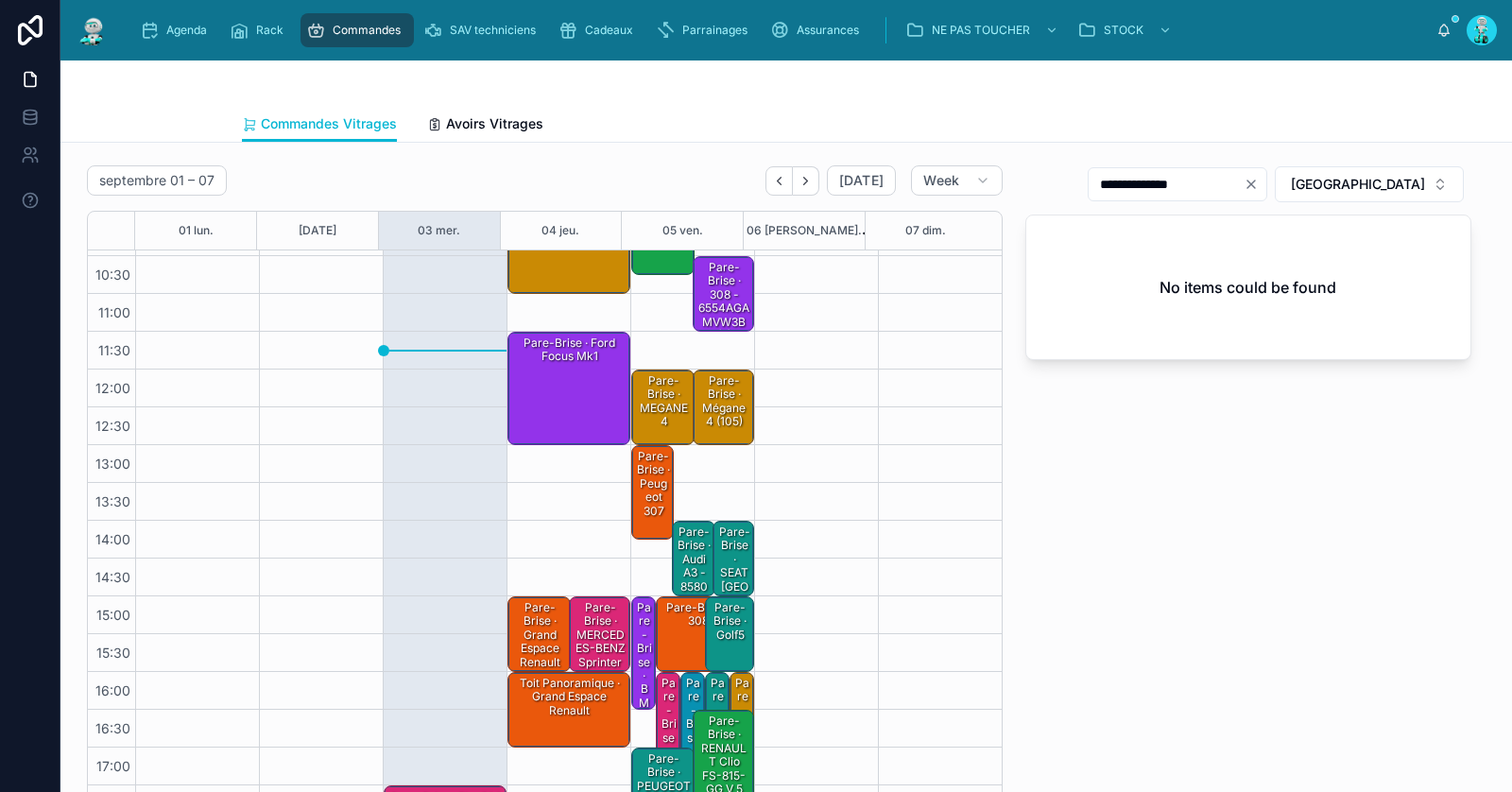
click at [1184, 192] on input "**********" at bounding box center [1166, 184] width 155 height 27
drag, startPoint x: 1171, startPoint y: 184, endPoint x: 1259, endPoint y: 183, distance: 88.0
click at [1243, 183] on input "**********" at bounding box center [1166, 184] width 155 height 27
type input "*****"
click at [682, 548] on div "Pare-Brise · Audi A3 - 8580AGSGYMVW1B" at bounding box center [694, 580] width 37 height 113
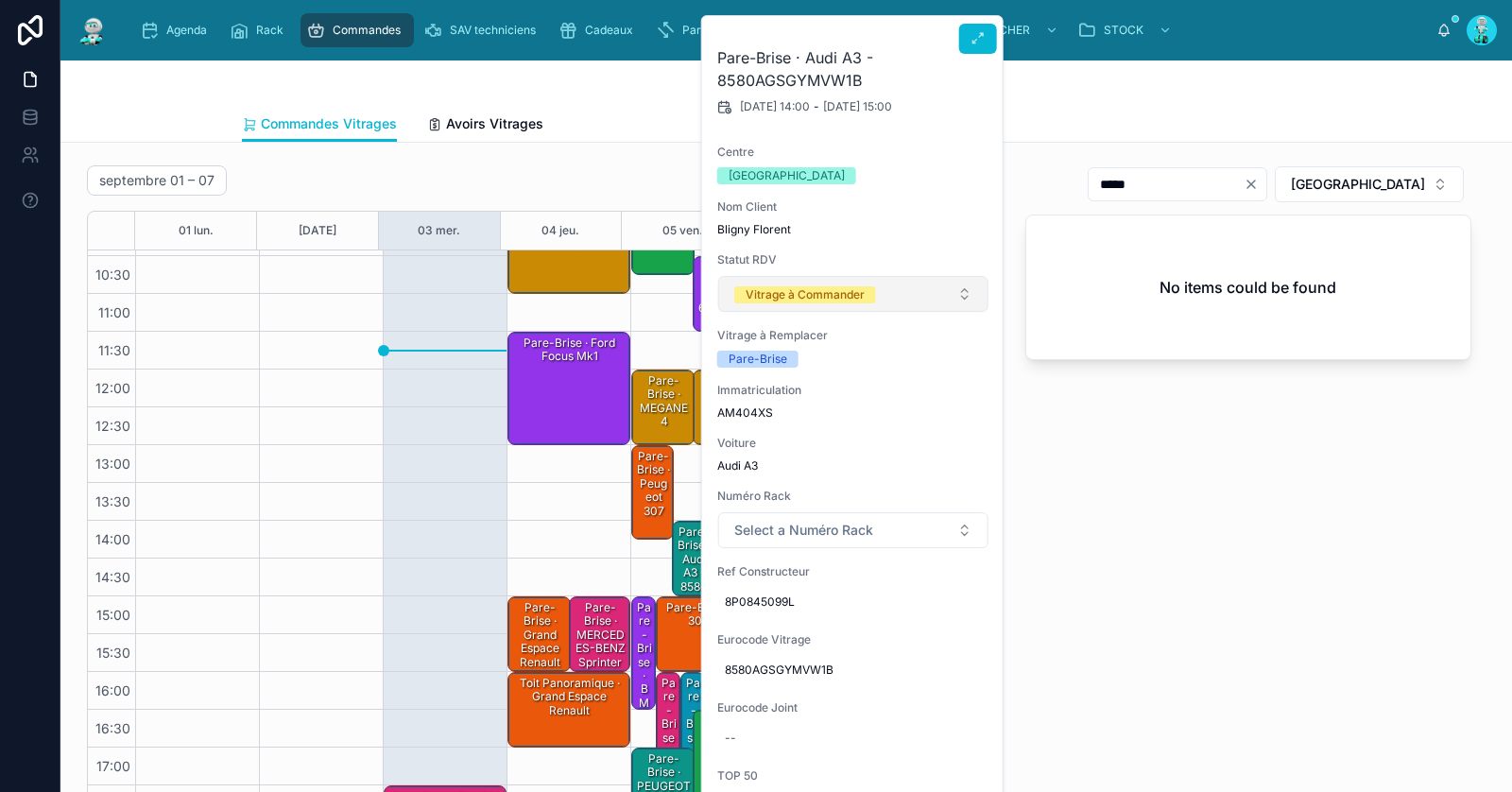
drag, startPoint x: 856, startPoint y: 287, endPoint x: 858, endPoint y: 301, distance: 14.1
click at [856, 288] on div "Vitrage à Commander" at bounding box center [806, 294] width 119 height 17
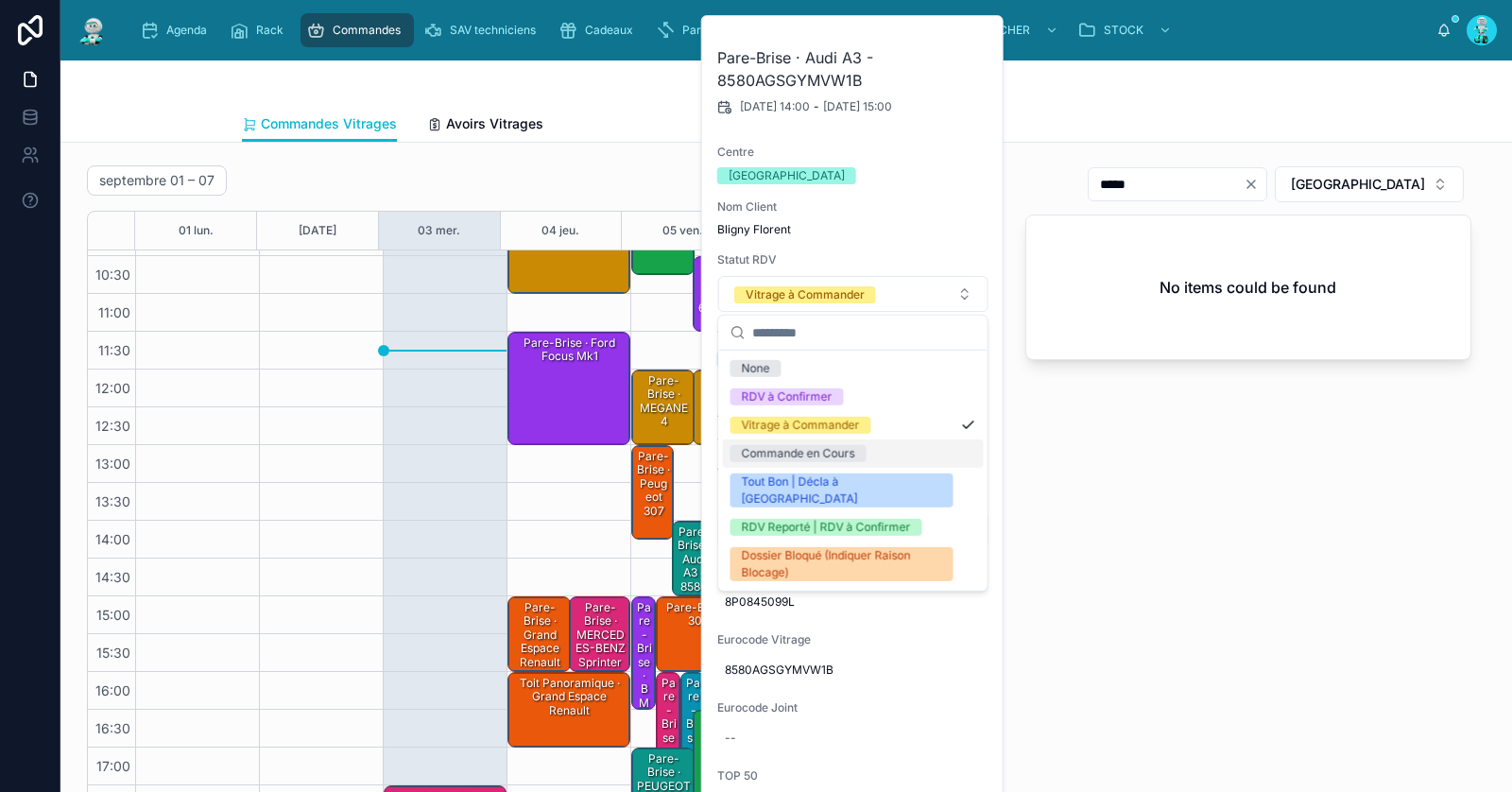
click at [841, 457] on div "Commande en Cours" at bounding box center [798, 453] width 113 height 17
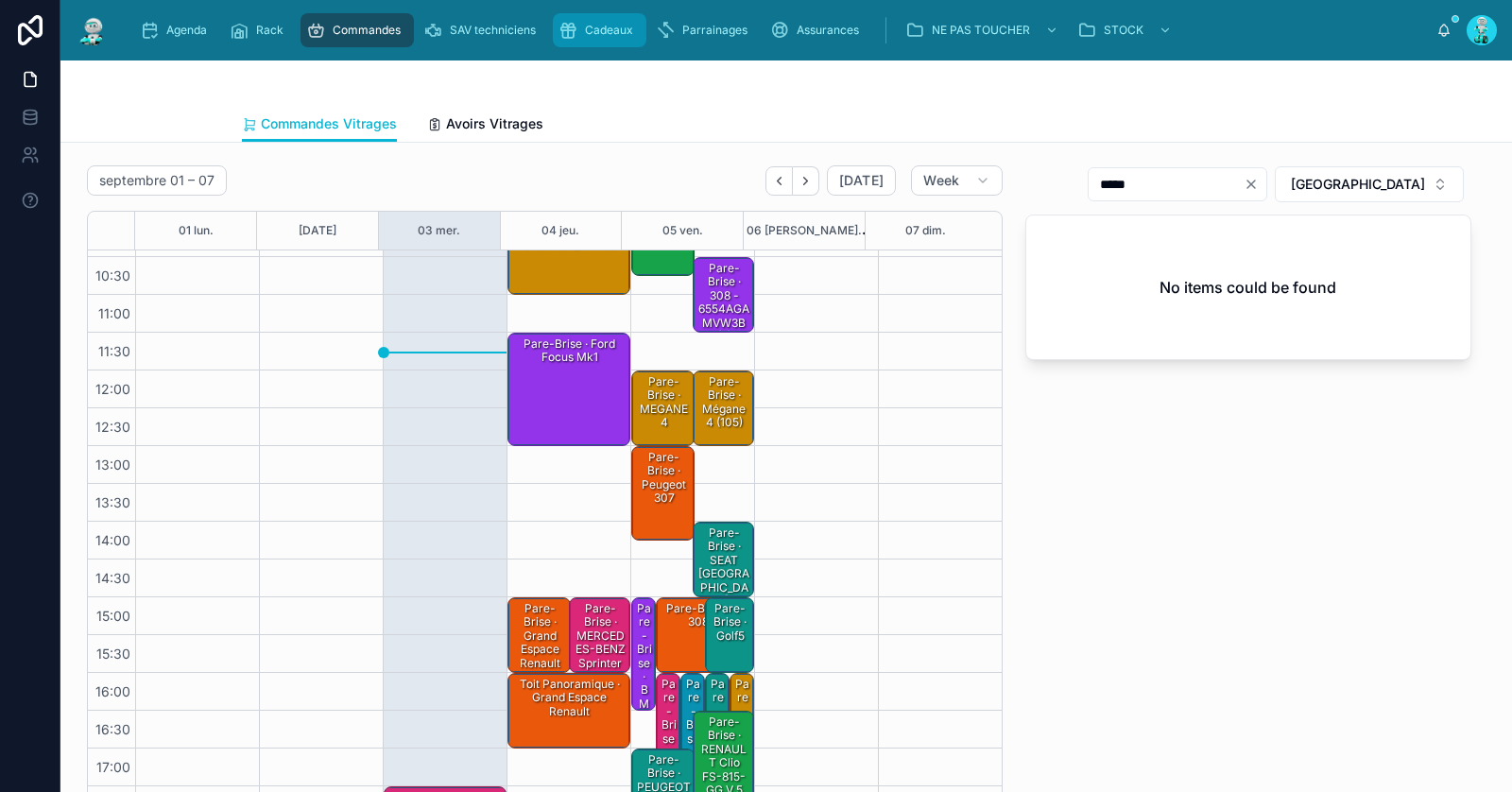
scroll to position [107, 0]
click at [537, 631] on div "Pare-Brise · Grand espace Renault" at bounding box center [540, 636] width 58 height 71
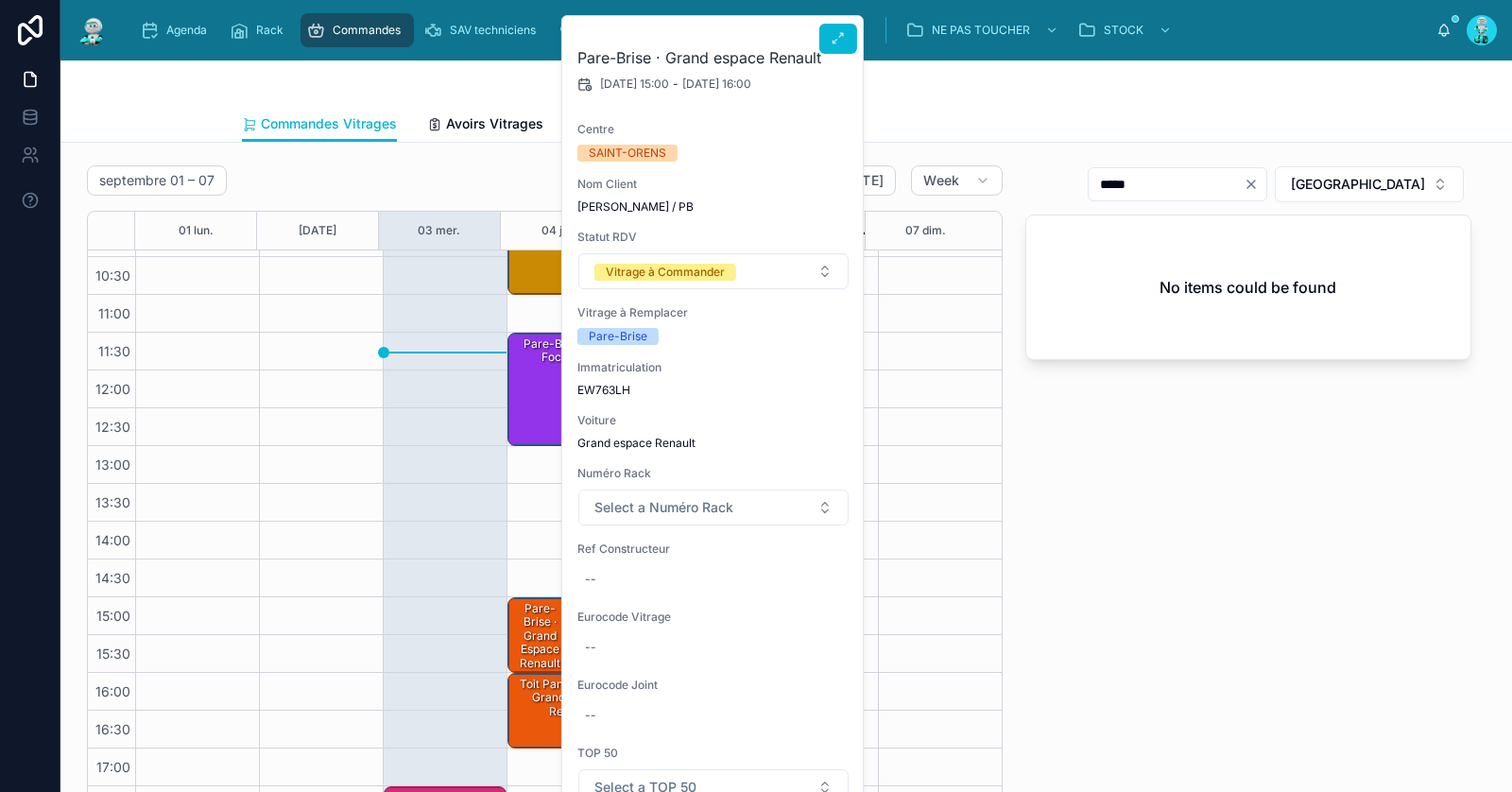
scroll to position [431, 0]
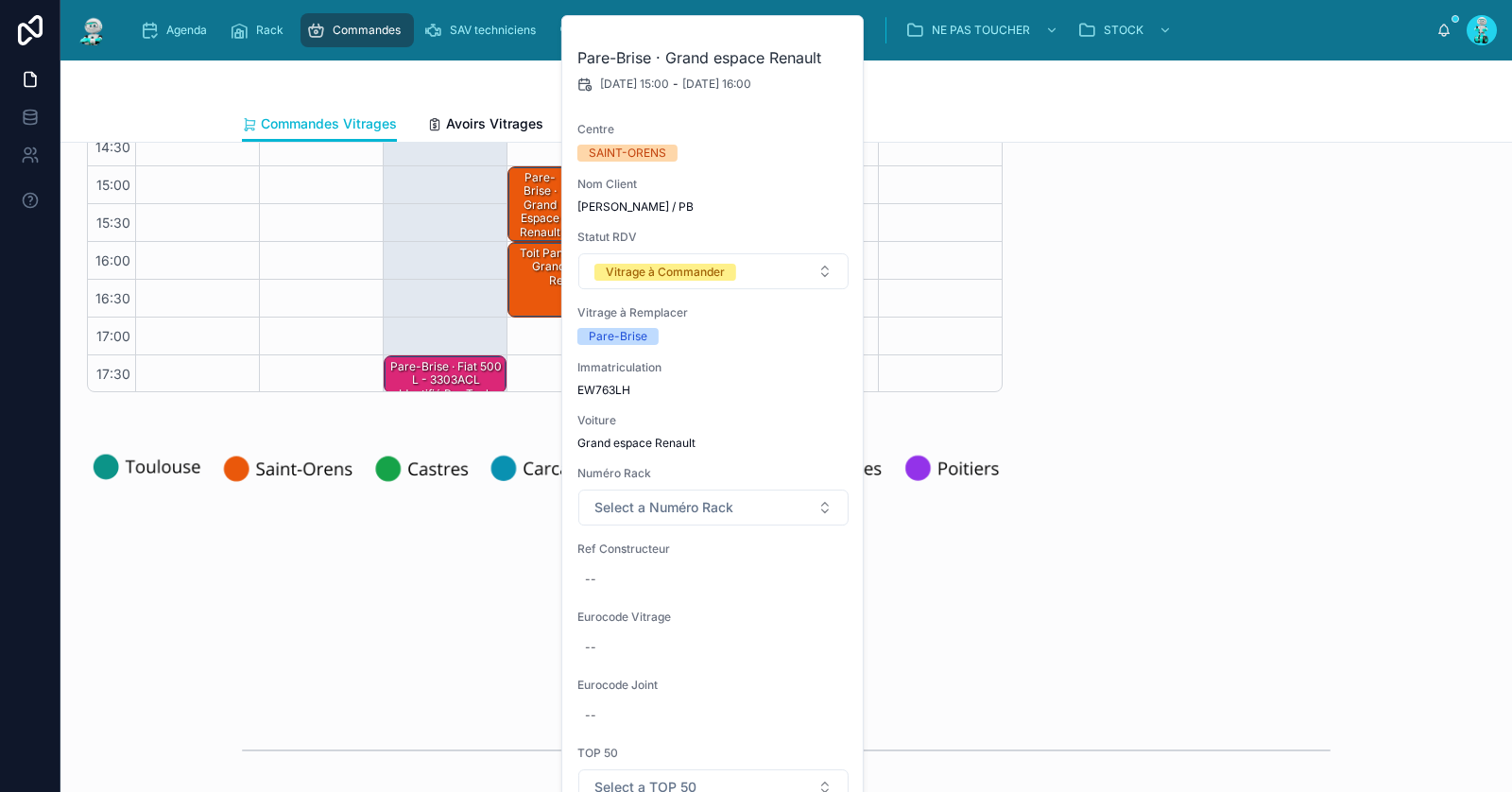
click at [527, 274] on div "Toit Panoramique · Grand espace Renault" at bounding box center [570, 267] width 117 height 45
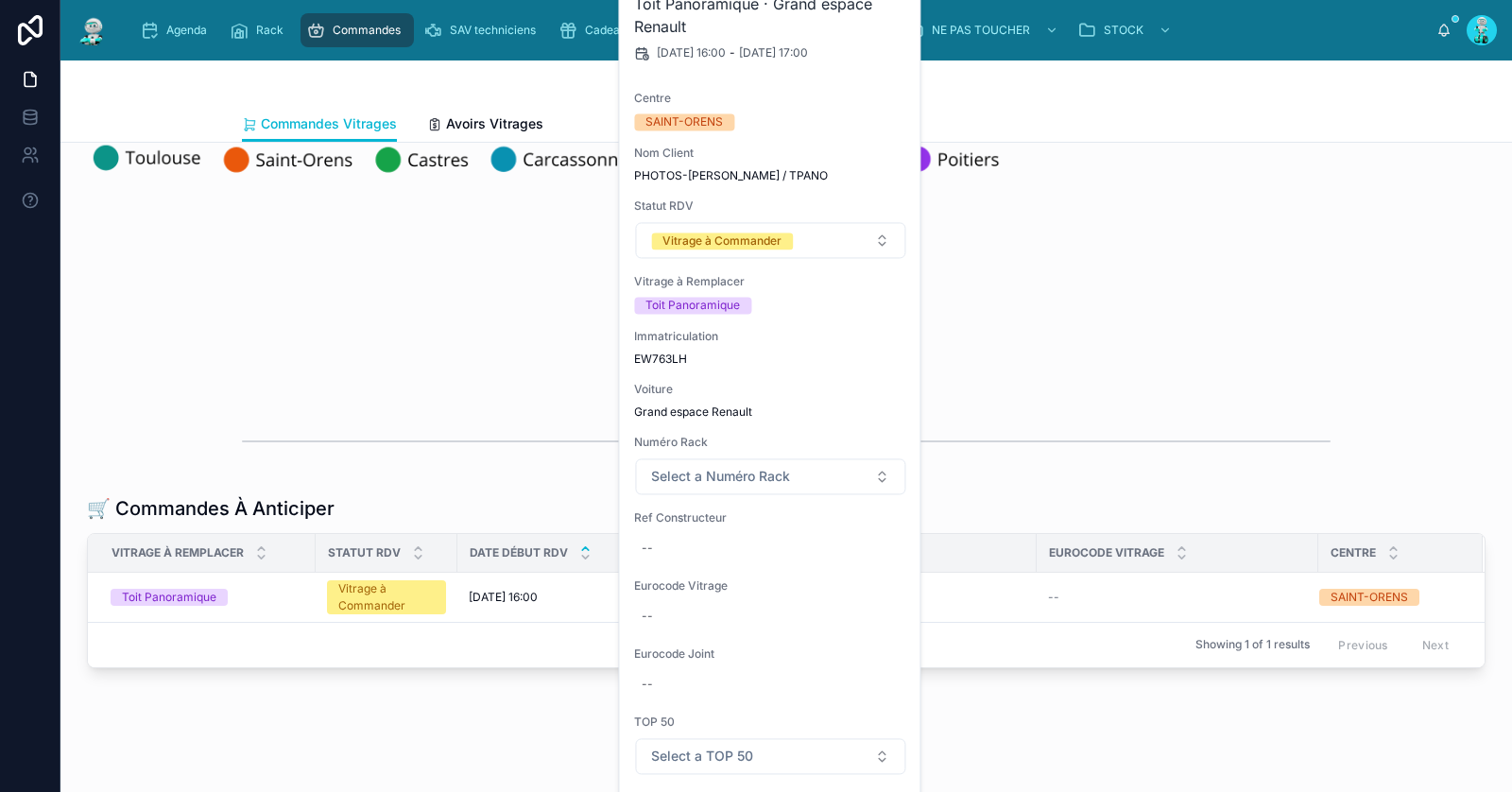
scroll to position [785, 0]
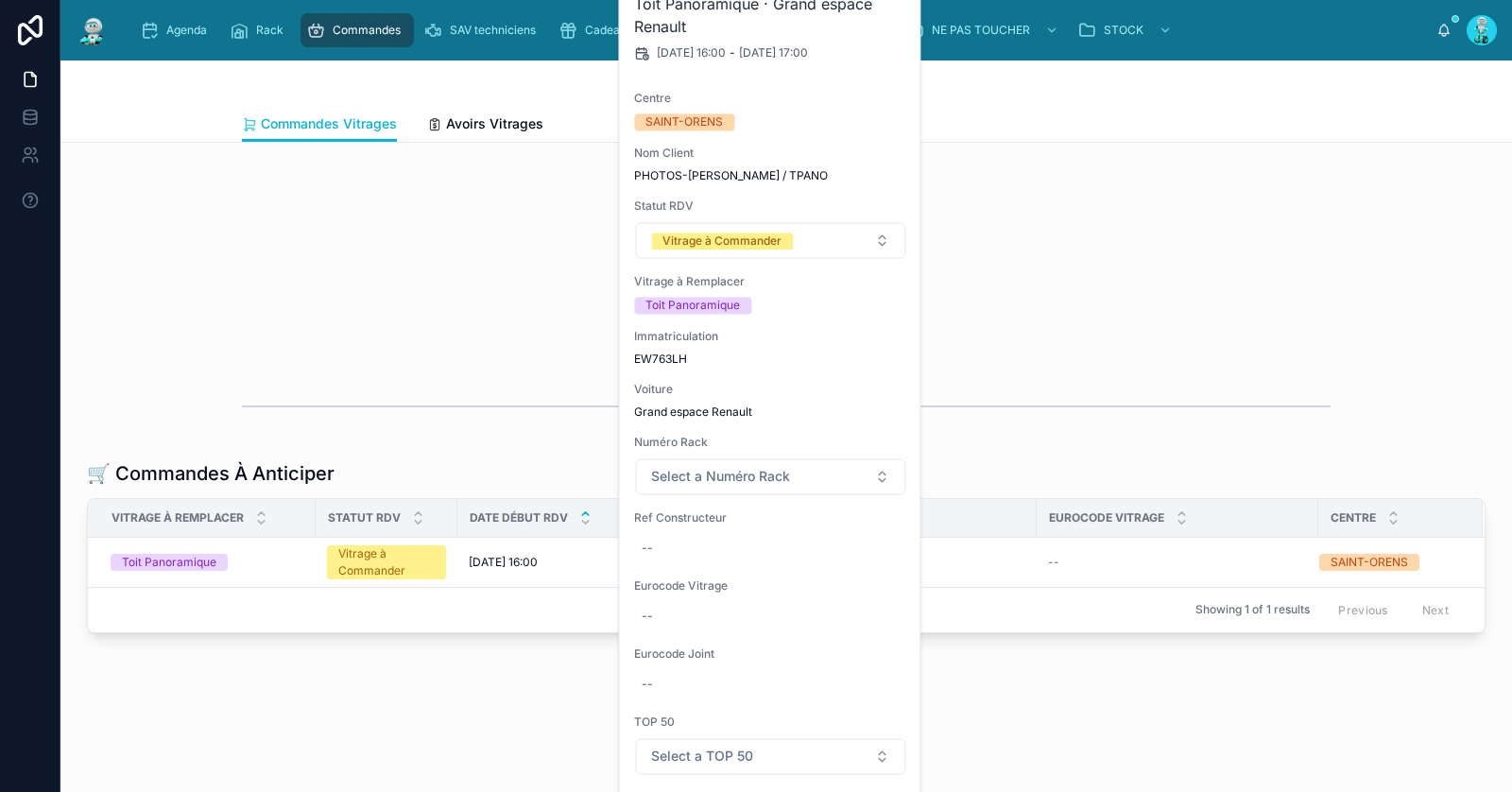
click at [1155, 278] on div "septembre 01 – 07 Today Week 01 lun. 02 mar. 03 mer. 04 jeu. 05 ven. 06 sam. 07…" at bounding box center [786, 64] width 1452 height 1395
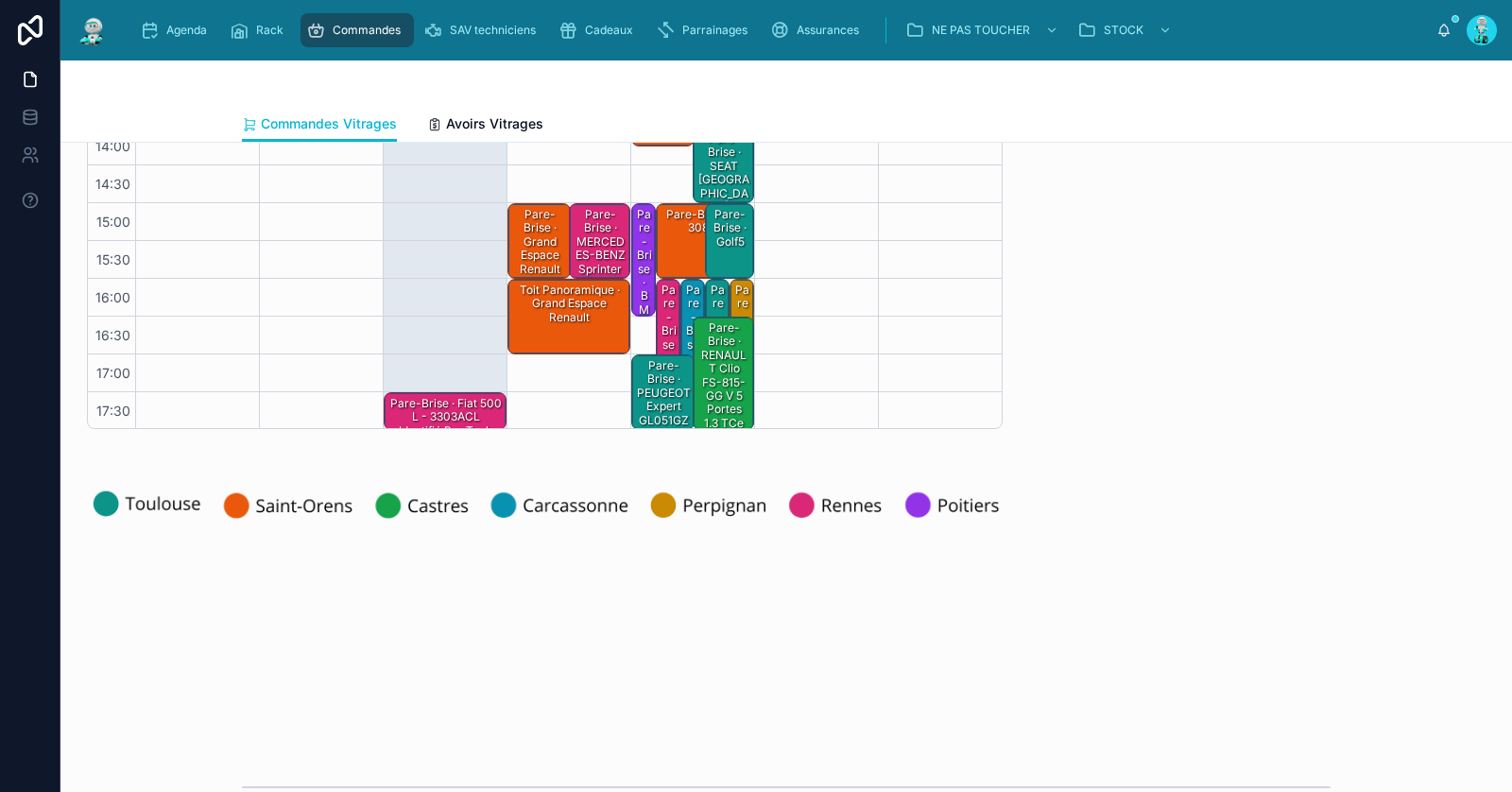
scroll to position [110, 0]
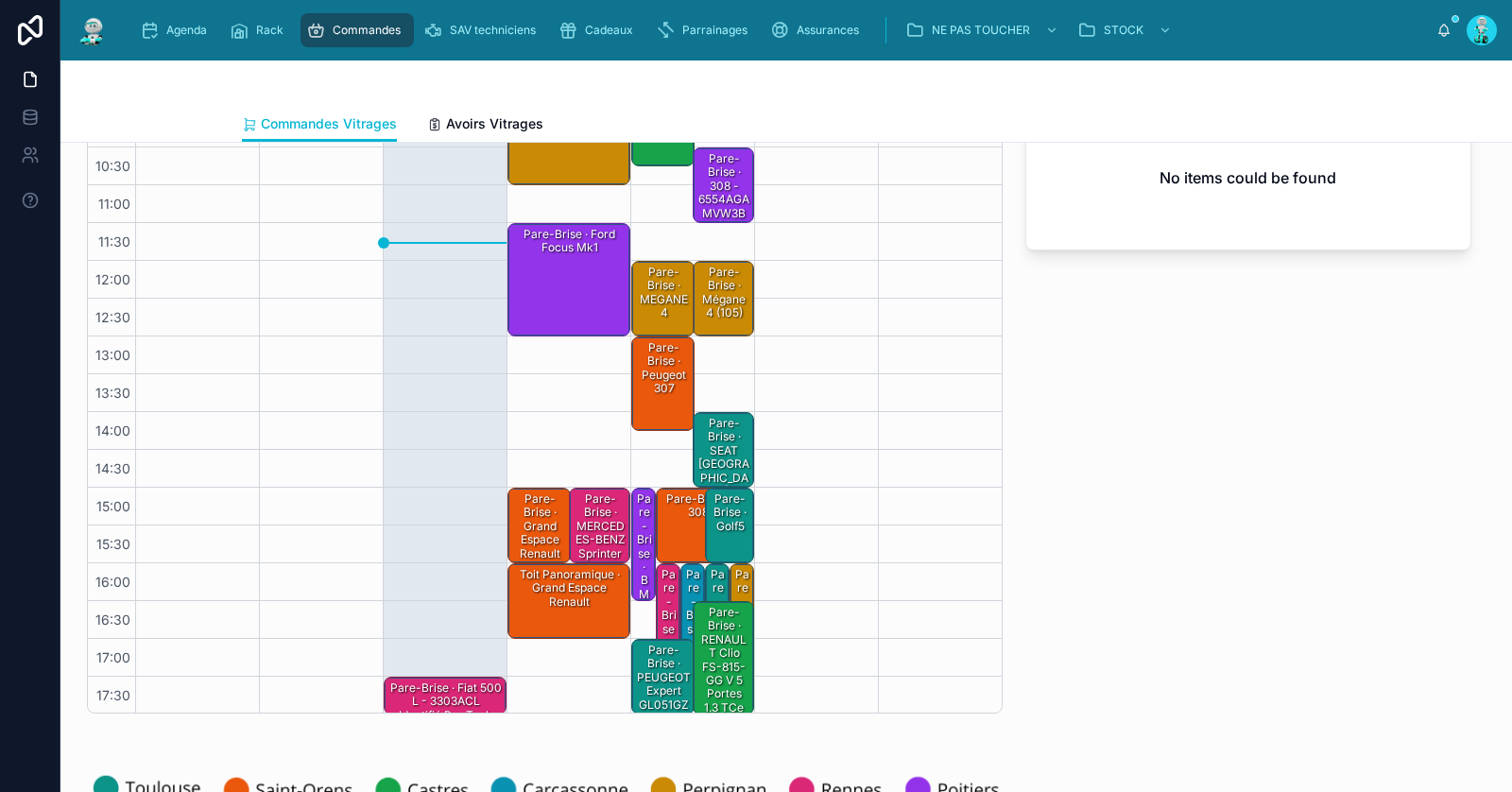
click at [564, 589] on div "Toit Panoramique · Grand espace Renault" at bounding box center [570, 588] width 117 height 45
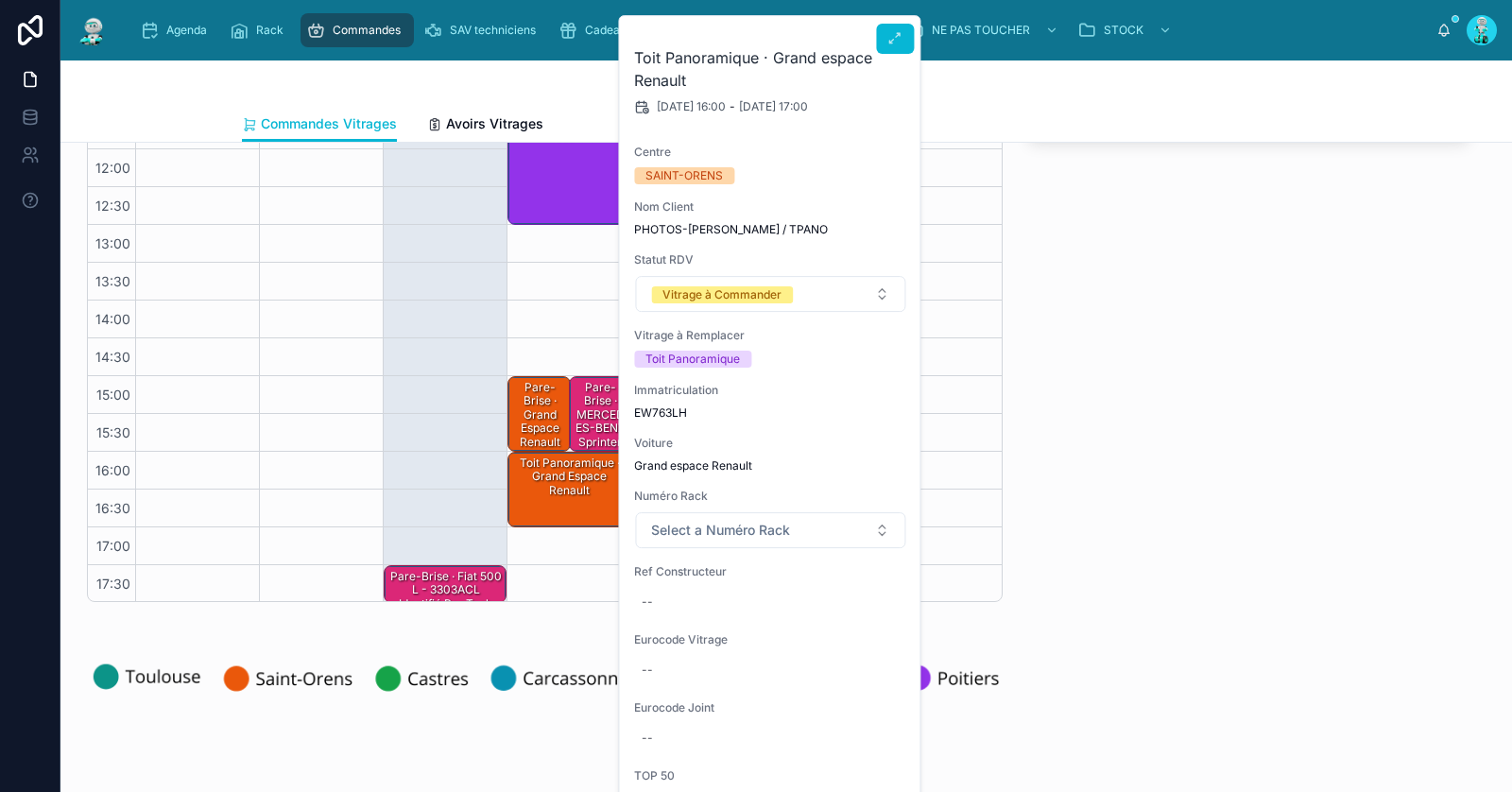
scroll to position [220, 0]
click at [889, 37] on icon at bounding box center [895, 38] width 15 height 15
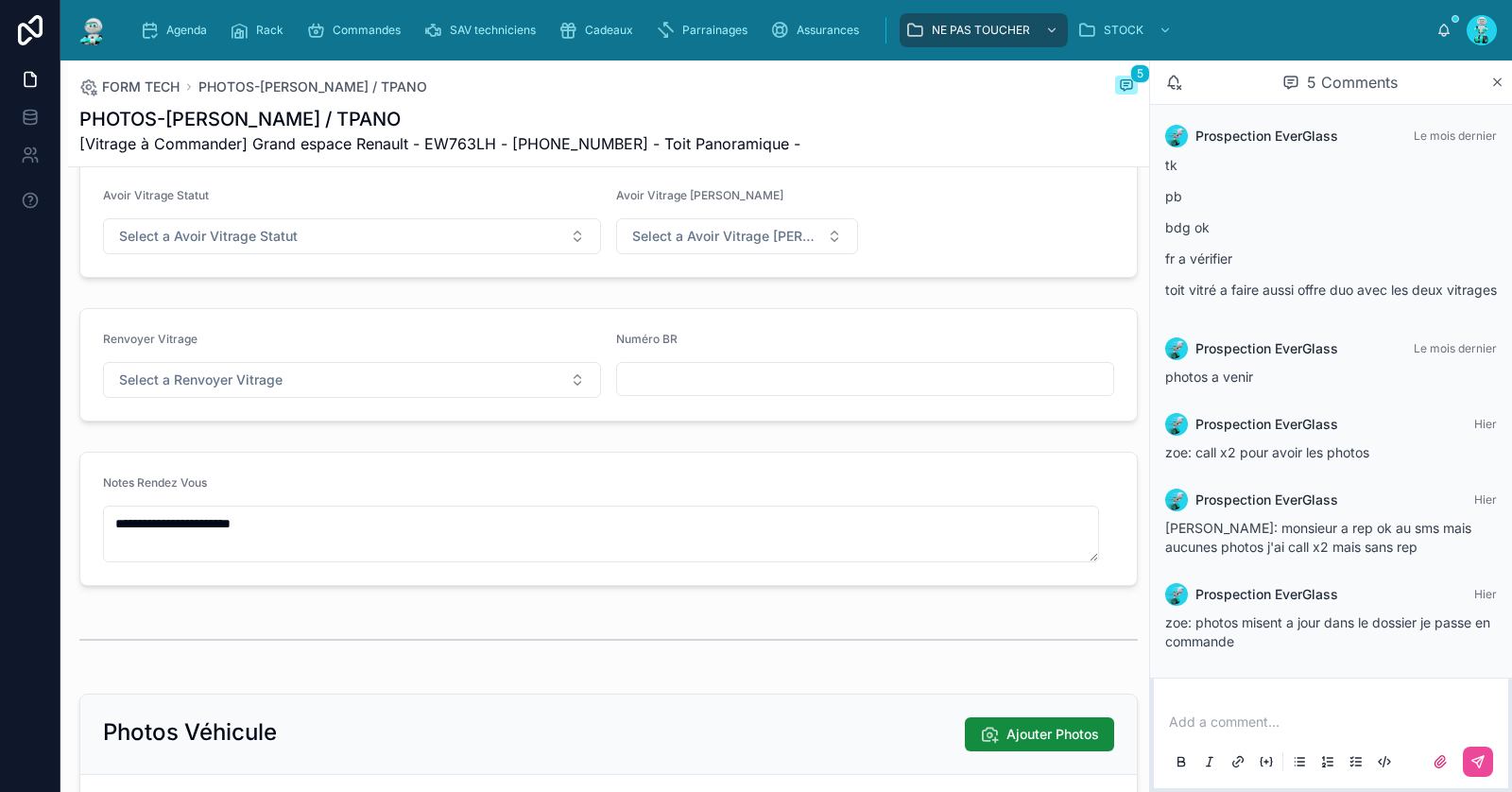
scroll to position [186, 0]
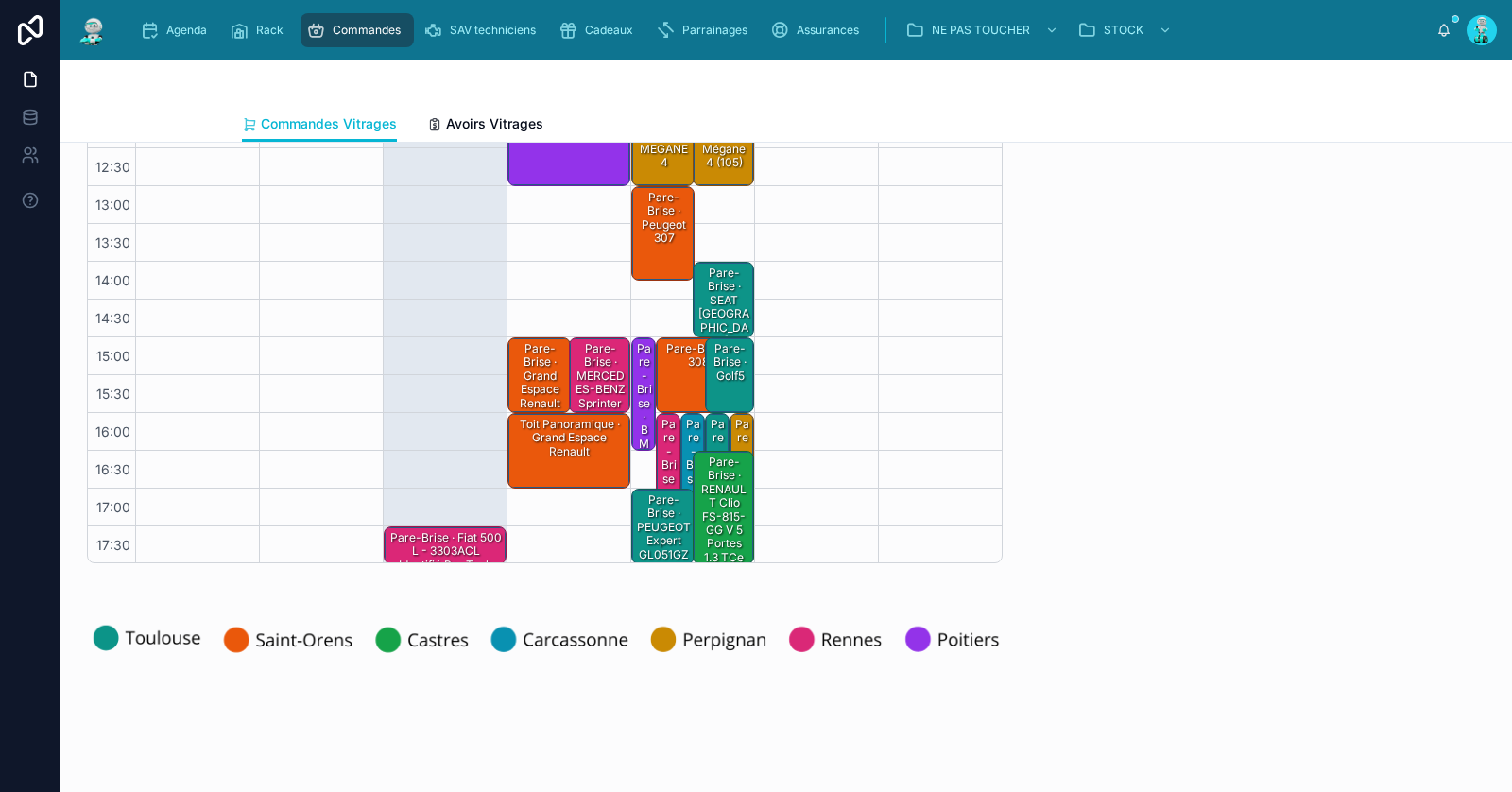
scroll to position [383, 0]
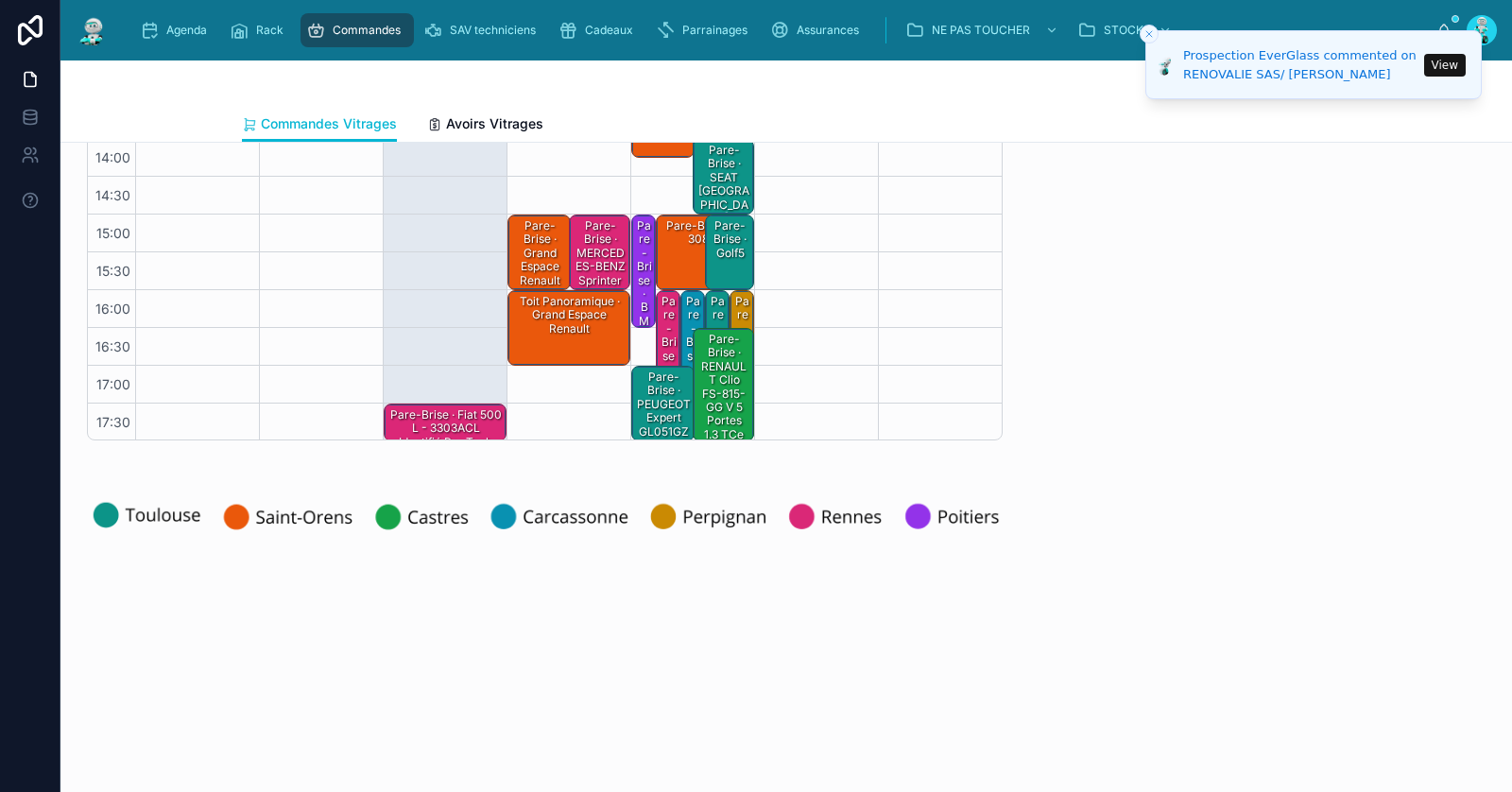
click at [528, 254] on div "Pare-Brise · Grand espace Renault" at bounding box center [540, 253] width 58 height 71
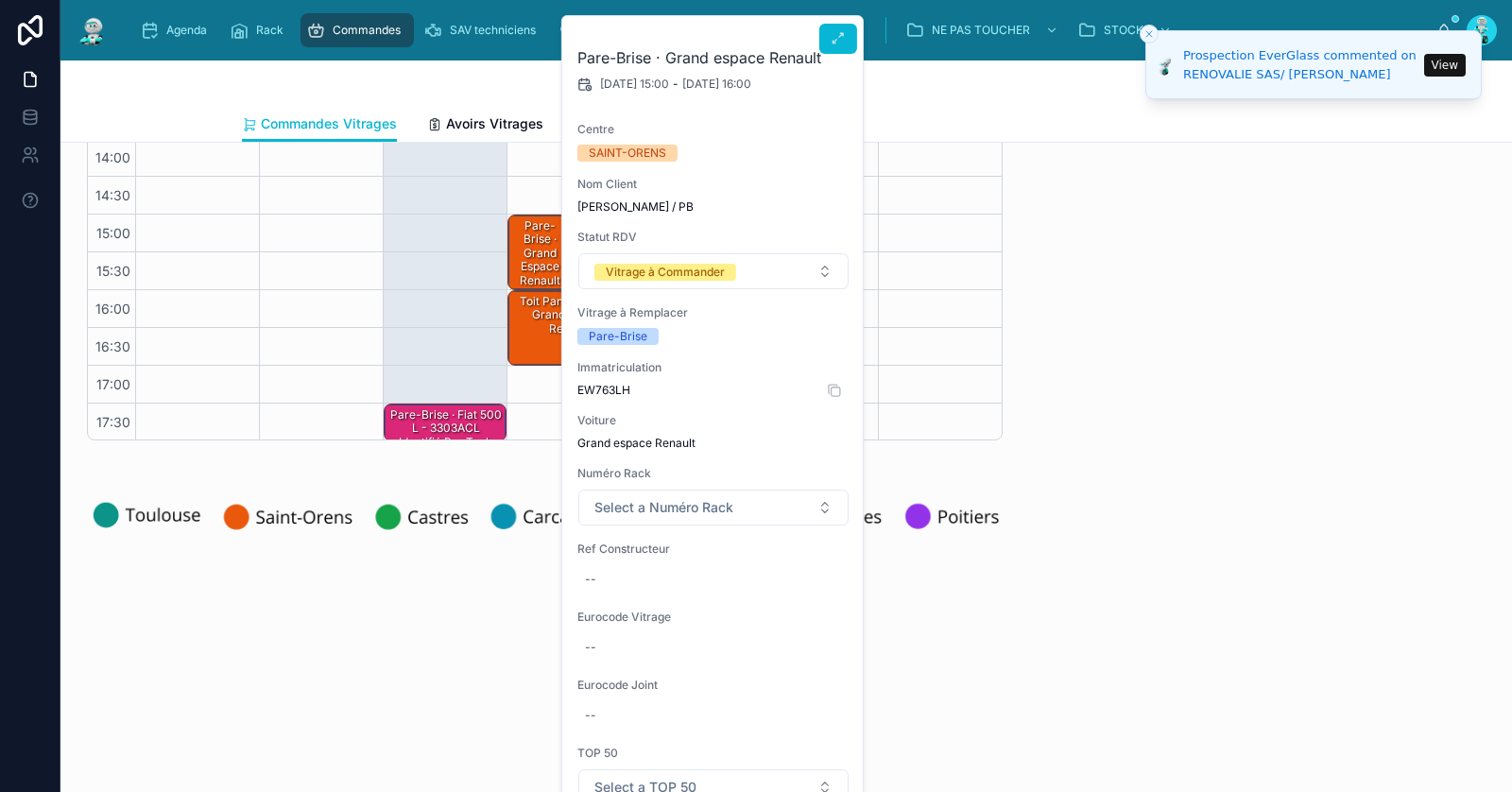
click at [622, 389] on span "EW763LH" at bounding box center [713, 390] width 272 height 15
copy span "EW763LH"
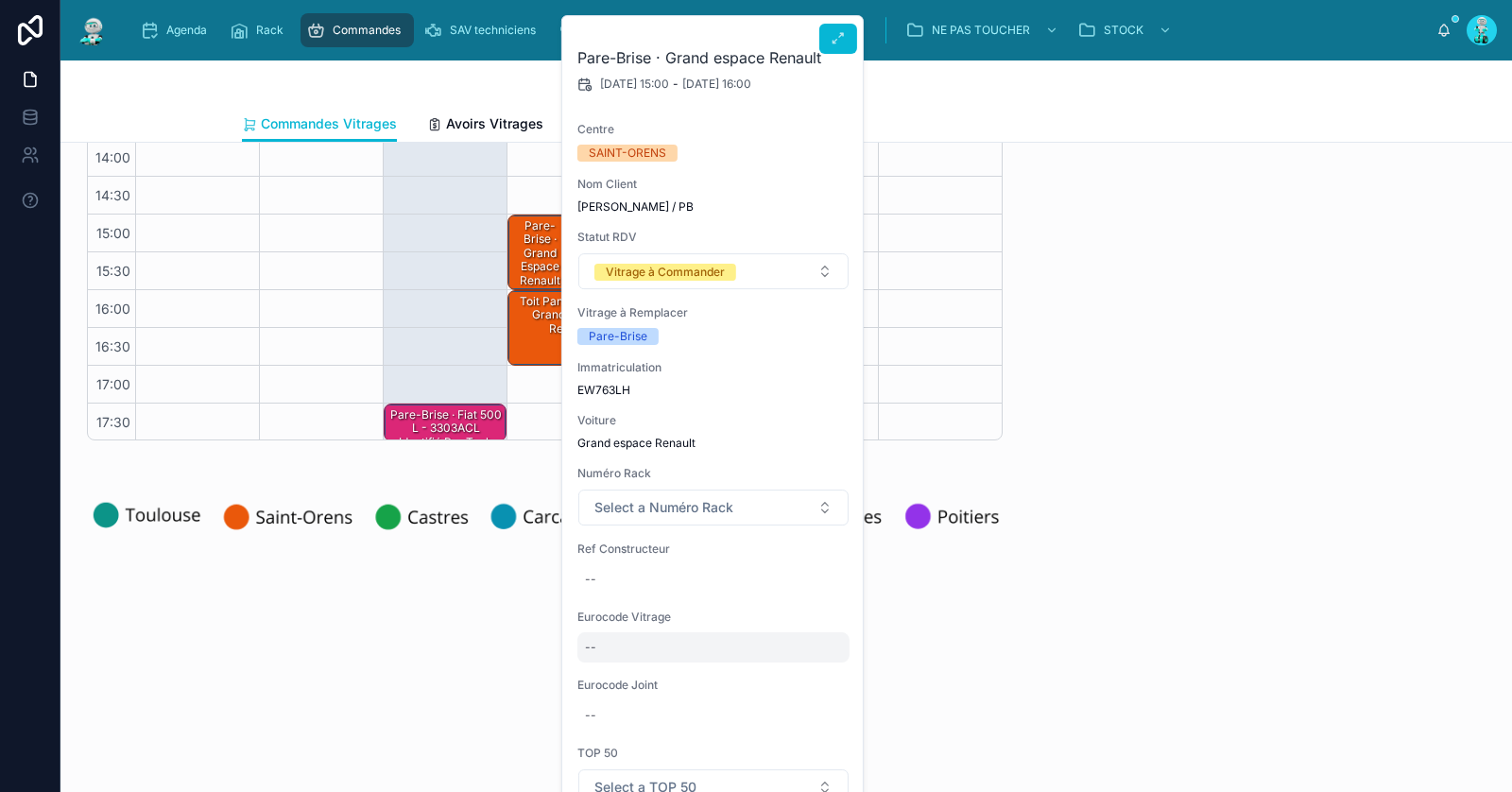
click at [630, 632] on div "--" at bounding box center [713, 647] width 272 height 31
type input "**********"
click button "submit" at bounding box center [815, 671] width 23 height 23
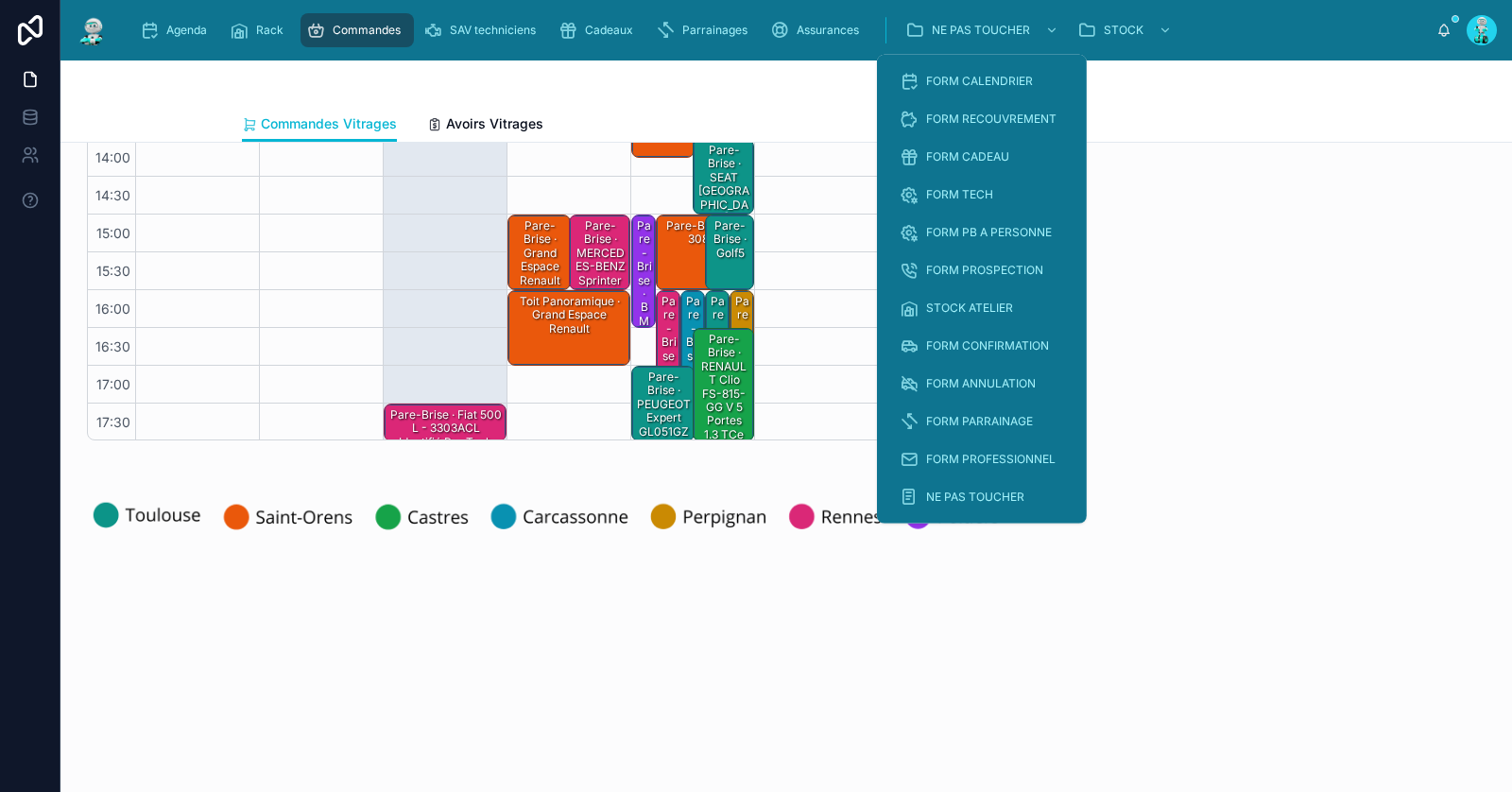
scroll to position [0, 0]
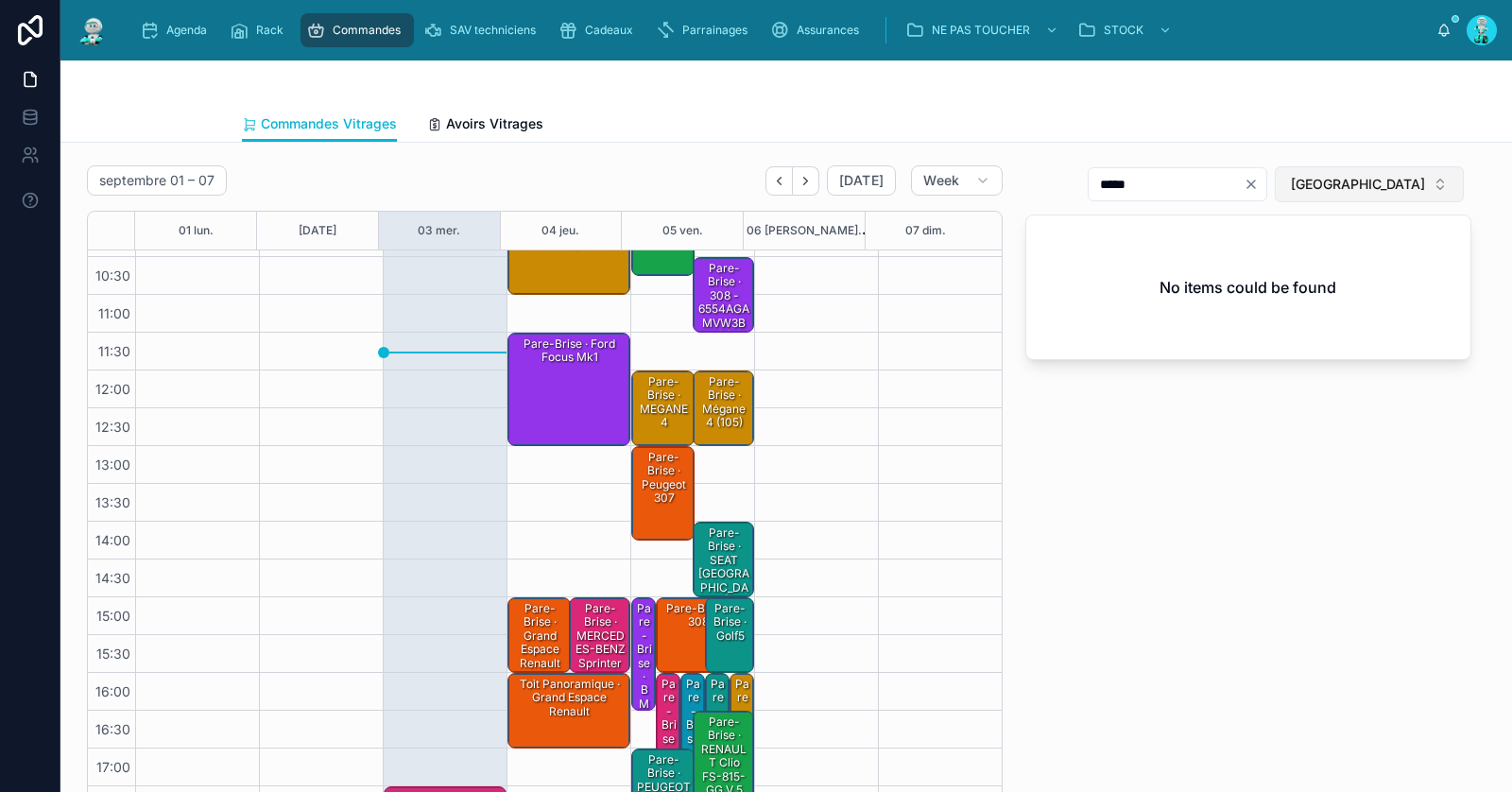
click at [1402, 184] on span "[GEOGRAPHIC_DATA]" at bounding box center [1357, 183] width 134 height 19
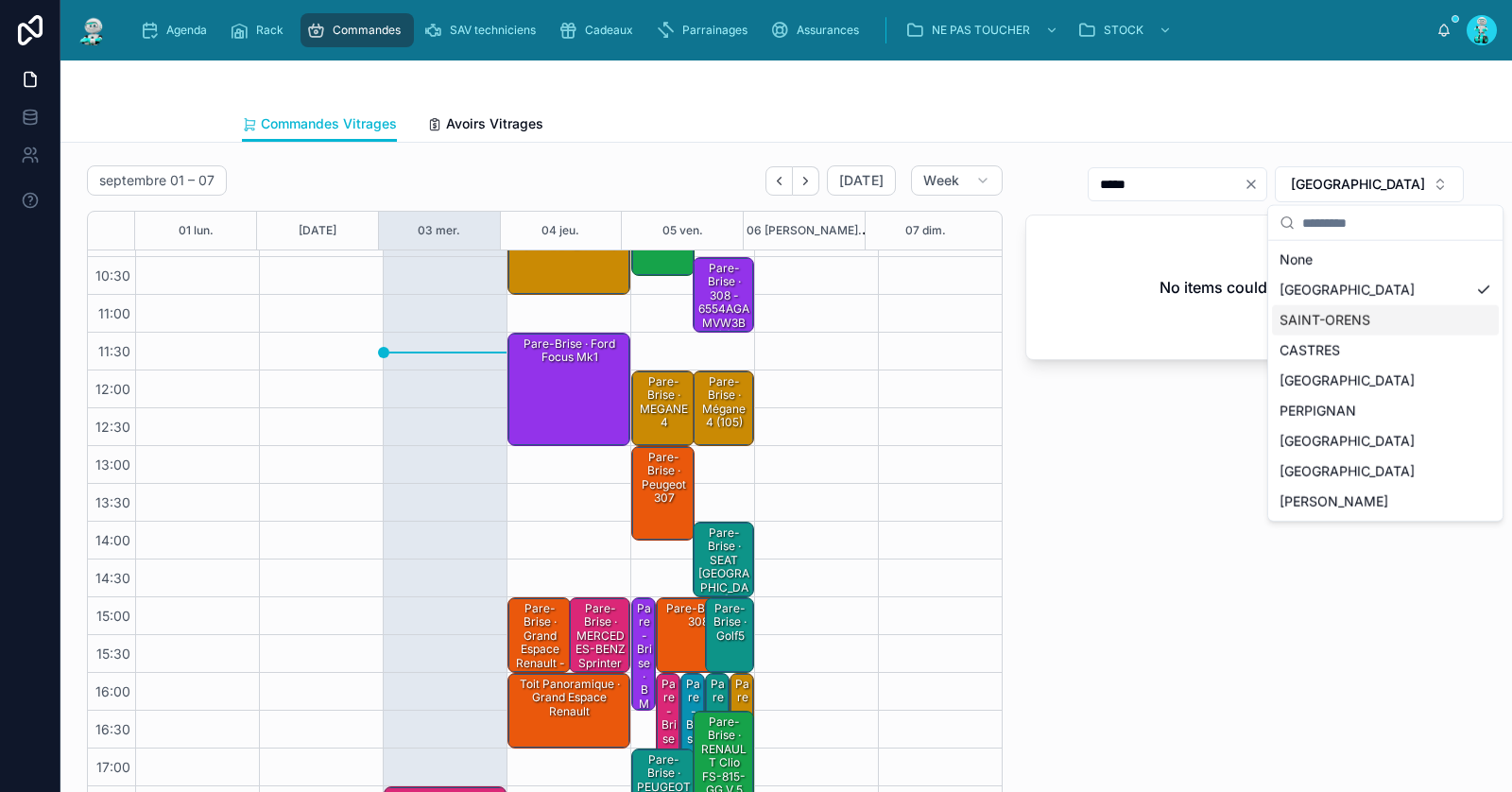
click at [1343, 305] on div "SAINT-ORENS" at bounding box center [1385, 320] width 227 height 31
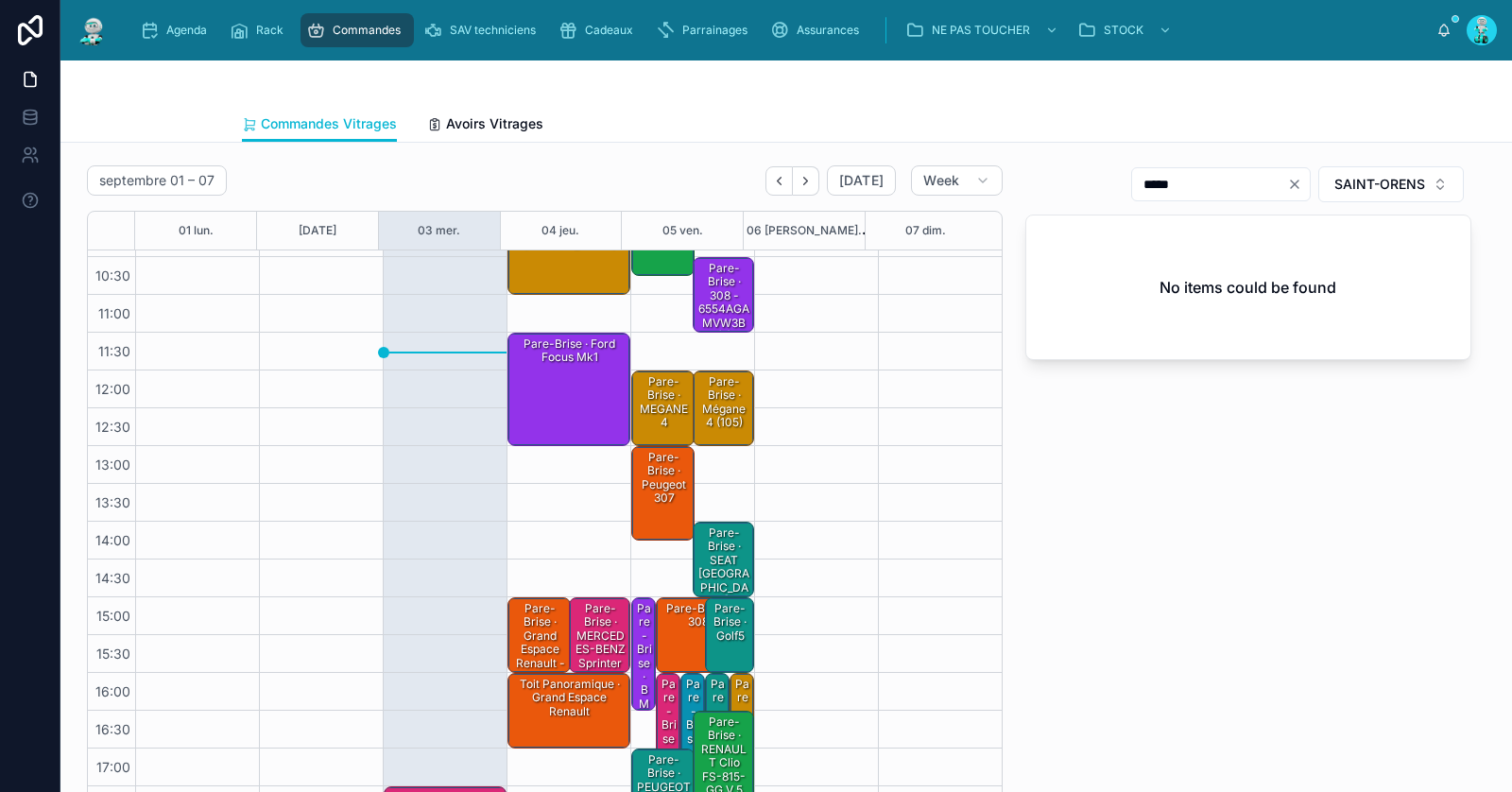
click at [1291, 180] on icon "Clear" at bounding box center [1295, 184] width 8 height 8
click at [1262, 178] on input "text" at bounding box center [1233, 184] width 155 height 27
paste input "**********"
type input "*****"
click at [586, 720] on div "Toit Panoramique · Grand espace Renault" at bounding box center [570, 711] width 117 height 71
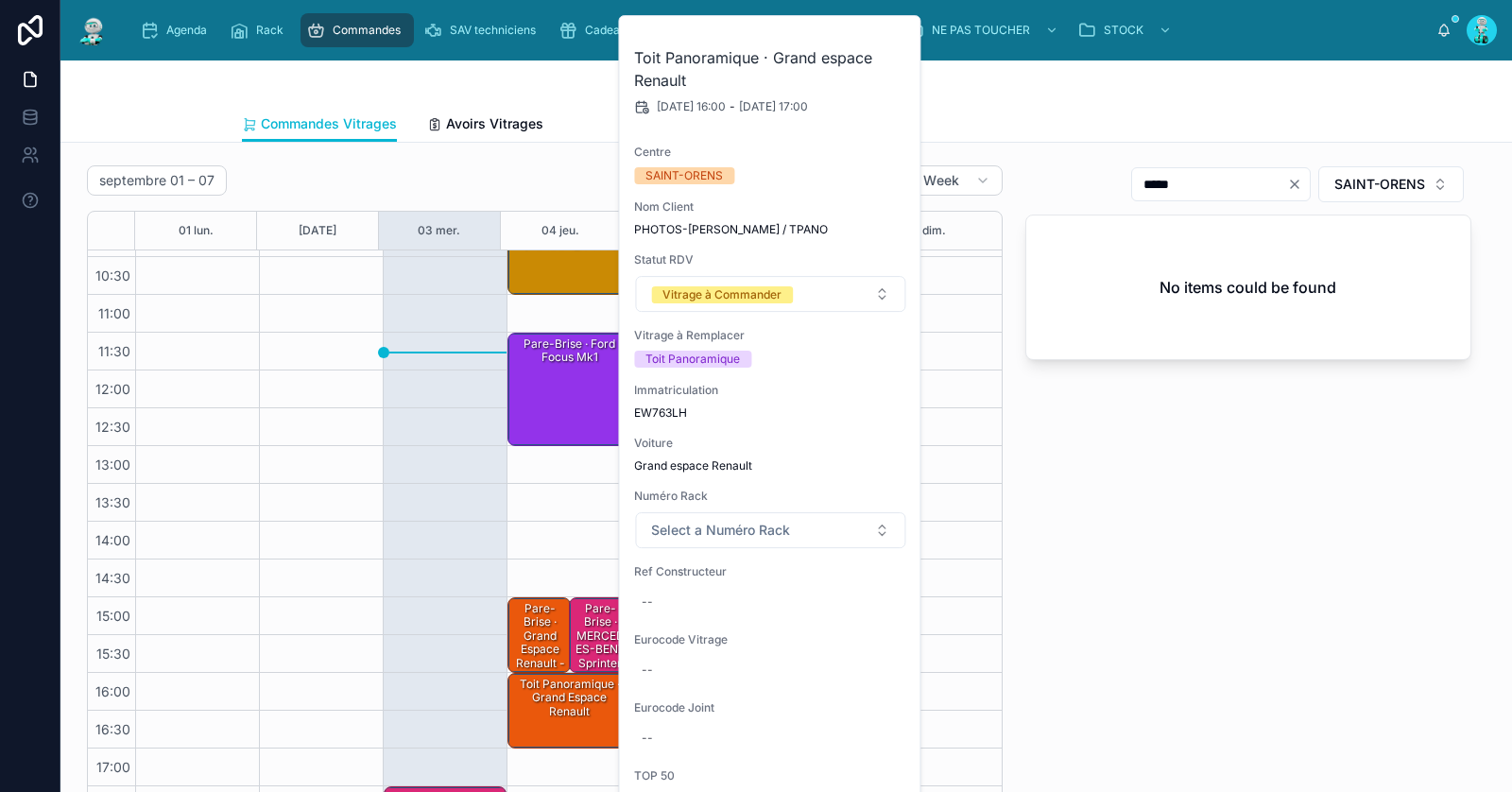
click at [535, 625] on div "Pare-Brise · Grand espace Renault - 7299AGCCHMVZ vi" at bounding box center [540, 657] width 58 height 113
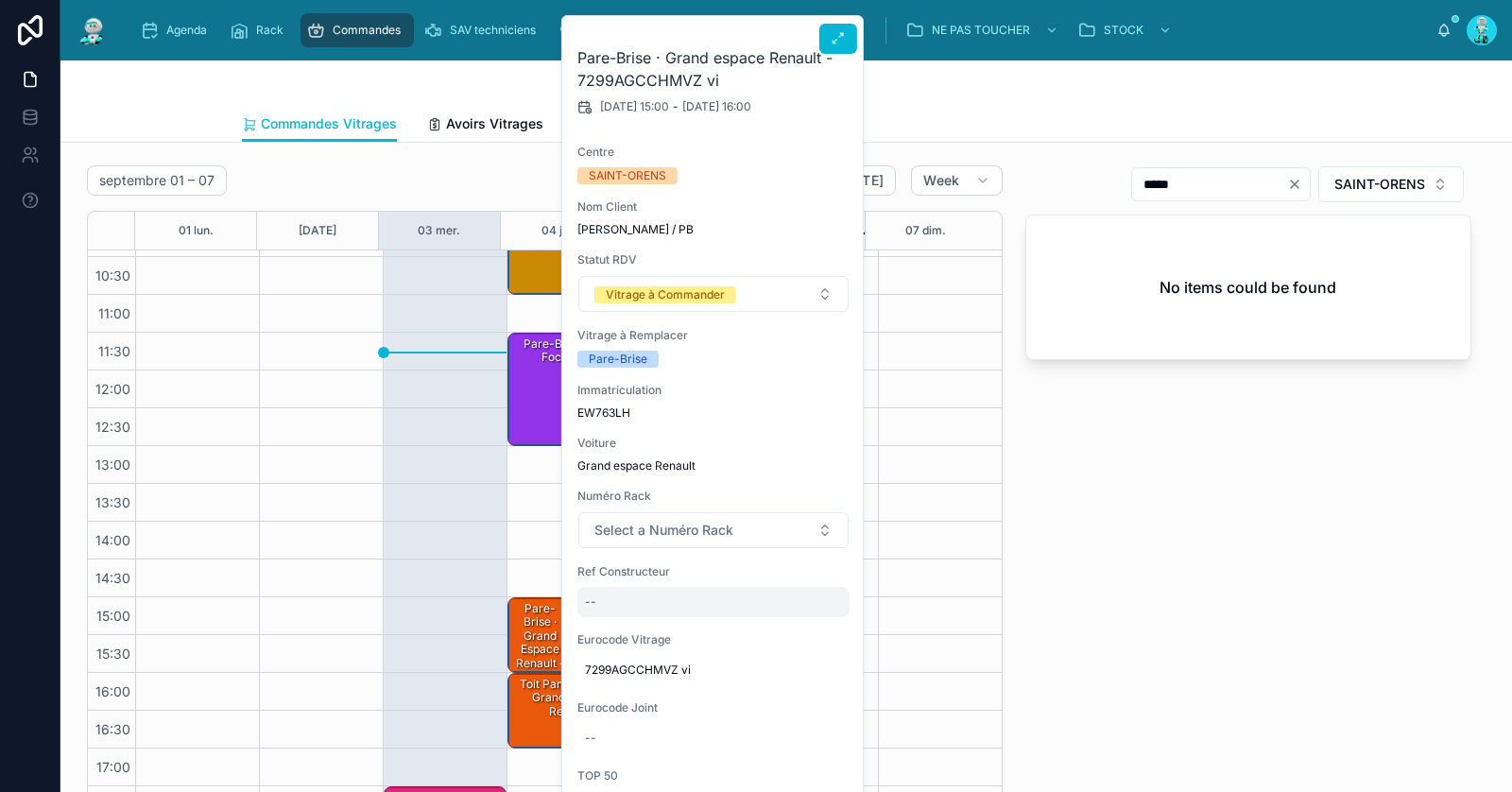
click at [646, 602] on div "--" at bounding box center [713, 602] width 272 height 31
type input "**********"
click at [811, 627] on icon "submit" at bounding box center [815, 625] width 15 height 15
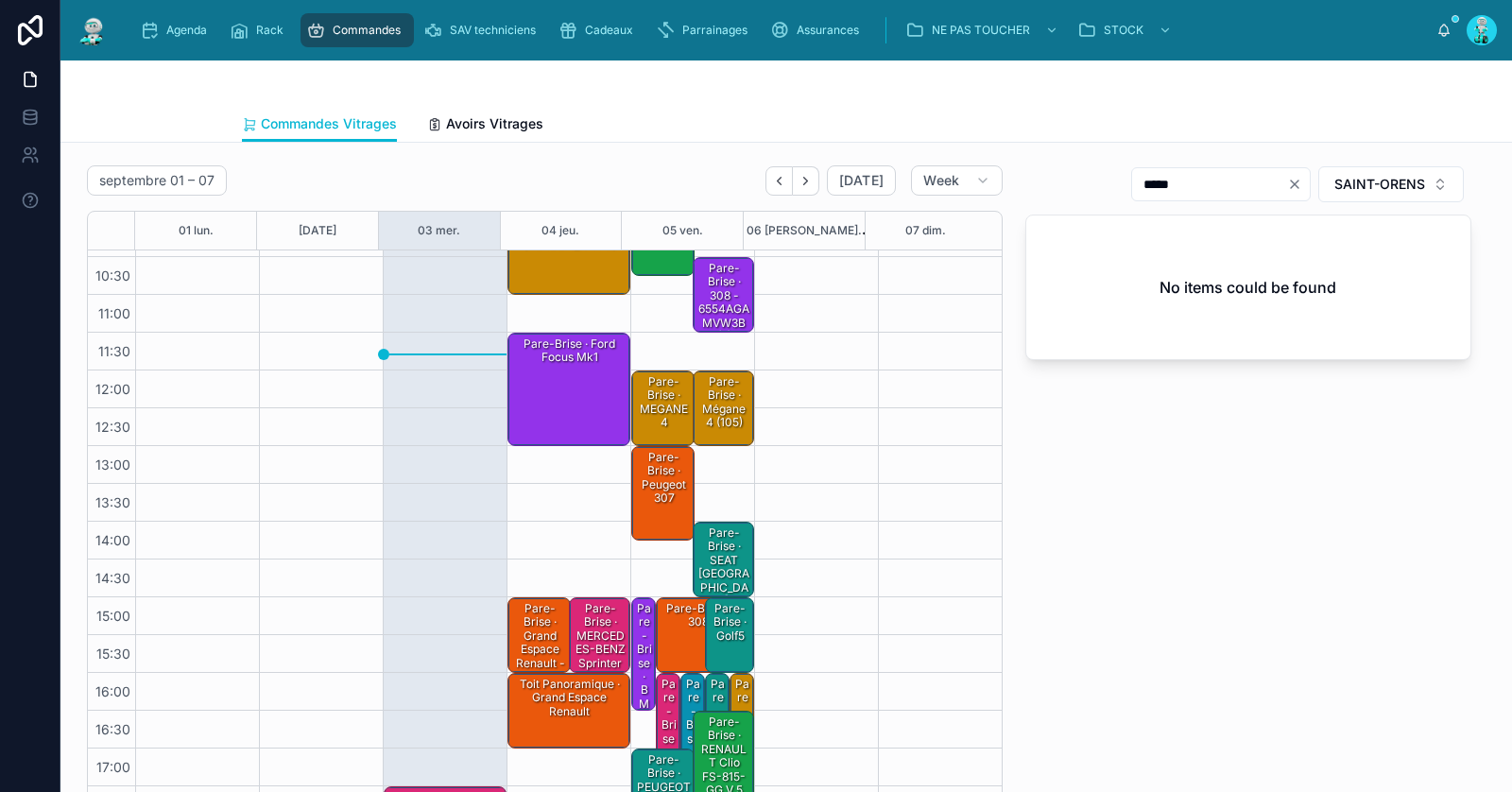
click at [551, 628] on div "Pare-Brise · Grand espace Renault - 7299AGCCHMVZ vin" at bounding box center [540, 657] width 58 height 113
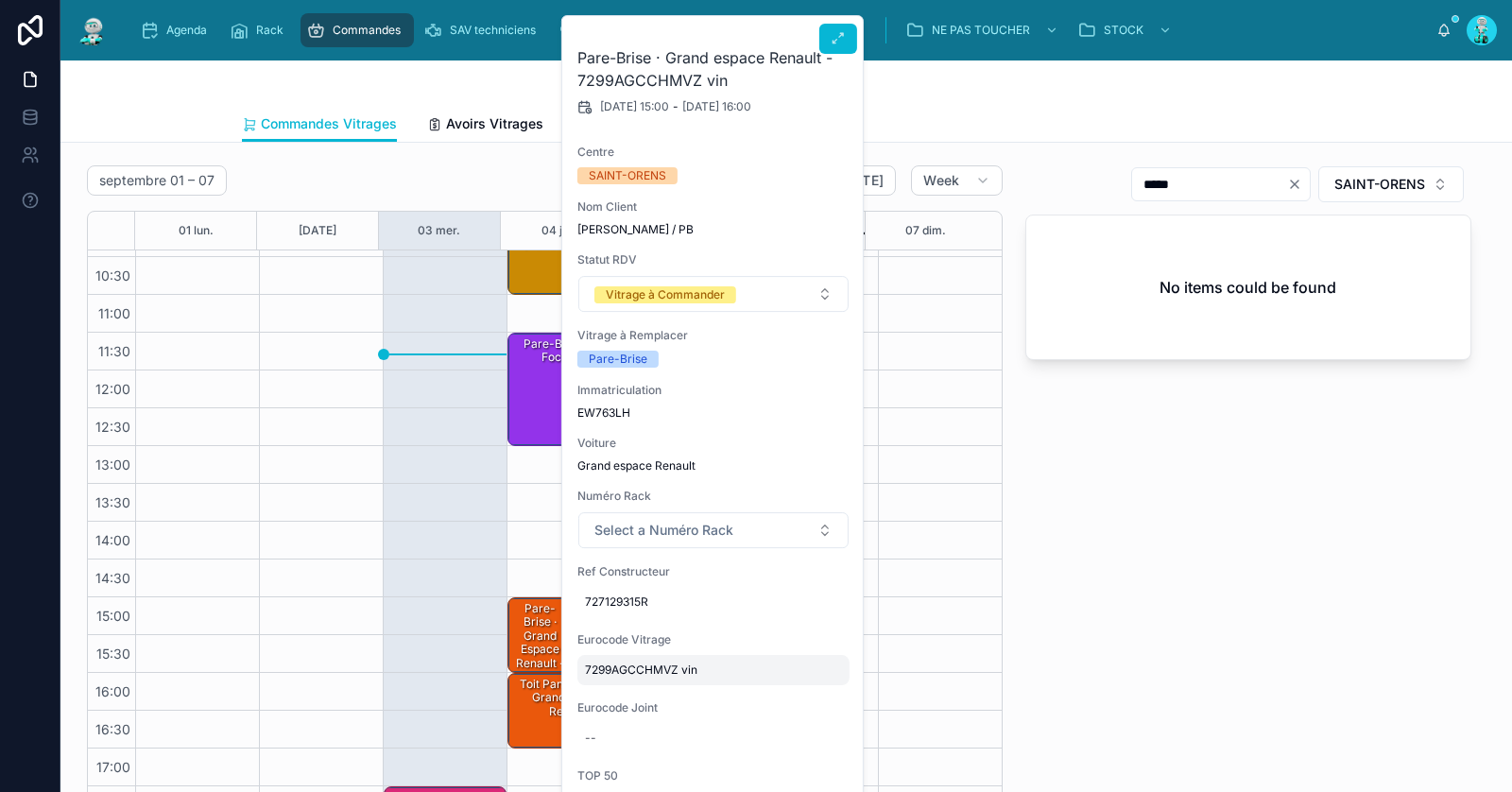
click at [627, 668] on span "7299AGCCHMVZ vin" at bounding box center [712, 670] width 257 height 15
click at [639, 688] on input "**********" at bounding box center [676, 696] width 177 height 27
click at [524, 636] on div "Pare-Brise · Grand espace Renault - 7299AGCCHMVZ vin" at bounding box center [540, 657] width 58 height 113
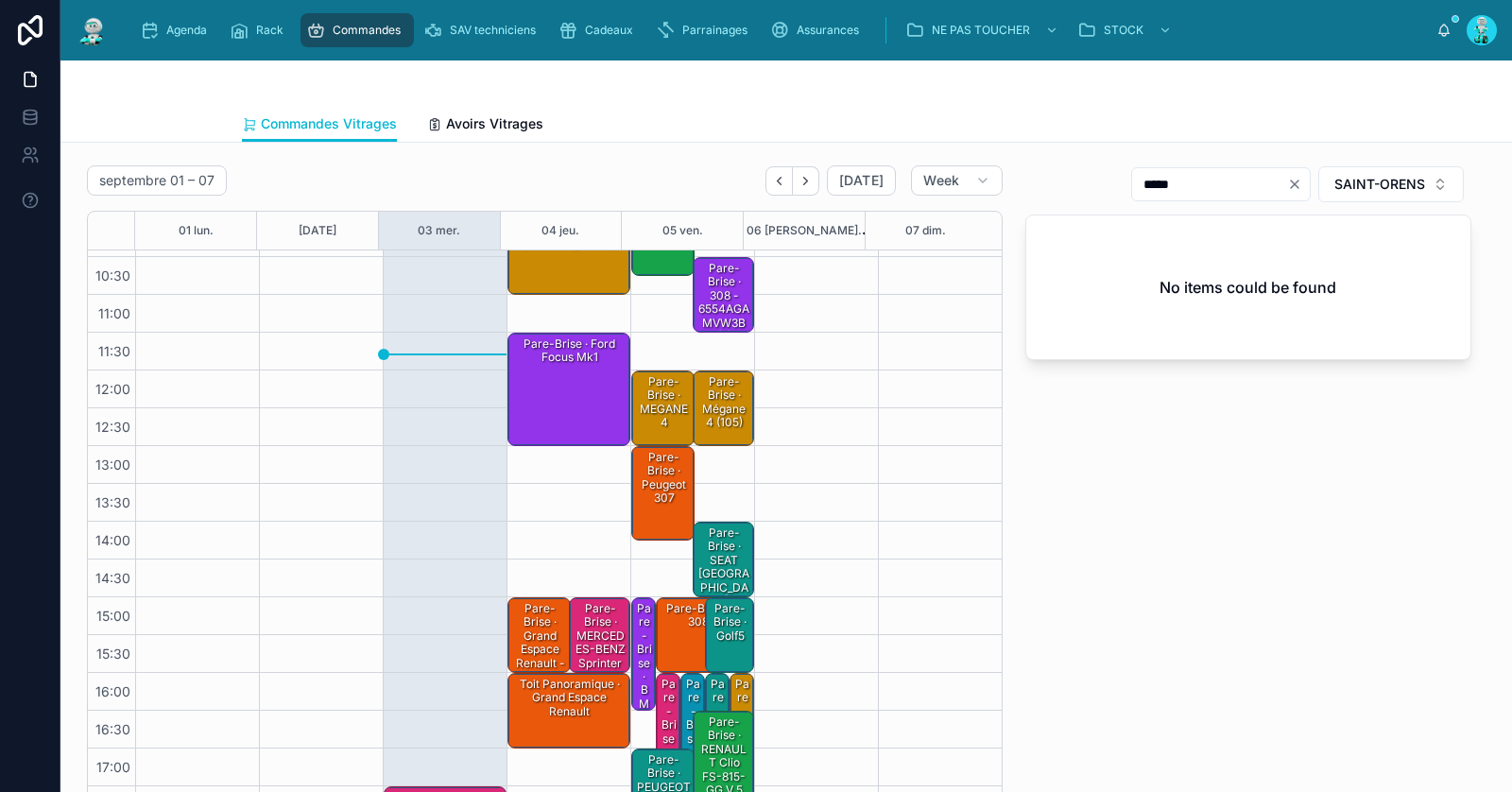
click at [512, 637] on div "Pare-Brise · Grand espace Renault - 7299AGCCHMVZ vin" at bounding box center [540, 657] width 58 height 113
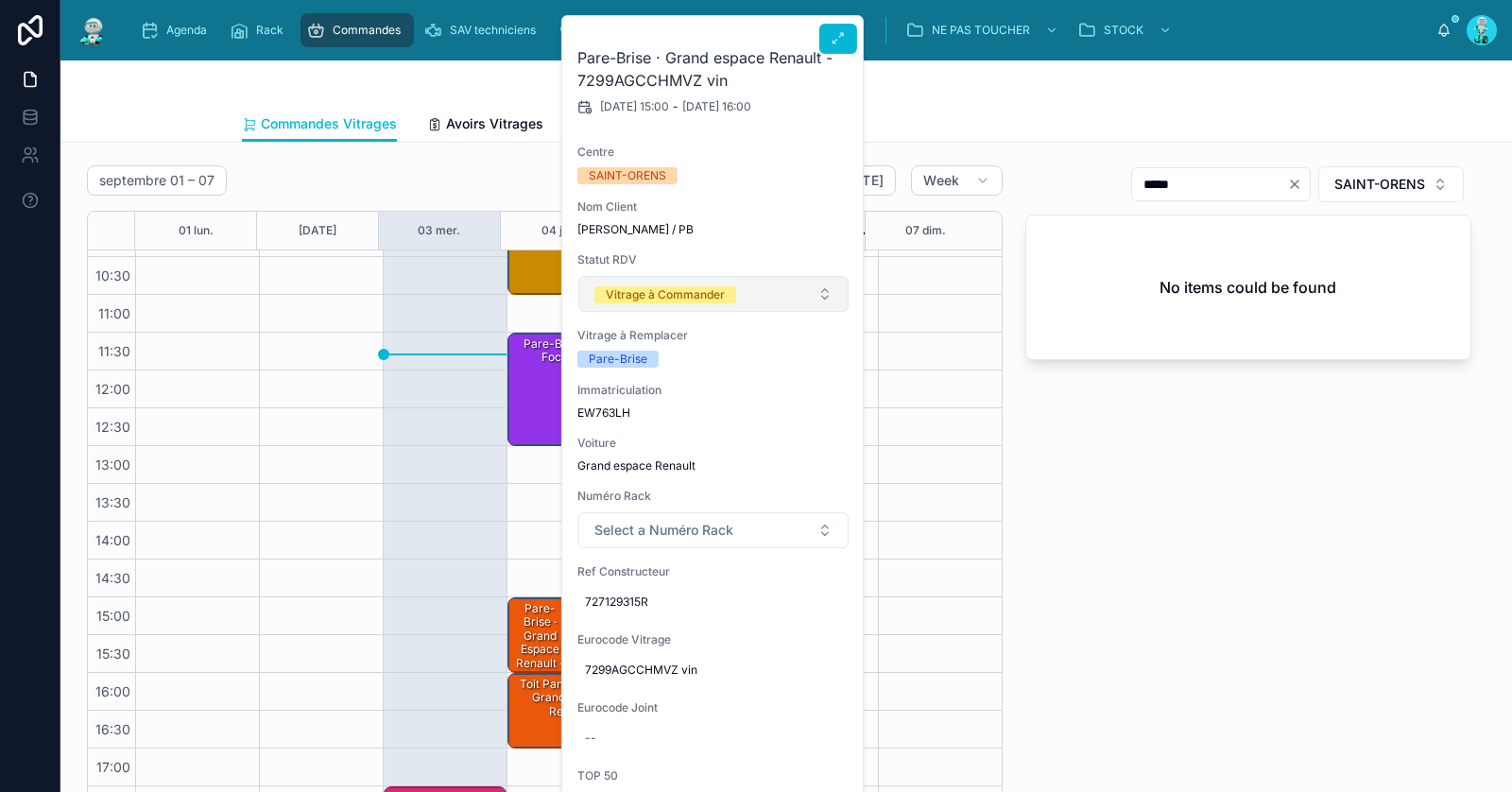
click at [687, 294] on div "Vitrage à Commander" at bounding box center [665, 294] width 119 height 17
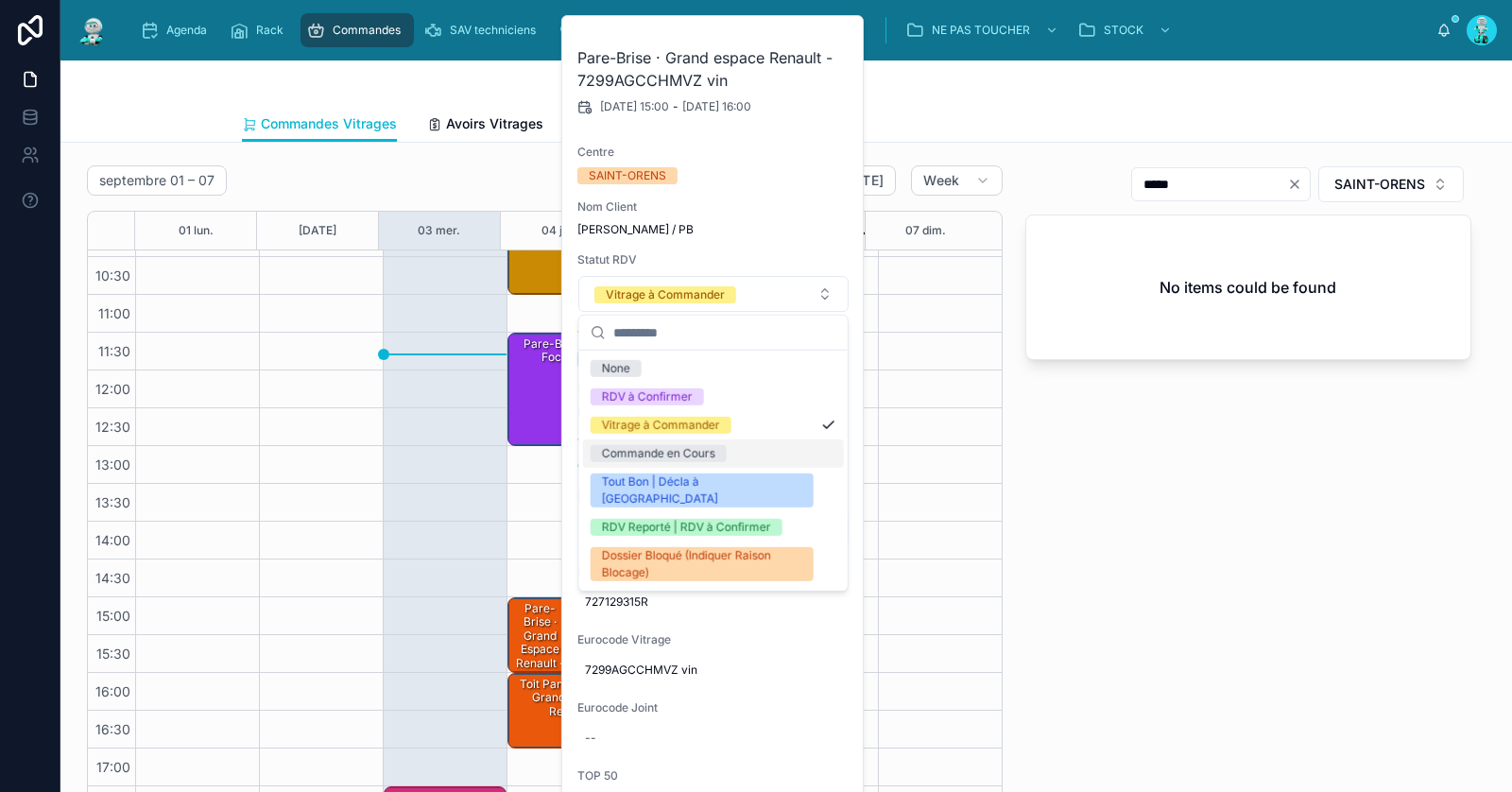
click at [1239, 503] on div "***** SAINT-ORENS No items could be found" at bounding box center [1248, 494] width 469 height 673
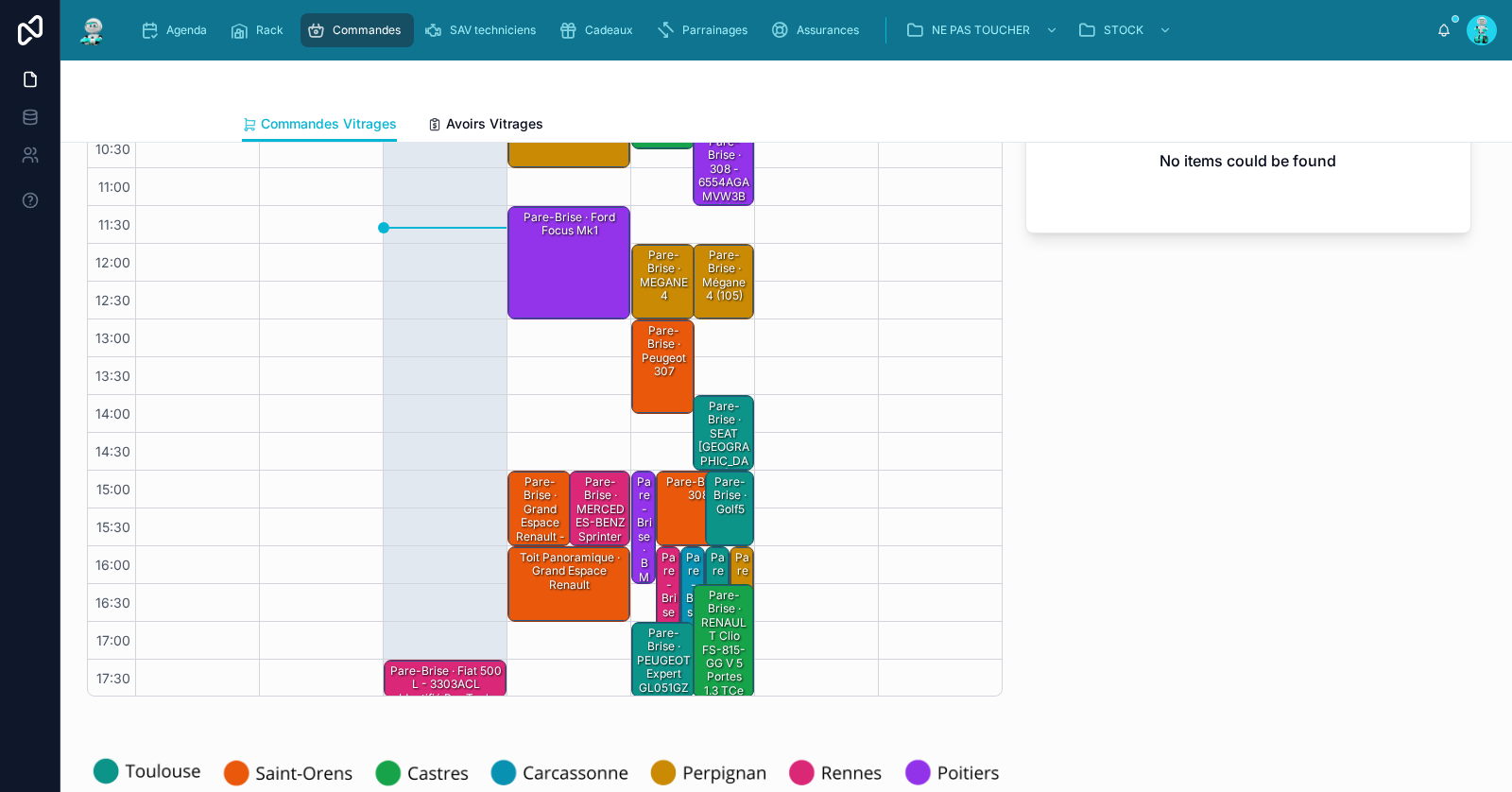
scroll to position [145, 0]
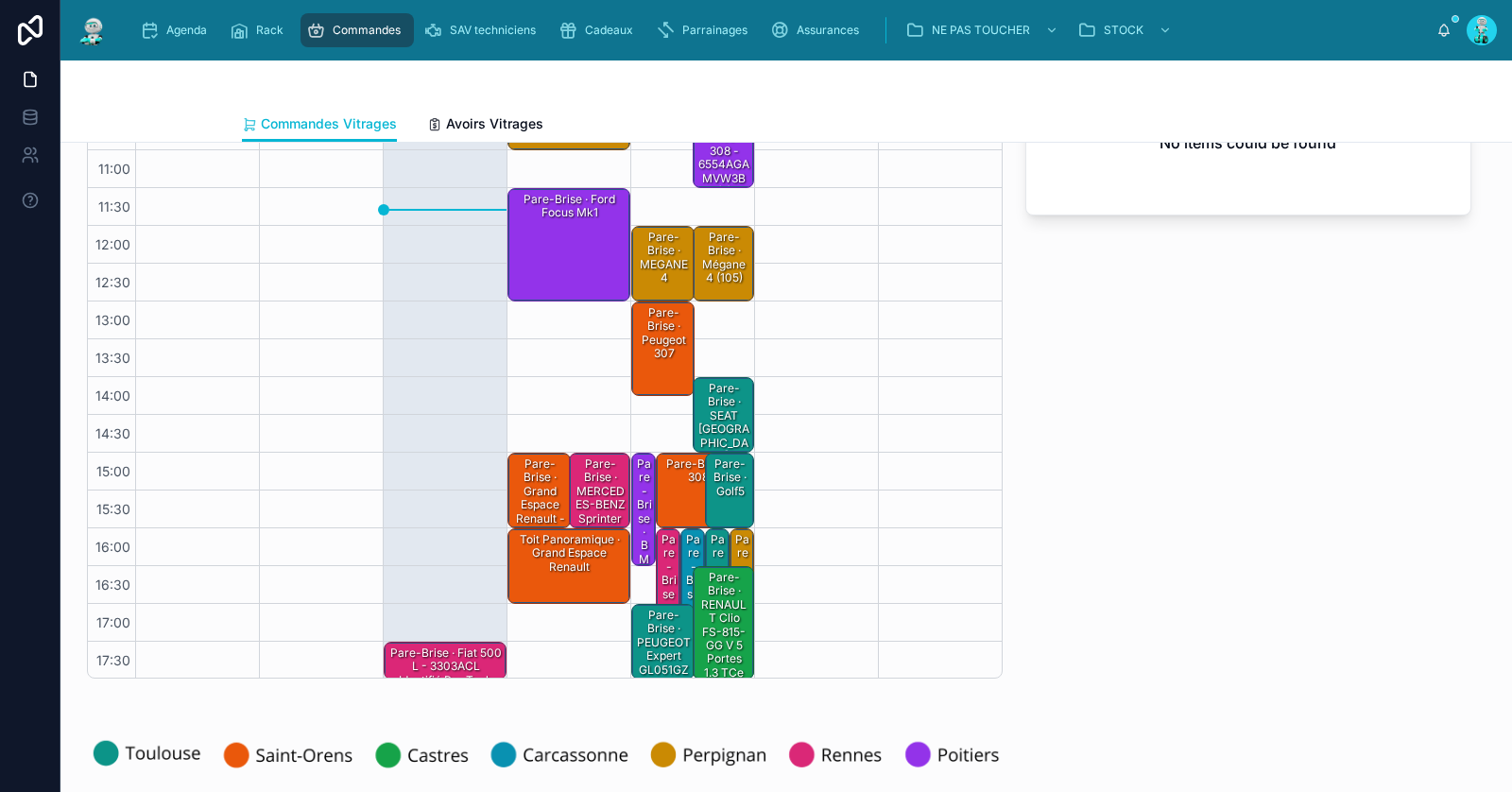
click at [521, 554] on div "Toit Panoramique · Grand espace Renault" at bounding box center [570, 553] width 117 height 45
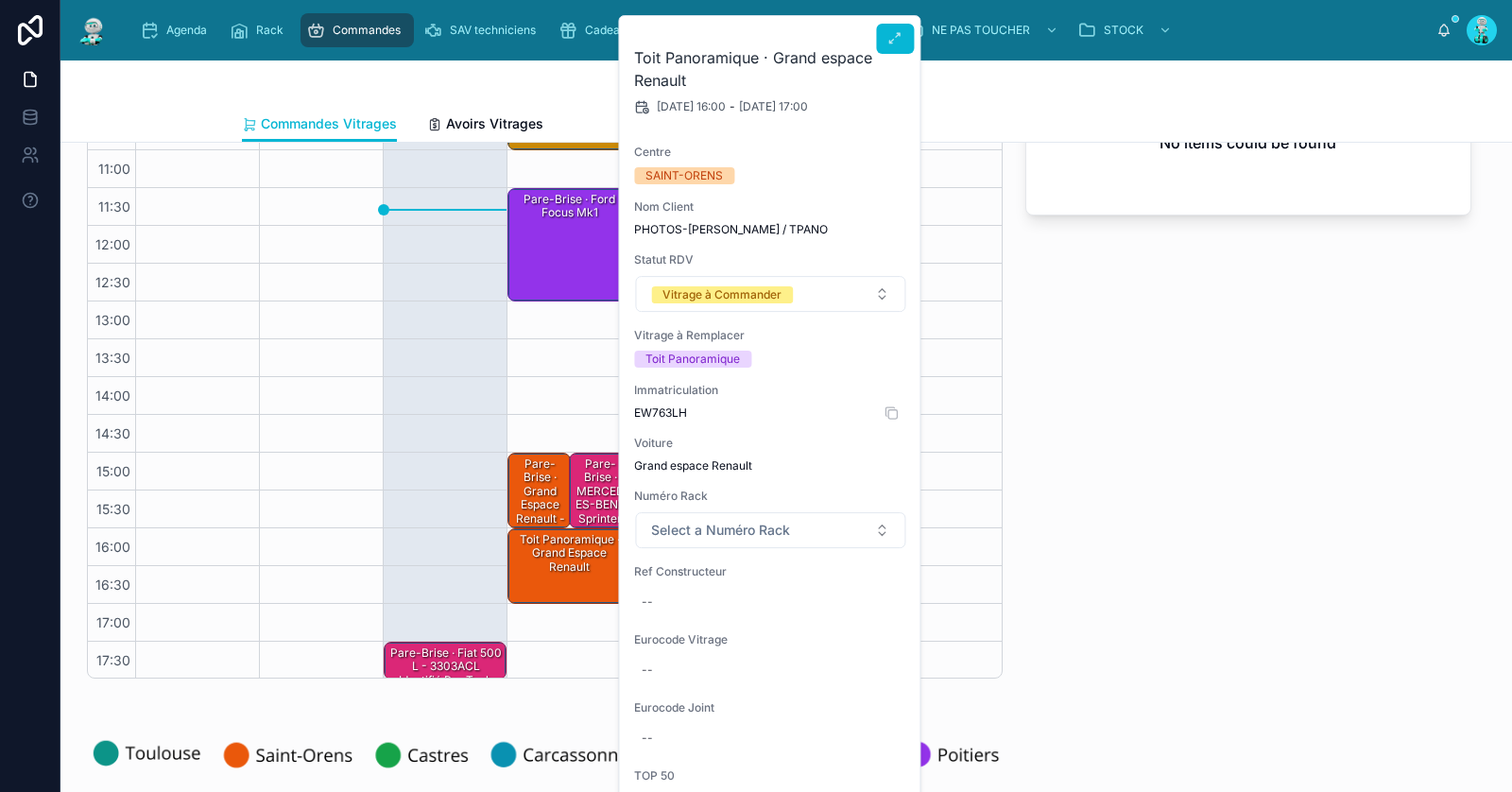
click at [662, 411] on span "EW763LH" at bounding box center [770, 412] width 272 height 15
copy span "EW763LH"
click at [534, 563] on div "Toit Panoramique · Grand espace Renault" at bounding box center [570, 553] width 117 height 45
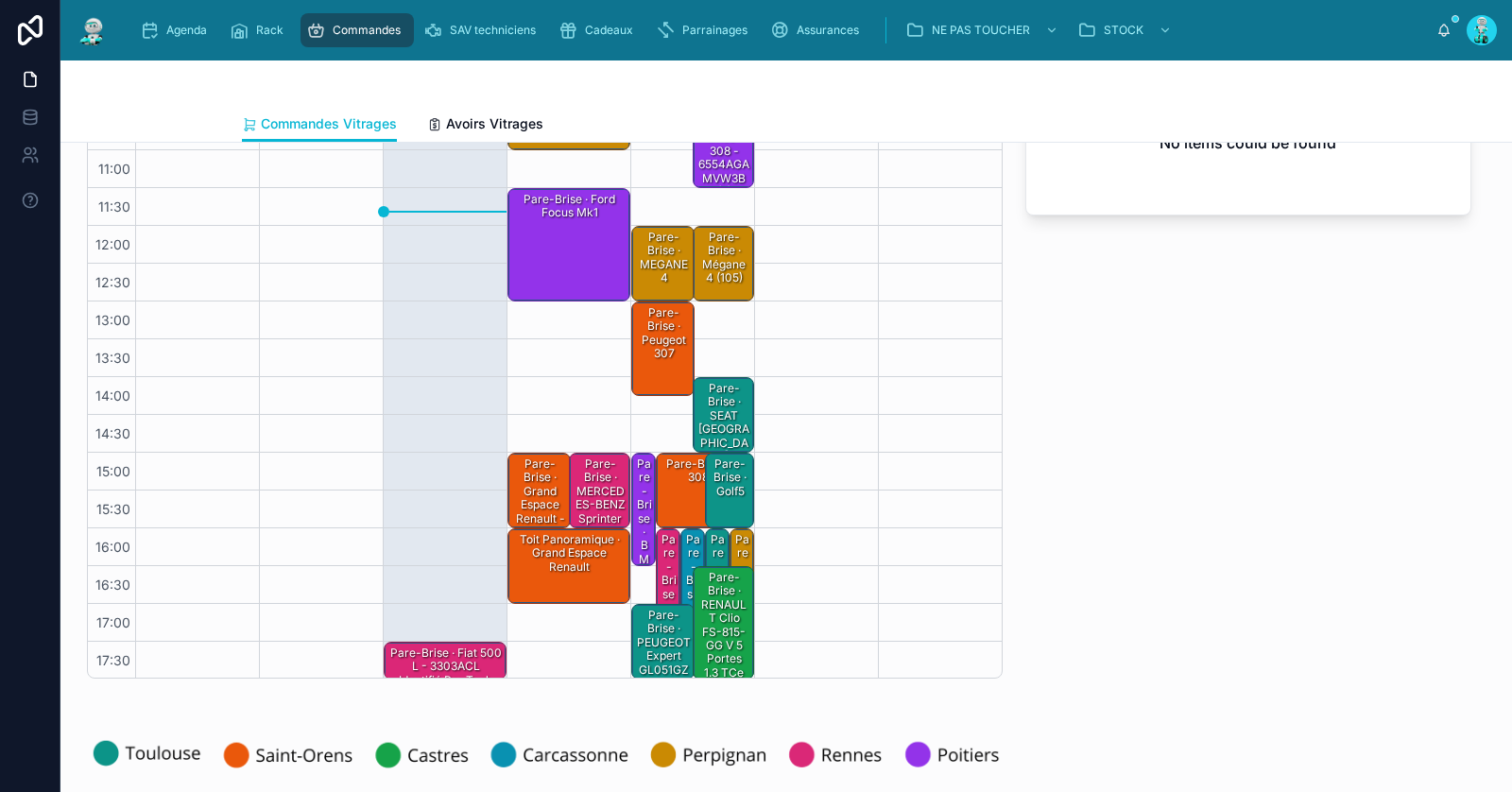
click at [534, 563] on div "Toit Panoramique · Grand espace Renault" at bounding box center [570, 553] width 117 height 45
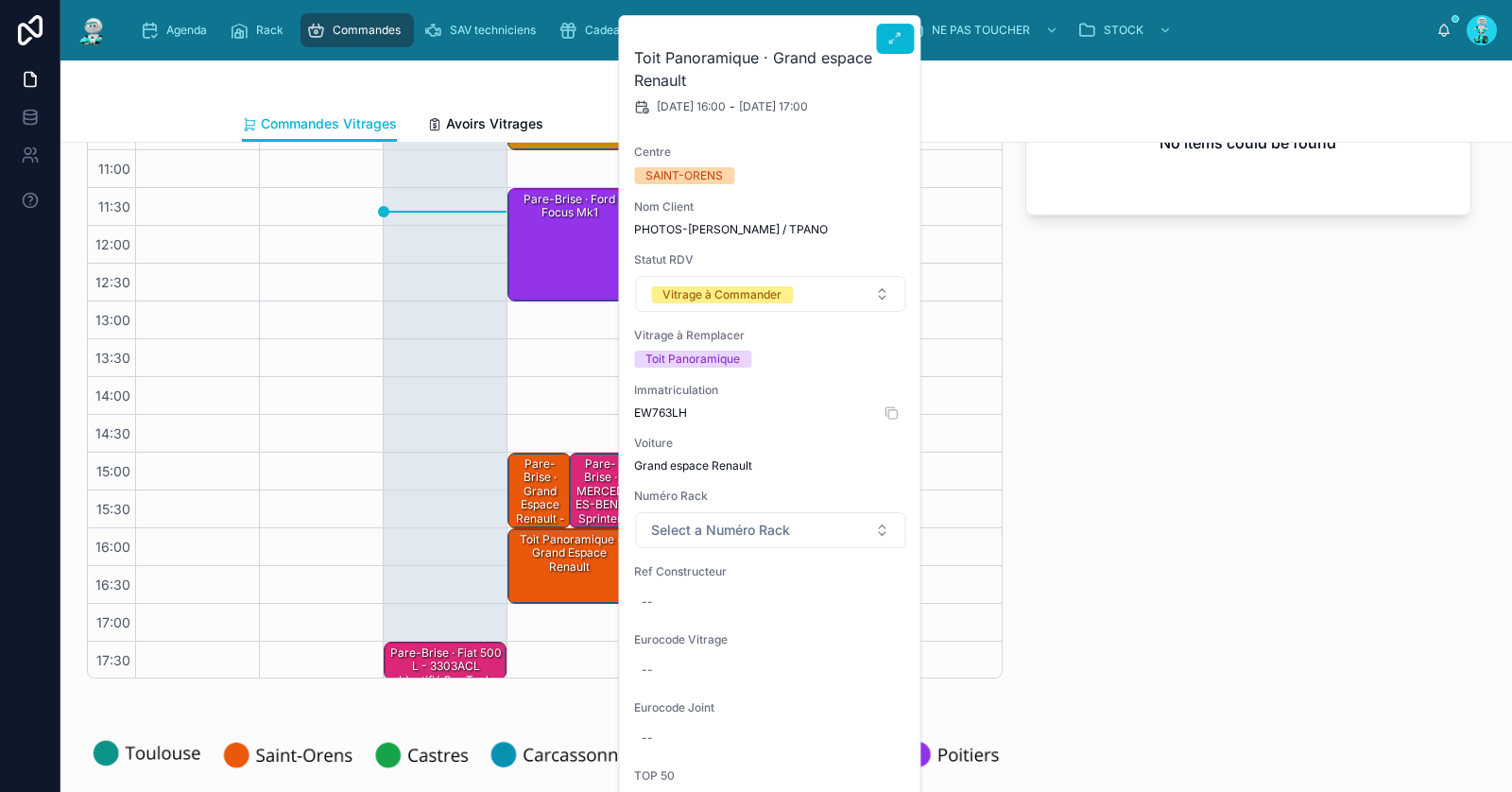
click at [672, 406] on span "EW763LH" at bounding box center [770, 412] width 272 height 15
click at [672, 408] on span "EW763LH" at bounding box center [770, 412] width 272 height 15
copy span "EW763LH"
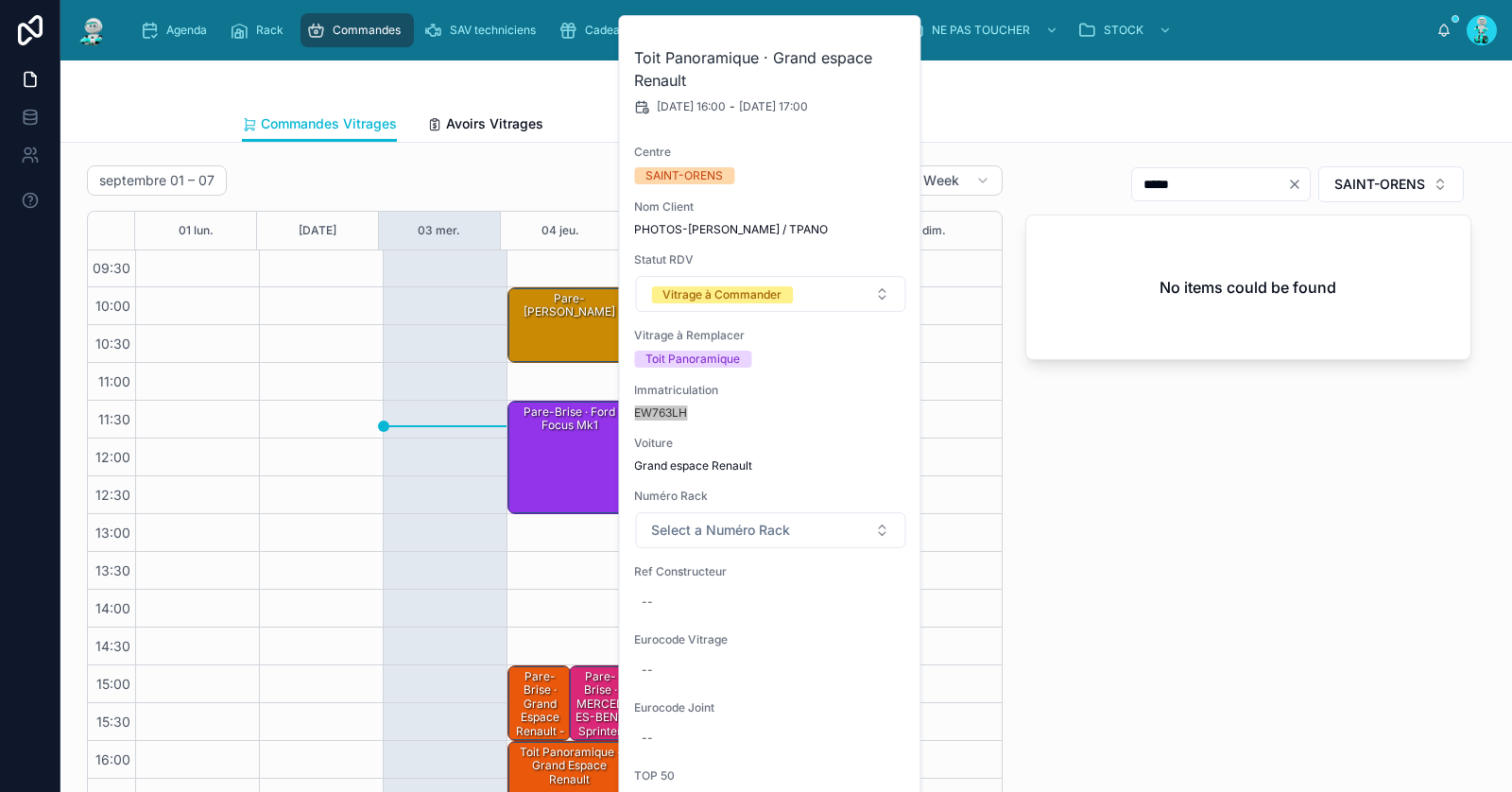
scroll to position [0, 0]
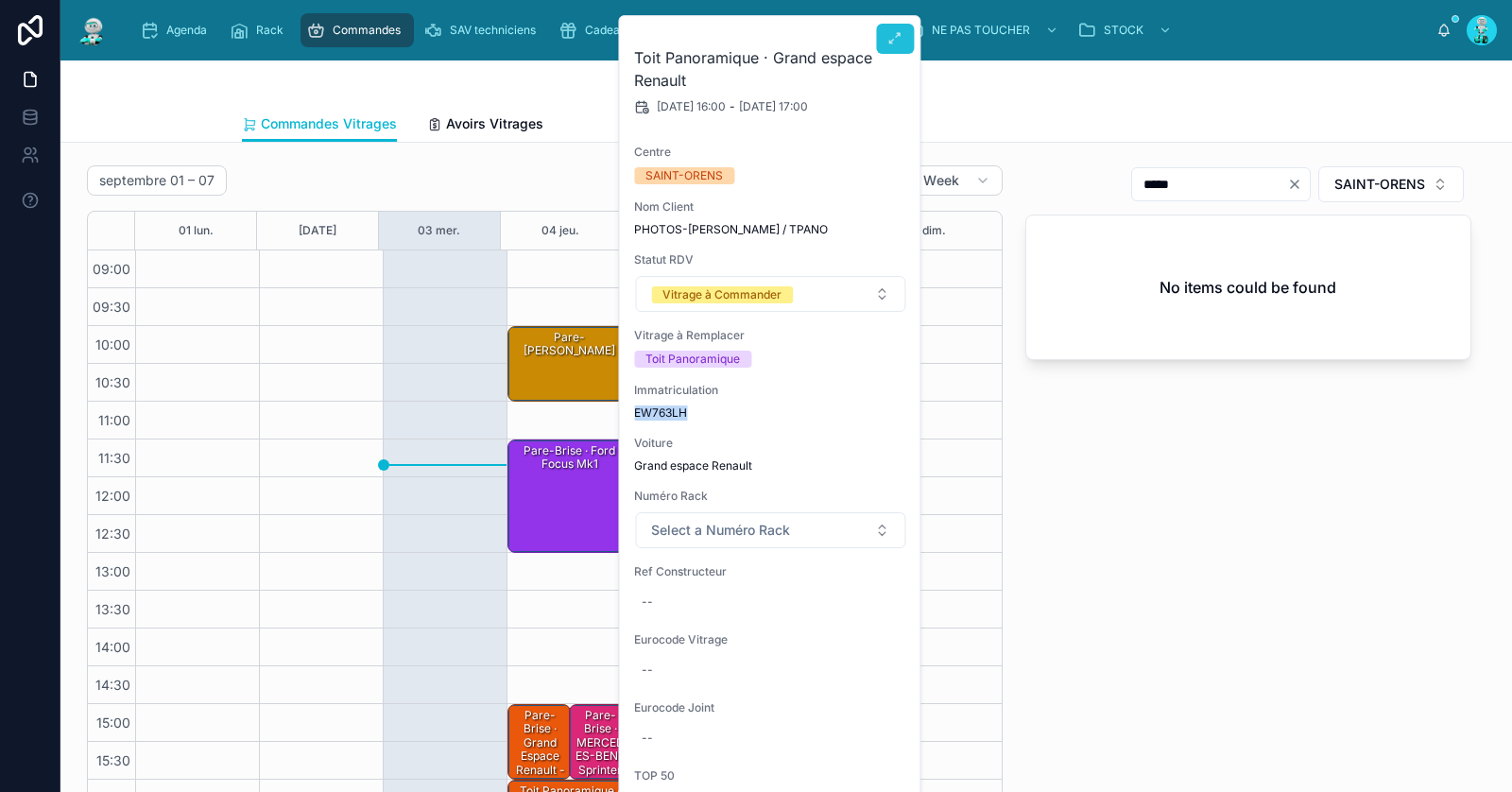
click at [892, 37] on icon at bounding box center [895, 38] width 15 height 15
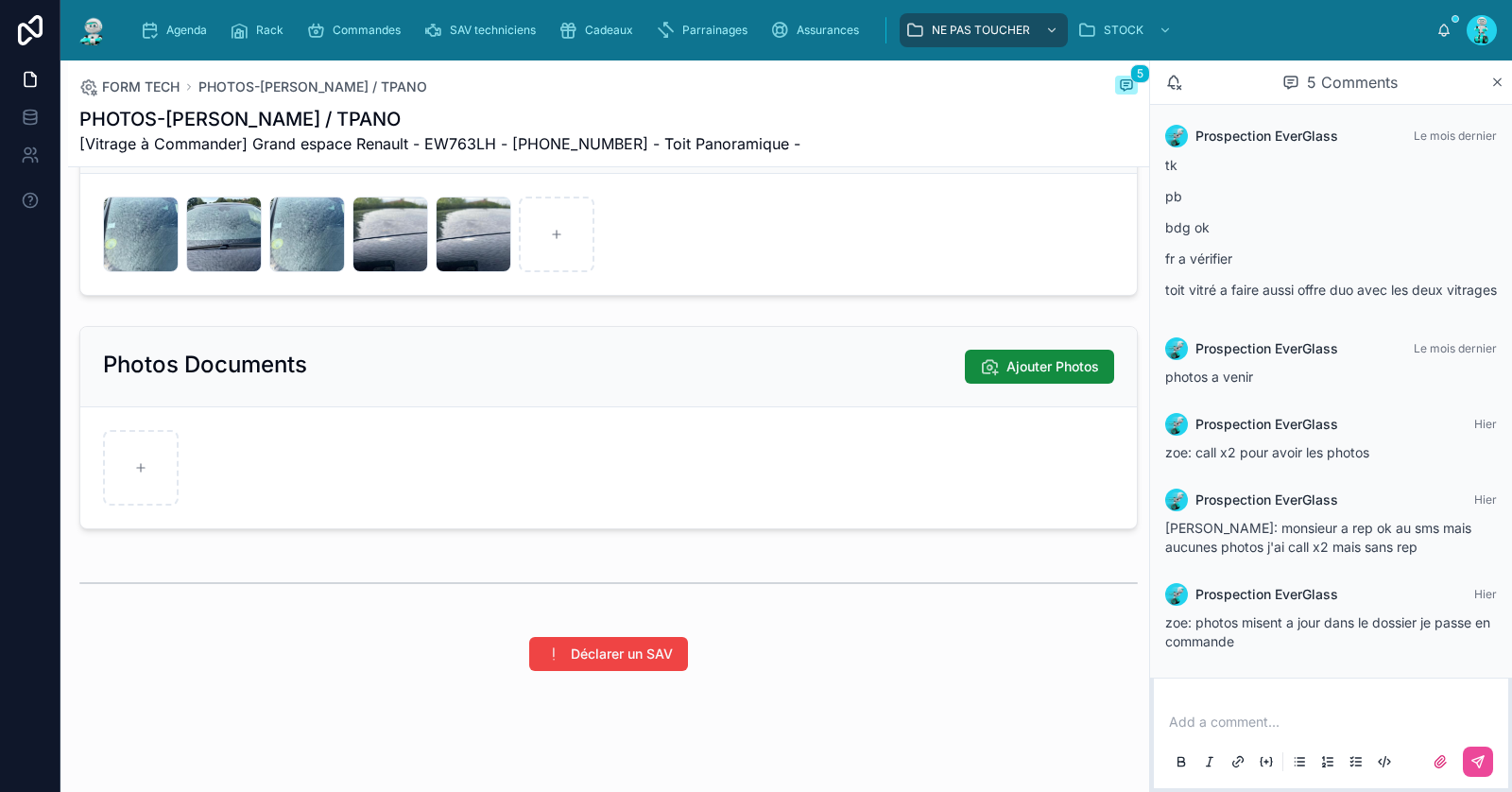
scroll to position [1169, 0]
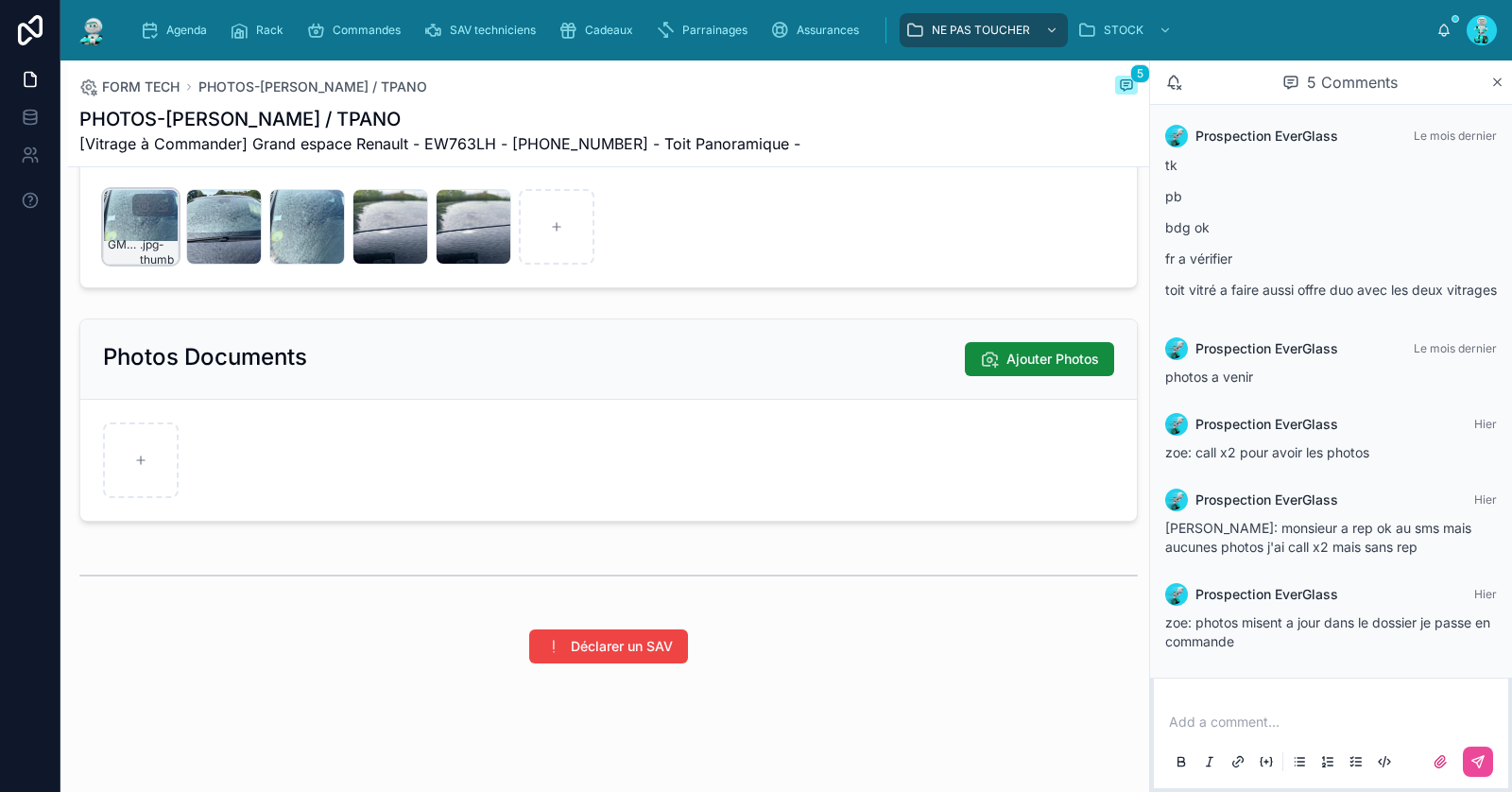
click at [139, 230] on div "GMQVMVYVN84CUHE7CWCIXM7UB3 .jpg-thumb" at bounding box center [141, 227] width 75 height 75
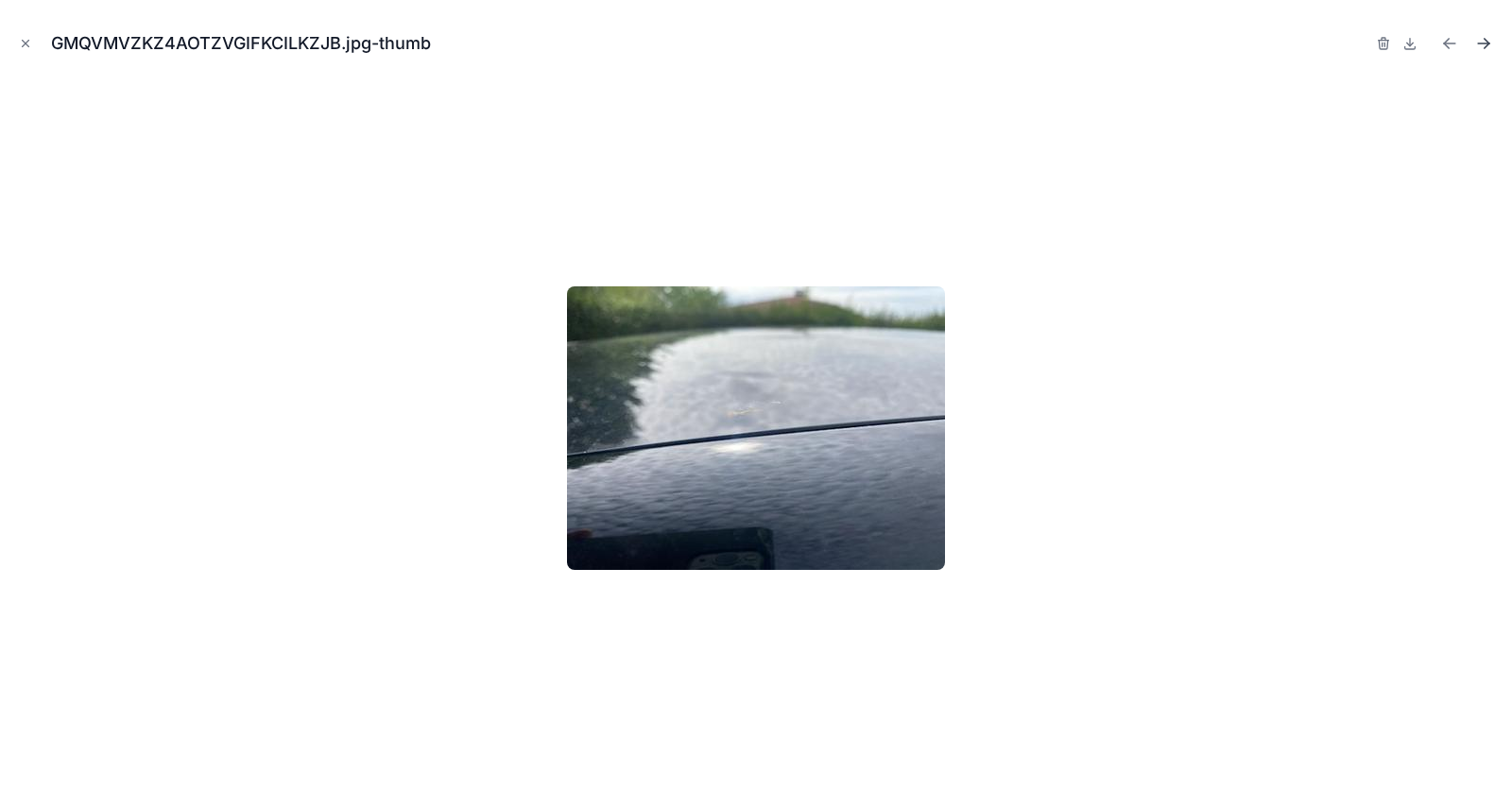
click at [1482, 44] on icon "Next file" at bounding box center [1483, 44] width 11 height 0
click at [1446, 49] on icon "Previous file" at bounding box center [1450, 43] width 19 height 19
click at [1447, 46] on icon "Previous file" at bounding box center [1447, 46] width 5 height 5
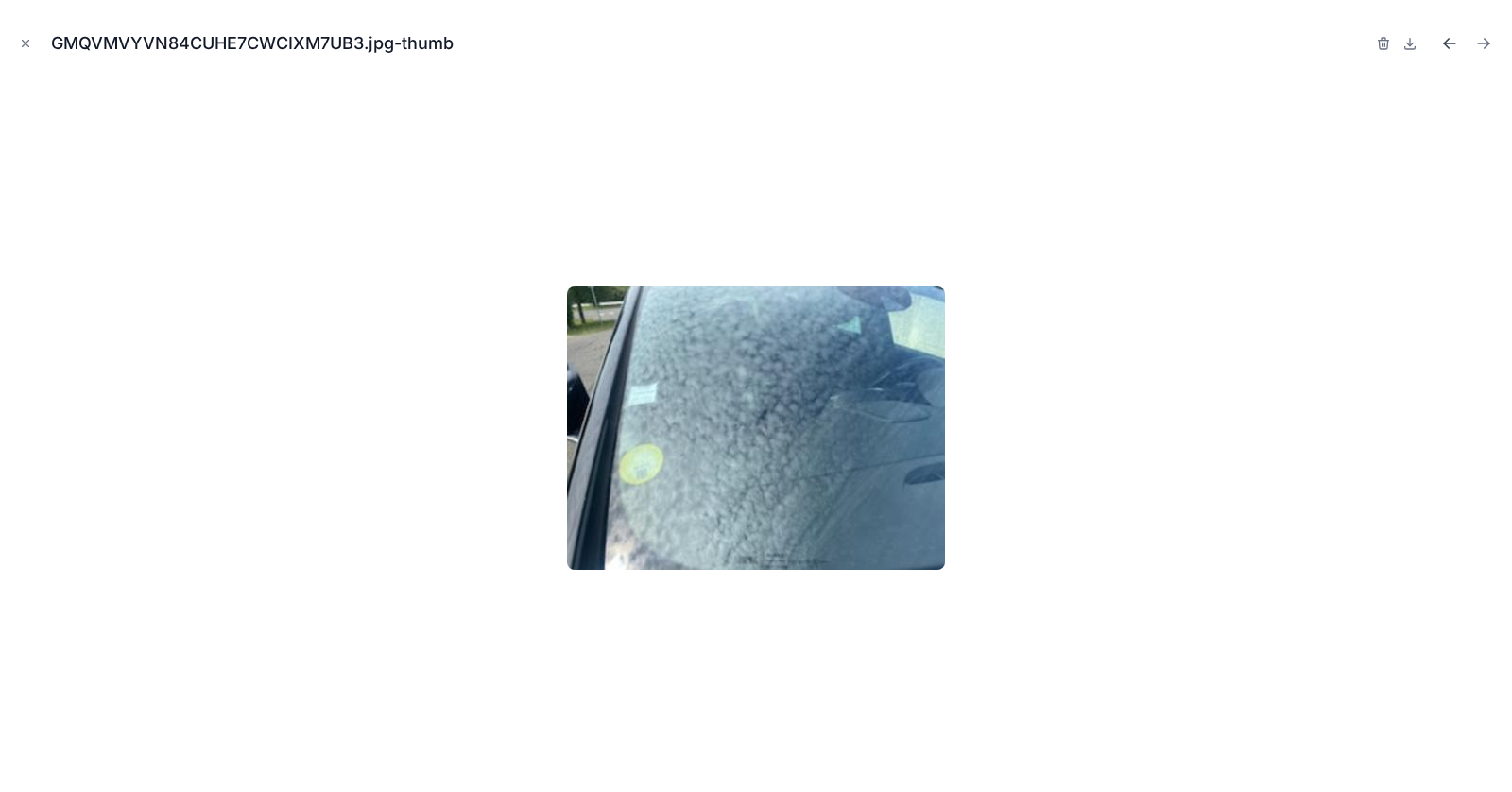
click at [1447, 46] on icon "Previous file" at bounding box center [1447, 46] width 5 height 5
click at [31, 39] on icon "Close modal" at bounding box center [25, 43] width 13 height 13
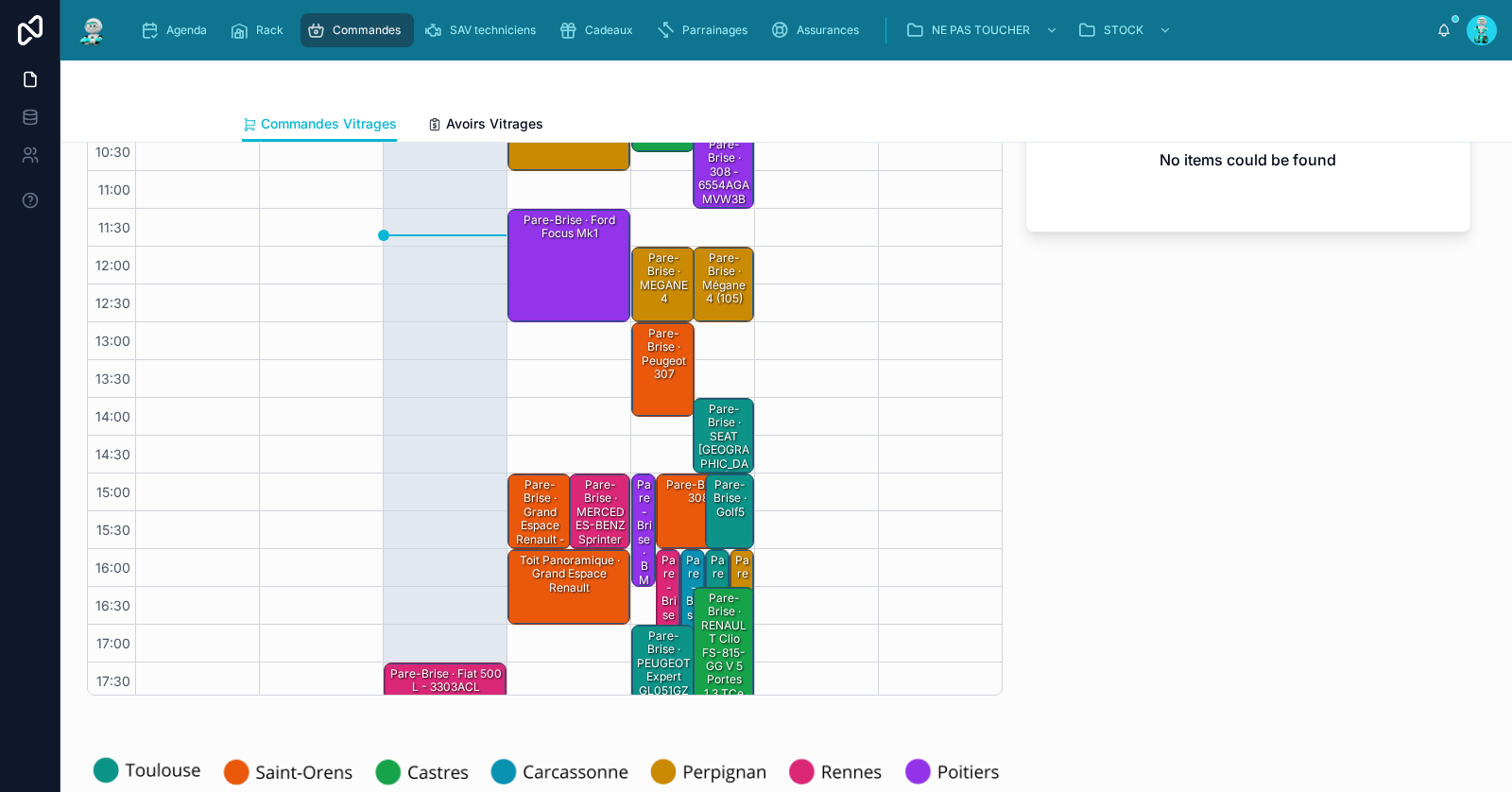
scroll to position [107, 0]
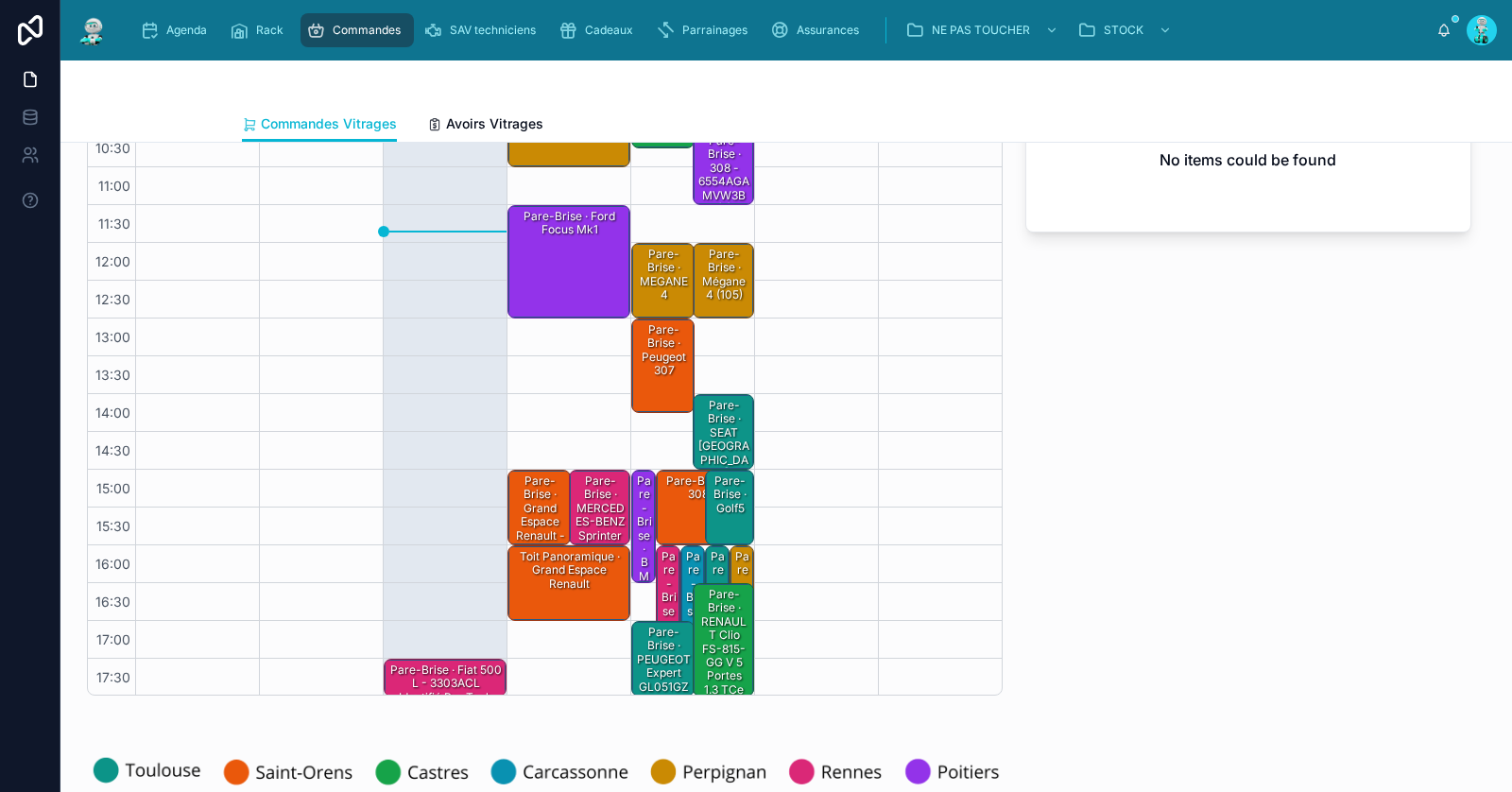
click at [654, 351] on div "Pare-Brise · Peugeot 307" at bounding box center [664, 350] width 58 height 58
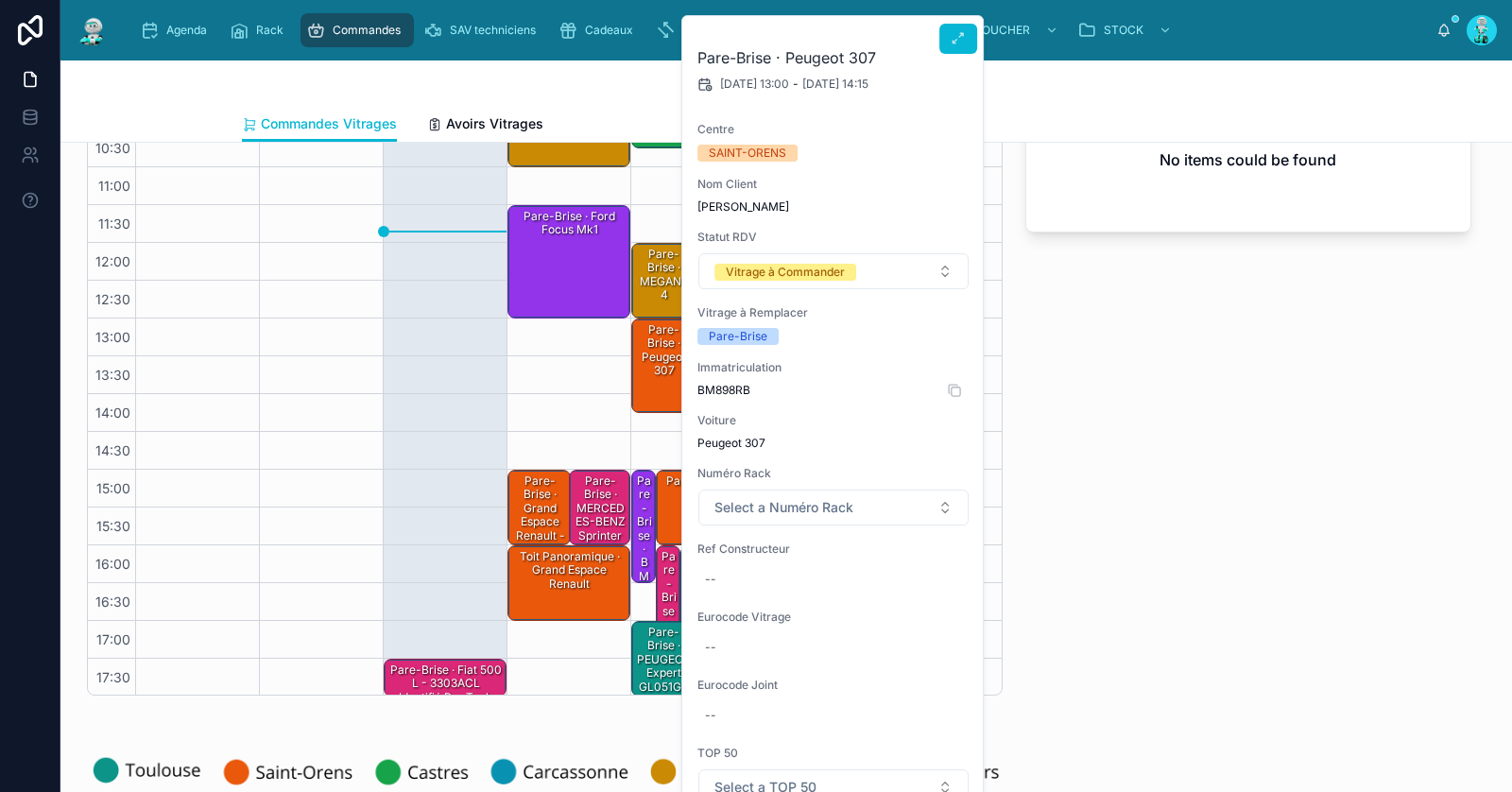
click at [719, 384] on span "BM898RB" at bounding box center [833, 390] width 272 height 15
click at [721, 385] on span "BM898RB" at bounding box center [833, 390] width 272 height 15
copy span "BM898RB"
click at [777, 655] on div "--" at bounding box center [833, 647] width 272 height 31
click at [733, 677] on input "**********" at bounding box center [797, 673] width 177 height 27
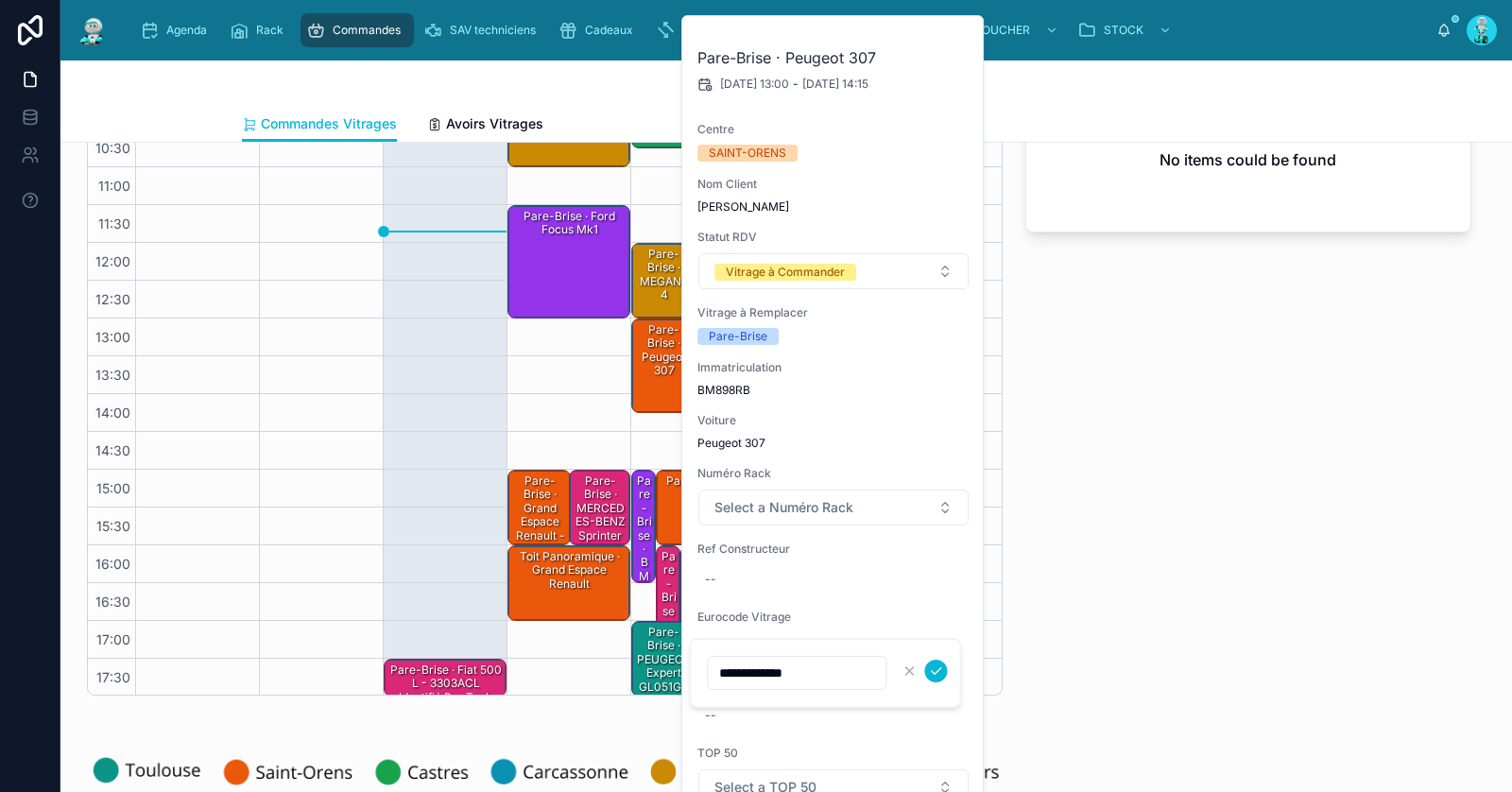
type input "**********"
click button "submit" at bounding box center [935, 671] width 23 height 23
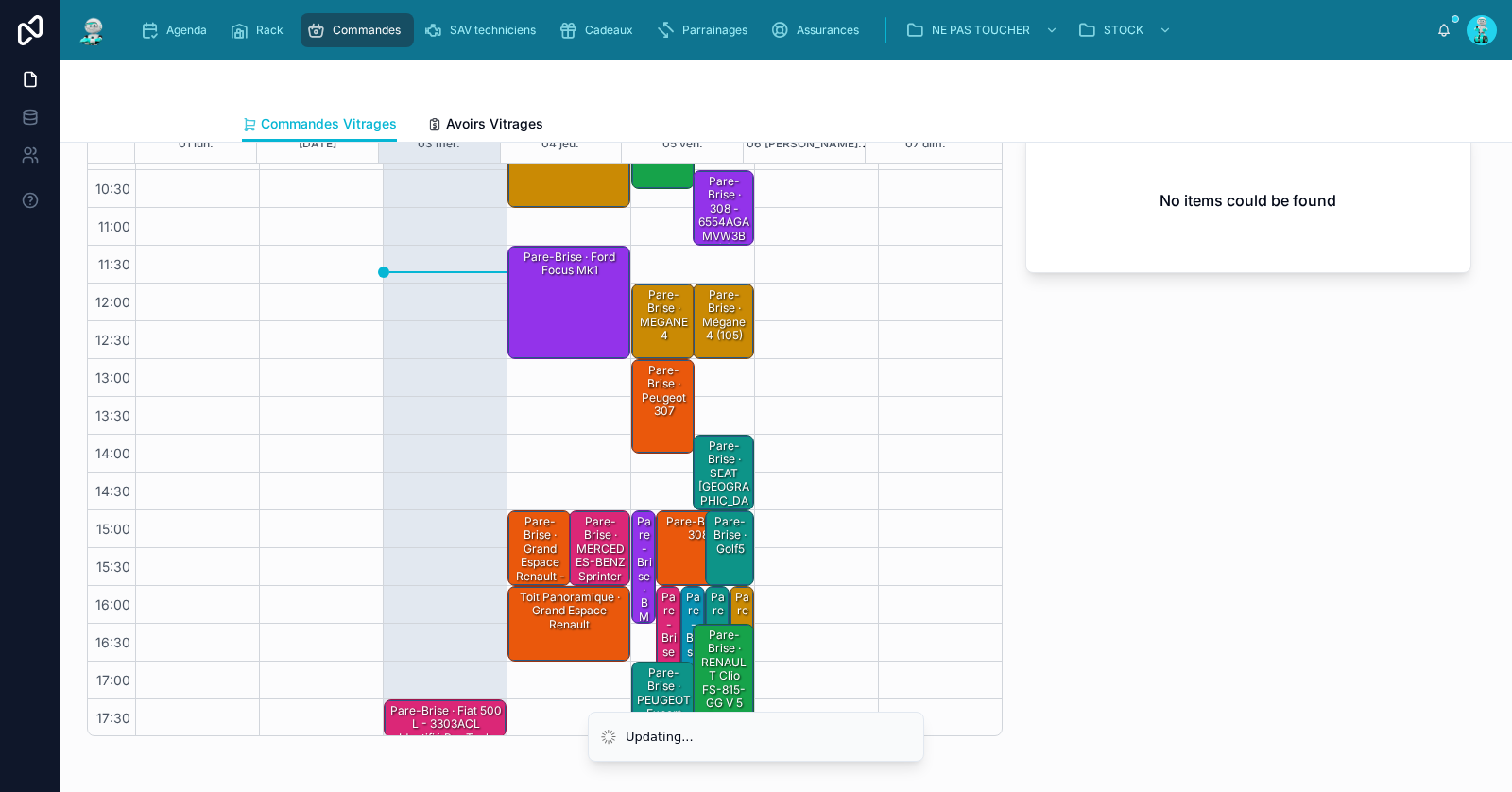
scroll to position [0, 0]
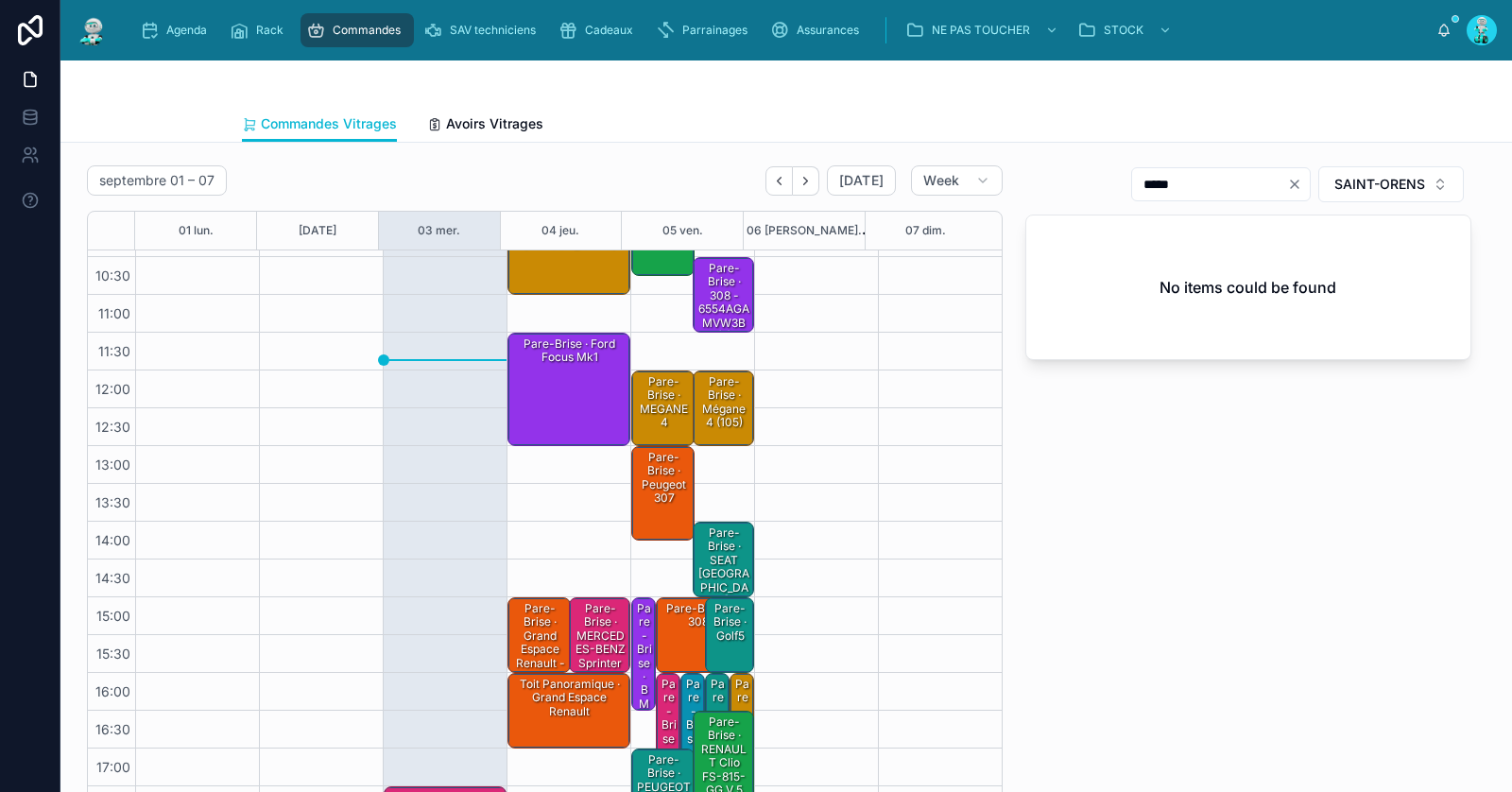
click at [1287, 188] on icon "Clear" at bounding box center [1294, 183] width 15 height 15
click at [1264, 188] on input "text" at bounding box center [1233, 184] width 155 height 27
paste input "**********"
type input "**********"
click at [647, 510] on div "Pare-Brise · Peugeot 307 - 6542ACCMVZ6J" at bounding box center [664, 492] width 58 height 85
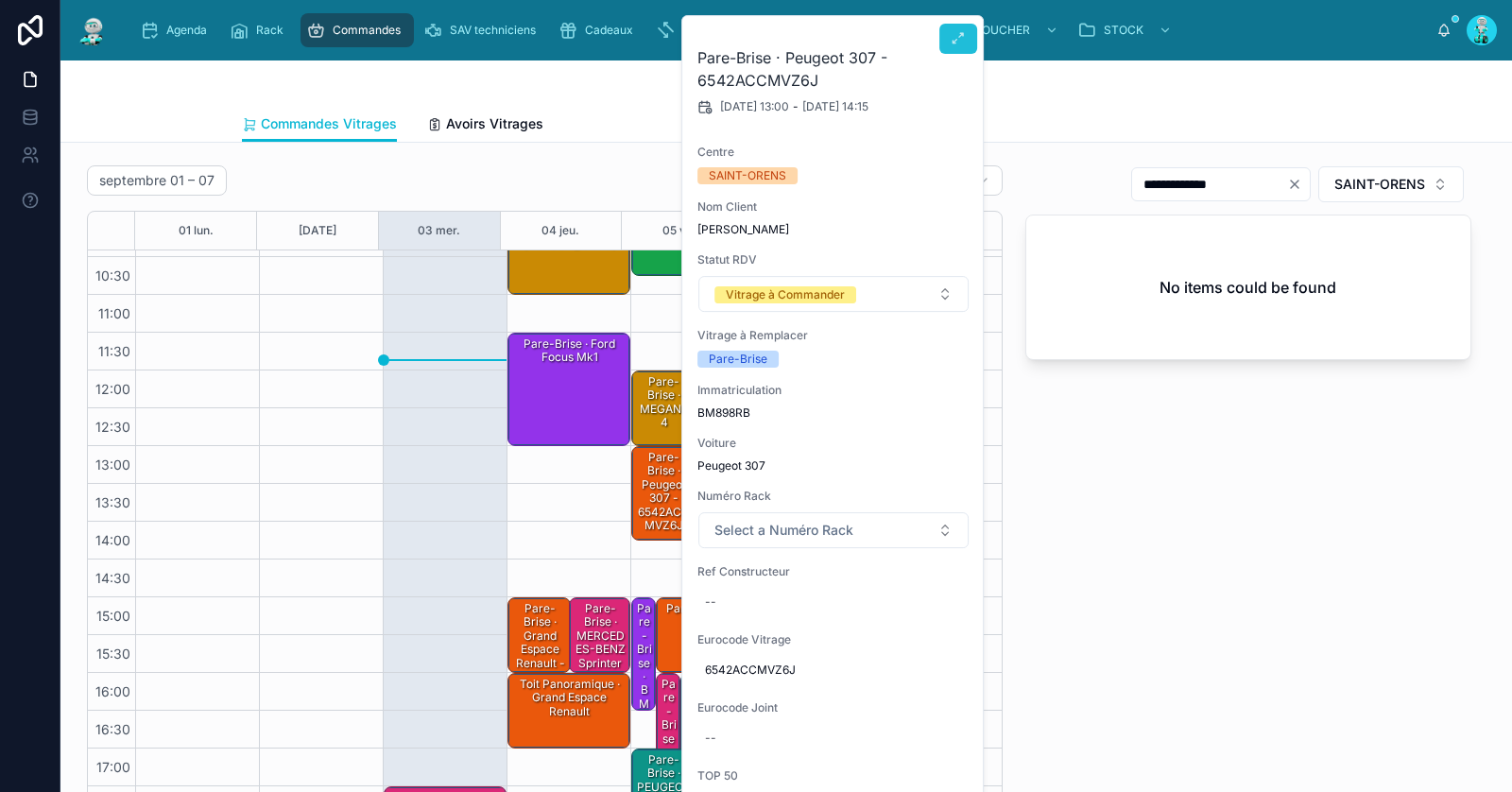
click at [956, 44] on icon at bounding box center [958, 38] width 15 height 15
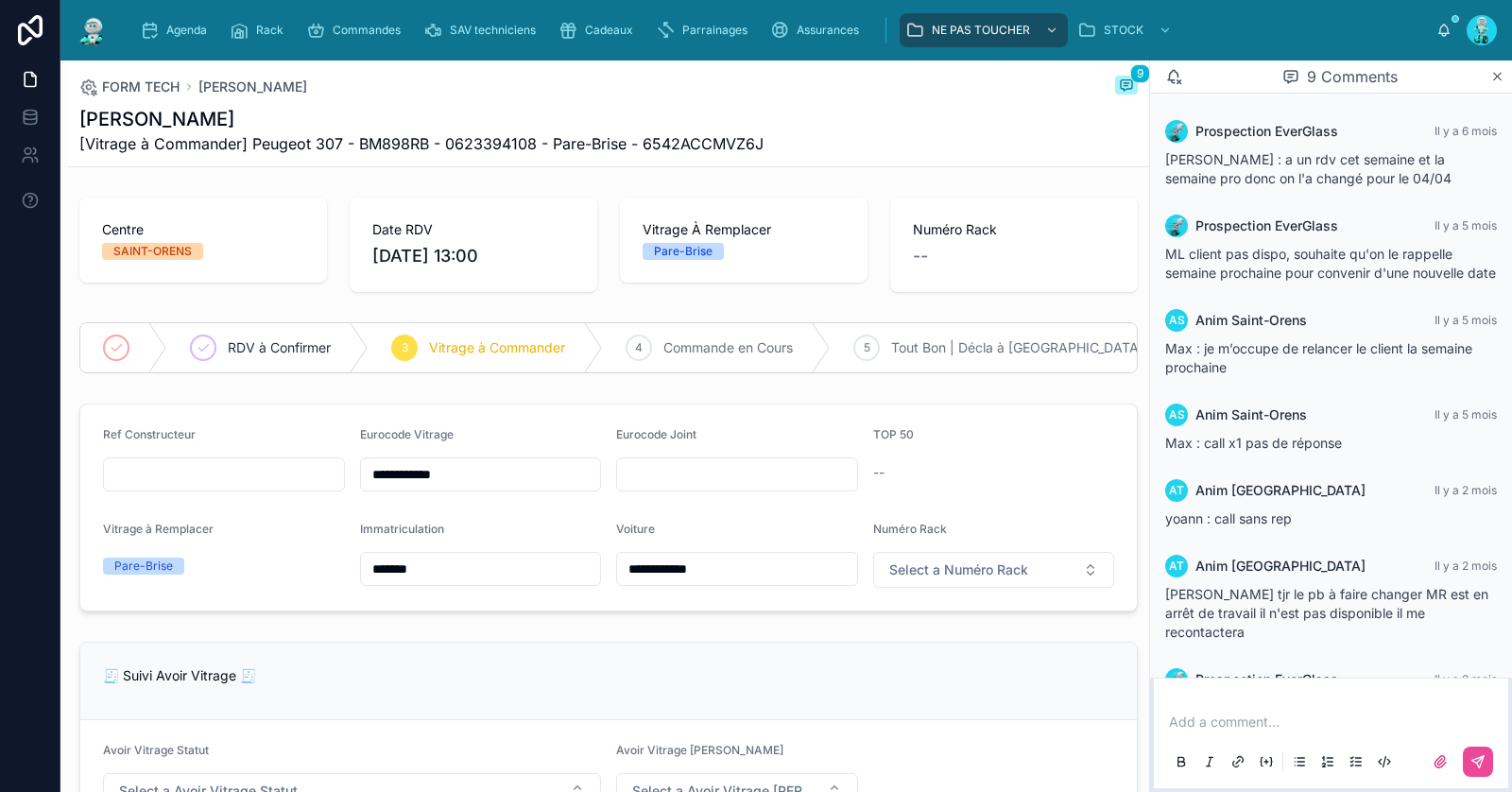
scroll to position [397, 0]
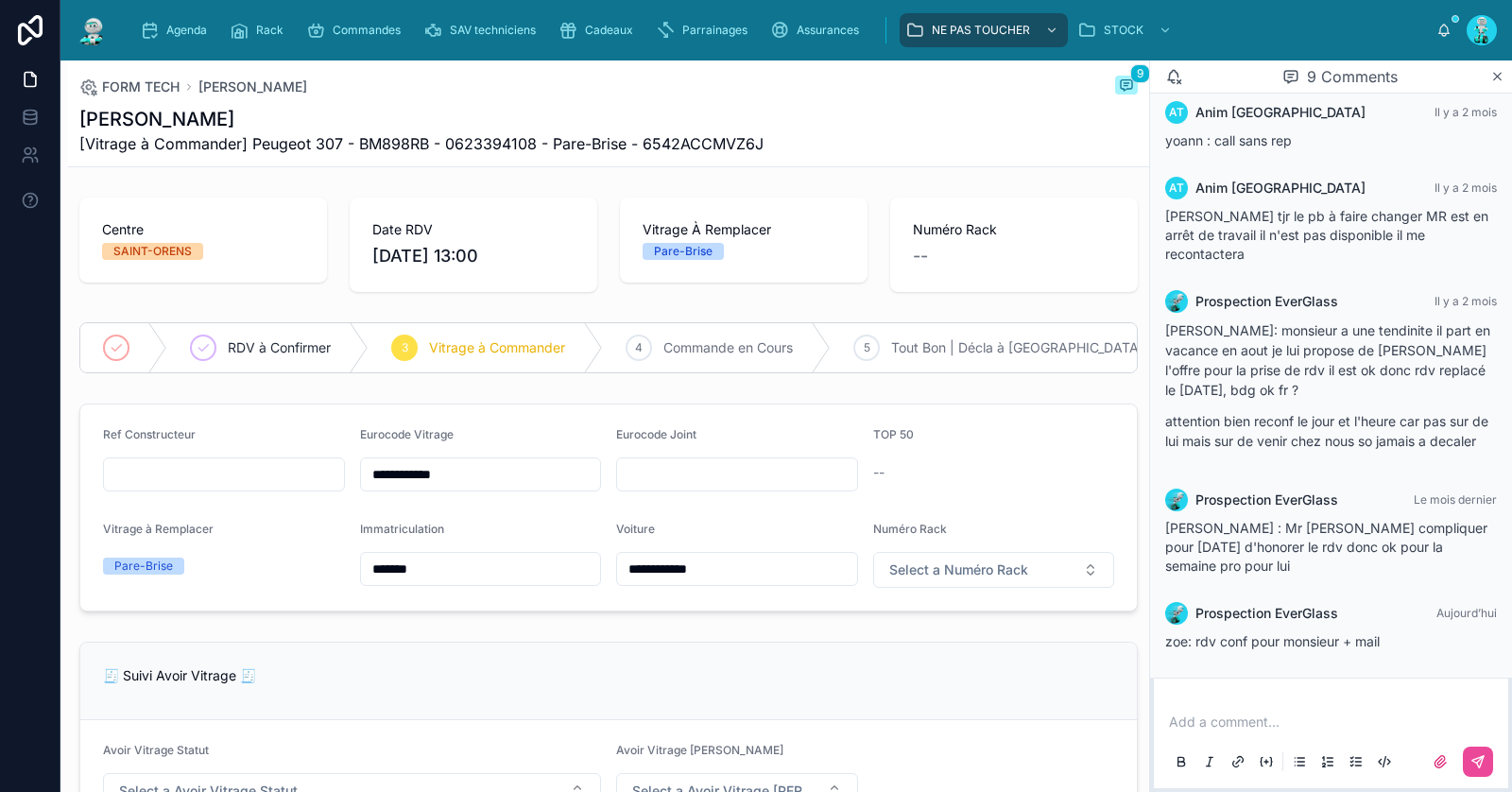
click at [1263, 722] on p at bounding box center [1335, 722] width 332 height 19
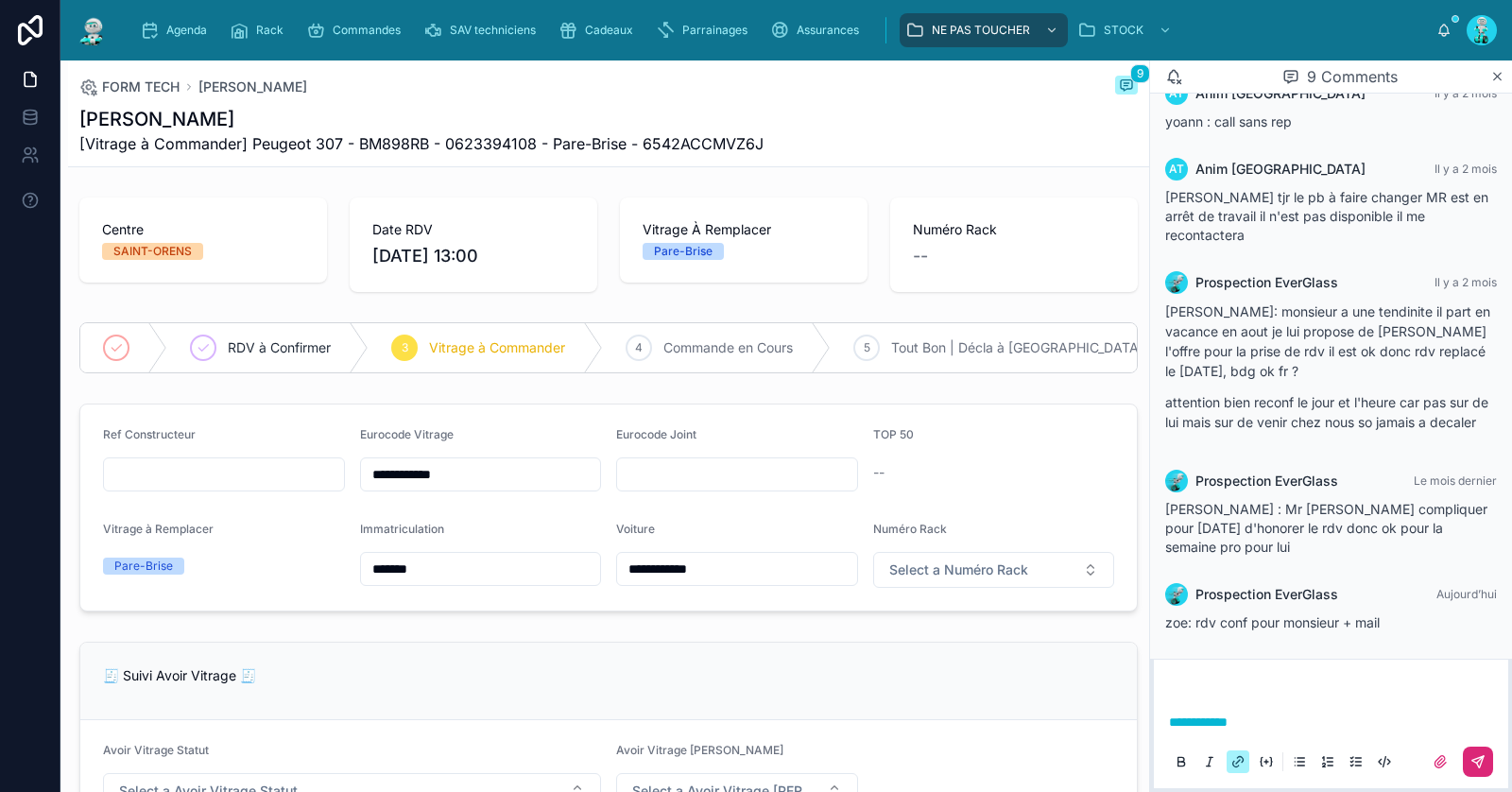
click at [1487, 755] on button at bounding box center [1478, 762] width 31 height 31
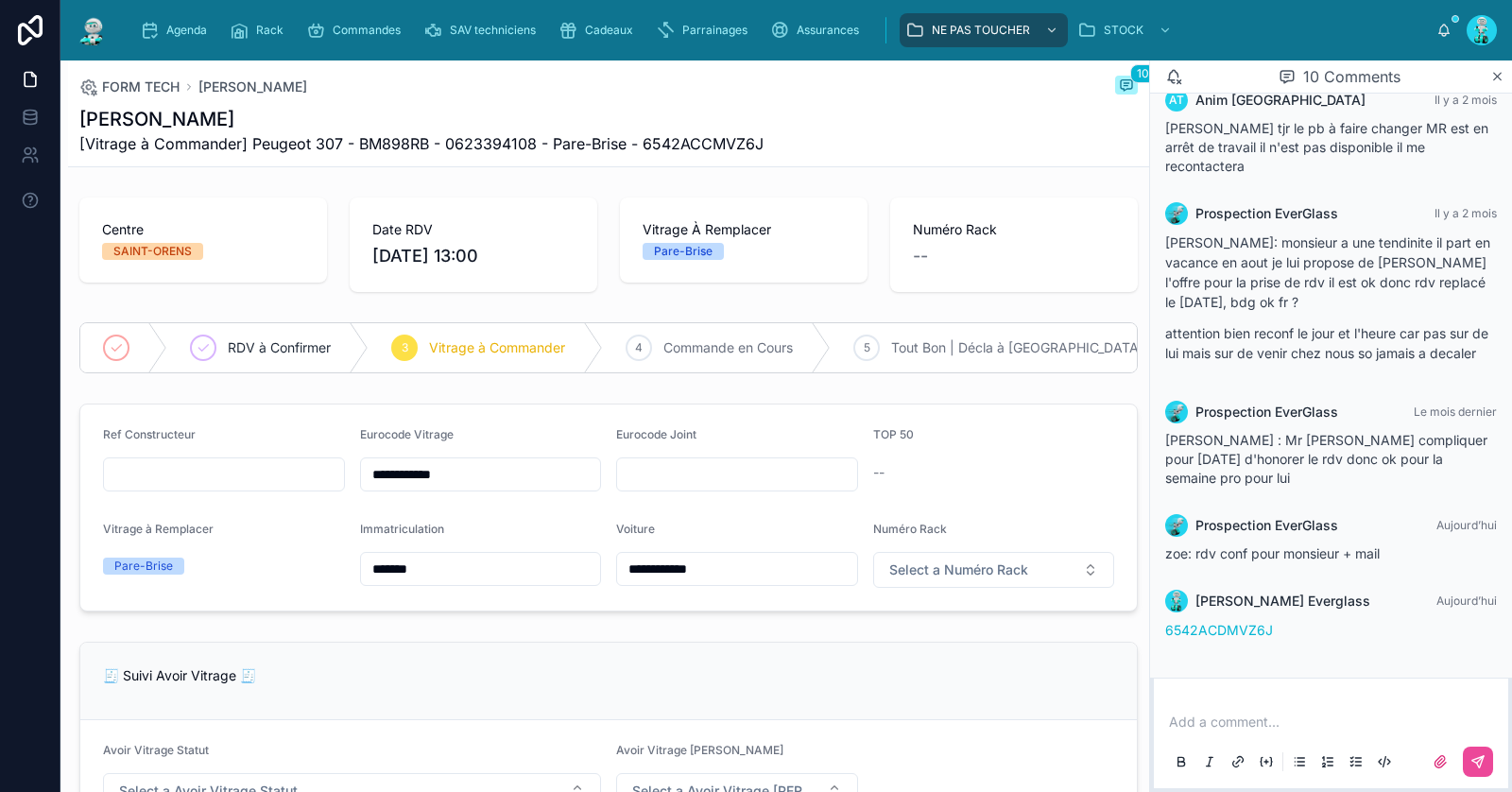
scroll to position [484, 0]
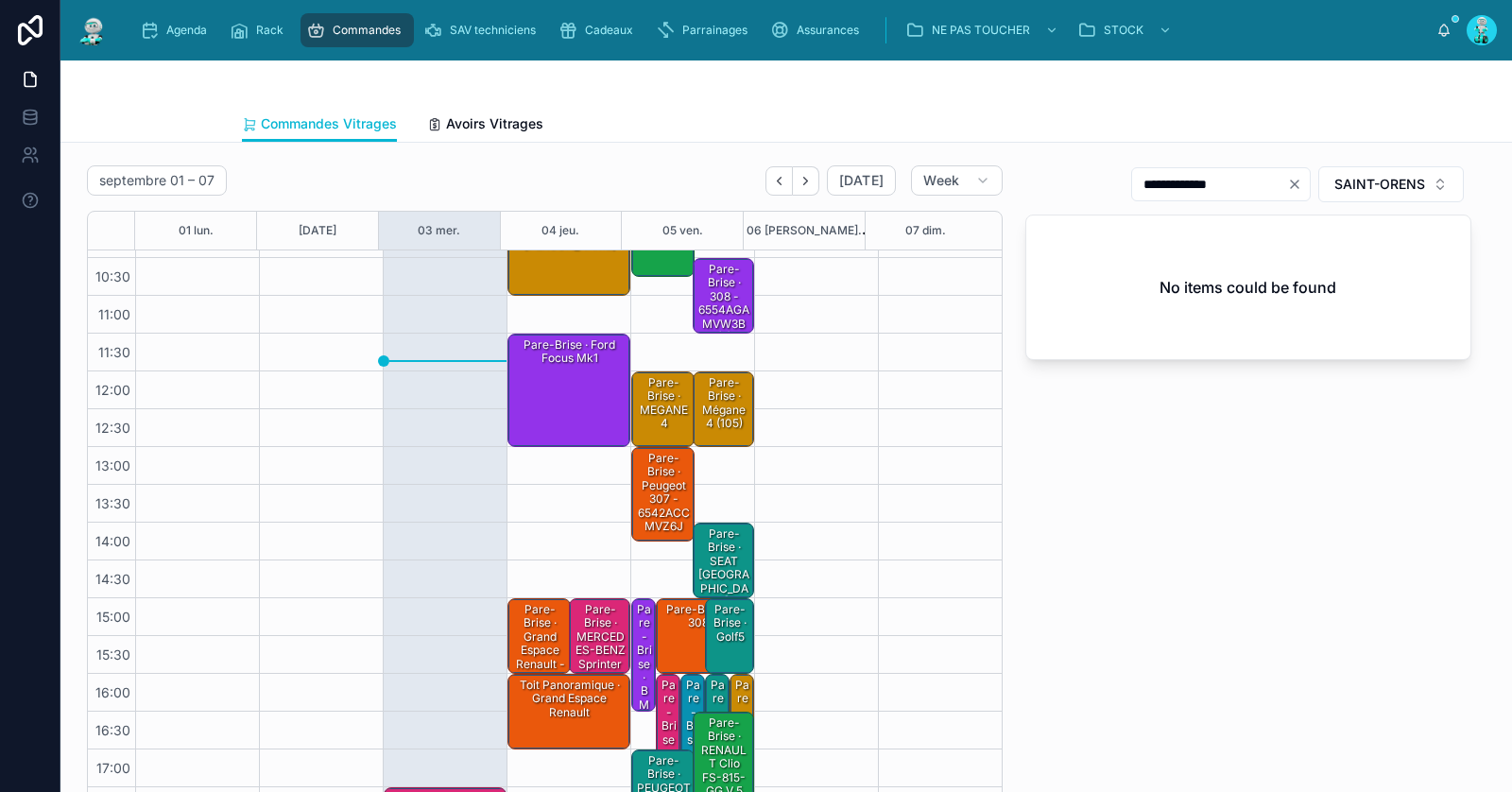
scroll to position [104, 0]
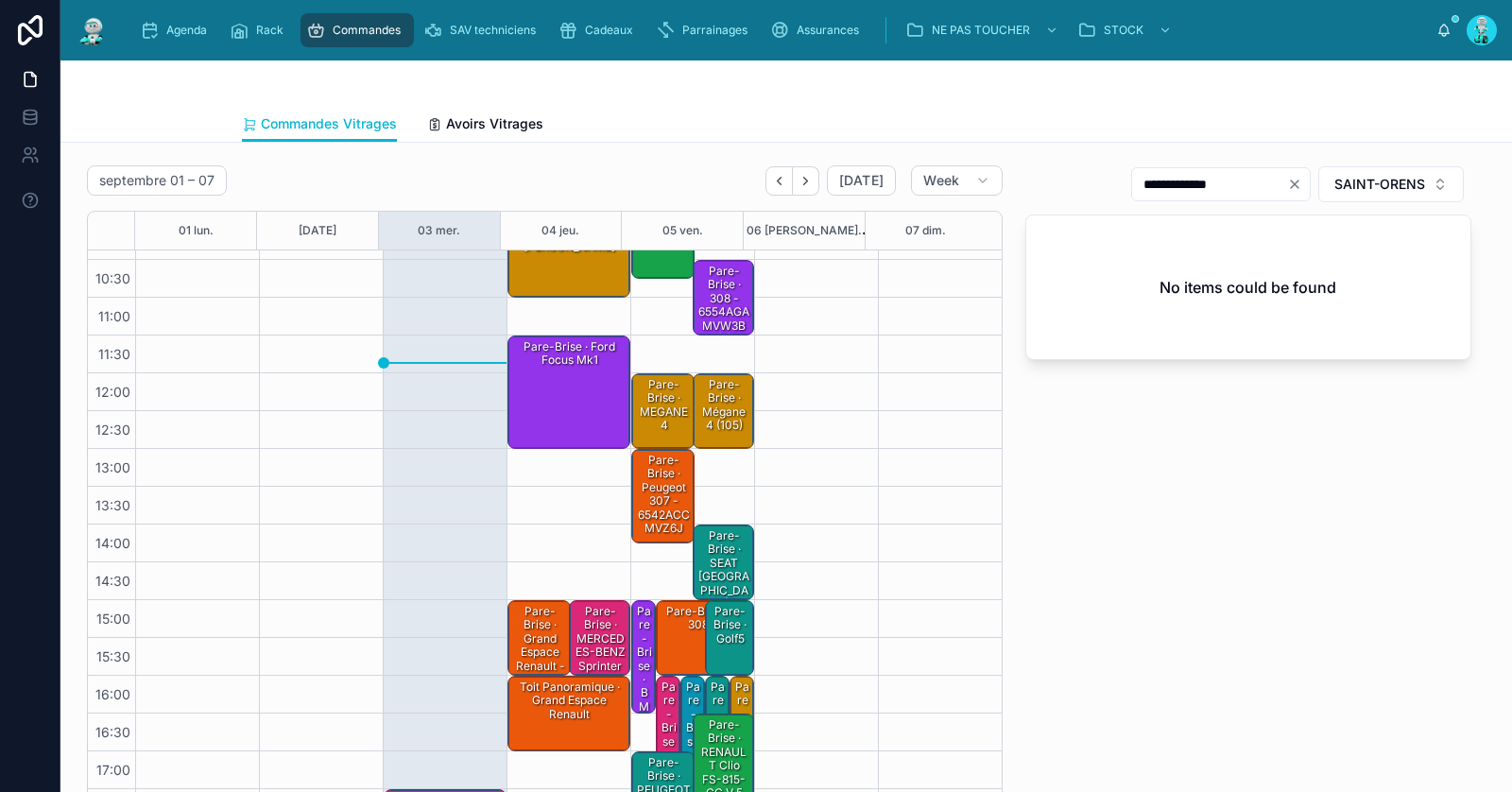
click at [653, 506] on div "Pare-Brise · Peugeot 307 - 6542ACCMVZ6J" at bounding box center [664, 495] width 58 height 85
click at [649, 488] on div "Pare-Brise · Peugeot 307 - 6542ACCMVZ6J" at bounding box center [664, 495] width 58 height 85
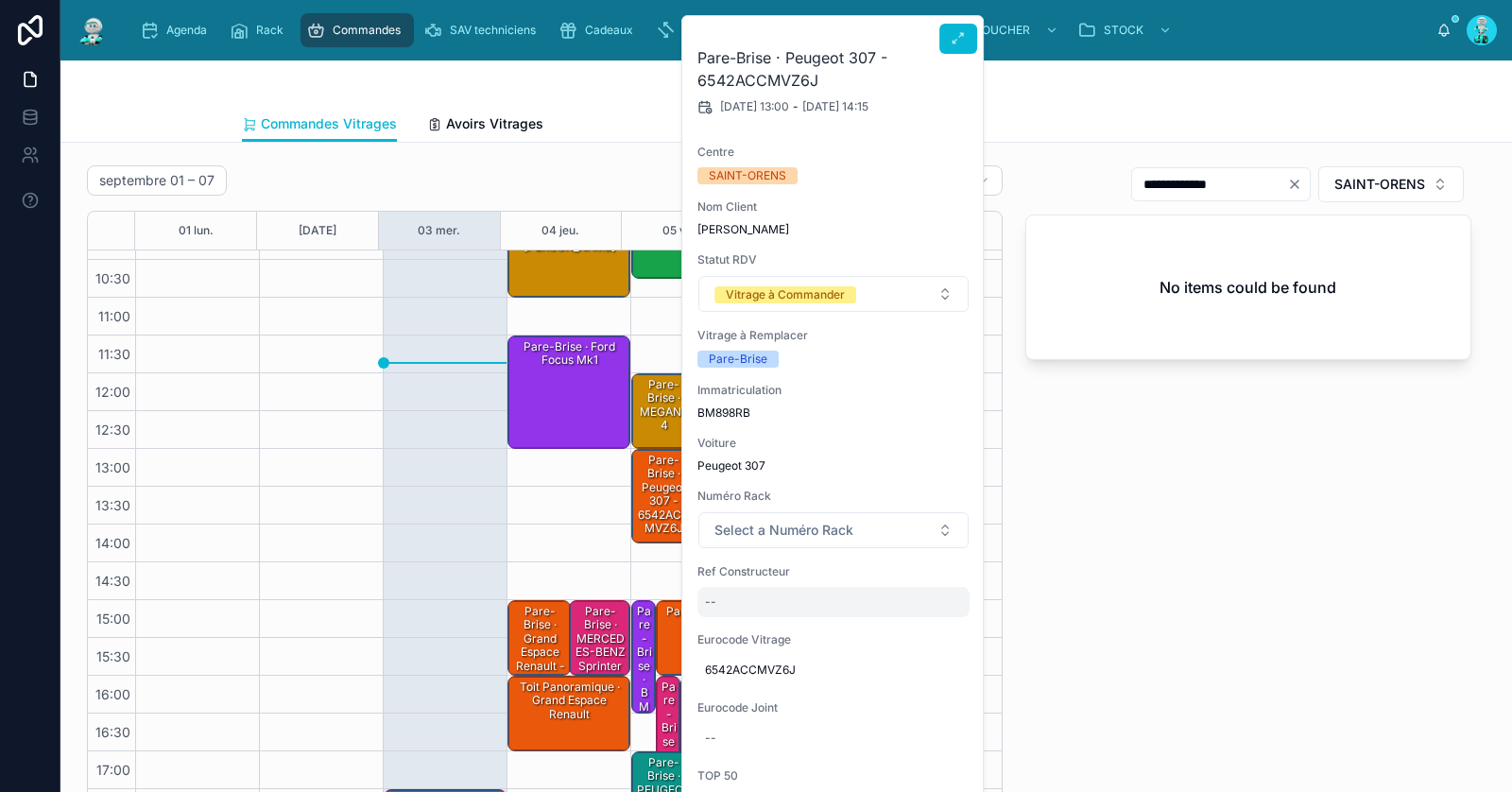
click at [755, 597] on div "--" at bounding box center [833, 602] width 272 height 31
type input "******"
click at [940, 628] on icon "submit" at bounding box center [935, 625] width 15 height 15
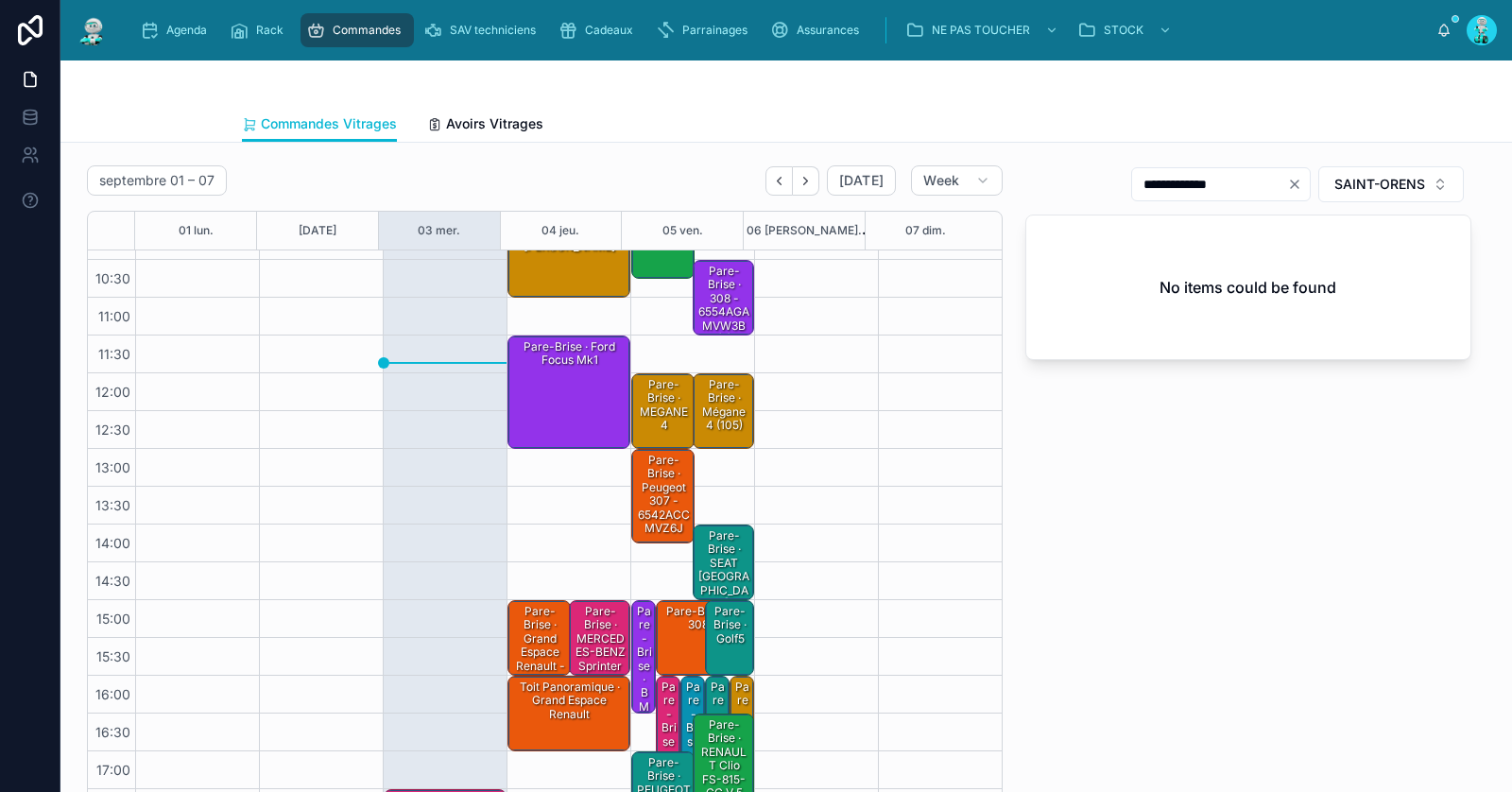
click at [646, 487] on div "Pare-Brise · Peugeot 307 - 6542ACCMVZ6J" at bounding box center [664, 495] width 58 height 85
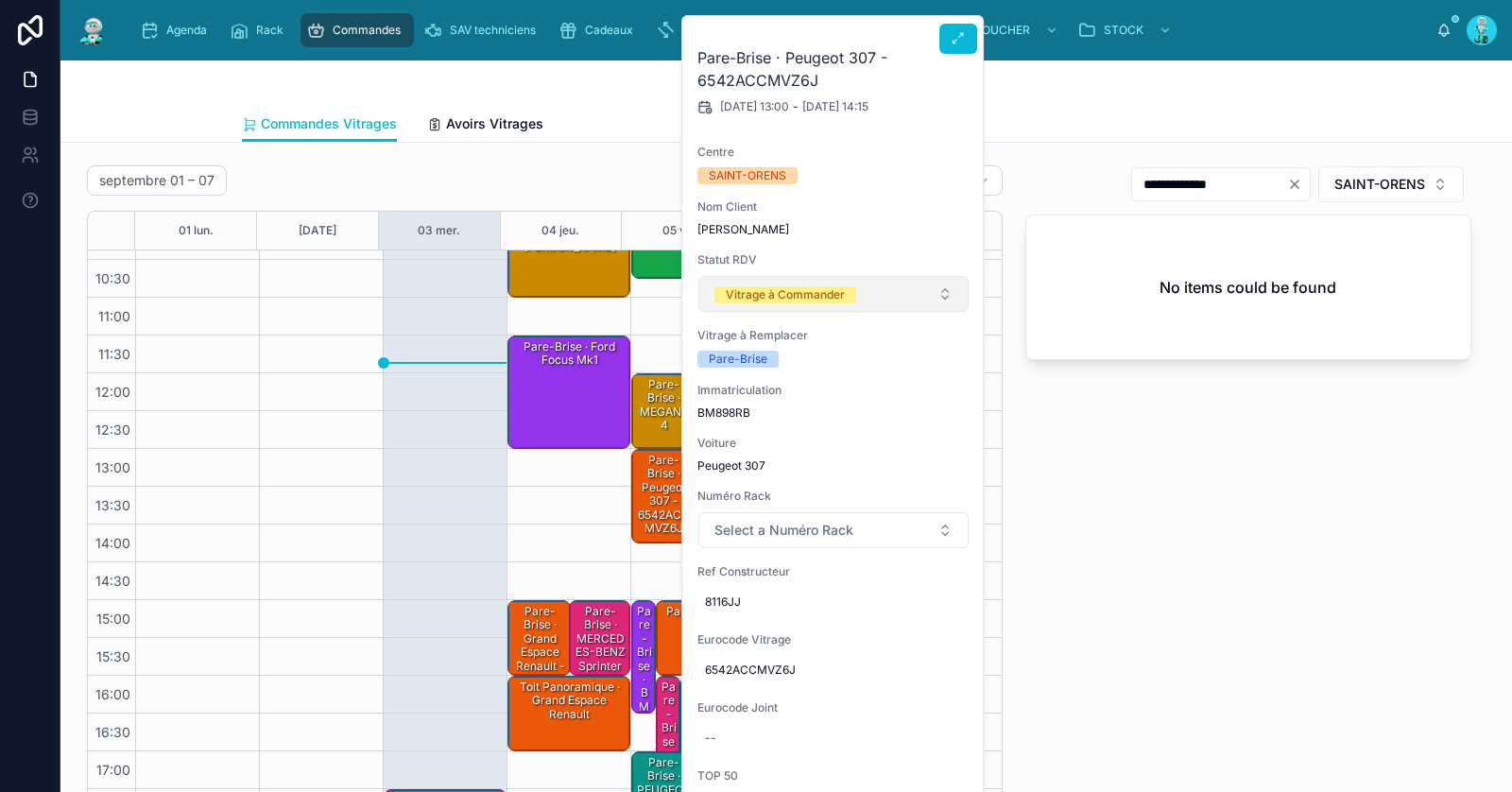
click at [777, 297] on div "Vitrage à Commander" at bounding box center [786, 294] width 119 height 17
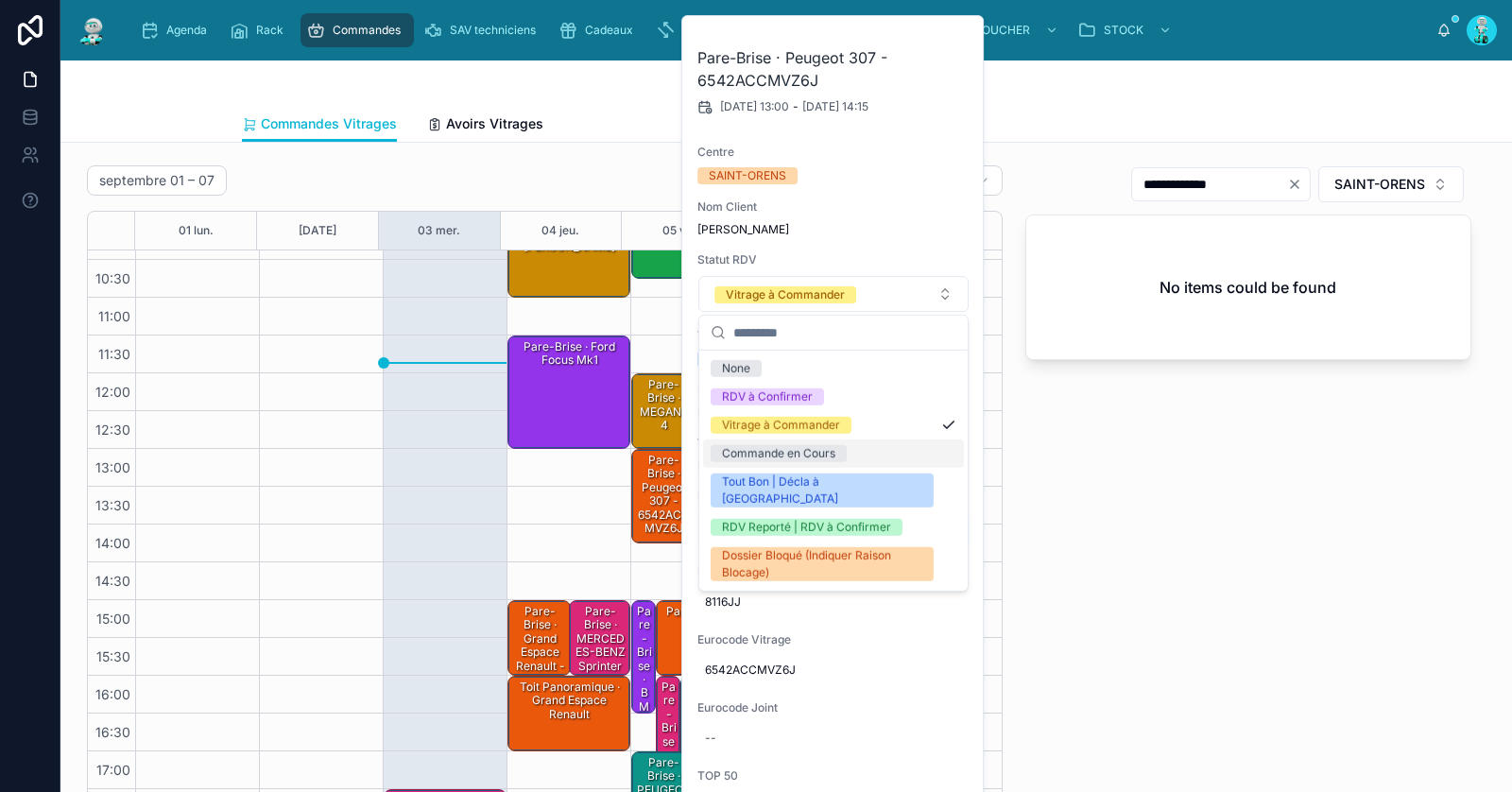
click at [812, 461] on div "Commande en Cours" at bounding box center [779, 453] width 113 height 17
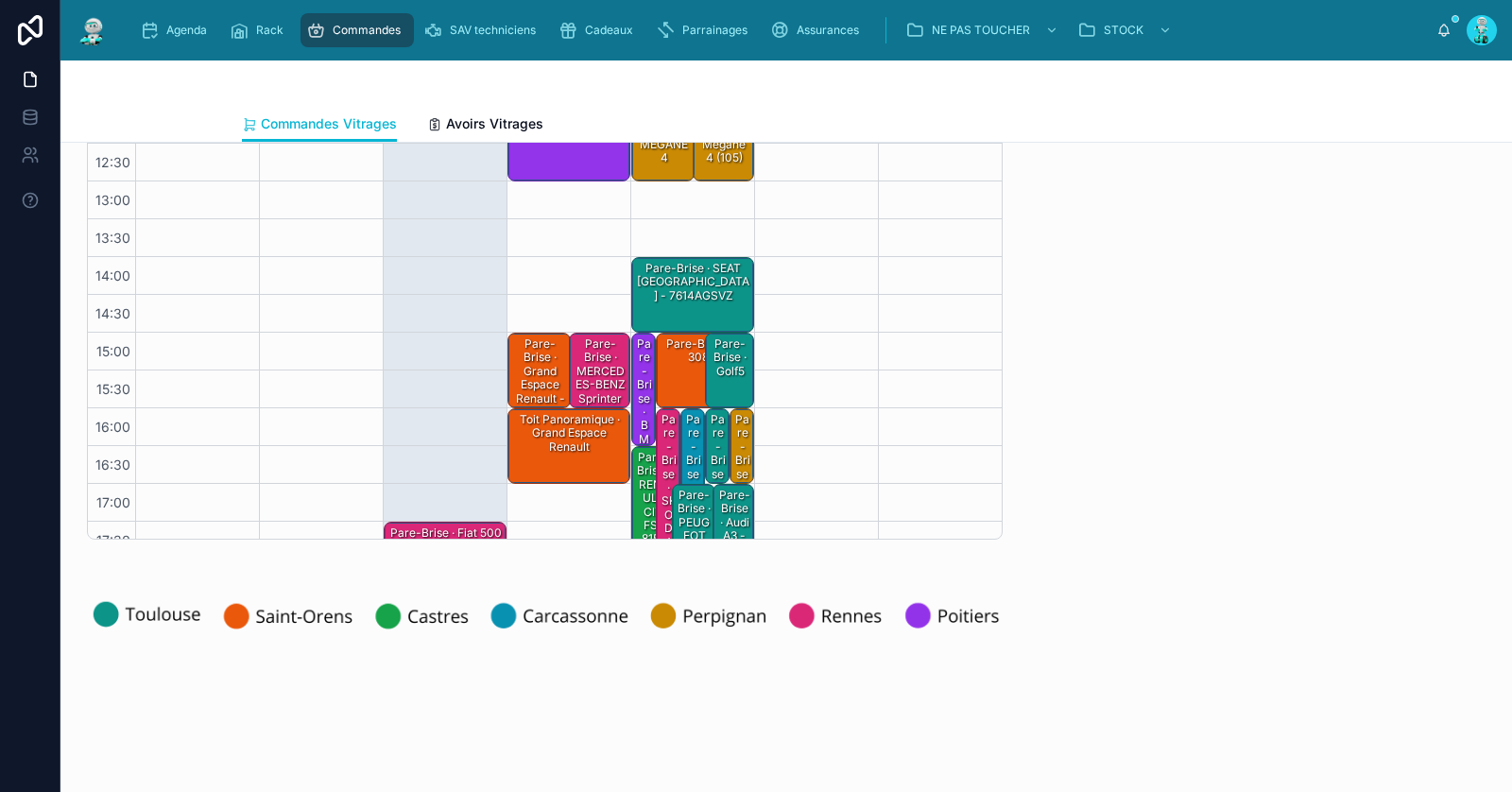
scroll to position [107, 0]
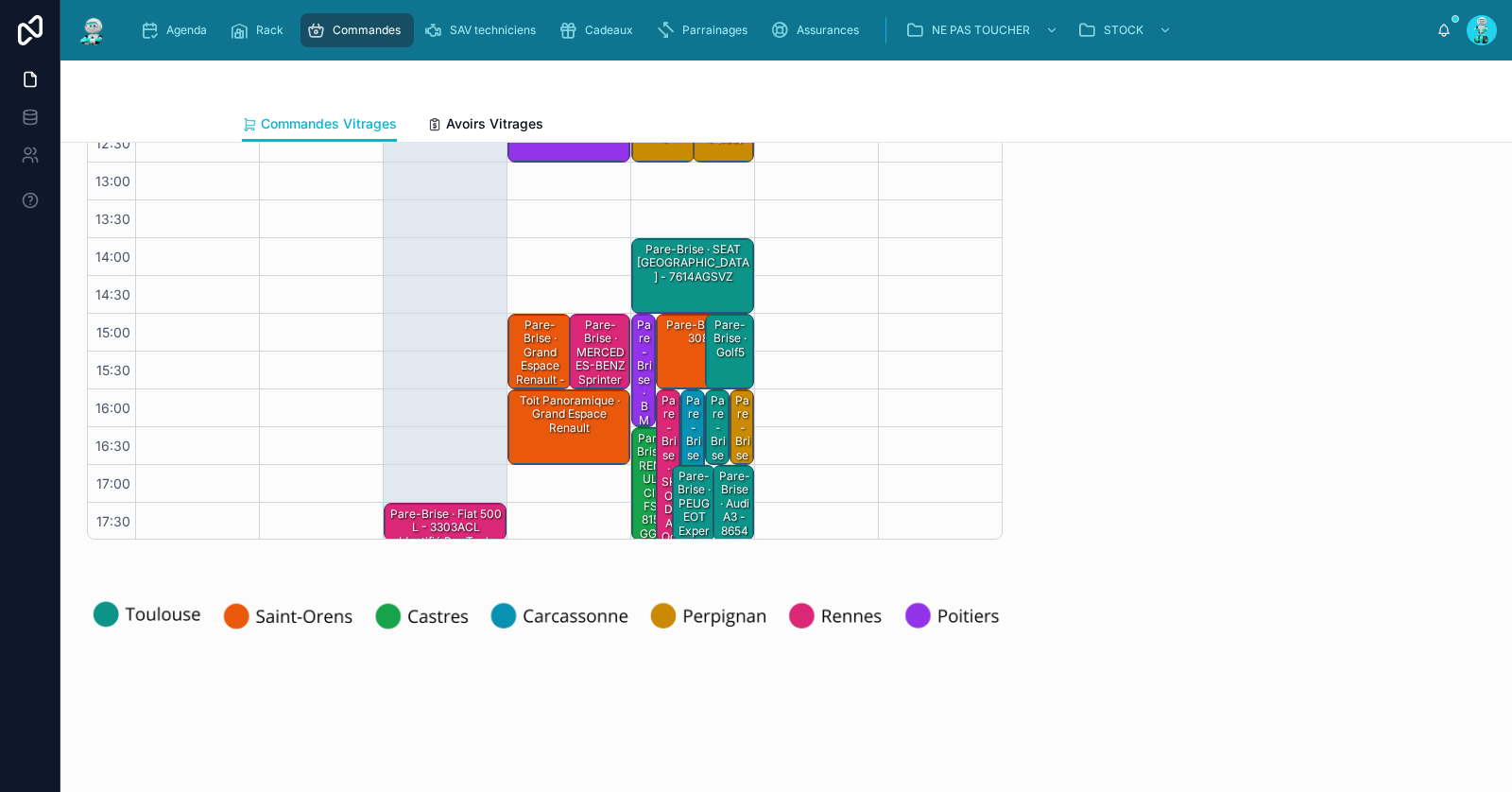
click at [663, 351] on div "Pare-Brise · 308" at bounding box center [699, 352] width 77 height 71
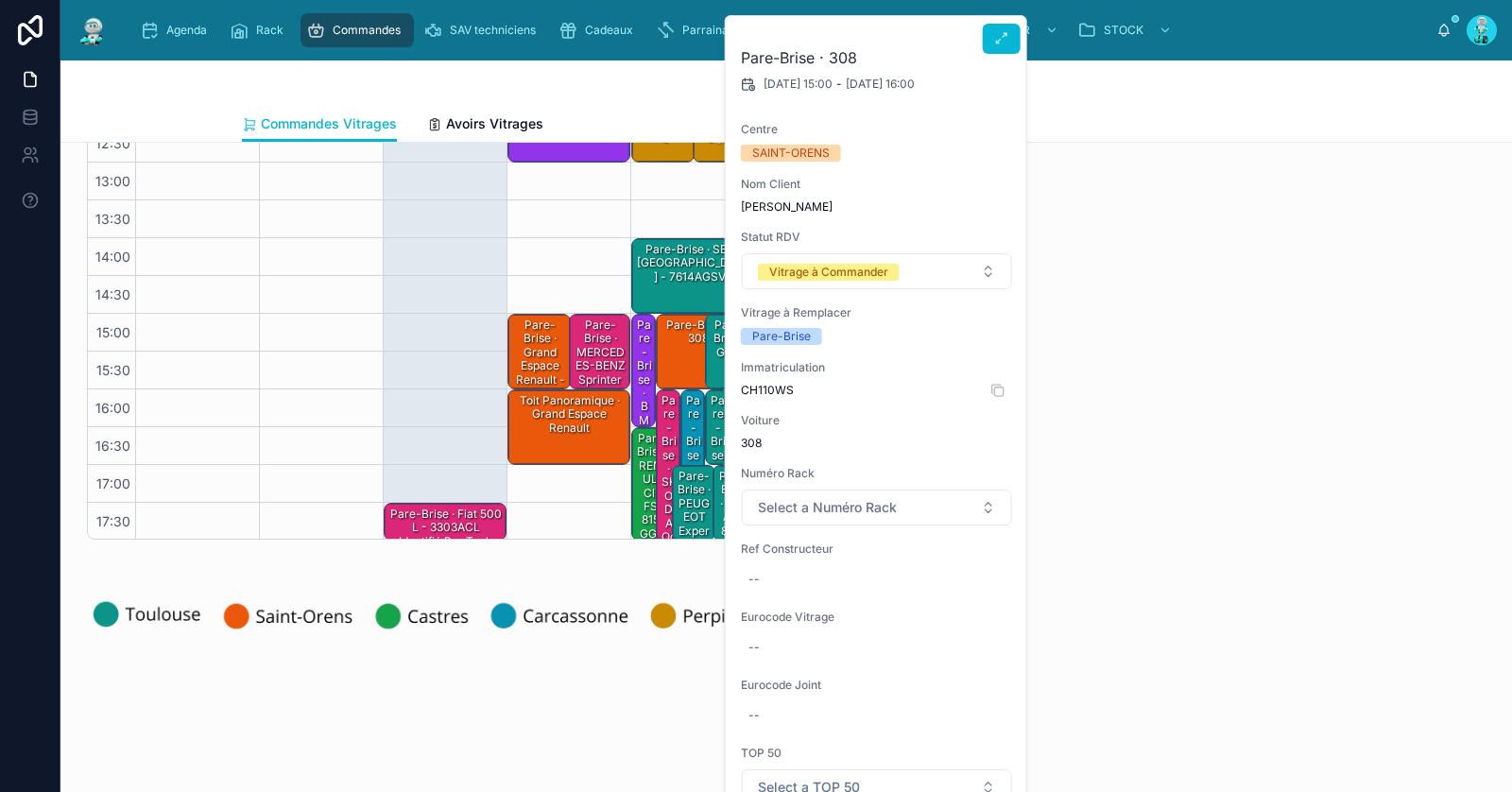
click at [766, 394] on span "CH110WS" at bounding box center [877, 390] width 272 height 15
copy span "CH110WS"
click at [786, 573] on div "--" at bounding box center [877, 580] width 272 height 31
click at [836, 609] on input "text" at bounding box center [839, 605] width 177 height 27
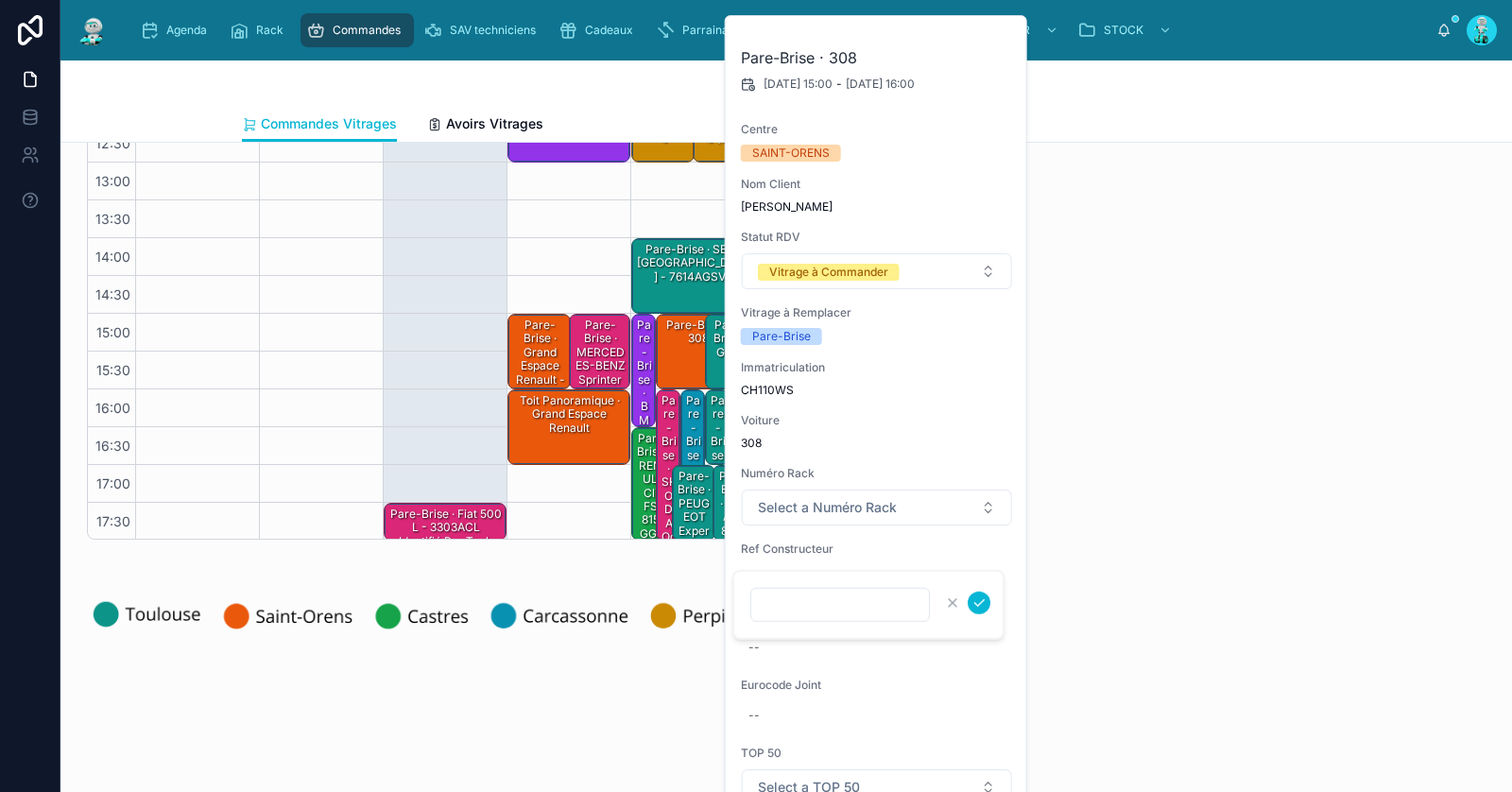
paste input "******"
type input "******"
click at [980, 605] on icon "submit" at bounding box center [979, 603] width 15 height 15
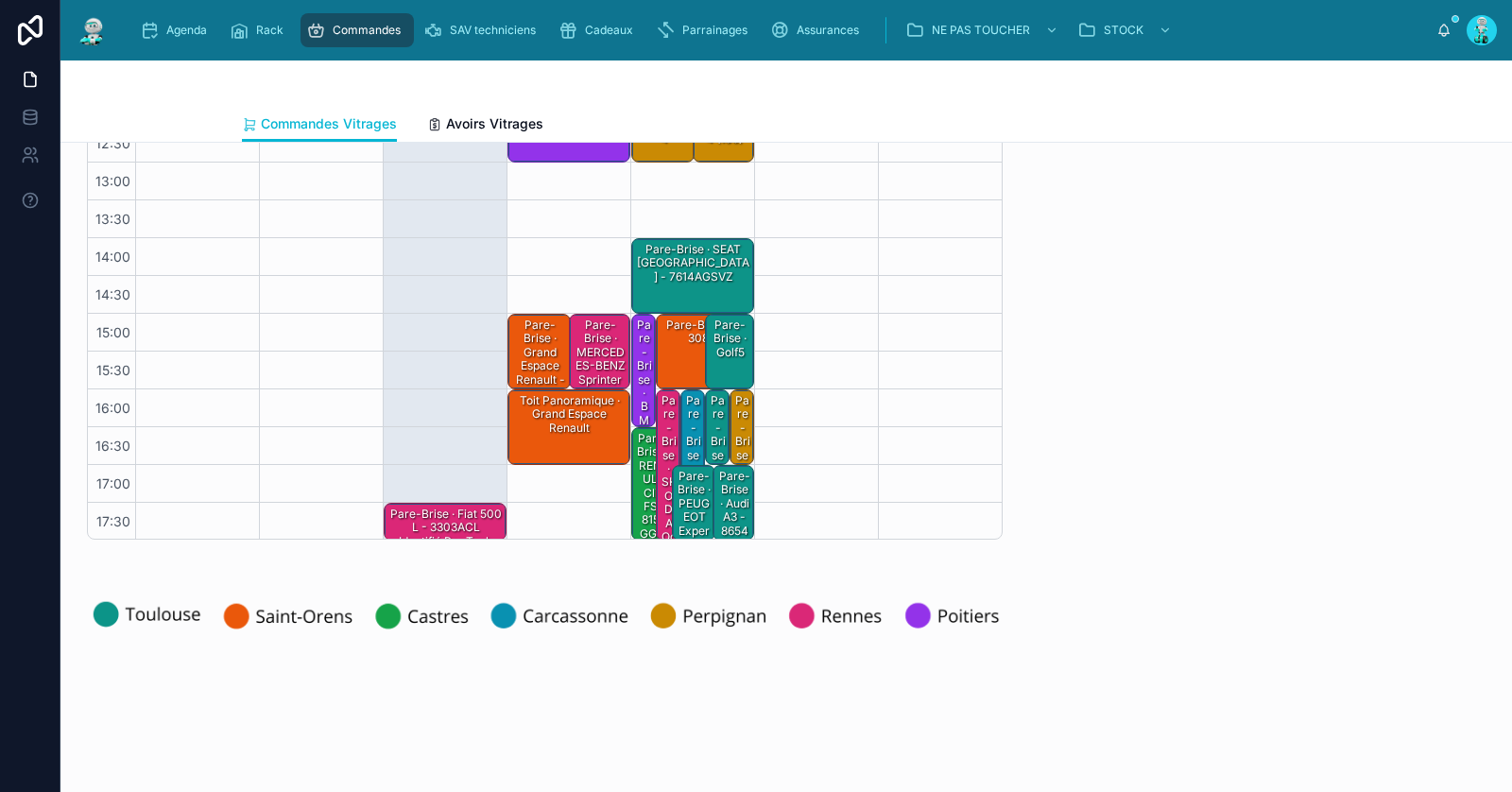
click at [671, 357] on div "Pare-Brise · 308" at bounding box center [699, 352] width 77 height 71
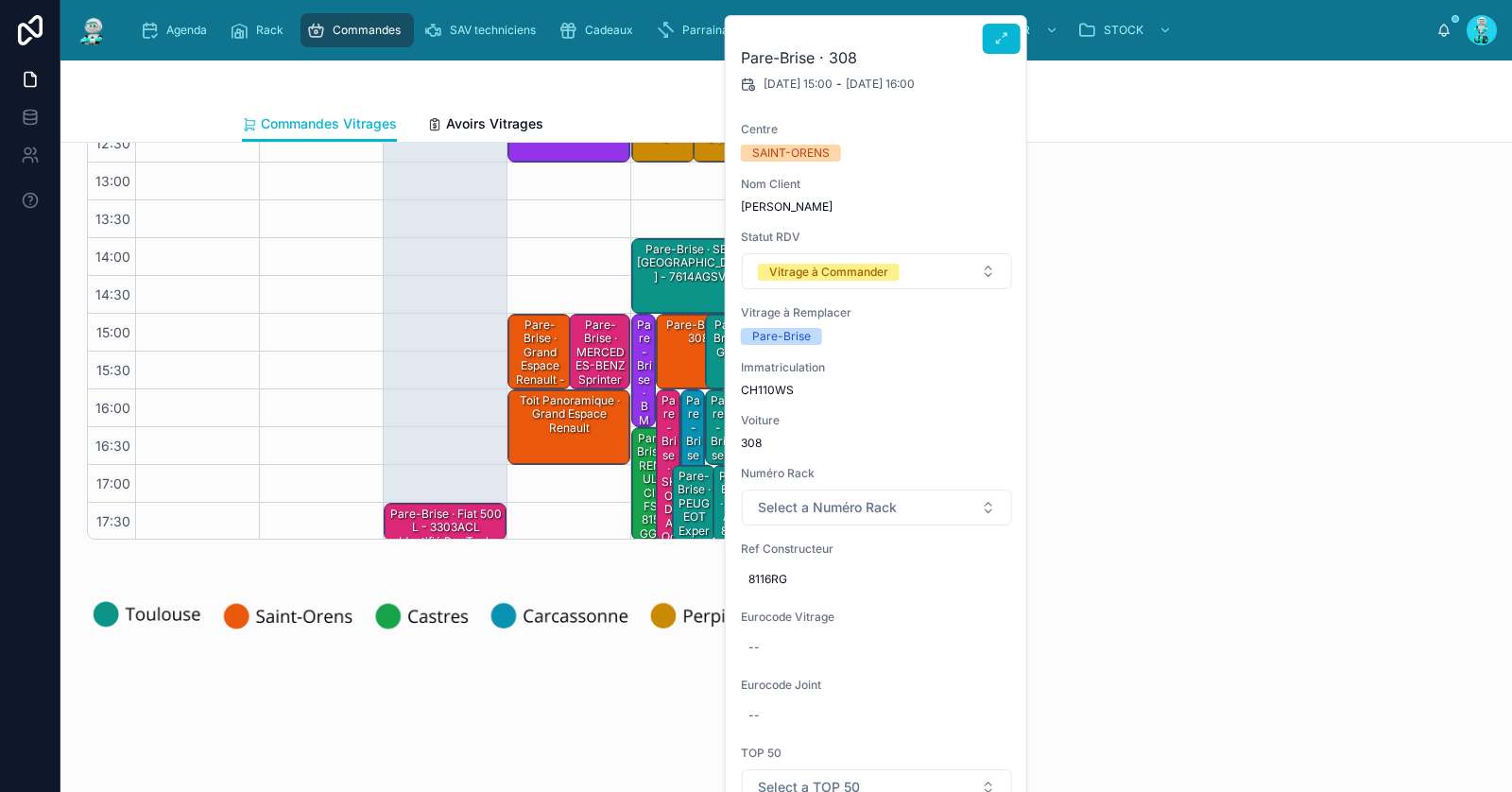
click at [842, 661] on div "Pare-Brise · 308 05/09/2025 15:00 - 05/09/2025 16:00 Centre SAINT-ORENS Nom Cli…" at bounding box center [877, 526] width 302 height 1021
click at [892, 659] on div "--" at bounding box center [877, 647] width 272 height 31
type input "**********"
click at [973, 672] on icon "submit" at bounding box center [979, 671] width 15 height 15
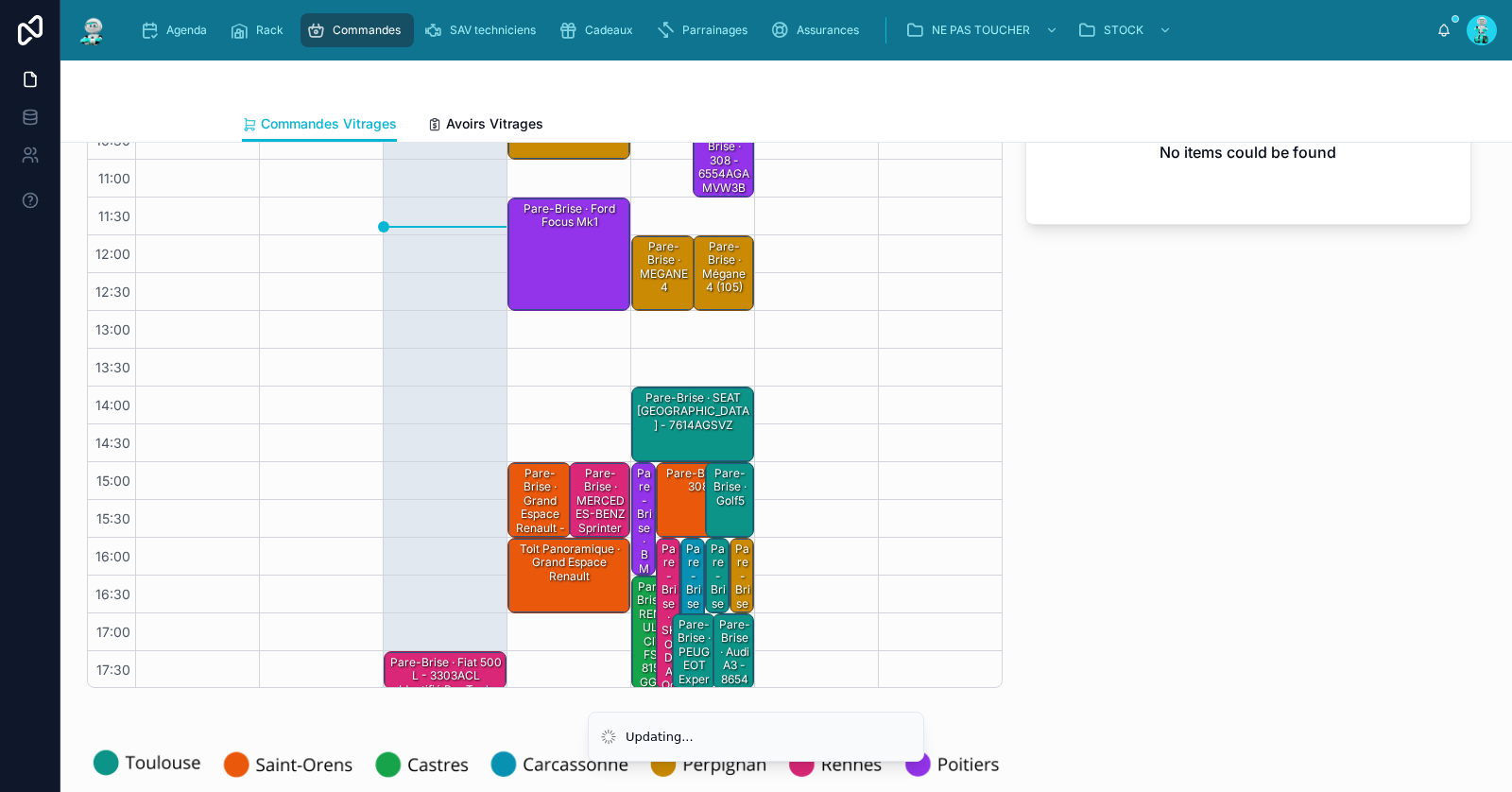
scroll to position [0, 0]
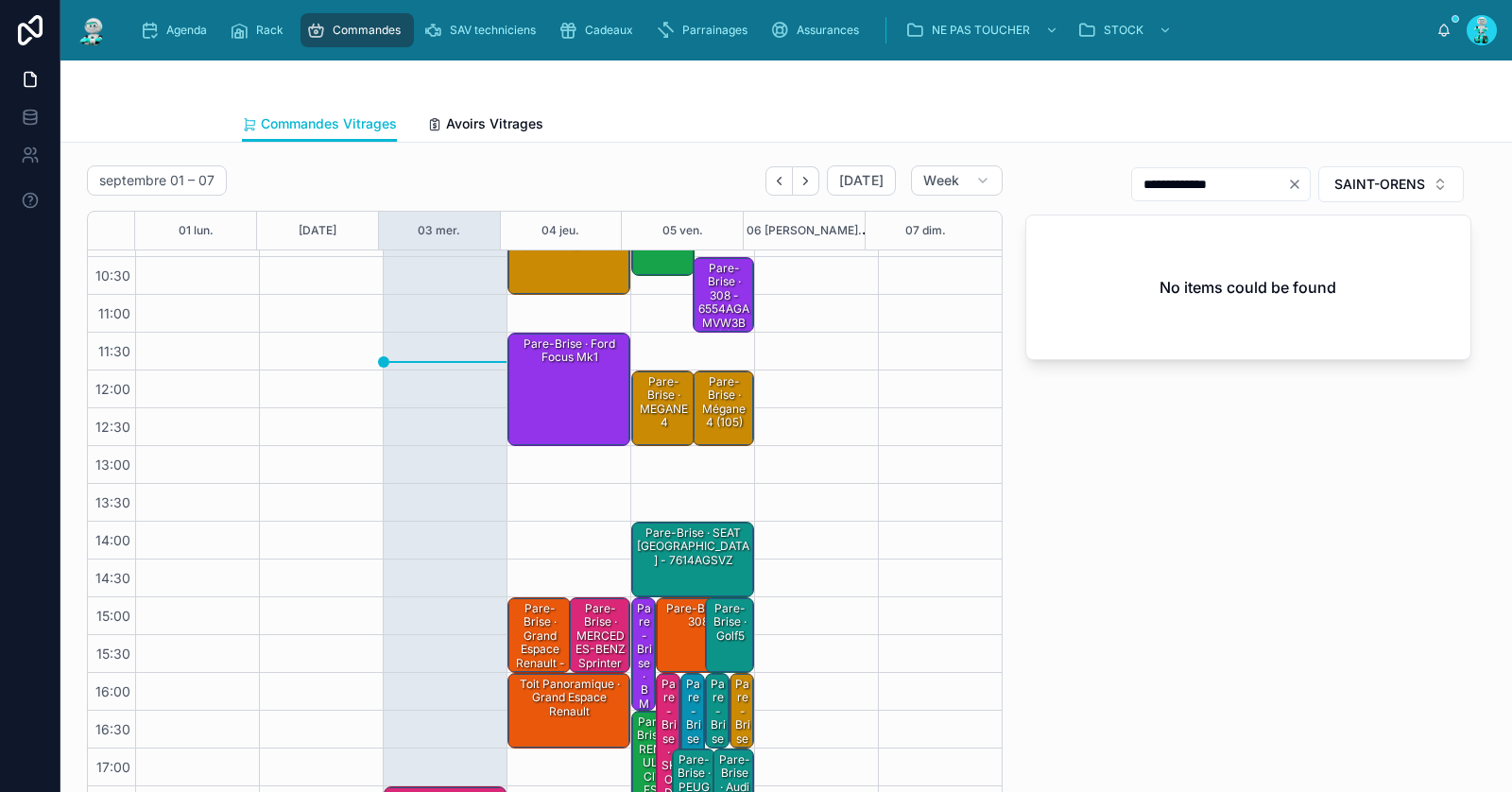
click at [1287, 187] on icon "Clear" at bounding box center [1294, 183] width 15 height 15
click at [1242, 171] on input "text" at bounding box center [1233, 184] width 155 height 27
paste input "**********"
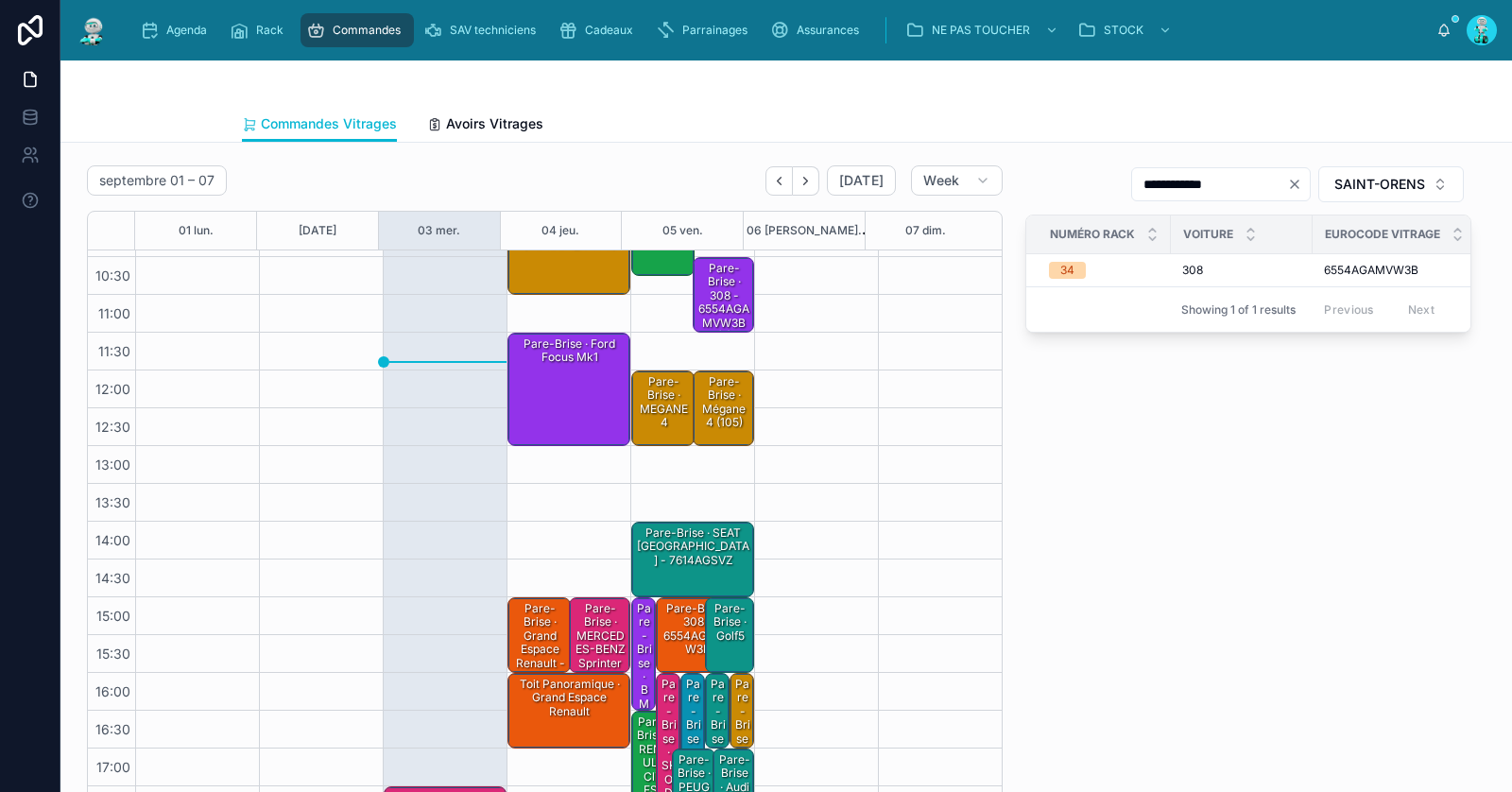
type input "**********"
click at [667, 641] on div "Pare-Brise · 308 - 6554AGAMVW3B" at bounding box center [699, 629] width 77 height 58
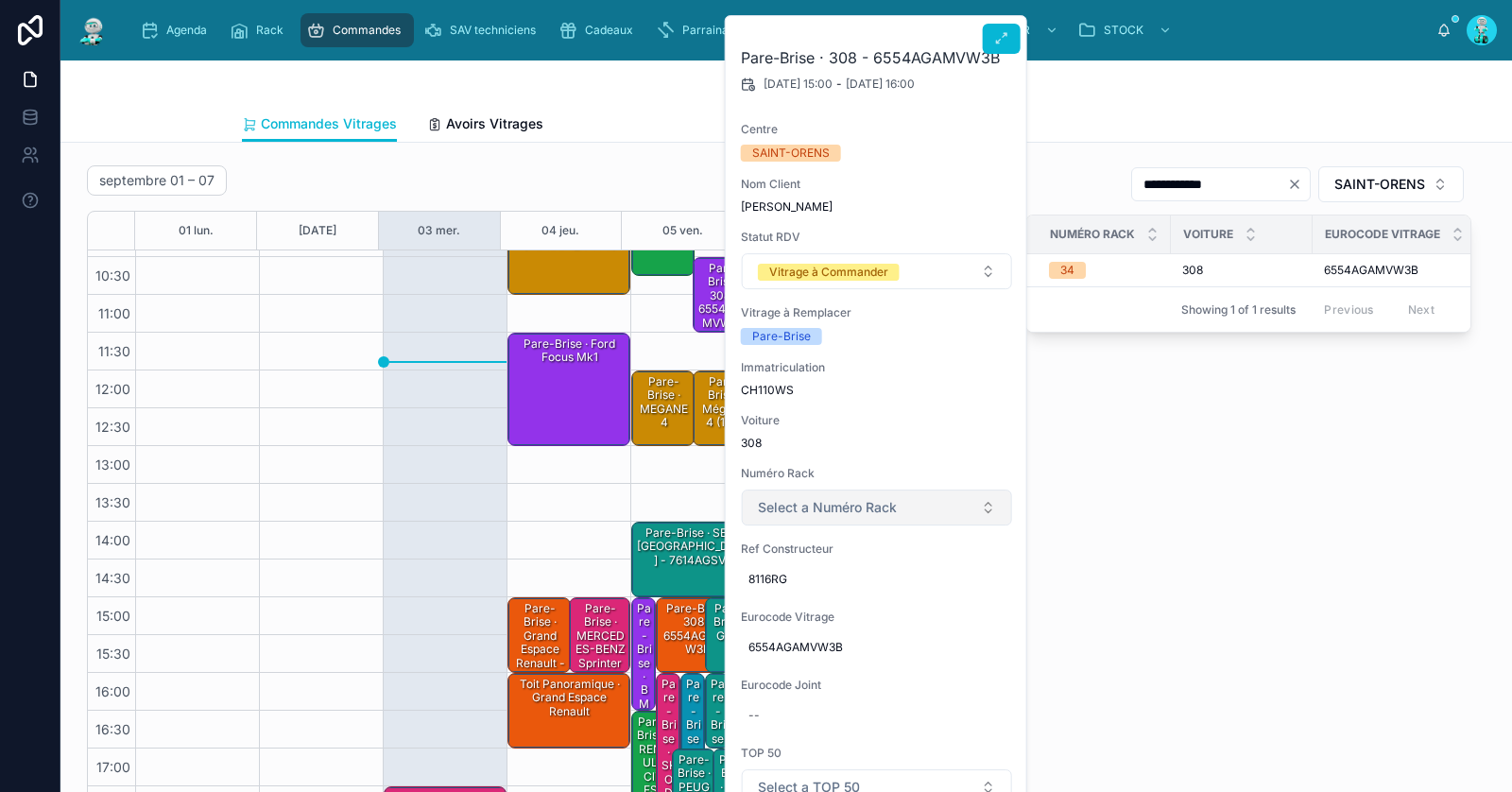
click at [848, 512] on span "Select a Numéro Rack" at bounding box center [827, 508] width 139 height 19
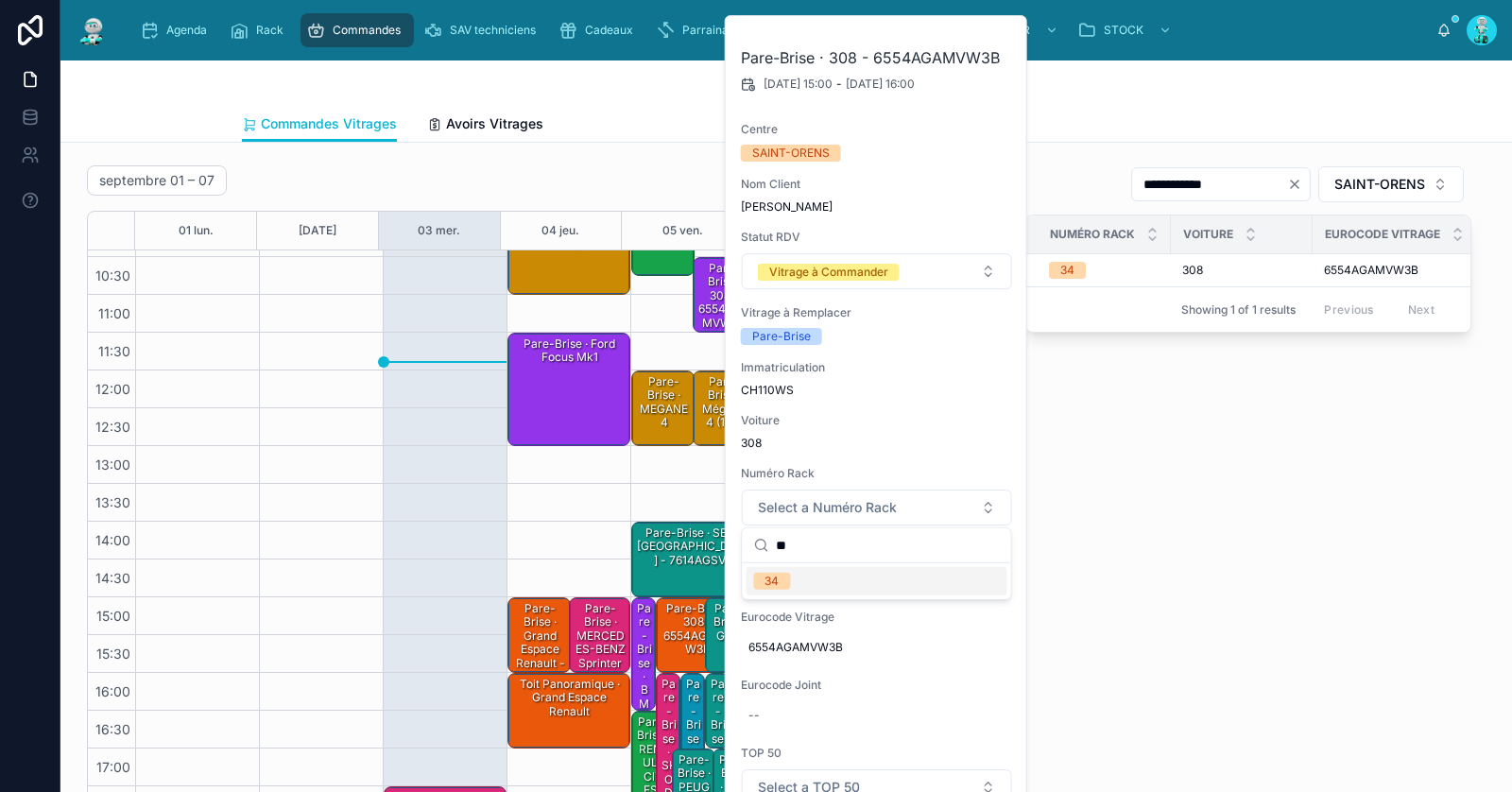
type input "**"
click at [849, 580] on div "34" at bounding box center [876, 581] width 261 height 29
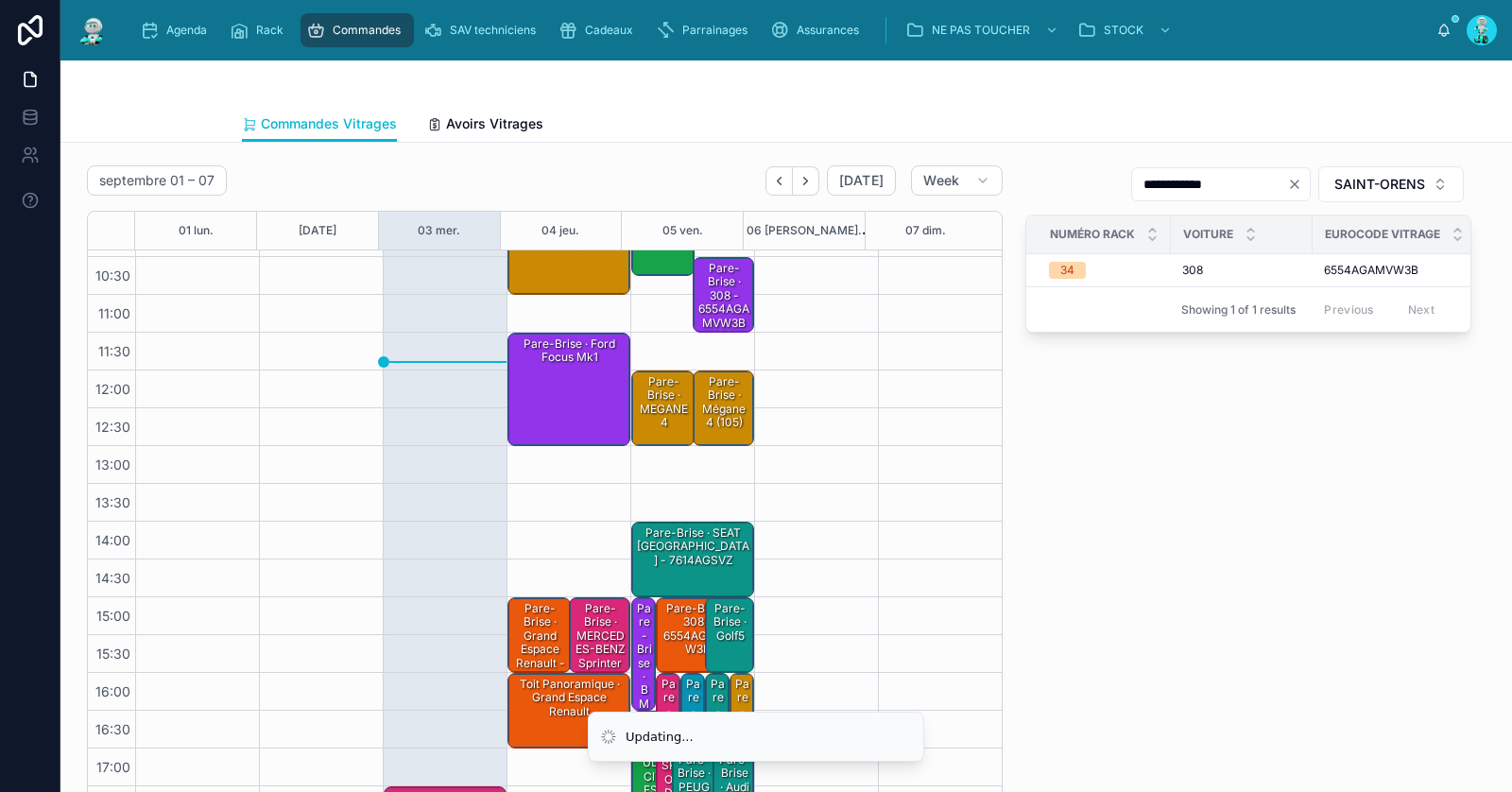
click at [667, 638] on div "Pare-Brise · 308 - 6554AGAMVW3B" at bounding box center [699, 629] width 77 height 58
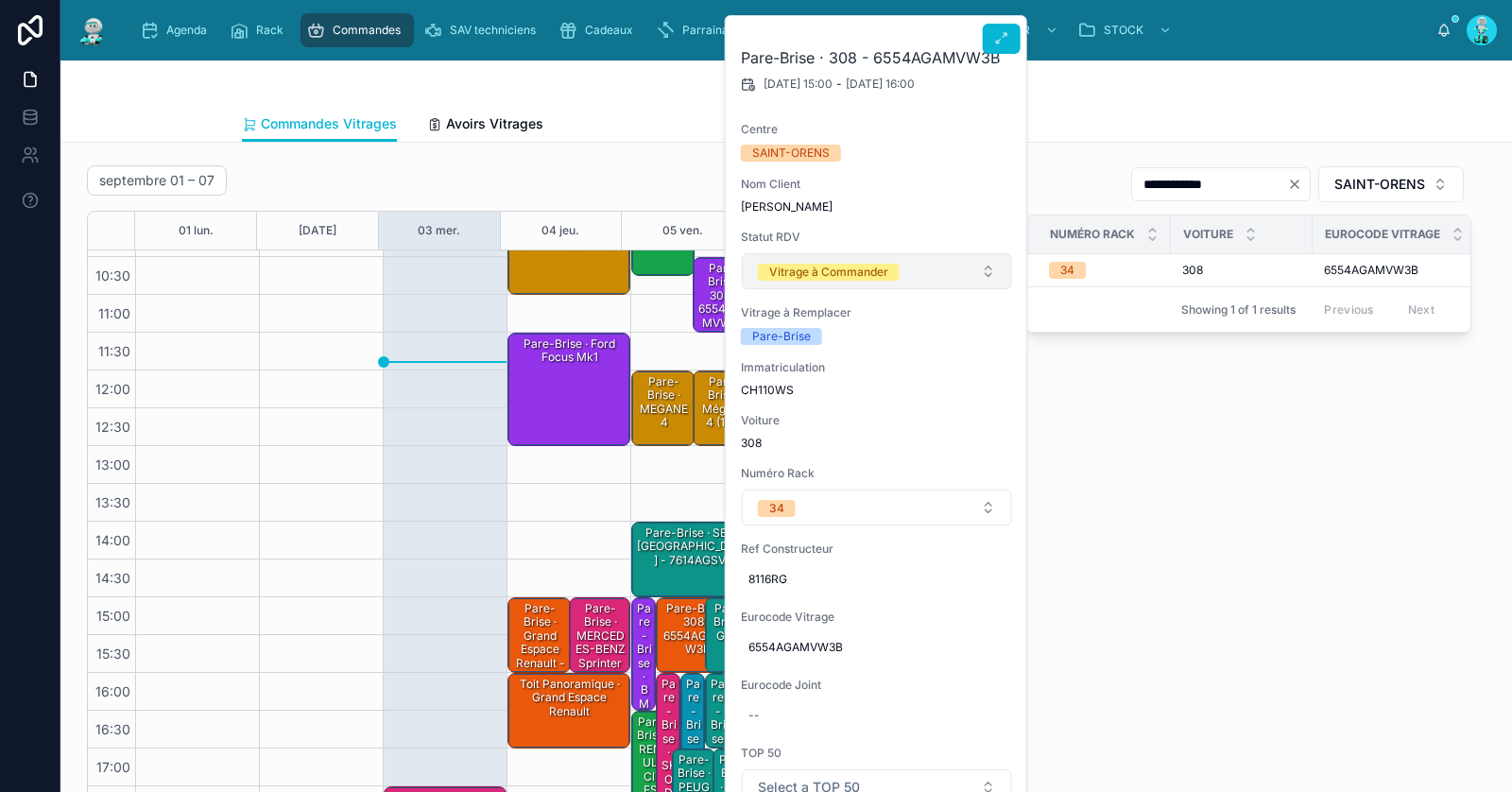
click at [798, 281] on button "Vitrage à Commander" at bounding box center [877, 272] width 270 height 36
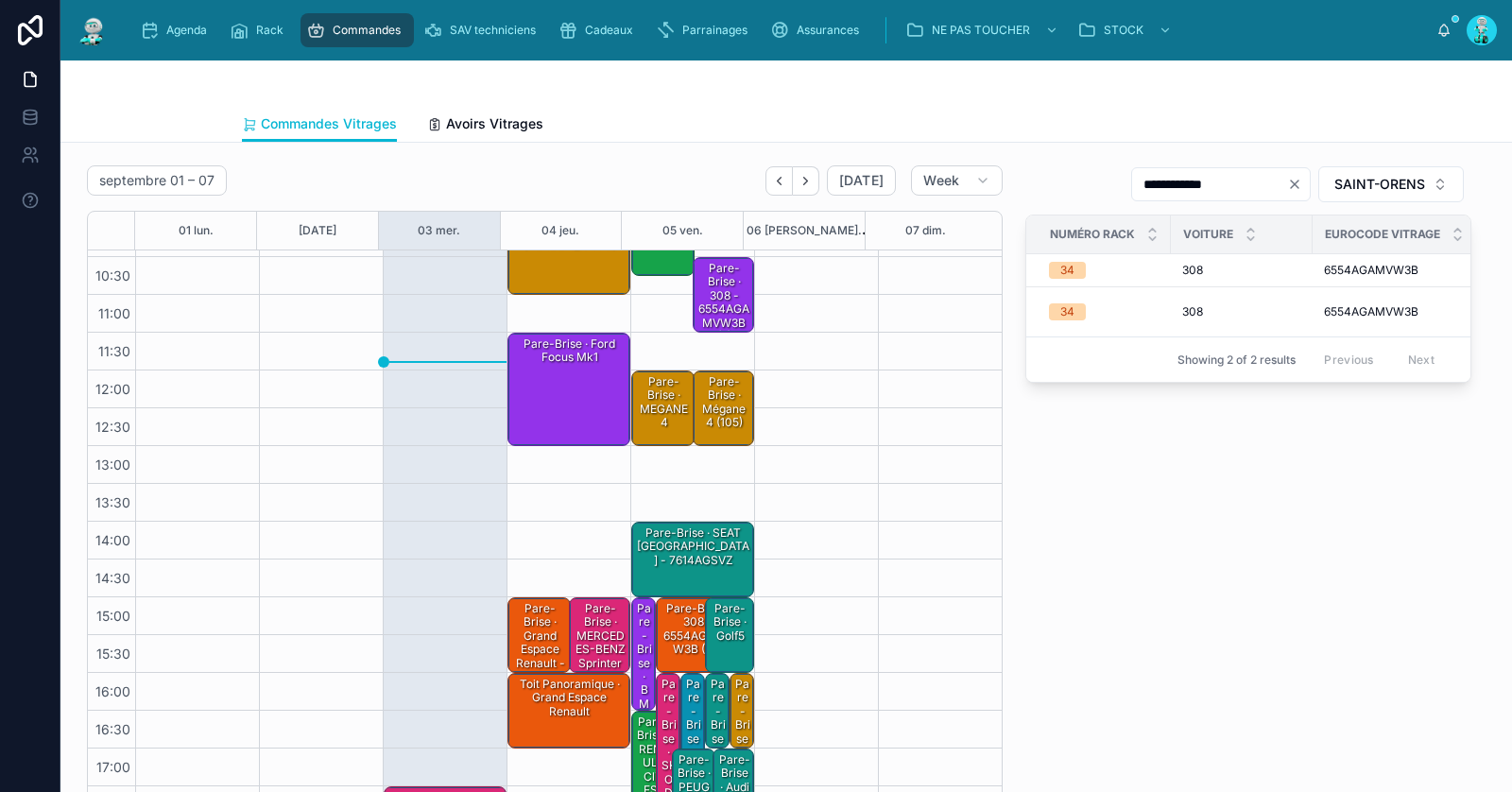
click at [662, 616] on div "Pare-Brise · 308 - 6554AGAMVW3B (34)" at bounding box center [699, 629] width 77 height 58
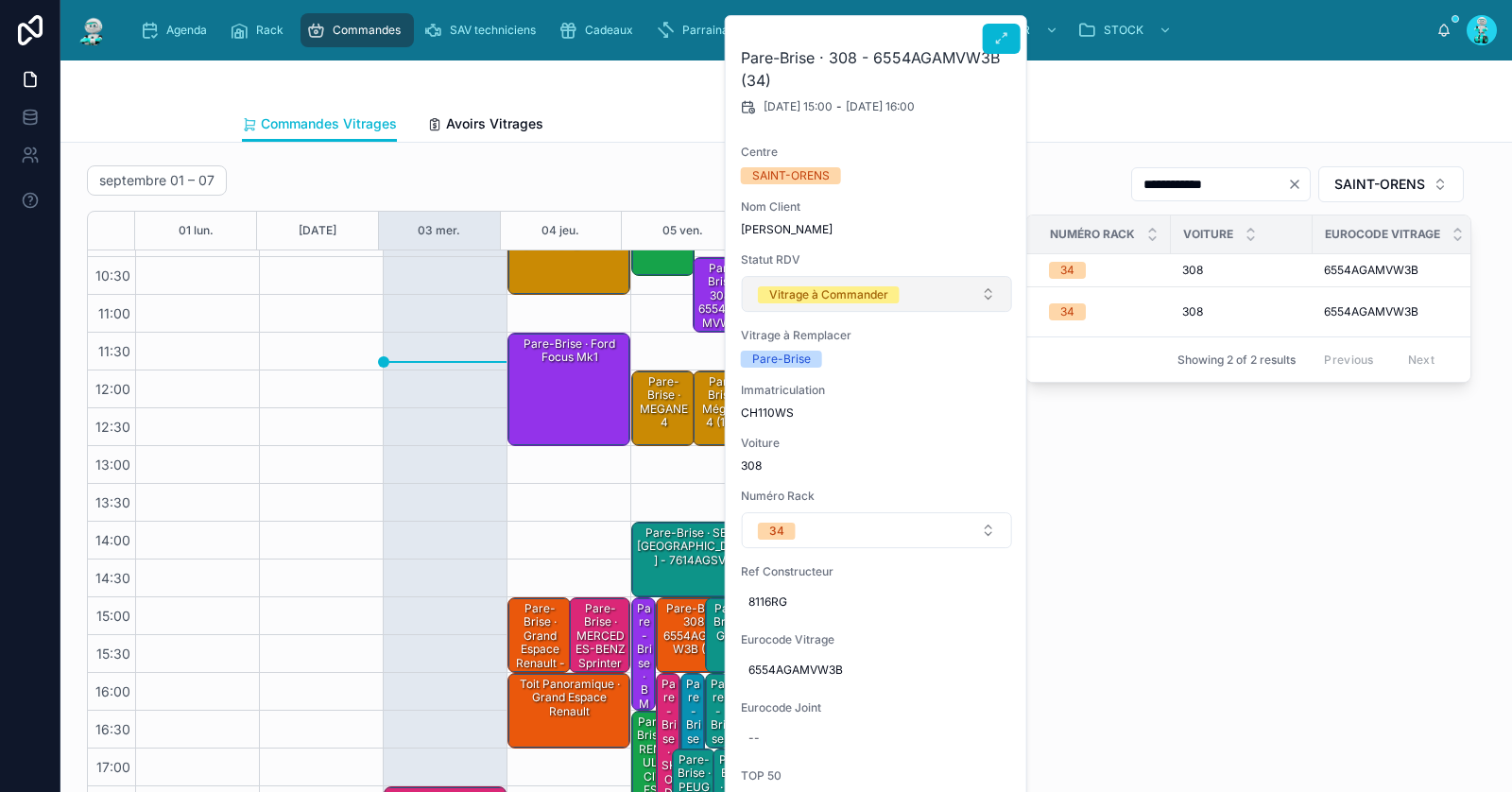
click at [790, 283] on button "Vitrage à Commander" at bounding box center [877, 294] width 270 height 36
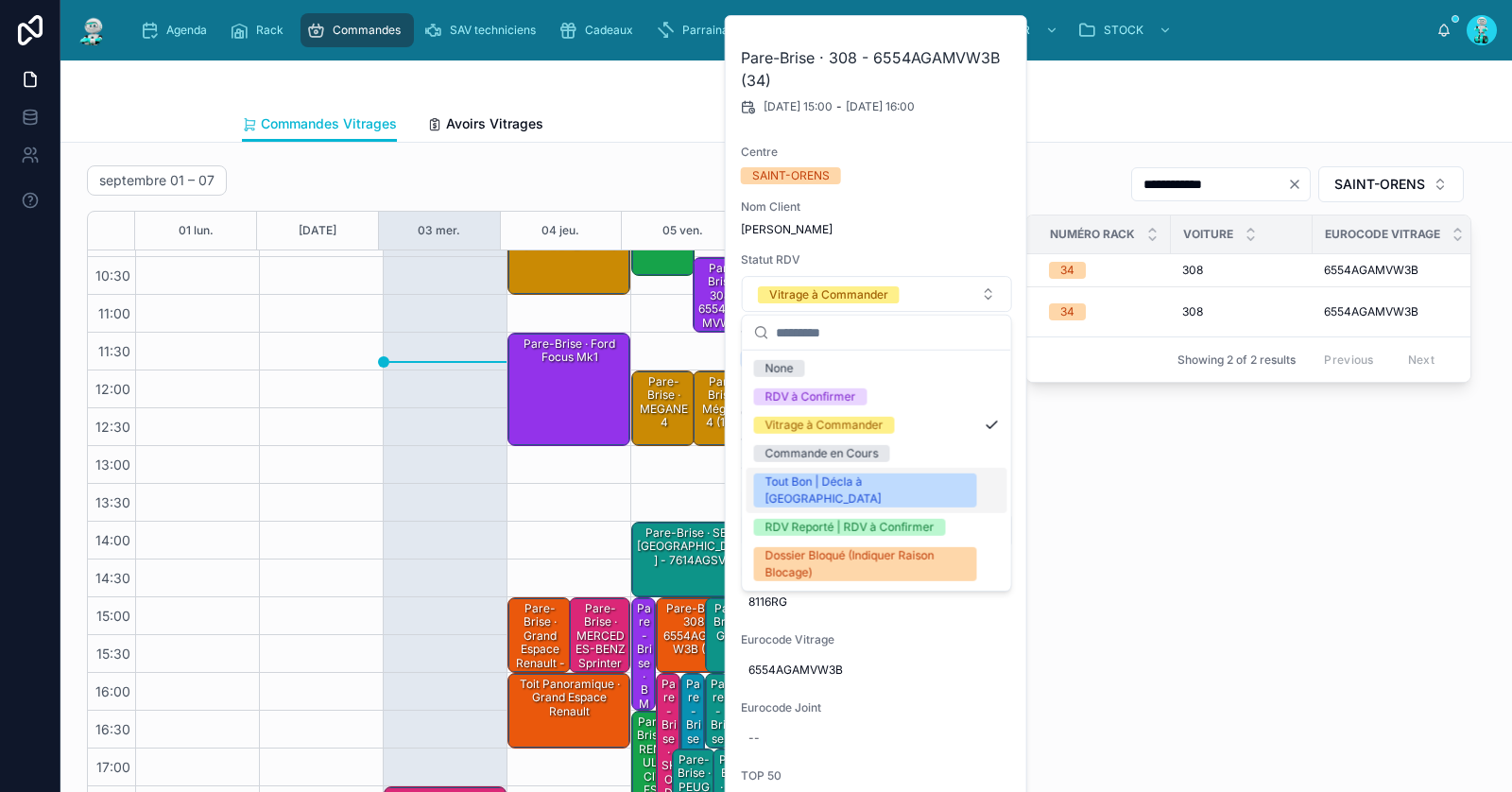
click at [814, 477] on div "Tout Bon | Décla à [GEOGRAPHIC_DATA]" at bounding box center [865, 491] width 200 height 34
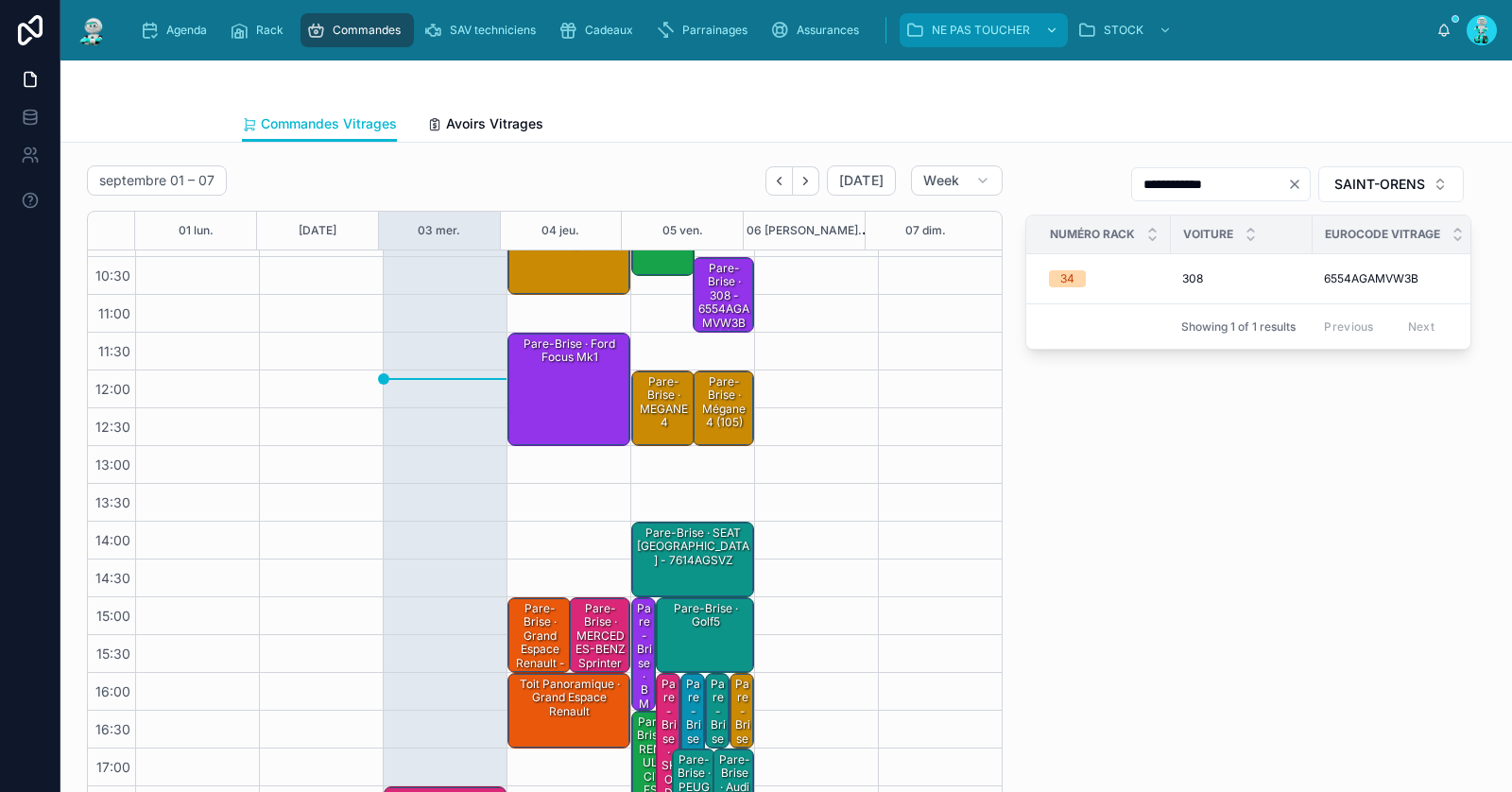
scroll to position [195, 0]
